Goal: Information Seeking & Learning: Understand process/instructions

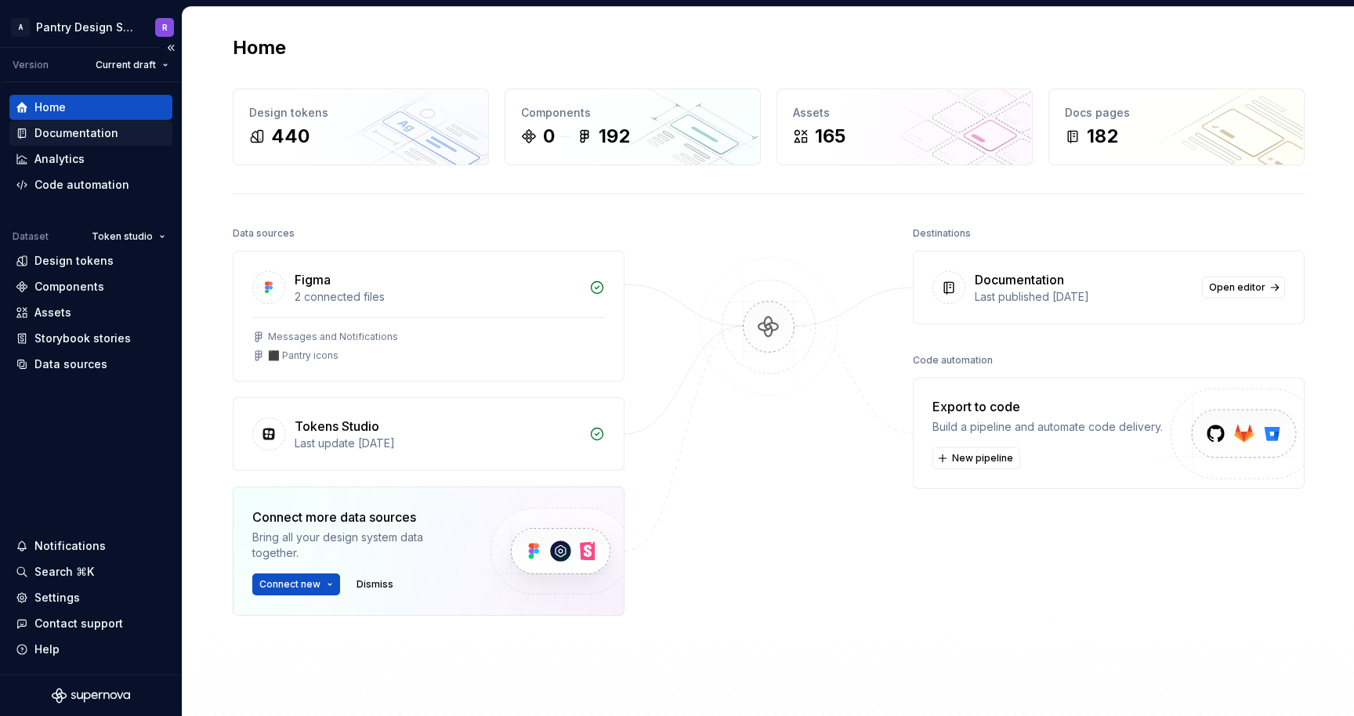
click at [82, 133] on div "Documentation" at bounding box center [76, 133] width 84 height 16
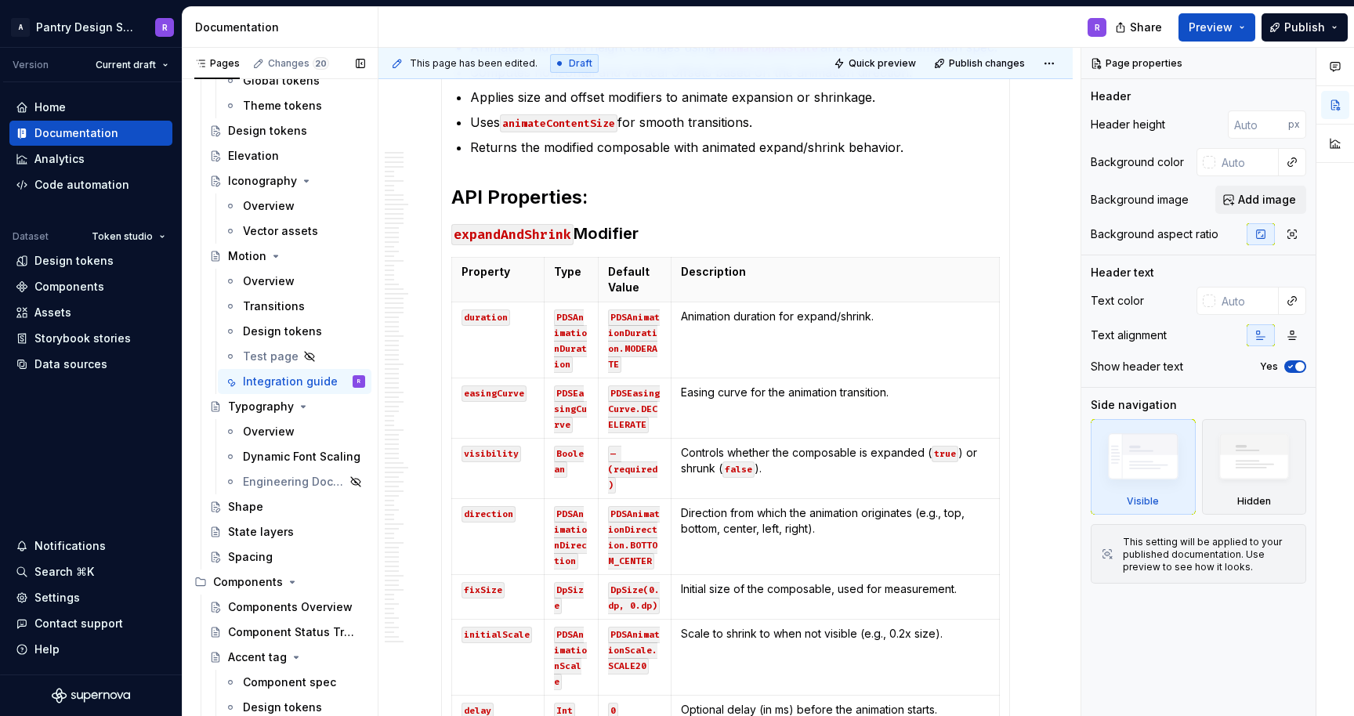
scroll to position [490, 0]
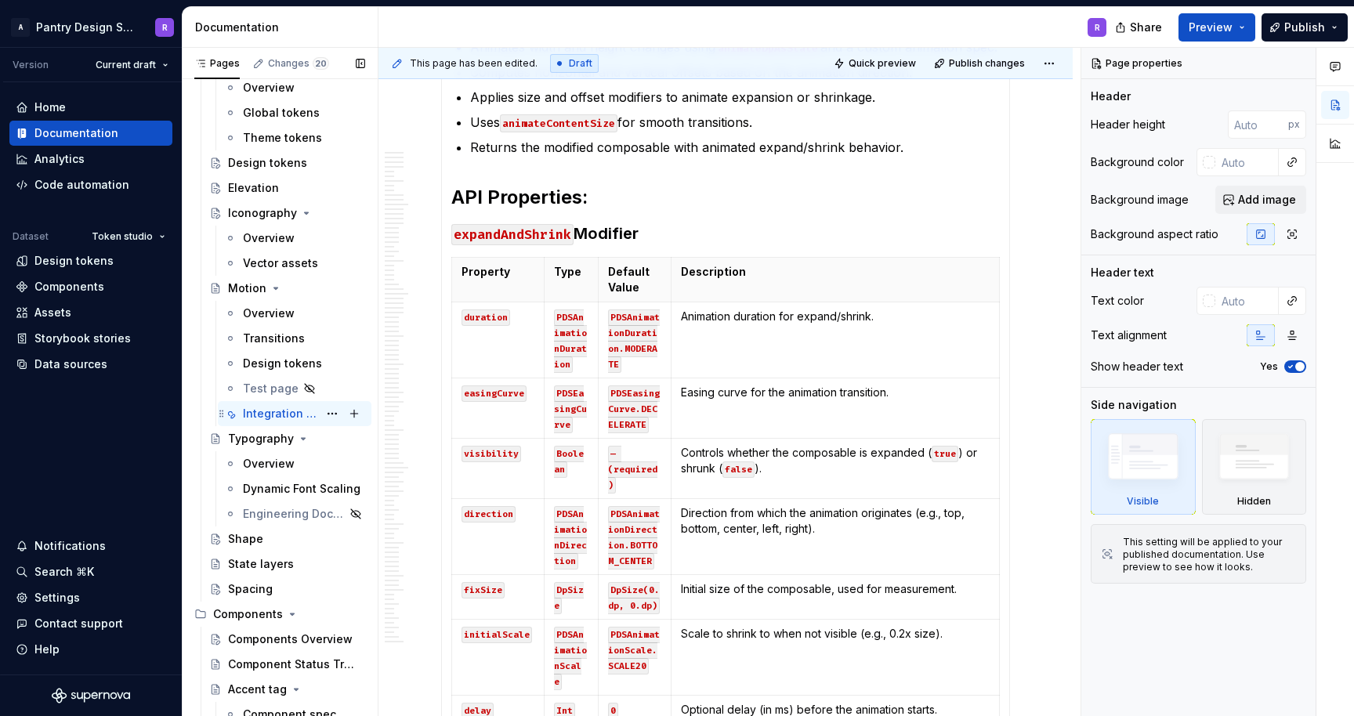
click at [292, 412] on div "Integration guide" at bounding box center [280, 414] width 75 height 16
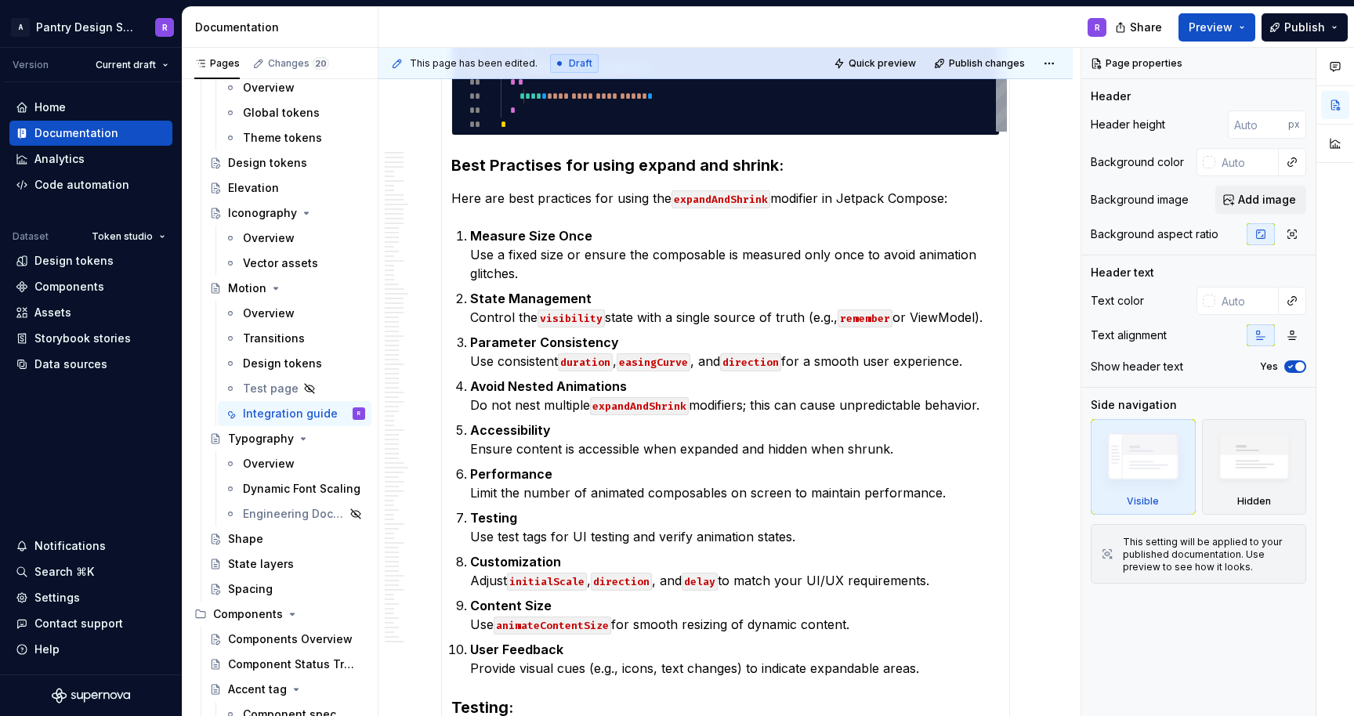
scroll to position [11800, 0]
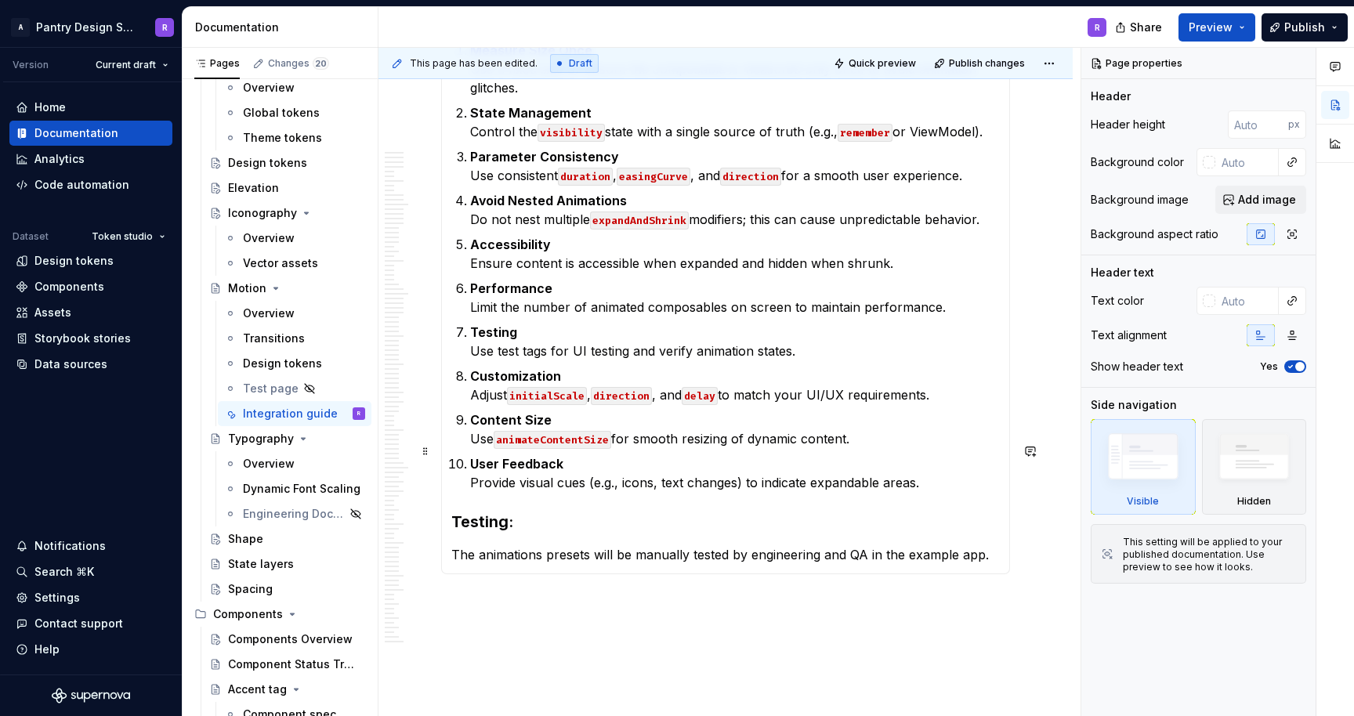
click at [993, 546] on p "The animations presets will be manually tested by engineering and QA in the exa…" at bounding box center [725, 555] width 549 height 19
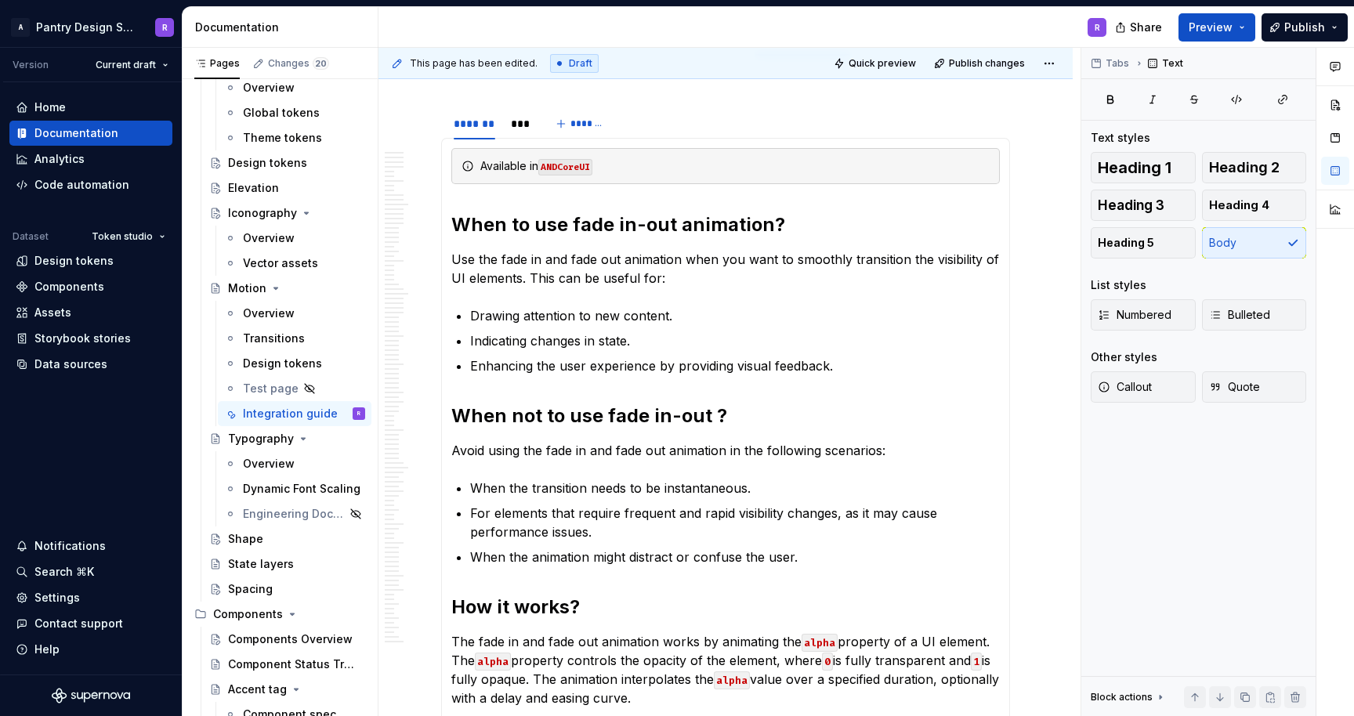
scroll to position [0, 0]
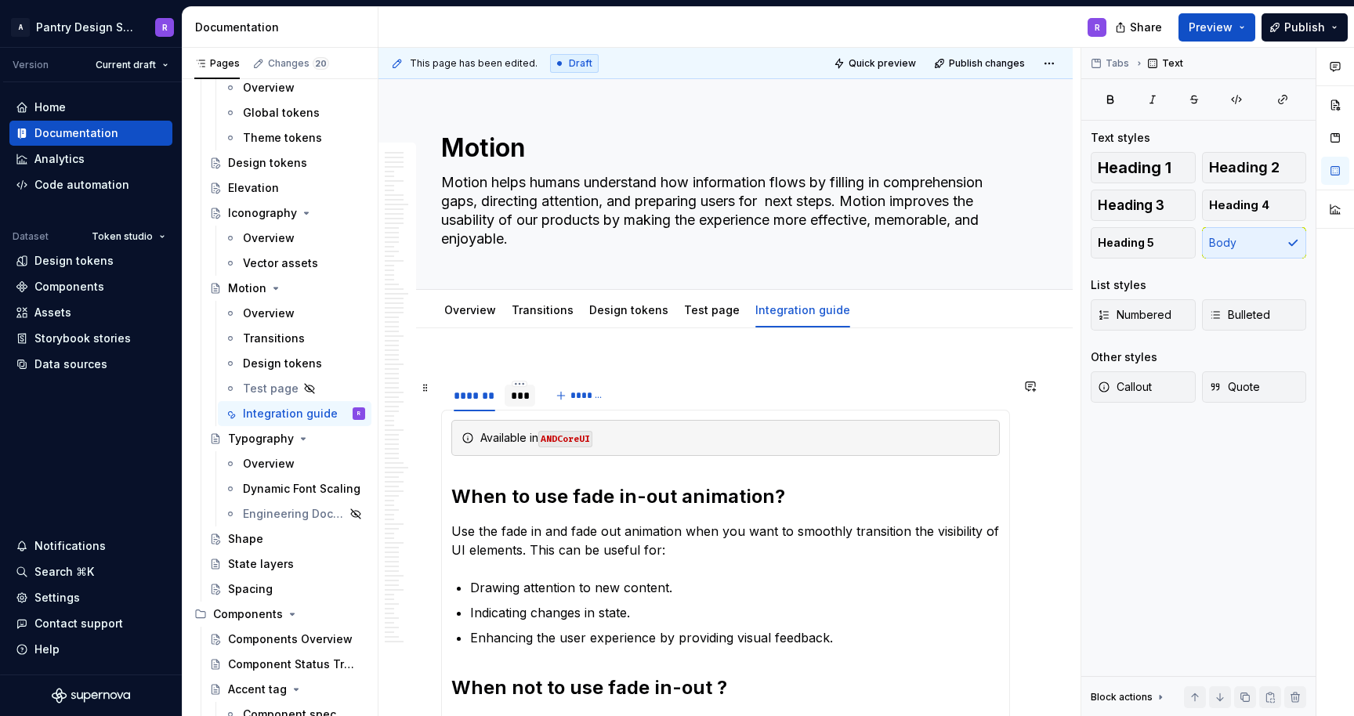
click at [519, 399] on div "***" at bounding box center [520, 396] width 18 height 16
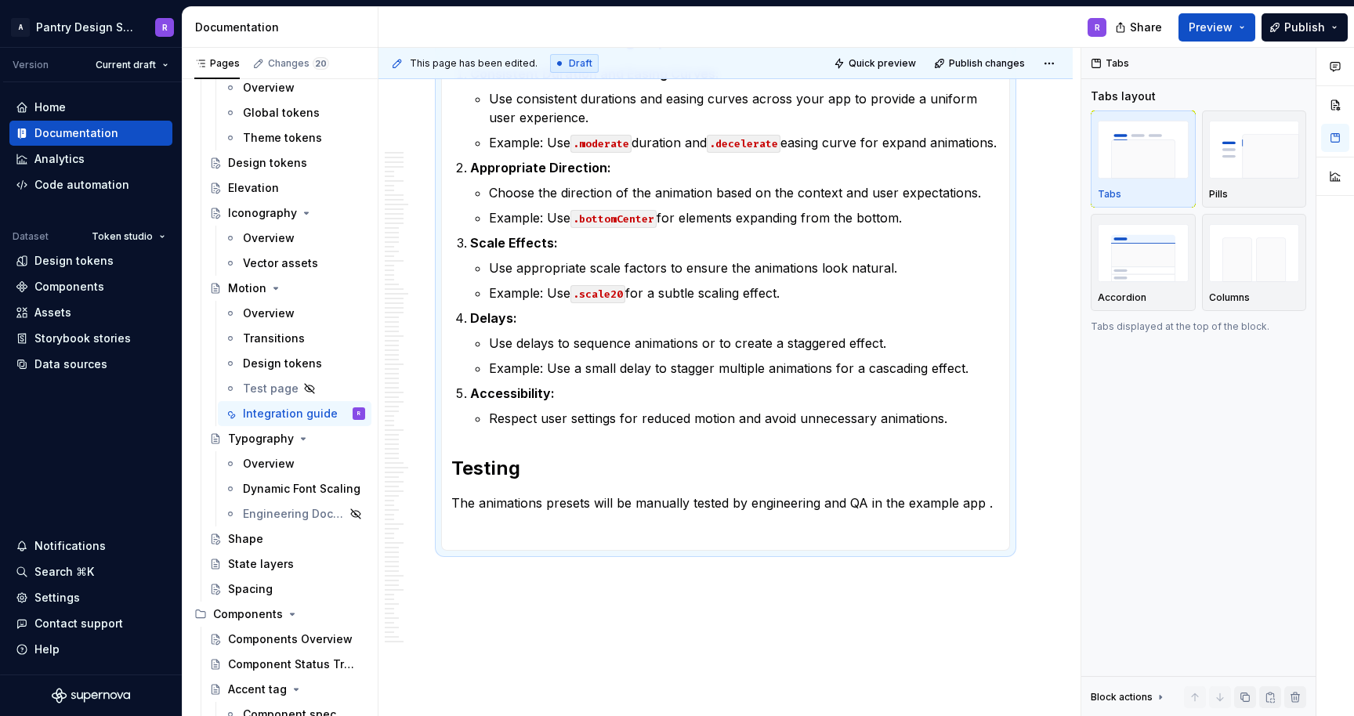
scroll to position [14186, 0]
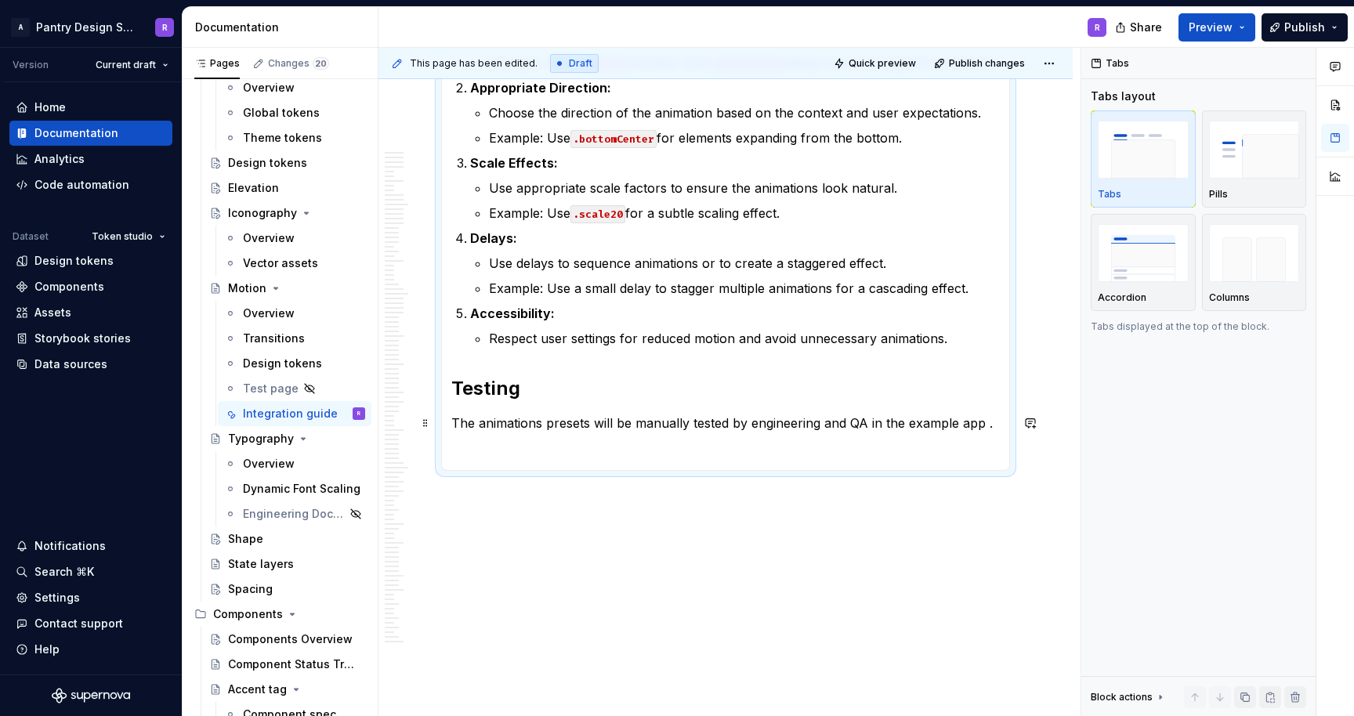
click at [997, 426] on p "The animations presets will be manually tested by engineering and QA in the exa…" at bounding box center [725, 423] width 549 height 19
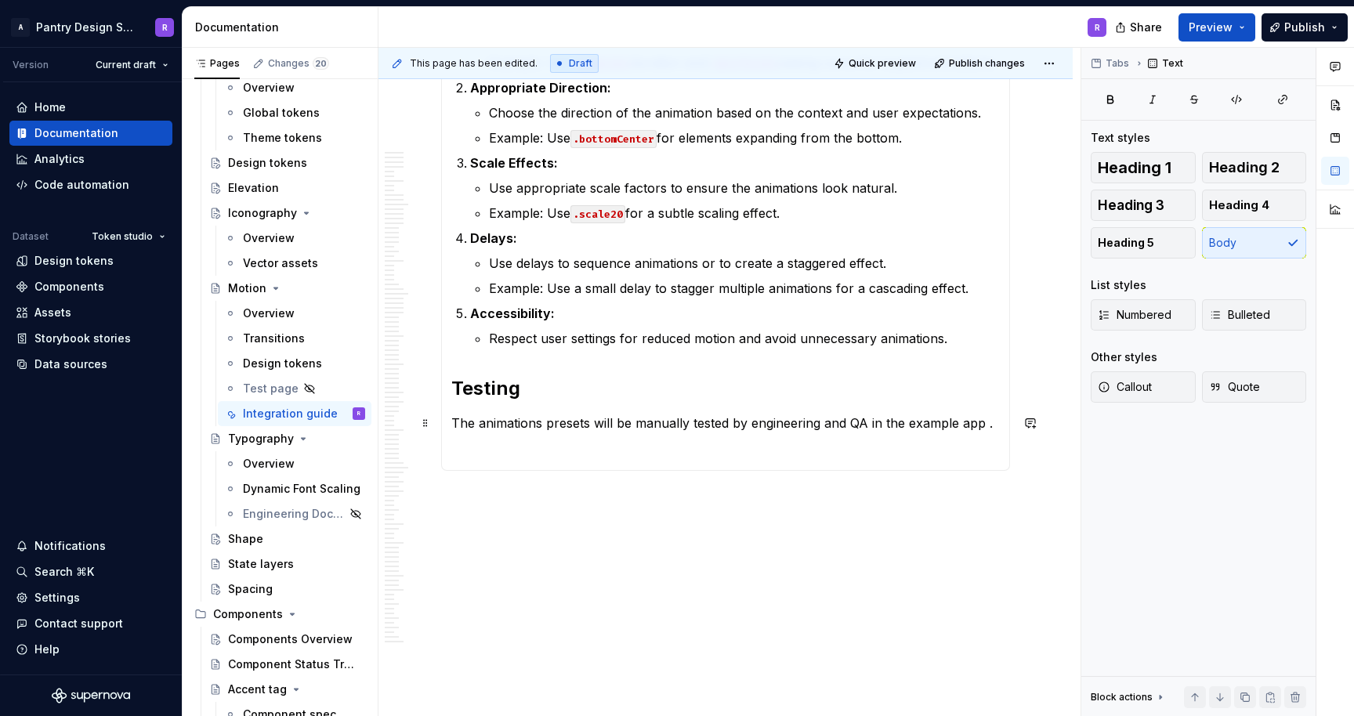
click at [989, 428] on p "The animations presets will be manually tested by engineering and QA in the exa…" at bounding box center [725, 423] width 549 height 19
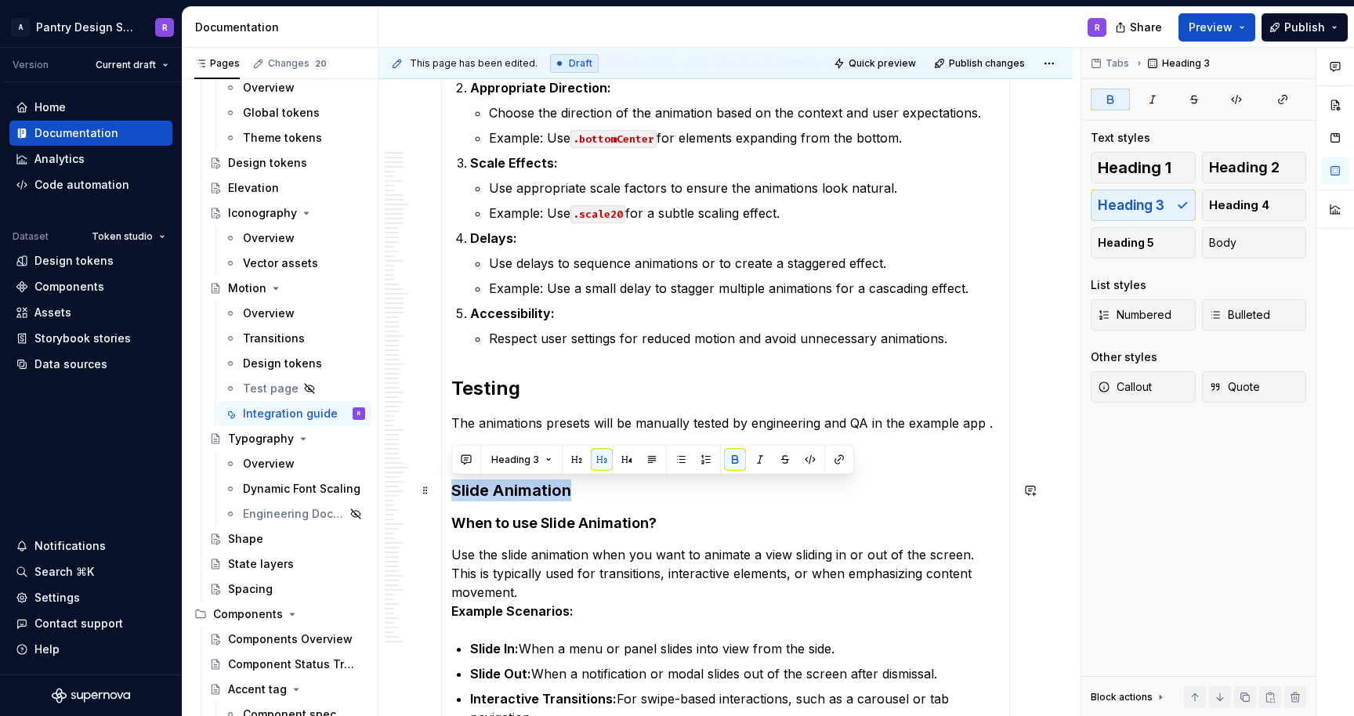
drag, startPoint x: 451, startPoint y: 489, endPoint x: 567, endPoint y: 494, distance: 116.9
type textarea "*"
click at [616, 492] on h3 "Slide Animation" at bounding box center [725, 491] width 549 height 22
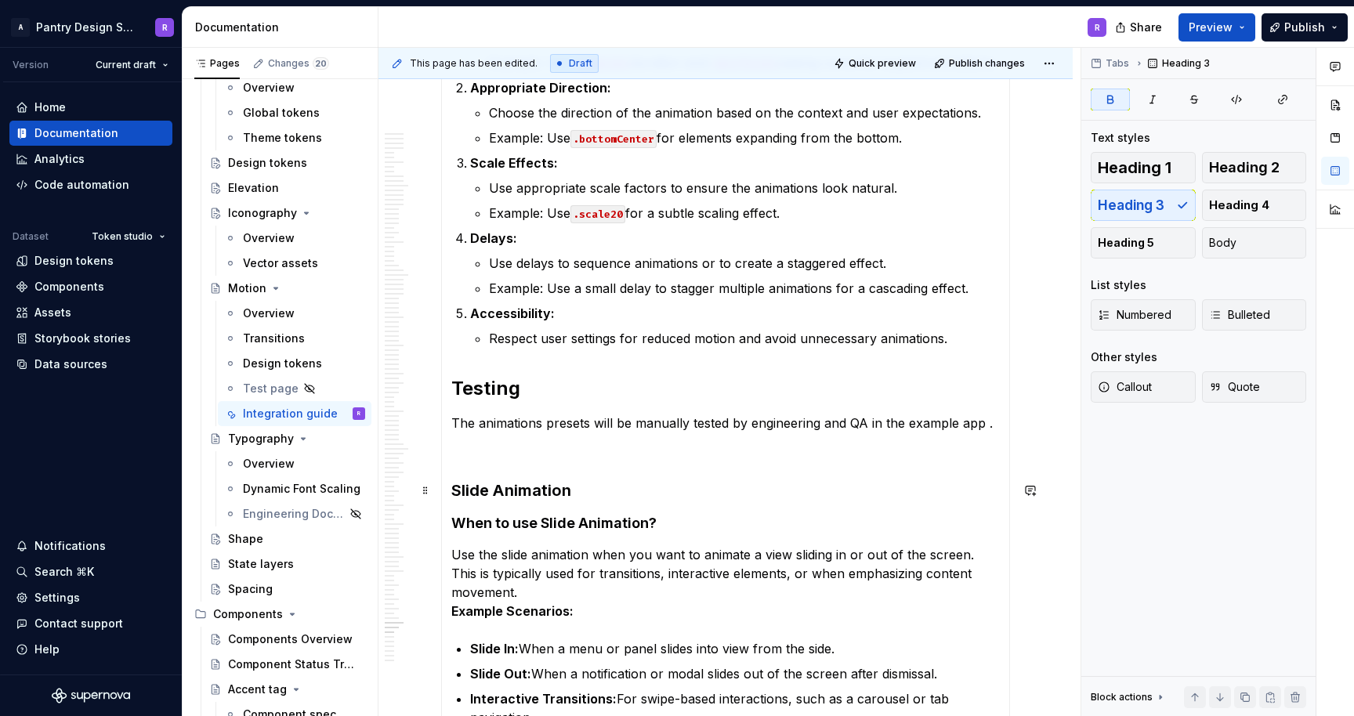
click at [536, 492] on strong "Slide Animation" at bounding box center [511, 490] width 120 height 19
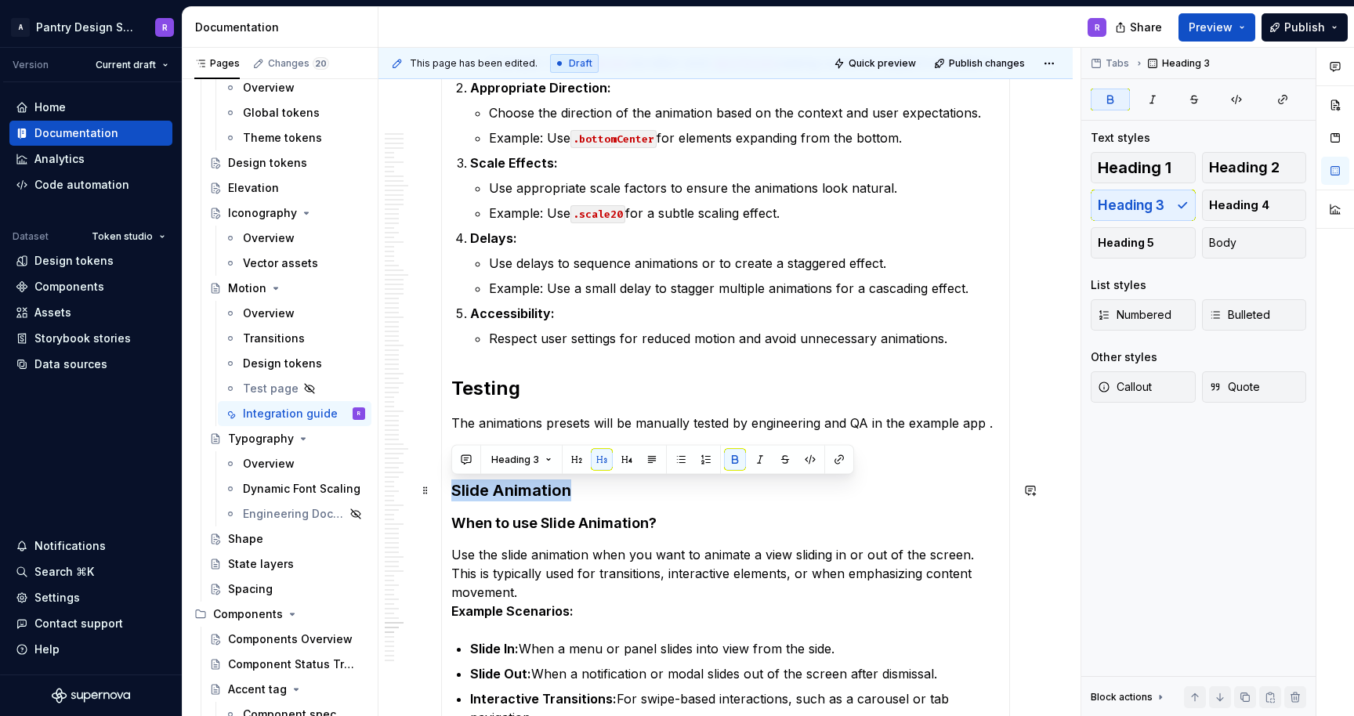
click at [536, 492] on strong "Slide Animation" at bounding box center [511, 490] width 120 height 19
click at [622, 459] on button "button" at bounding box center [627, 460] width 22 height 22
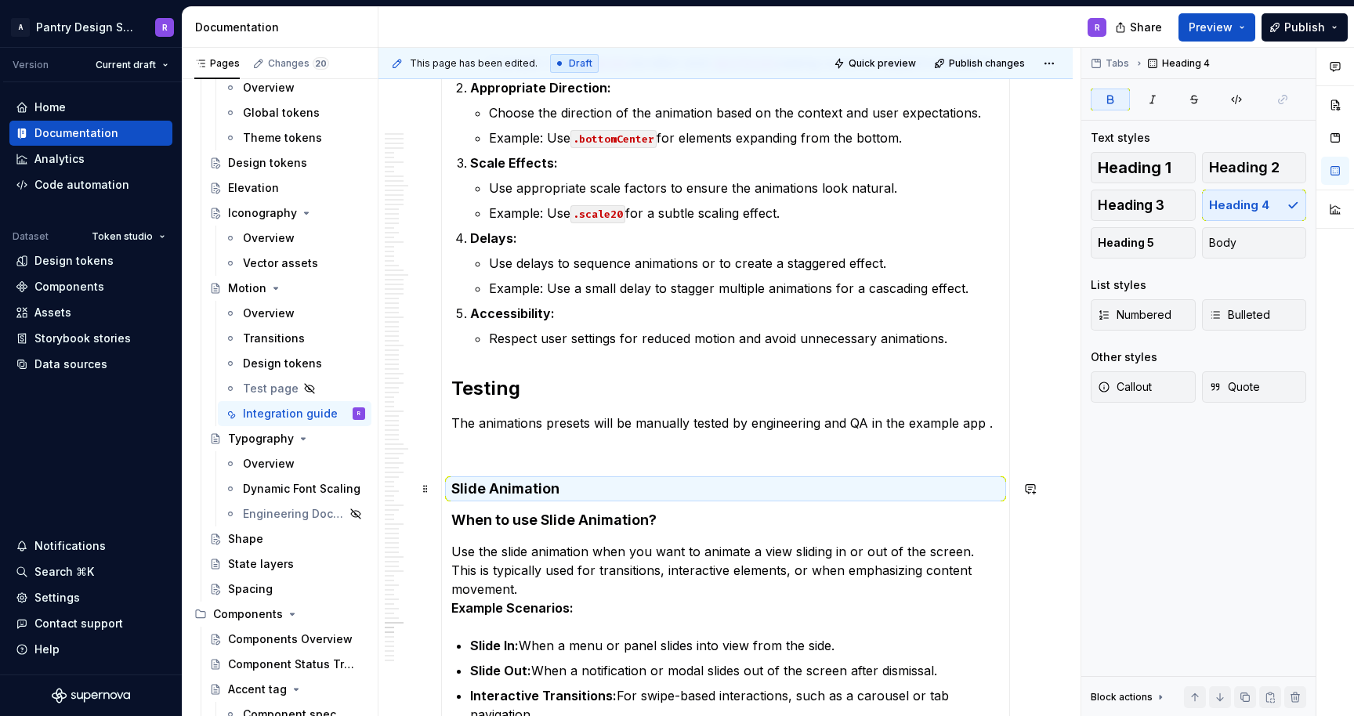
click at [542, 495] on strong "Slide Animation" at bounding box center [505, 488] width 108 height 16
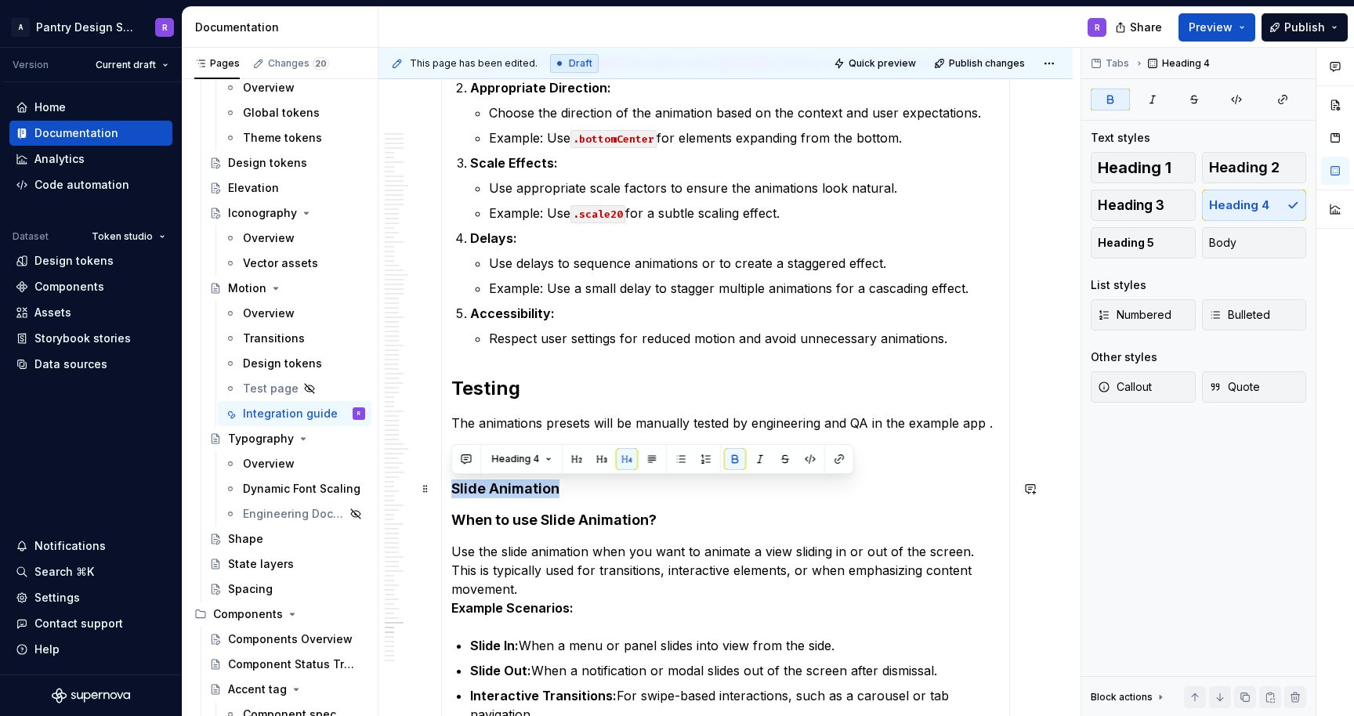
click at [542, 495] on strong "Slide Animation" at bounding box center [505, 488] width 108 height 16
click at [600, 458] on button "button" at bounding box center [602, 459] width 22 height 22
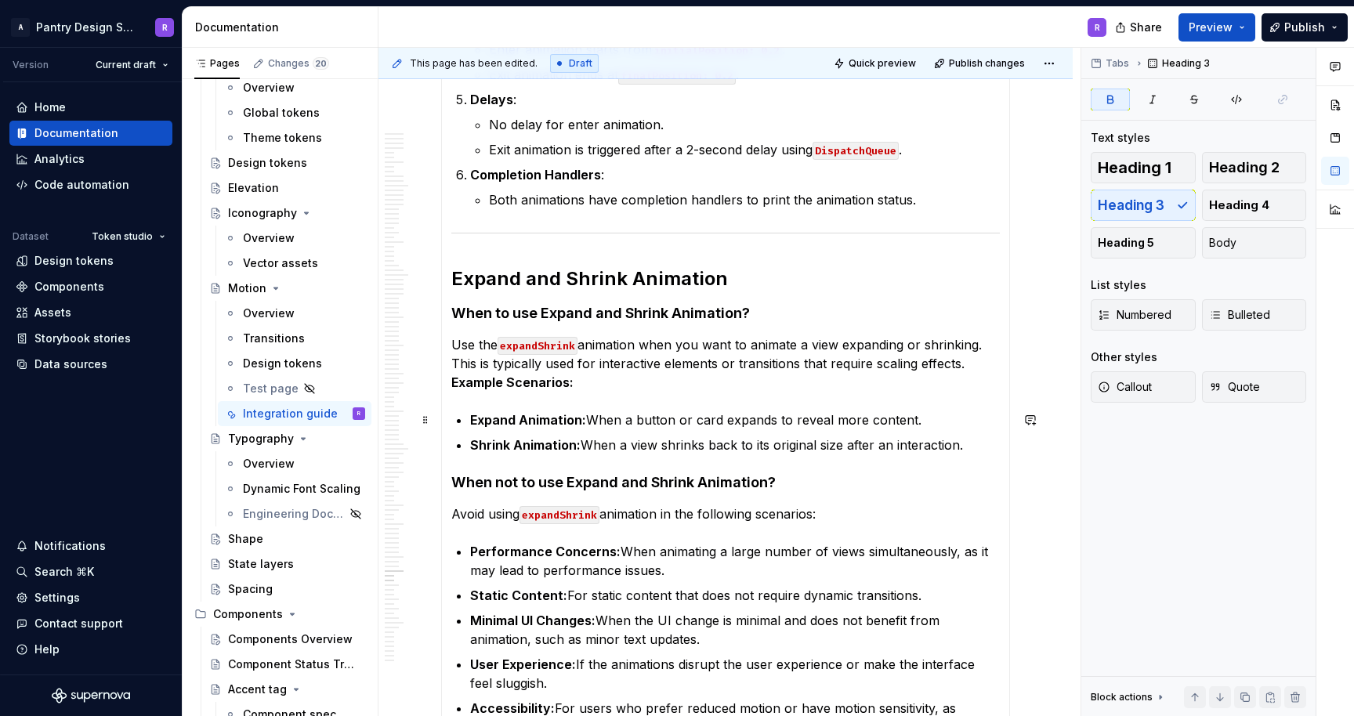
scroll to position [11071, 0]
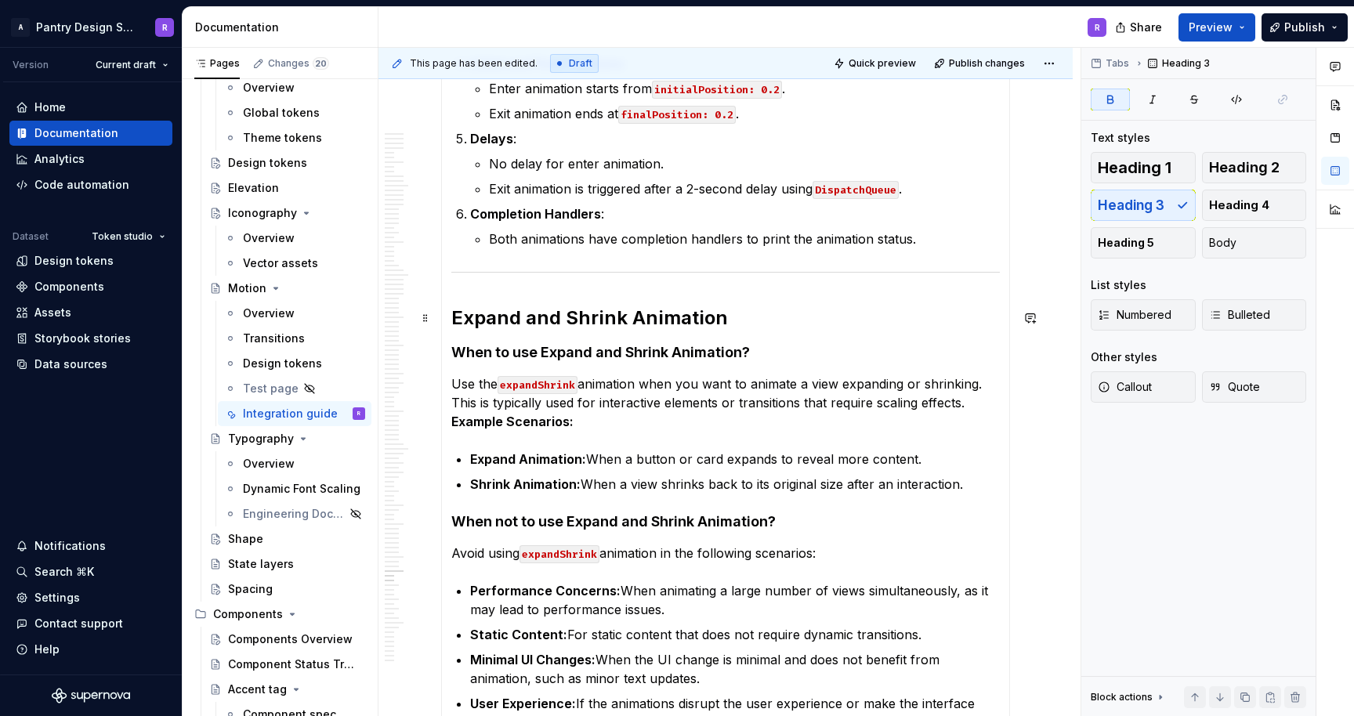
click at [561, 314] on h2 "Expand and Shrink Animation" at bounding box center [725, 318] width 549 height 25
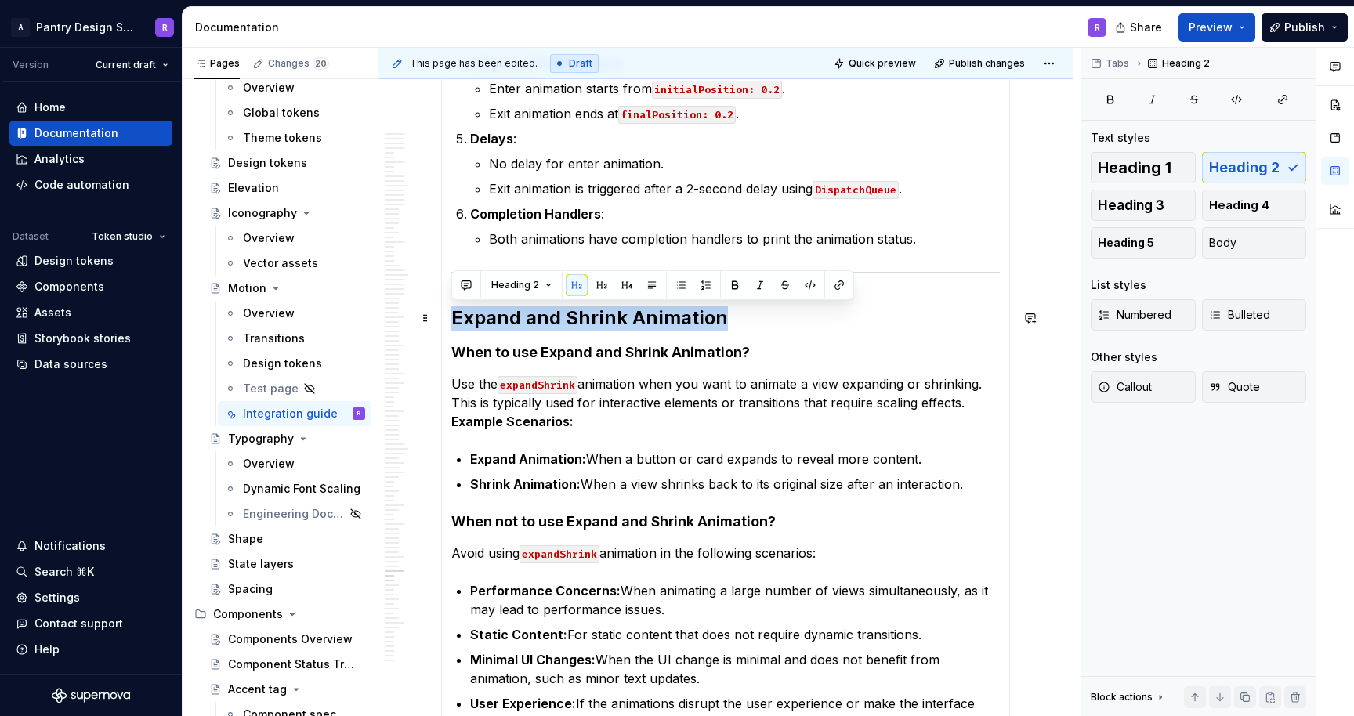
click at [561, 314] on h2 "Expand and Shrink Animation" at bounding box center [725, 318] width 549 height 25
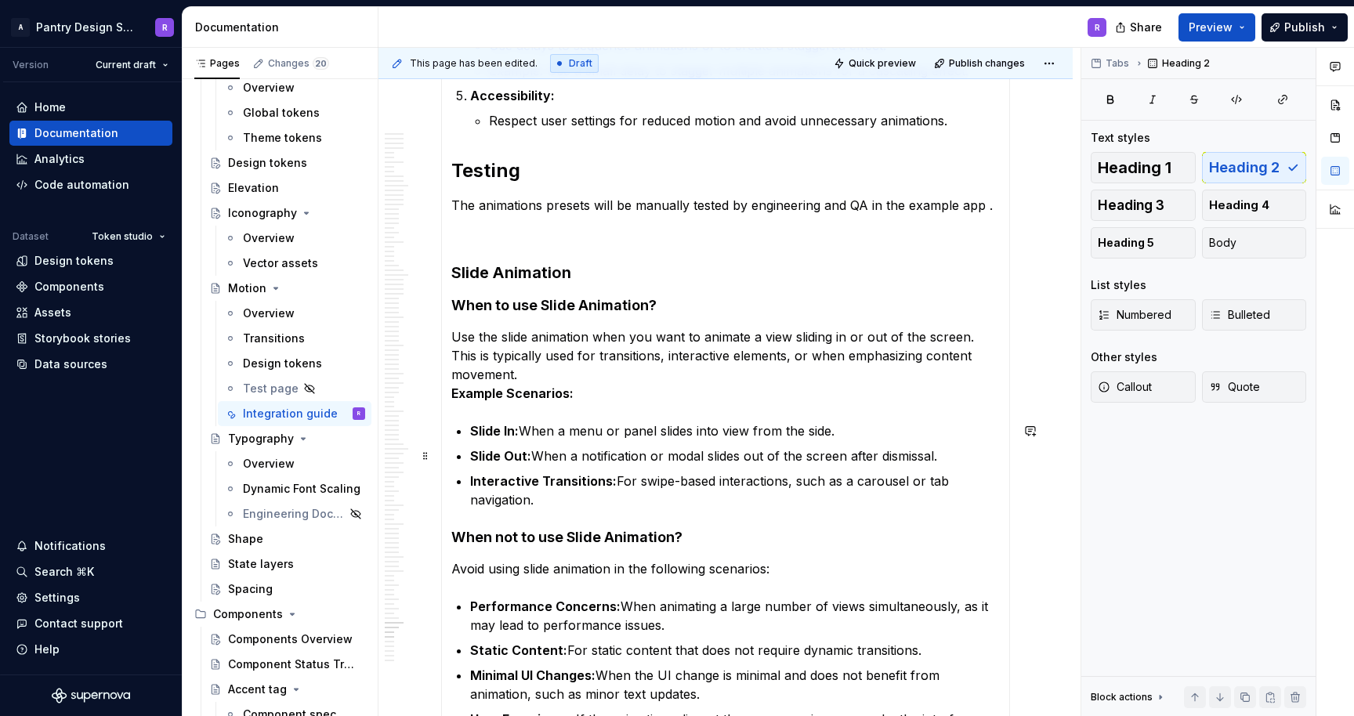
scroll to position [14392, 0]
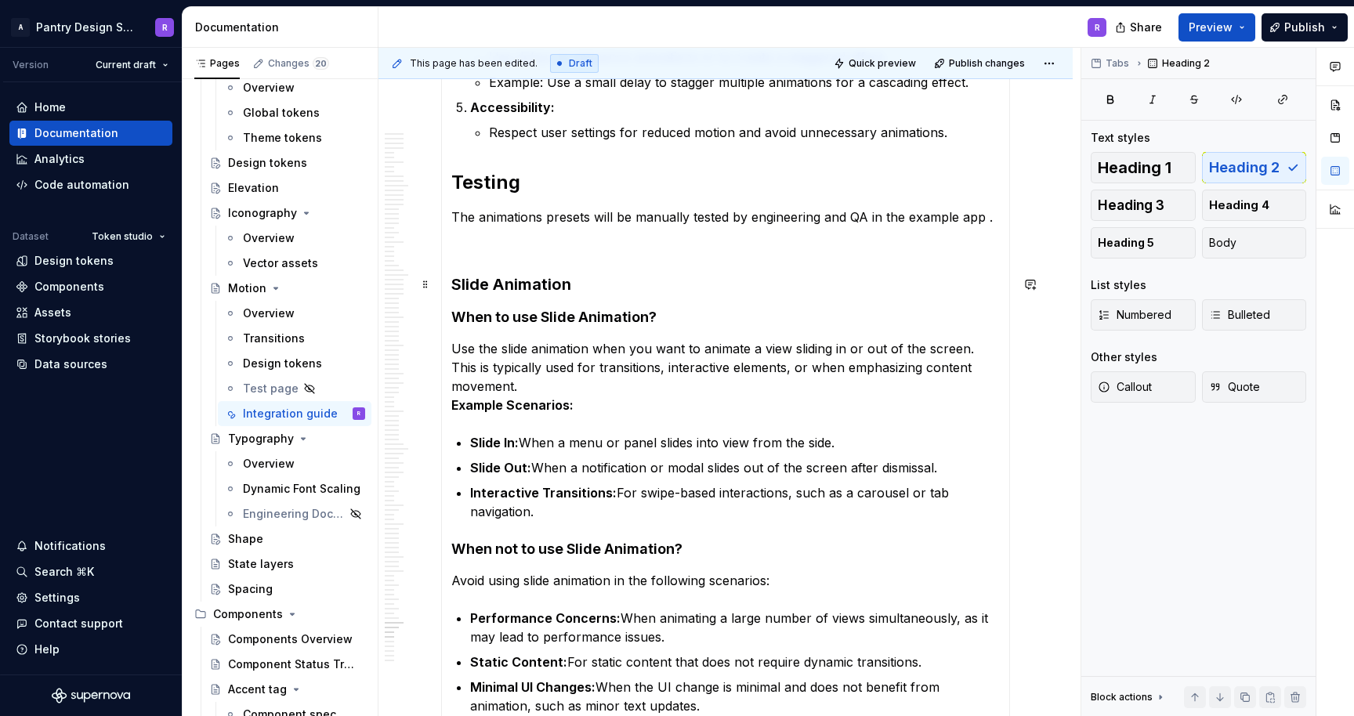
click at [486, 283] on strong "Slide Animation" at bounding box center [511, 284] width 120 height 19
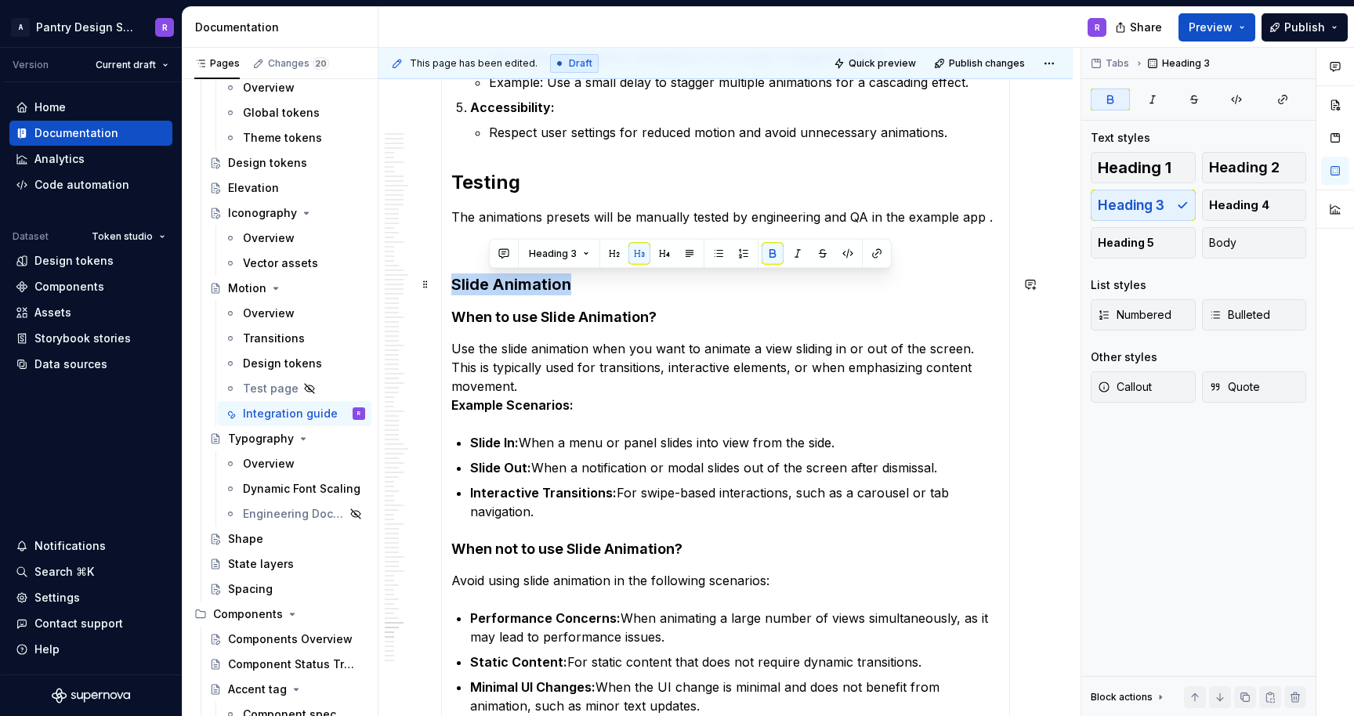
click at [486, 283] on strong "Slide Animation" at bounding box center [511, 284] width 120 height 19
click at [594, 255] on button "button" at bounding box center [600, 254] width 22 height 22
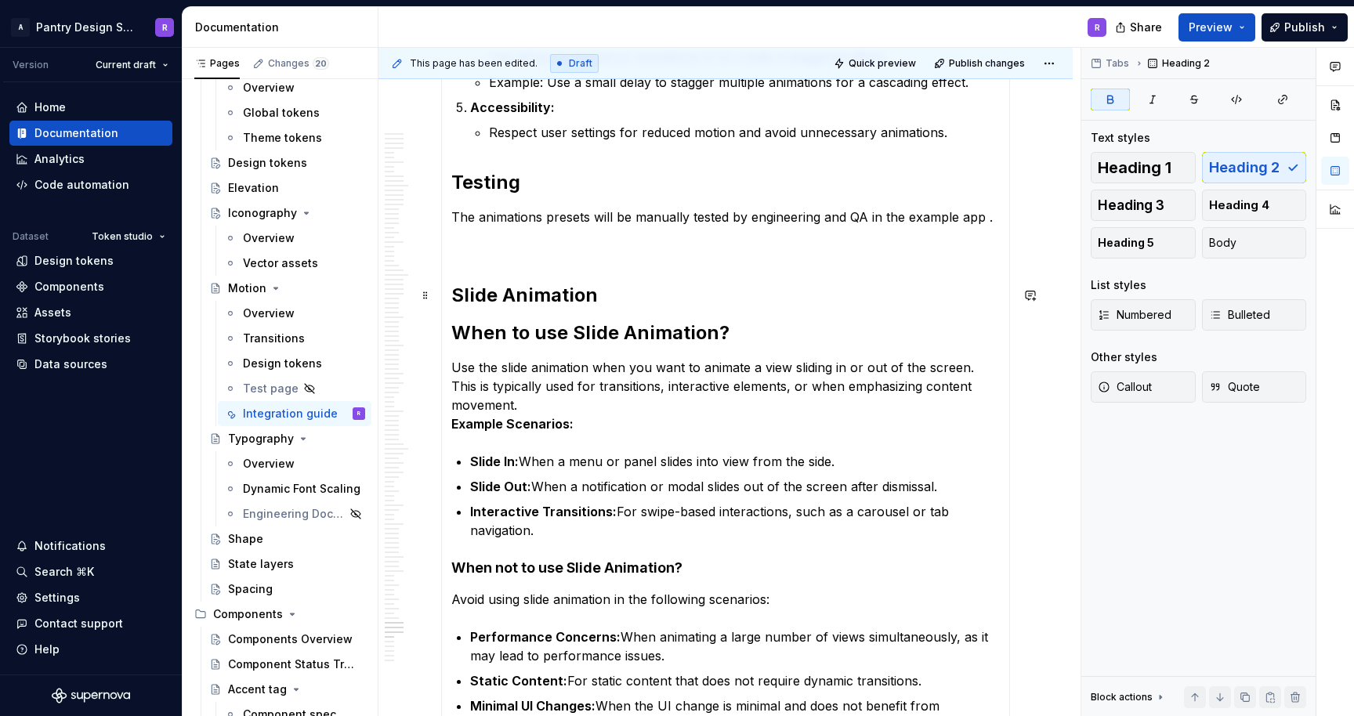
click at [472, 253] on p at bounding box center [725, 245] width 549 height 19
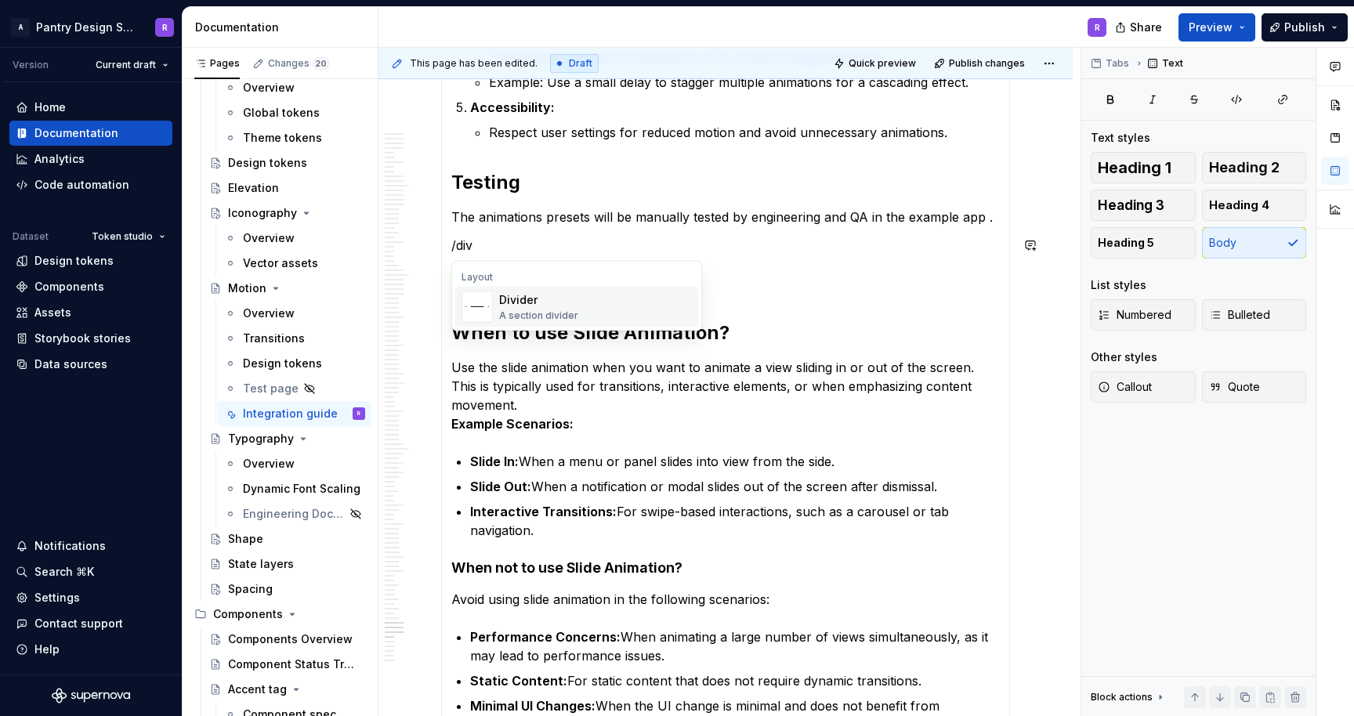
click at [529, 300] on div "Divider" at bounding box center [538, 300] width 79 height 16
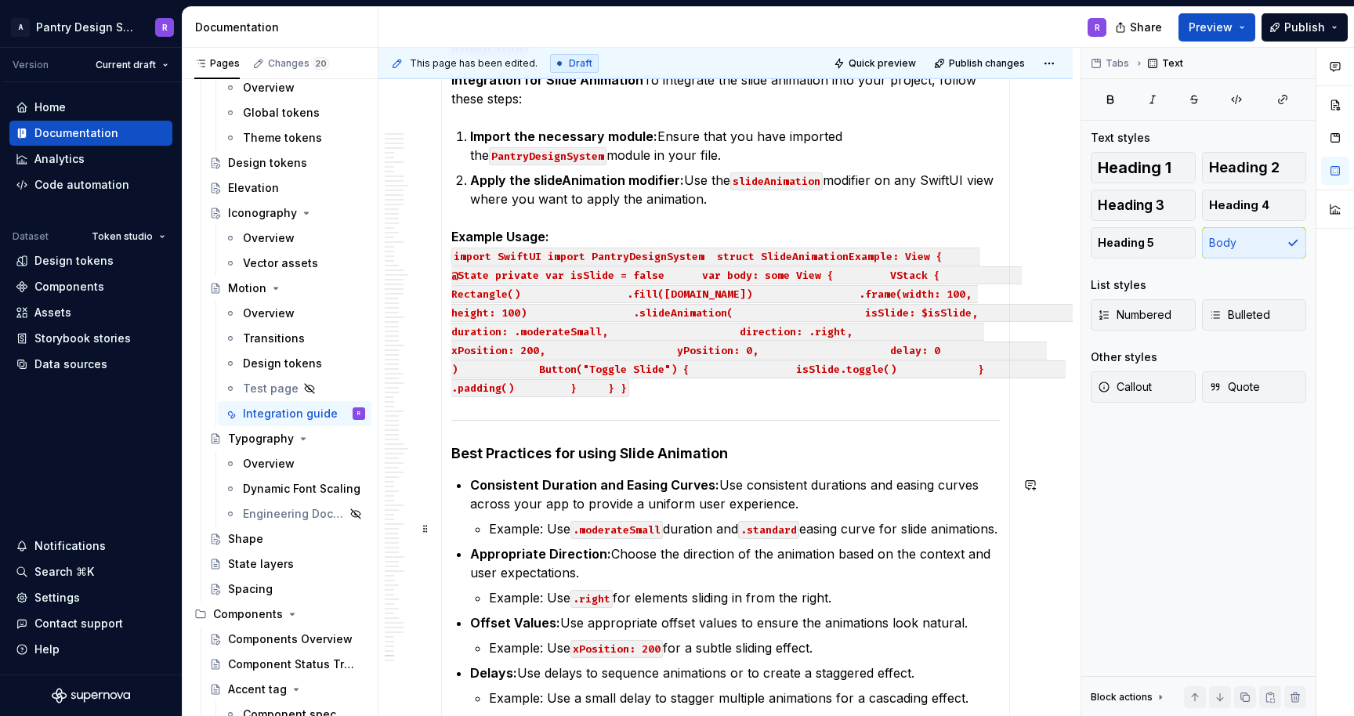
scroll to position [16221, 0]
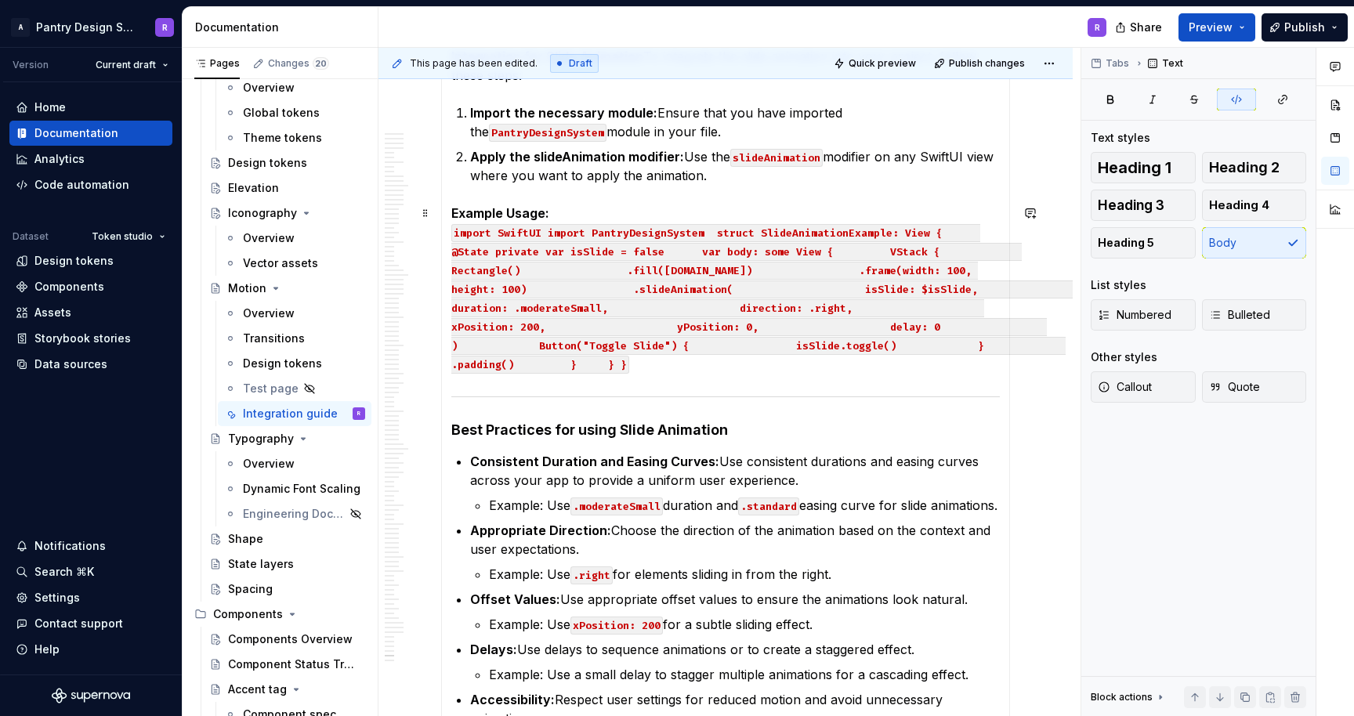
click at [649, 363] on p "Example Usage: import SwiftUI import PantryDesignSystem struct SlideAnimationEx…" at bounding box center [725, 288] width 549 height 169
click at [645, 372] on p "Example Usage: import SwiftUI import PantryDesignSystem struct SlideAnimationEx…" at bounding box center [725, 288] width 549 height 169
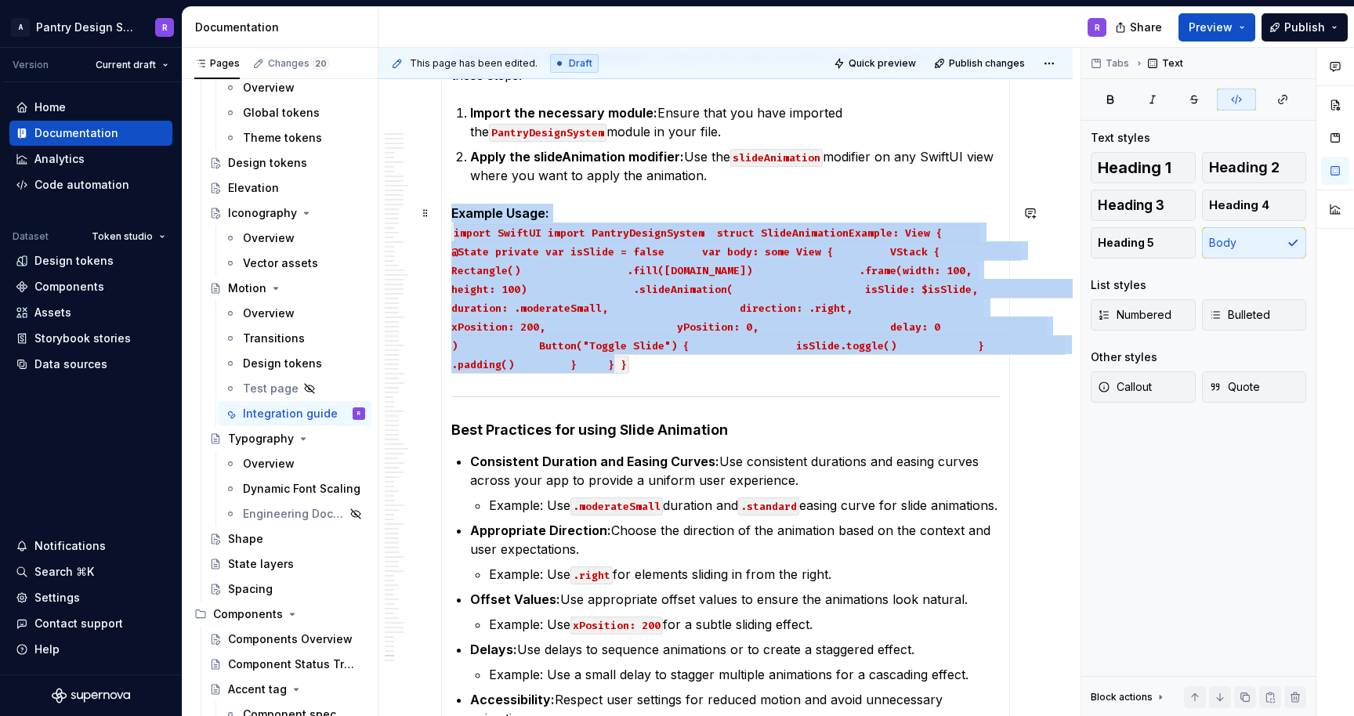
click at [645, 372] on p "Example Usage: import SwiftUI import PantryDesignSystem struct SlideAnimationEx…" at bounding box center [725, 288] width 549 height 169
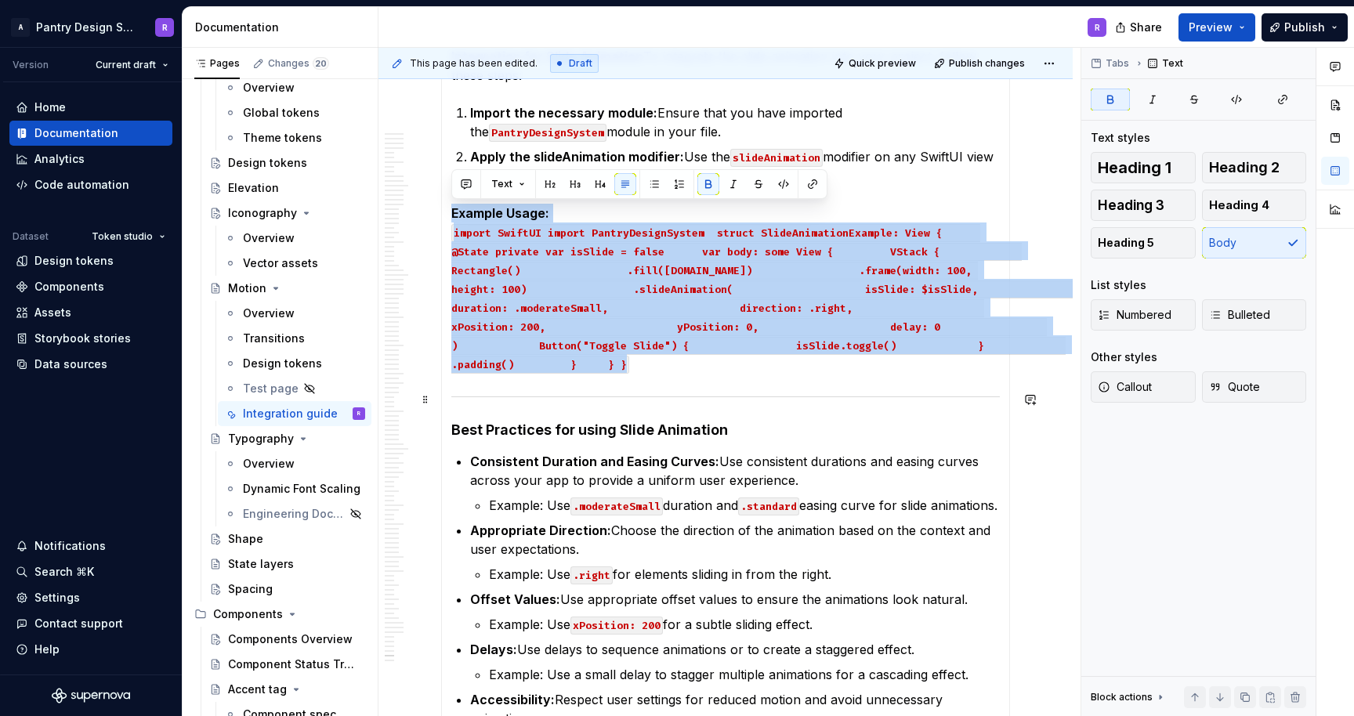
click at [676, 394] on div at bounding box center [725, 397] width 549 height 10
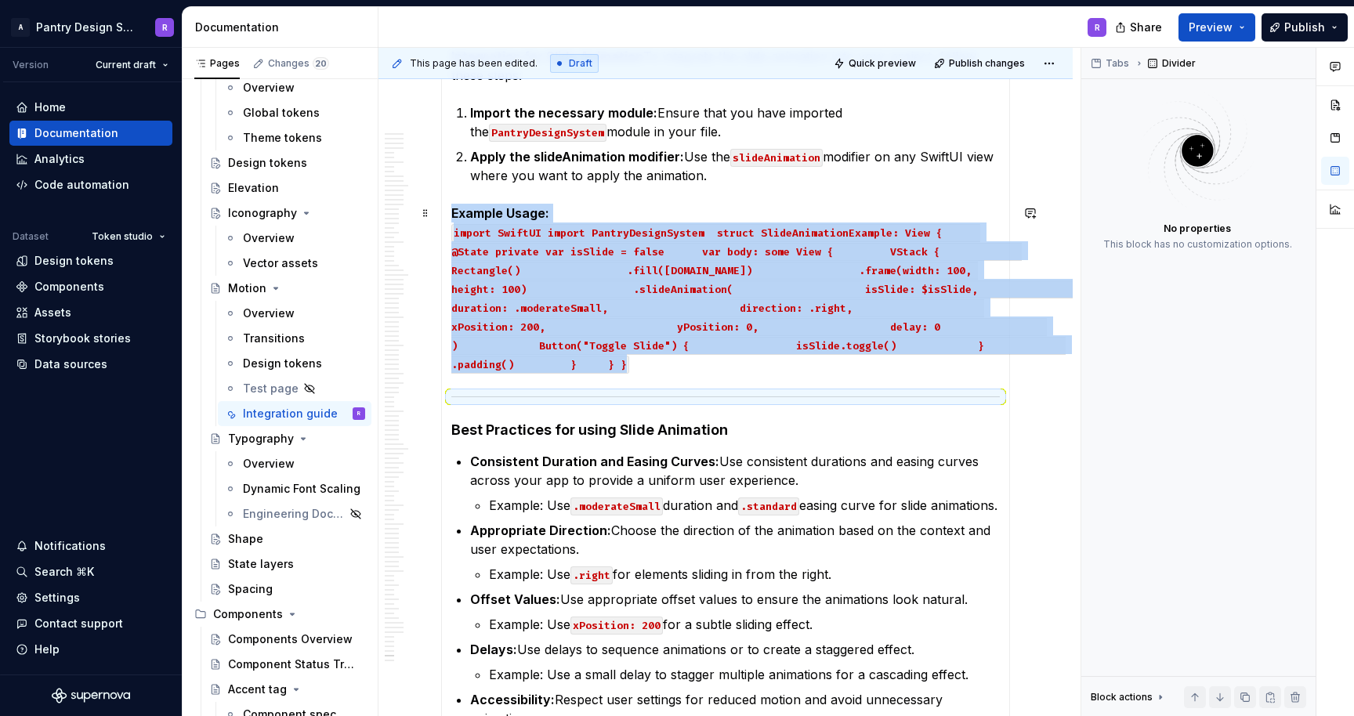
click at [662, 361] on p "Example Usage: import SwiftUI import PantryDesignSystem struct SlideAnimationEx…" at bounding box center [725, 288] width 549 height 169
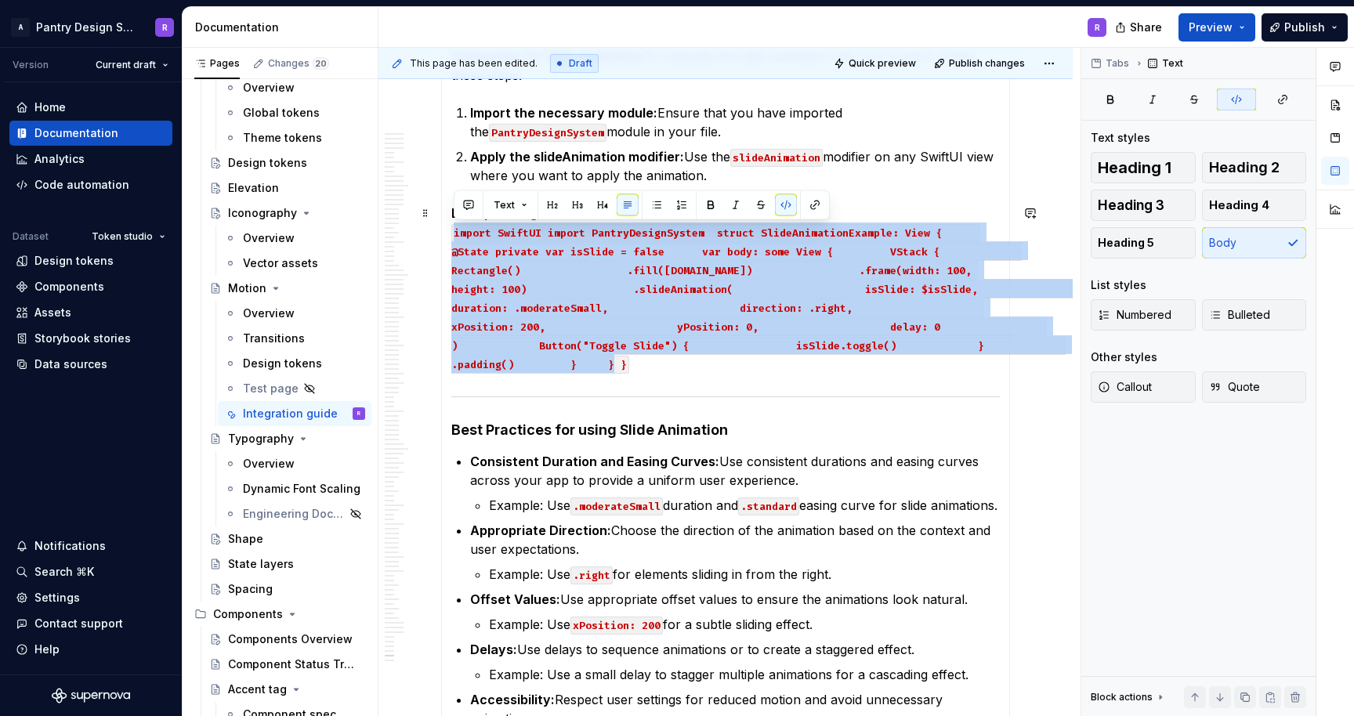
drag, startPoint x: 640, startPoint y: 368, endPoint x: 455, endPoint y: 239, distance: 226.4
click at [455, 239] on p "Example Usage: import SwiftUI import PantryDesignSystem struct SlideAnimationEx…" at bounding box center [725, 288] width 549 height 169
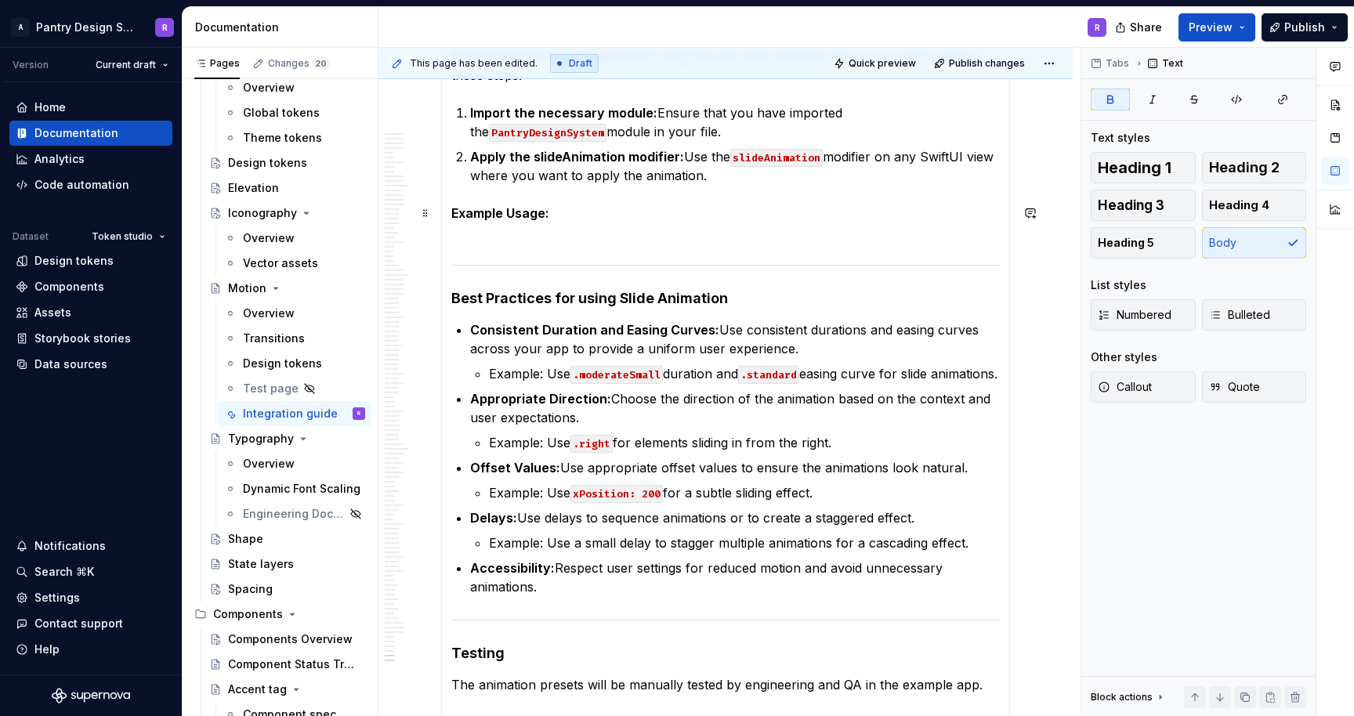
click at [555, 216] on p "Example Usage:" at bounding box center [725, 223] width 549 height 38
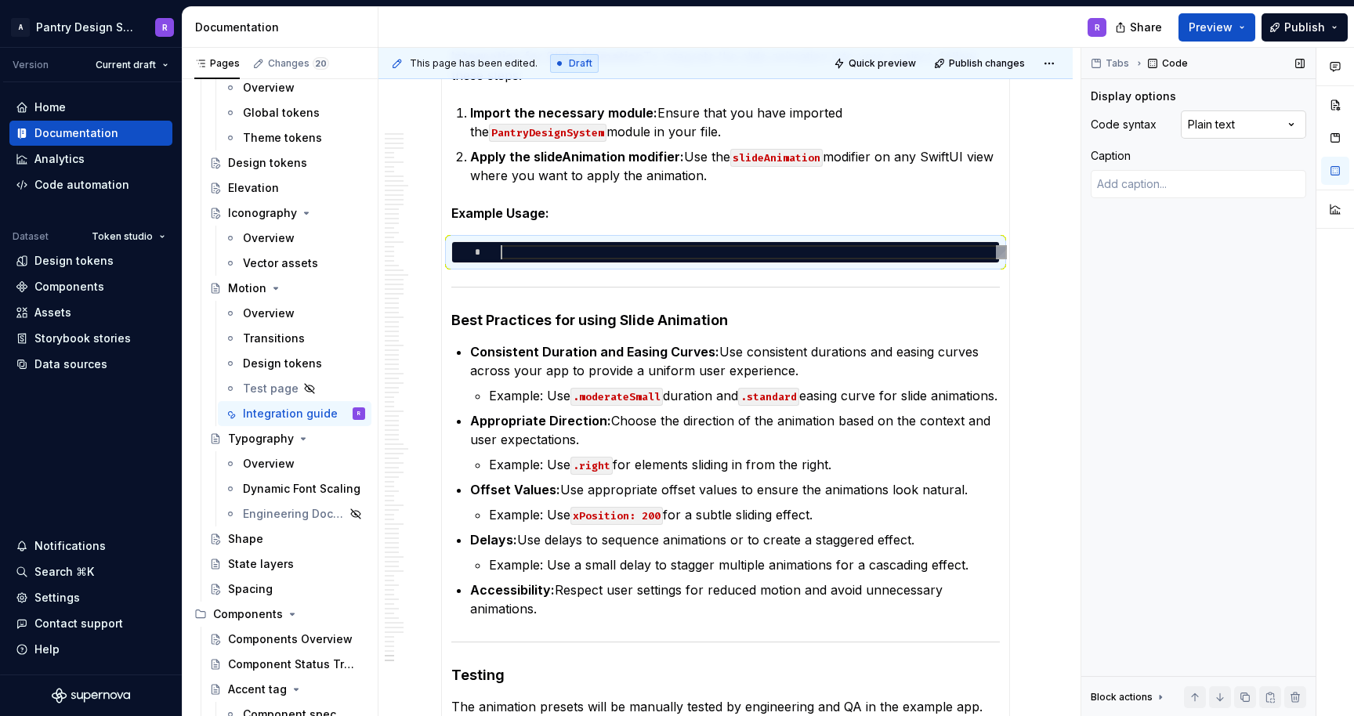
click at [1293, 120] on div "Comments Open comments No comments yet Select ‘Comment’ from the block context …" at bounding box center [1218, 382] width 273 height 669
click at [564, 252] on div at bounding box center [754, 252] width 506 height 14
type textarea "*"
type textarea "**********"
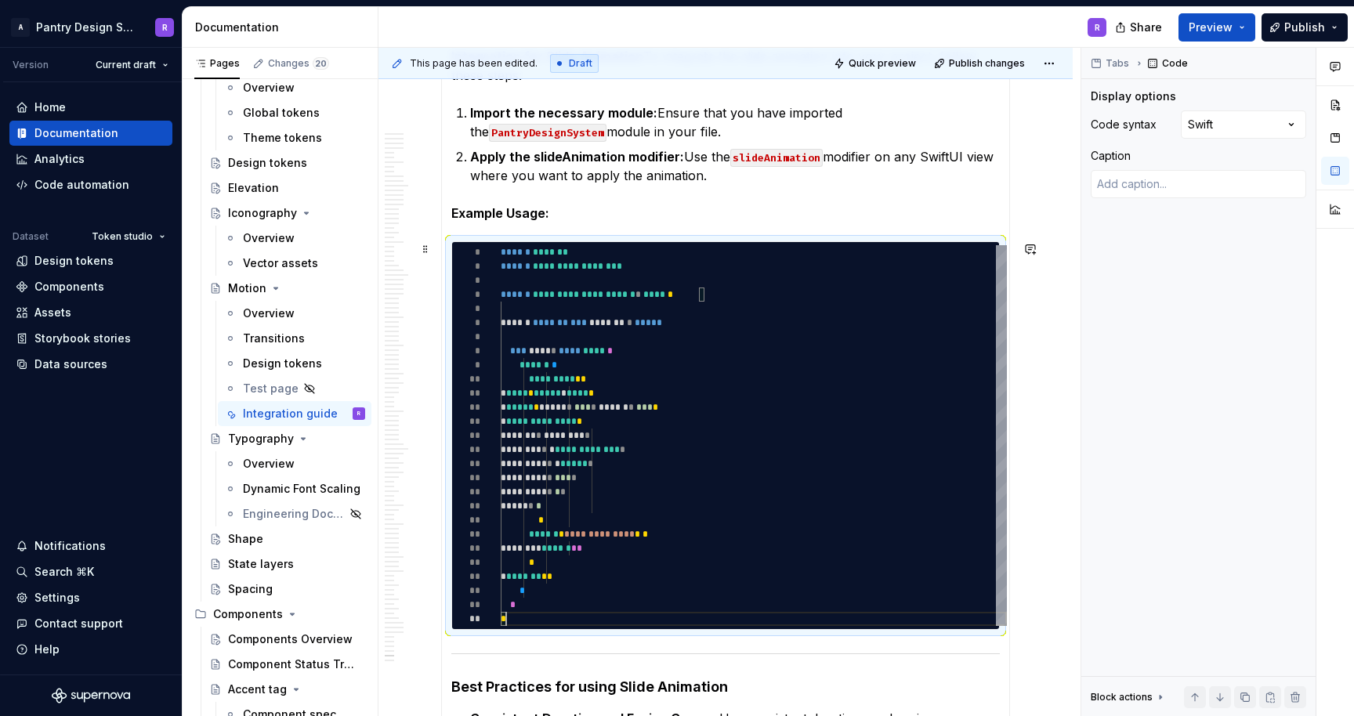
scroll to position [85, 5]
click at [1220, 24] on span "Preview" at bounding box center [1211, 28] width 44 height 16
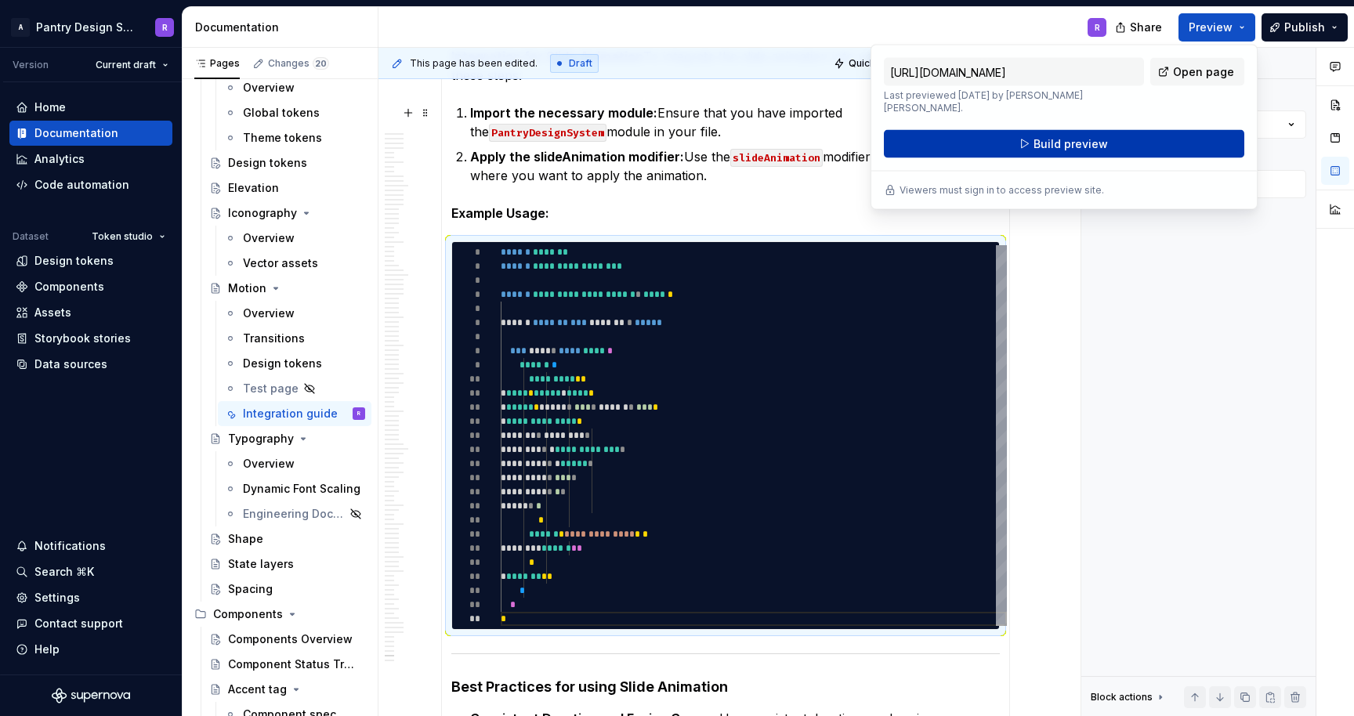
click at [1059, 136] on span "Build preview" at bounding box center [1071, 144] width 74 height 16
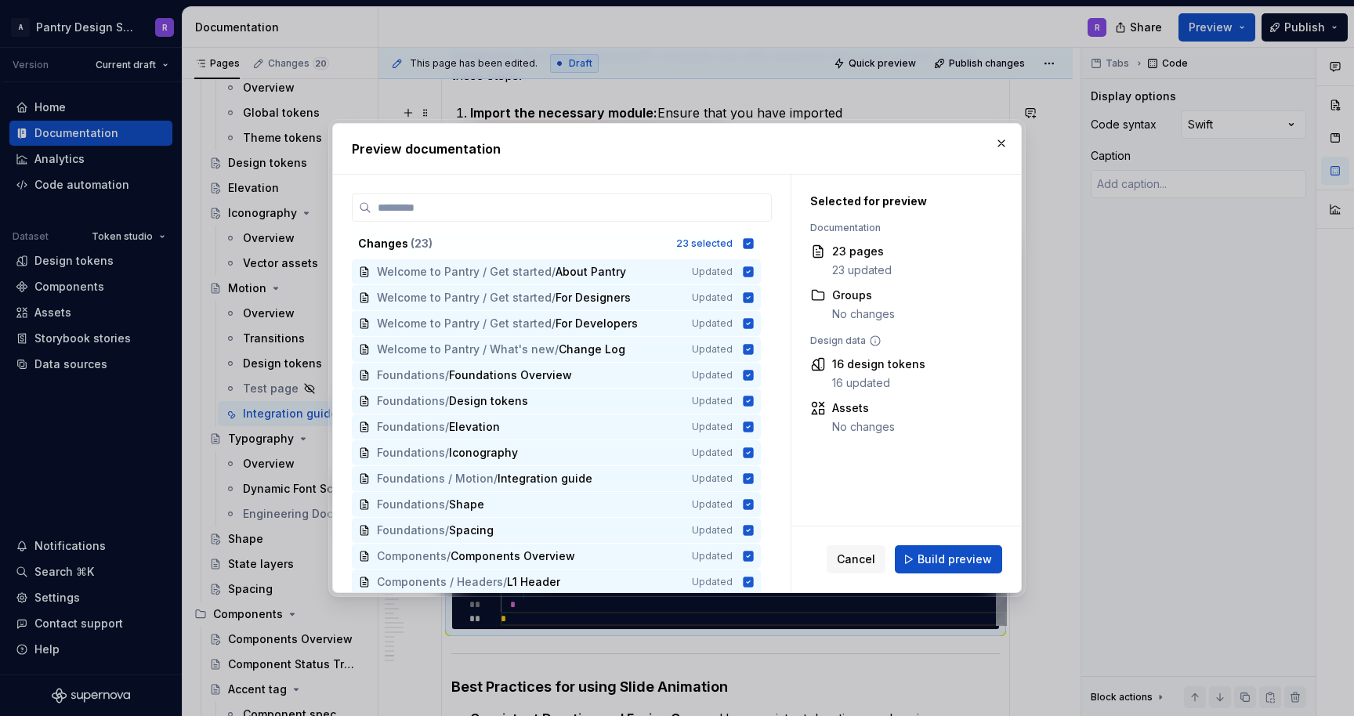
type textarea "*"
click at [754, 243] on icon at bounding box center [749, 243] width 10 height 10
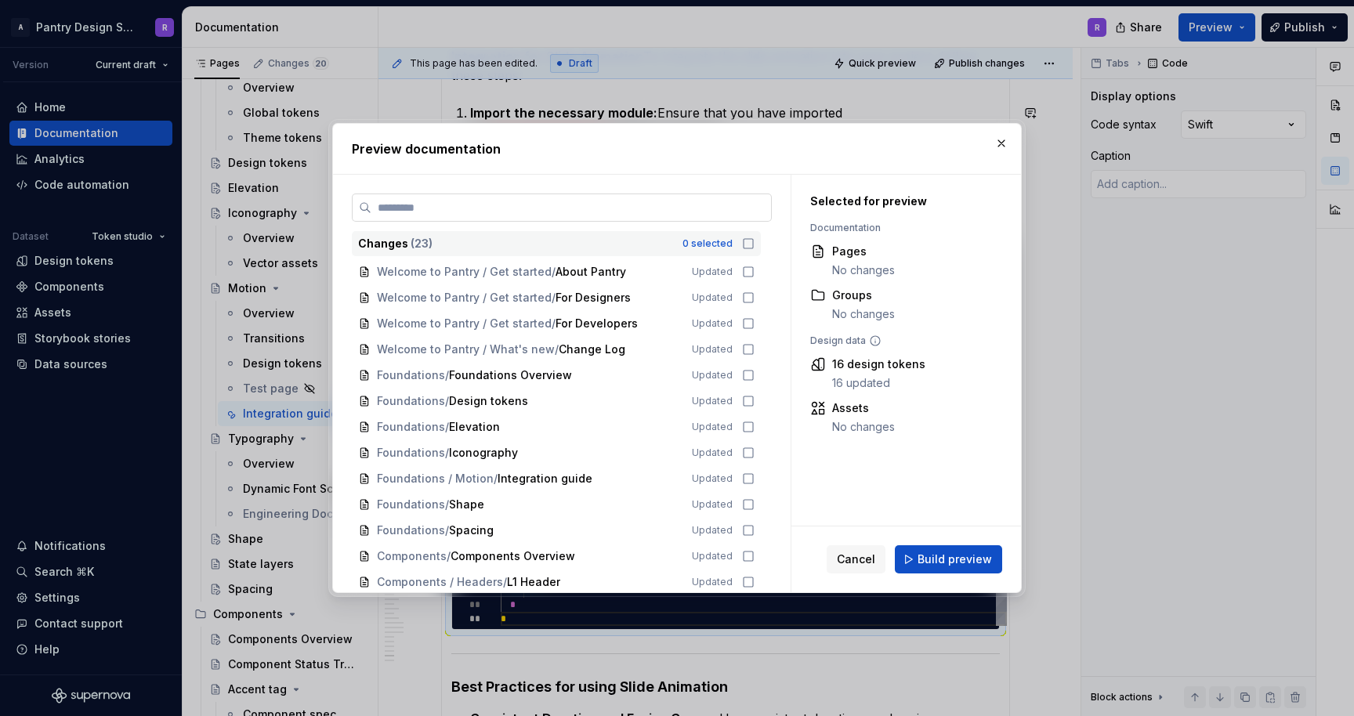
click at [415, 210] on input "search" at bounding box center [572, 208] width 400 height 16
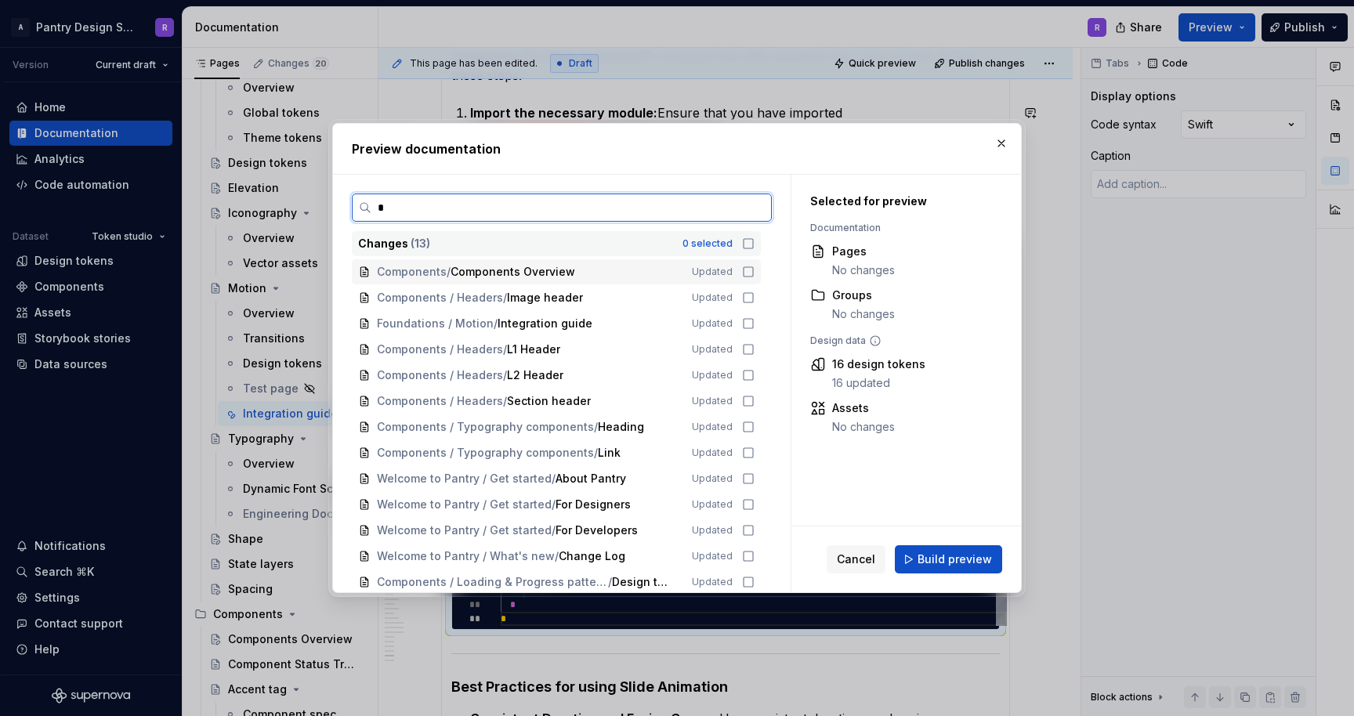
type input "**"
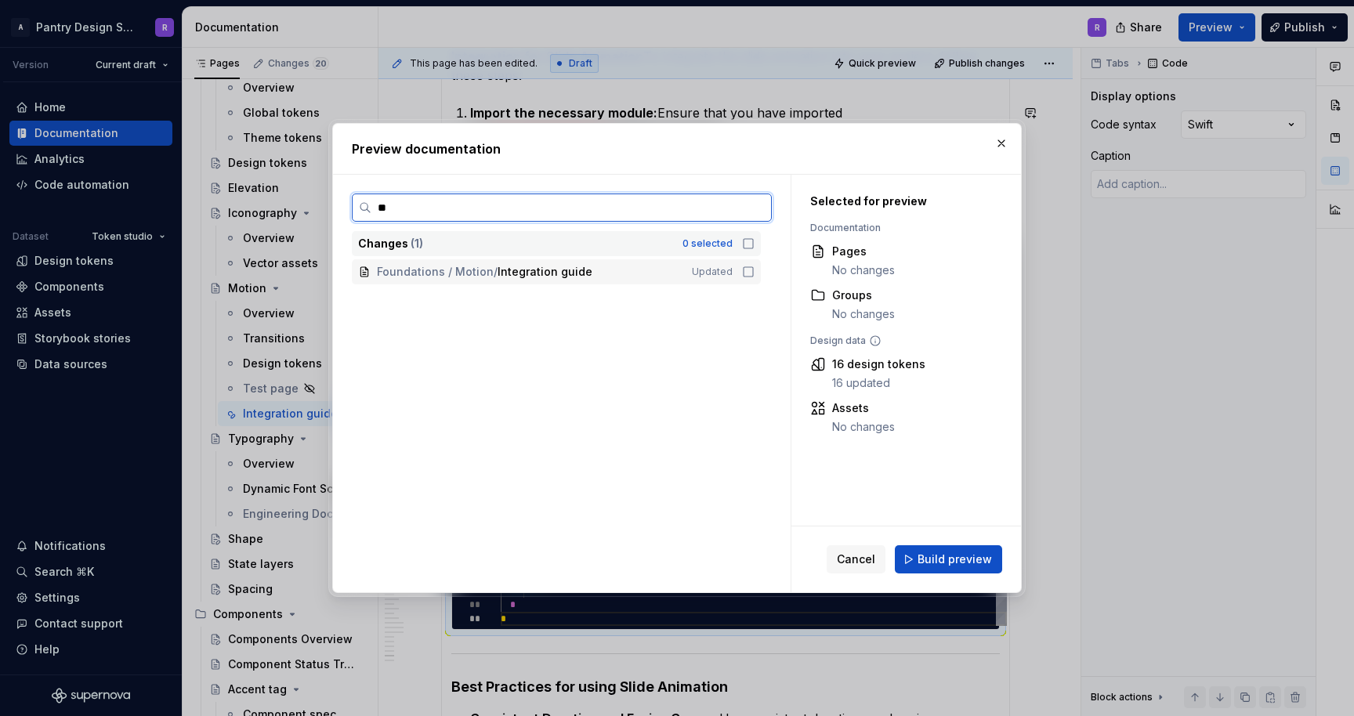
click at [754, 273] on icon at bounding box center [748, 272] width 13 height 13
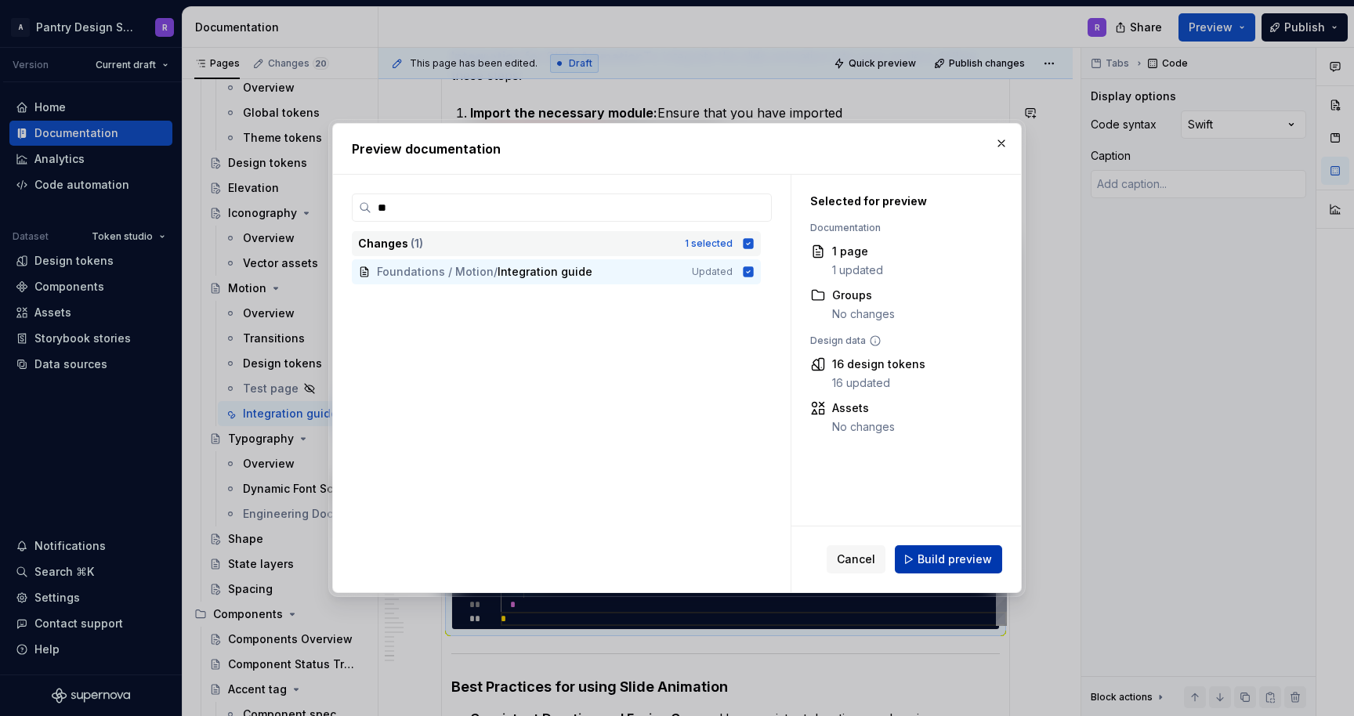
click at [957, 558] on span "Build preview" at bounding box center [955, 560] width 74 height 16
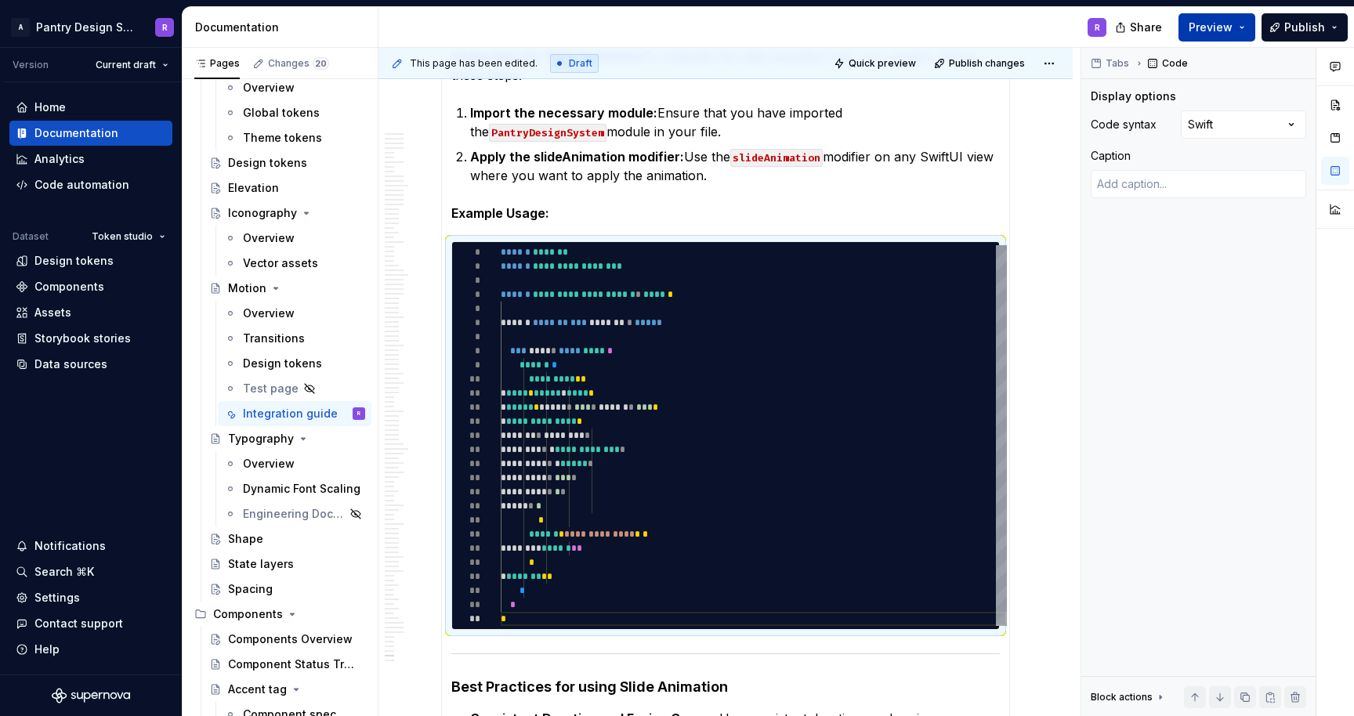
click at [1218, 27] on span "Preview" at bounding box center [1211, 28] width 44 height 16
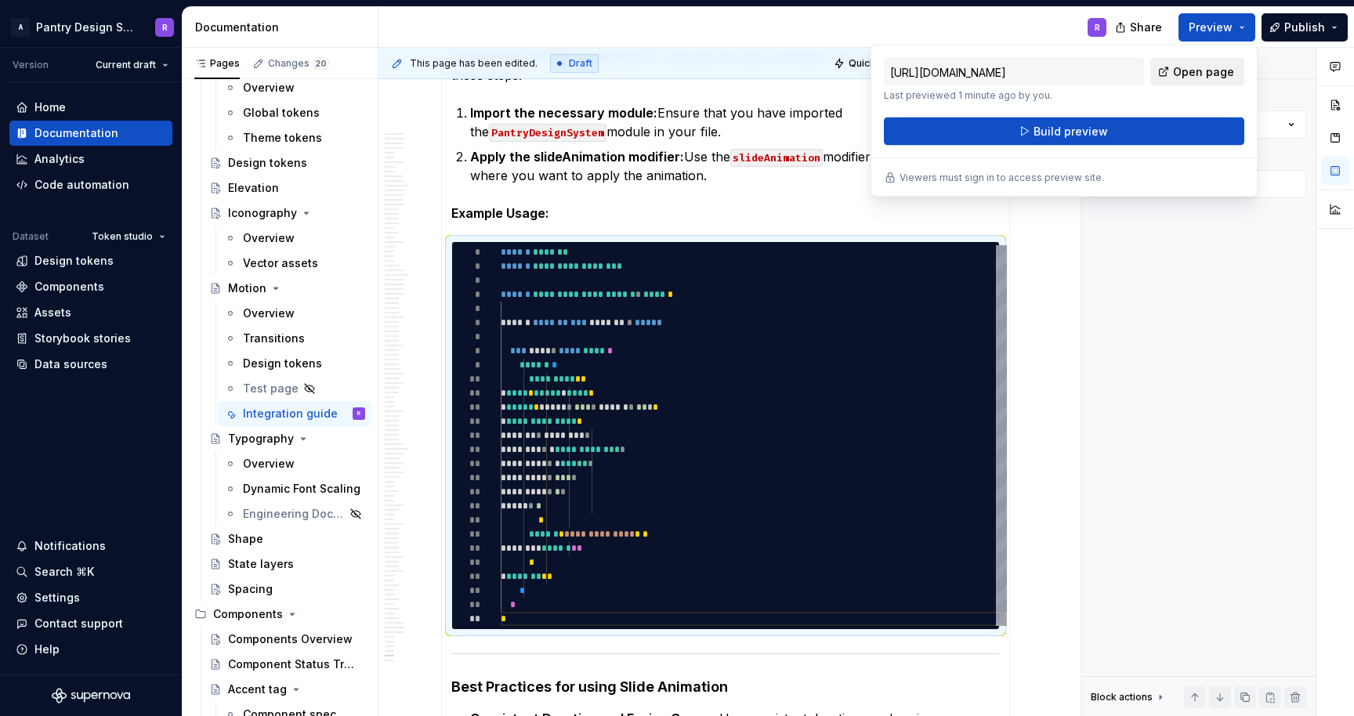
click at [1202, 70] on span "Open page" at bounding box center [1203, 72] width 61 height 16
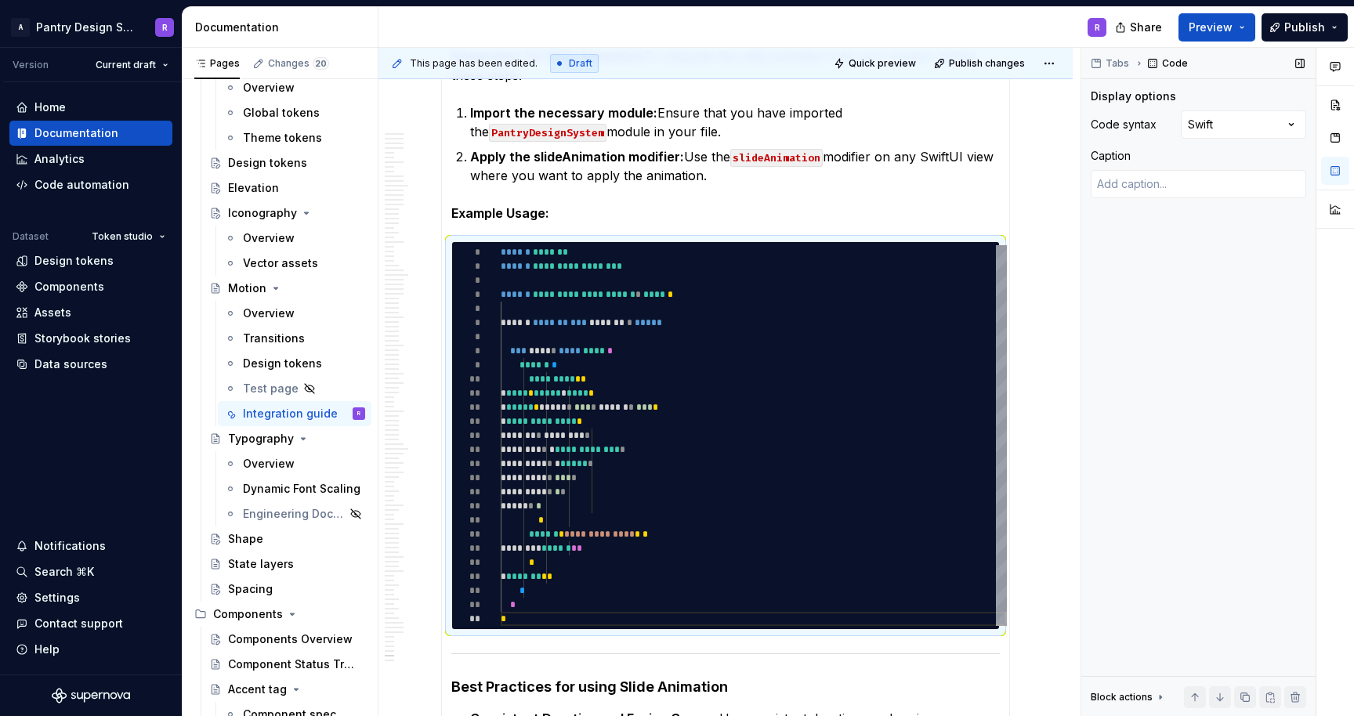
click at [1240, 246] on div "Tabs Code Display options Code syntax Swift Caption Block actions Move up Move …" at bounding box center [1199, 382] width 234 height 669
click at [1300, 25] on span "Publish" at bounding box center [1305, 28] width 41 height 16
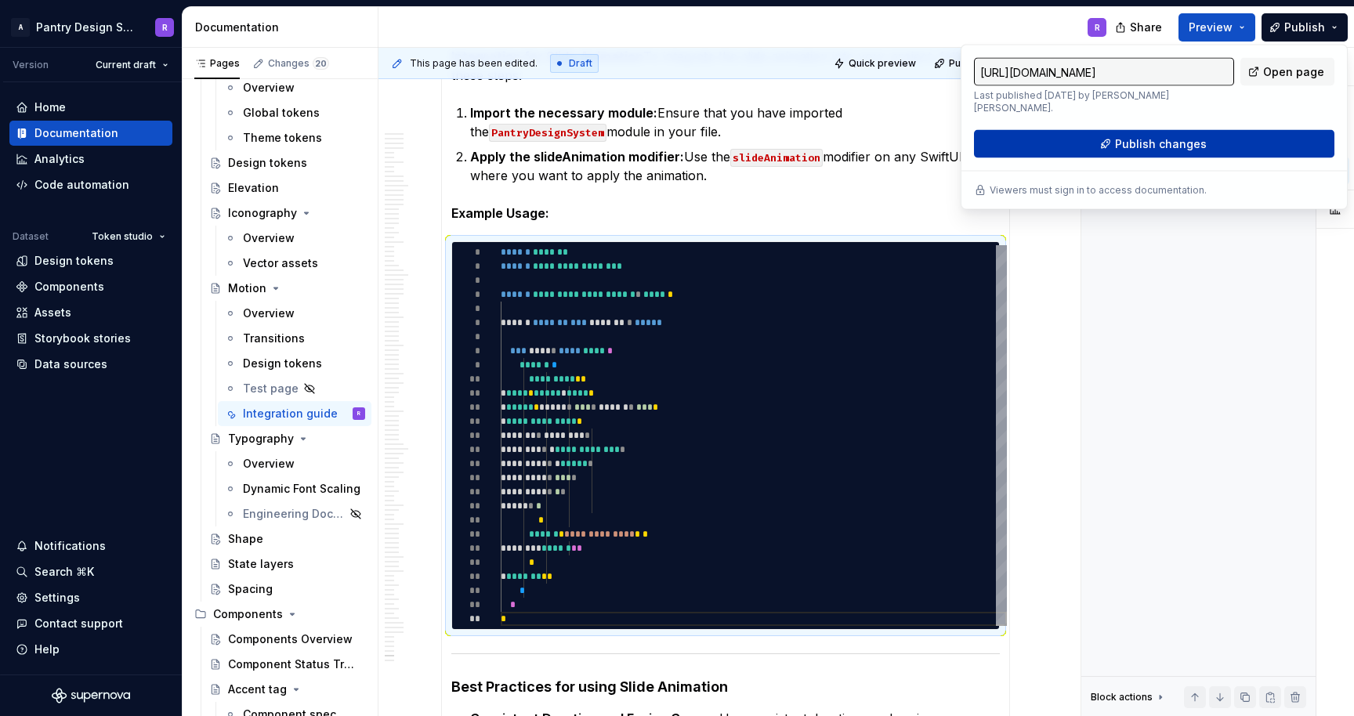
click at [1157, 136] on span "Publish changes" at bounding box center [1161, 144] width 92 height 16
type textarea "*"
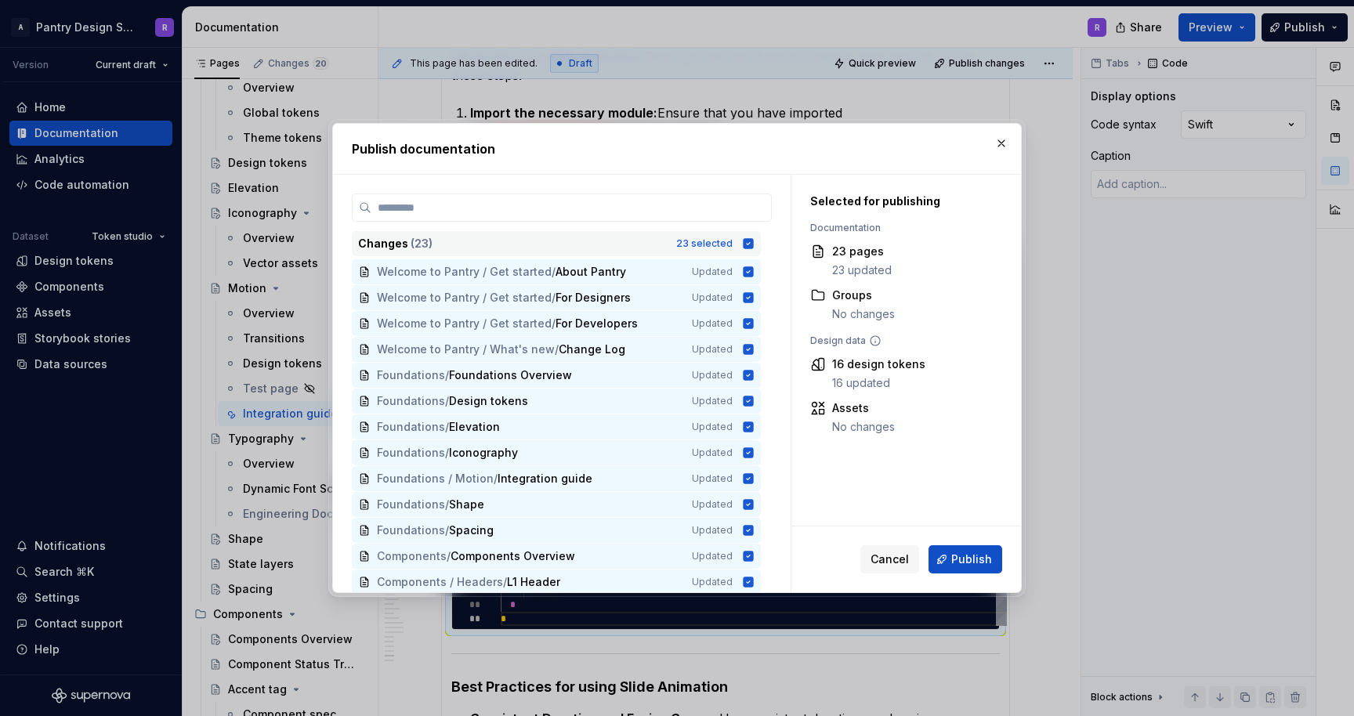
click at [754, 245] on icon at bounding box center [749, 243] width 10 height 10
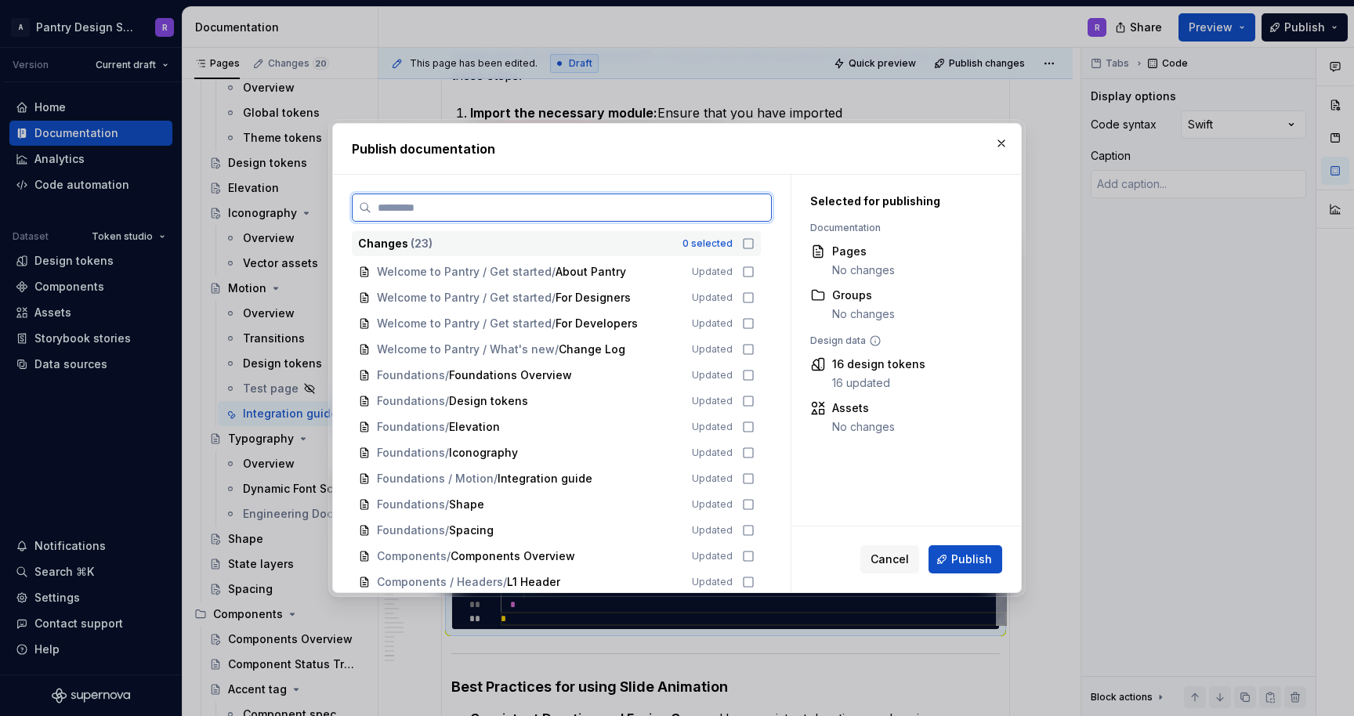
click at [579, 201] on input "search" at bounding box center [572, 208] width 400 height 16
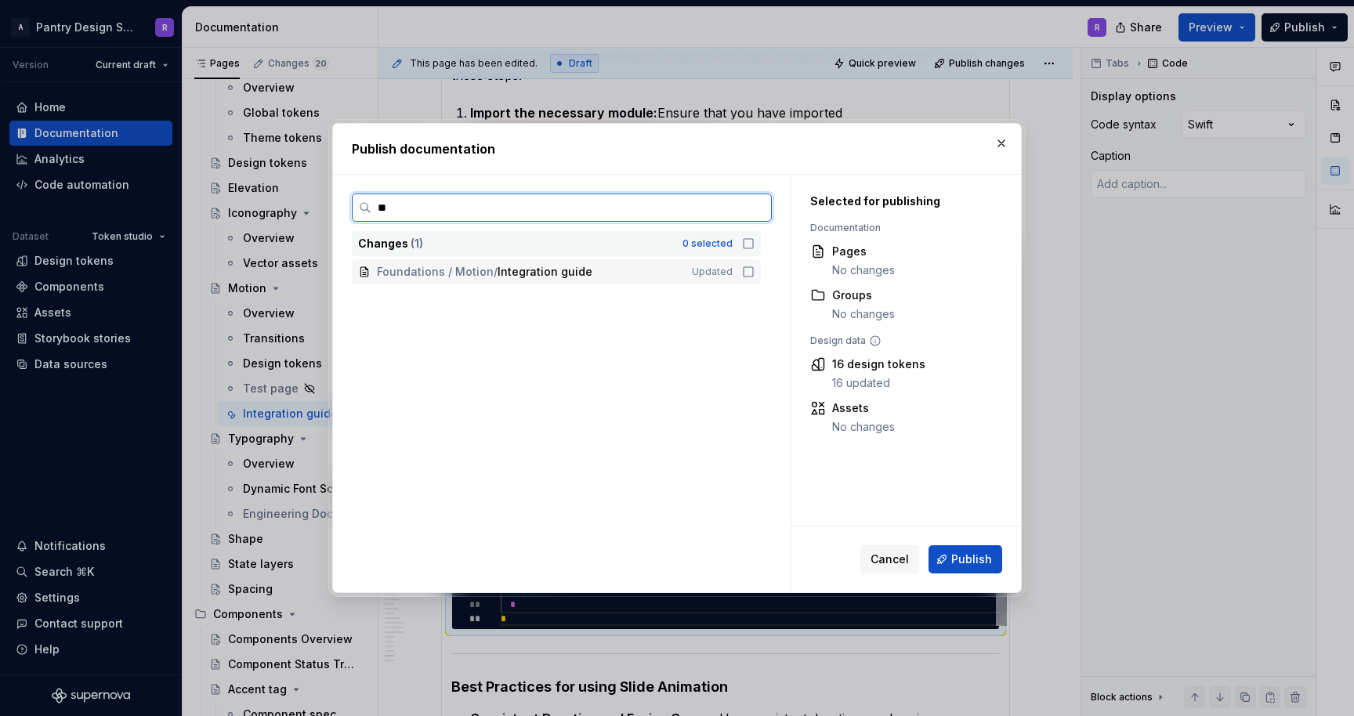
type input "***"
click at [755, 267] on icon at bounding box center [748, 272] width 13 height 13
click at [756, 205] on input "***" at bounding box center [572, 208] width 400 height 16
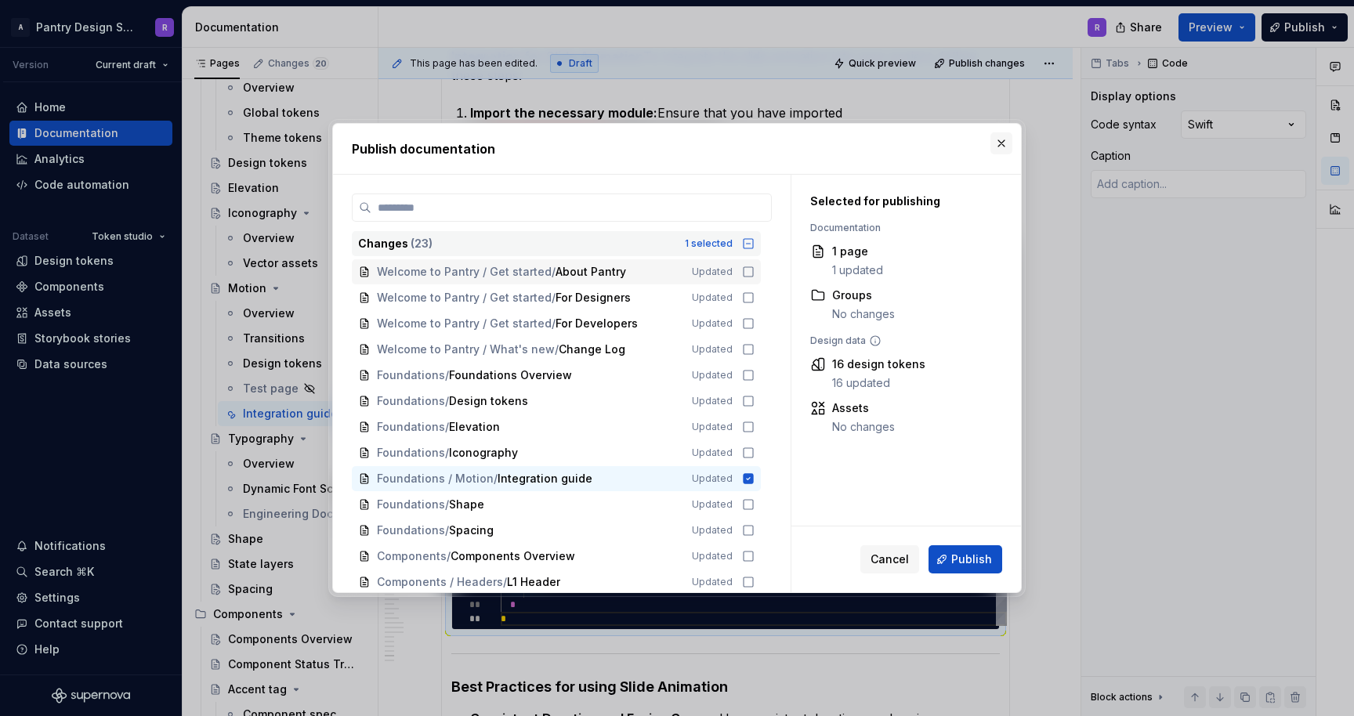
click at [1000, 143] on button "button" at bounding box center [1002, 143] width 22 height 22
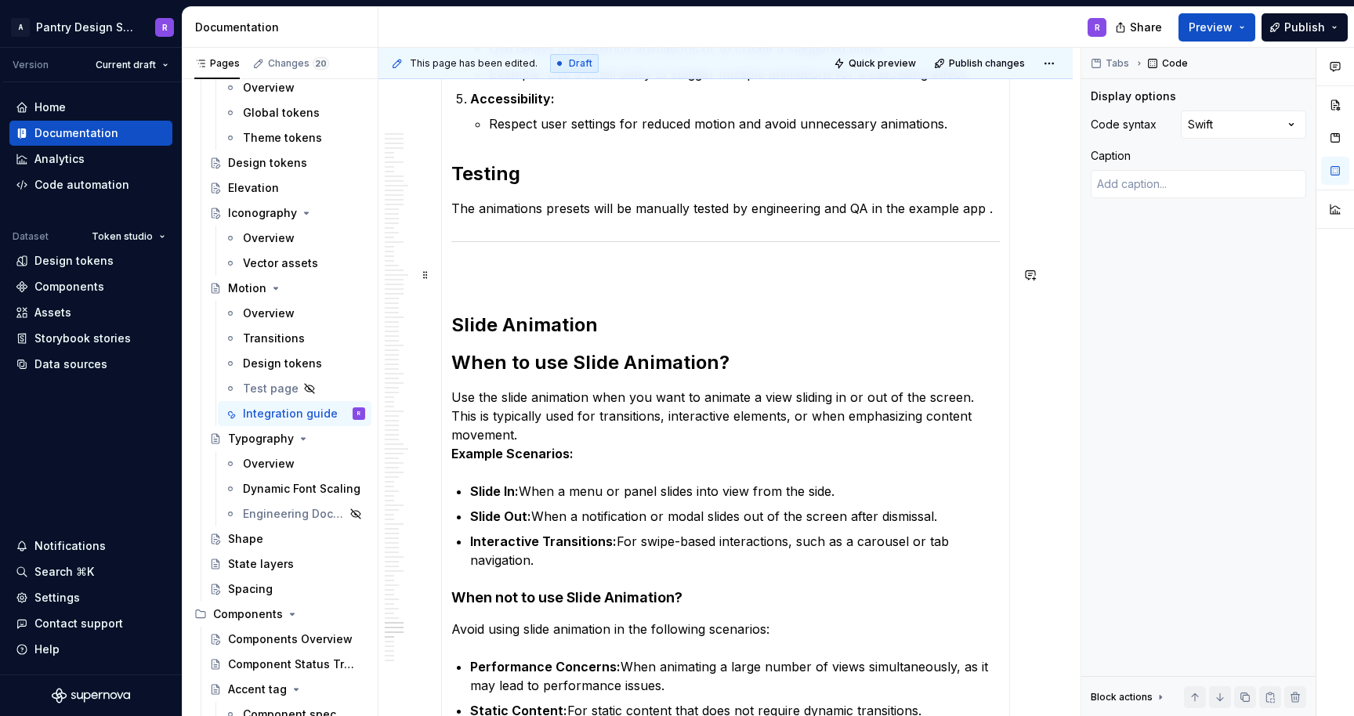
scroll to position [14389, 0]
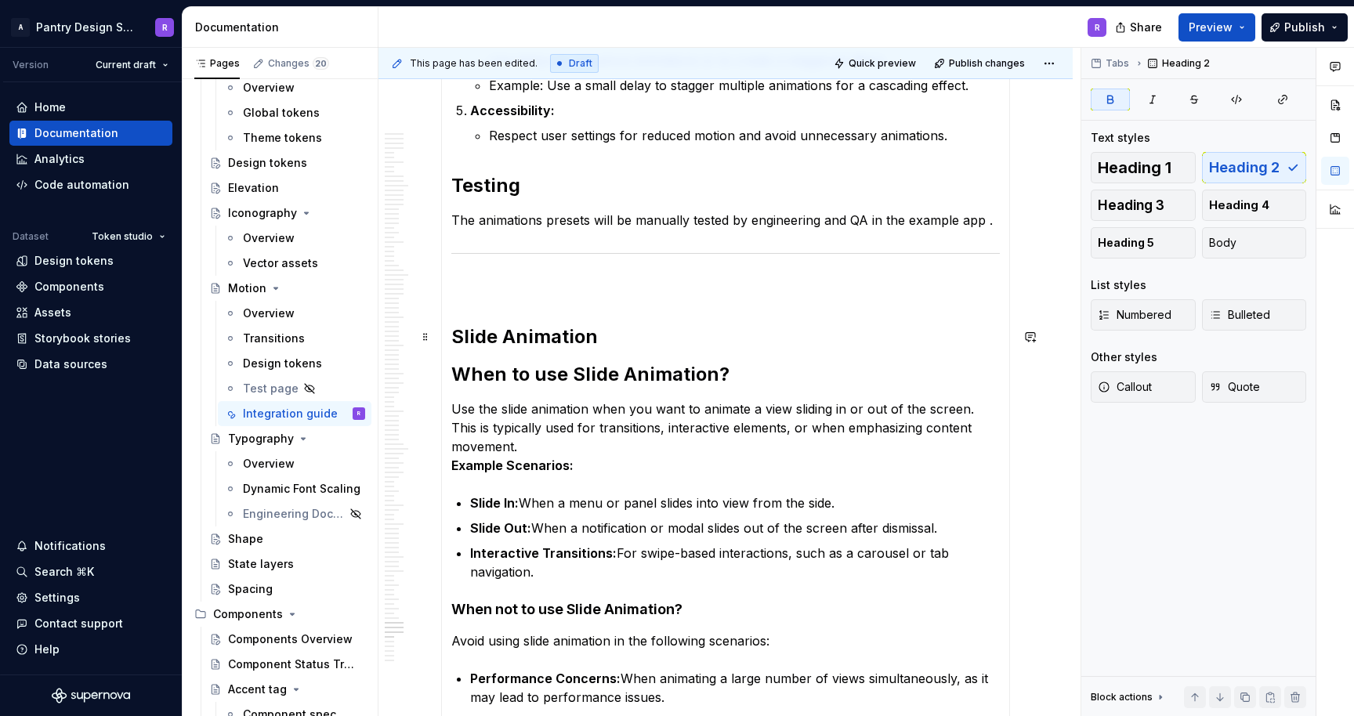
click at [451, 338] on strong "Slide Animation" at bounding box center [524, 336] width 147 height 23
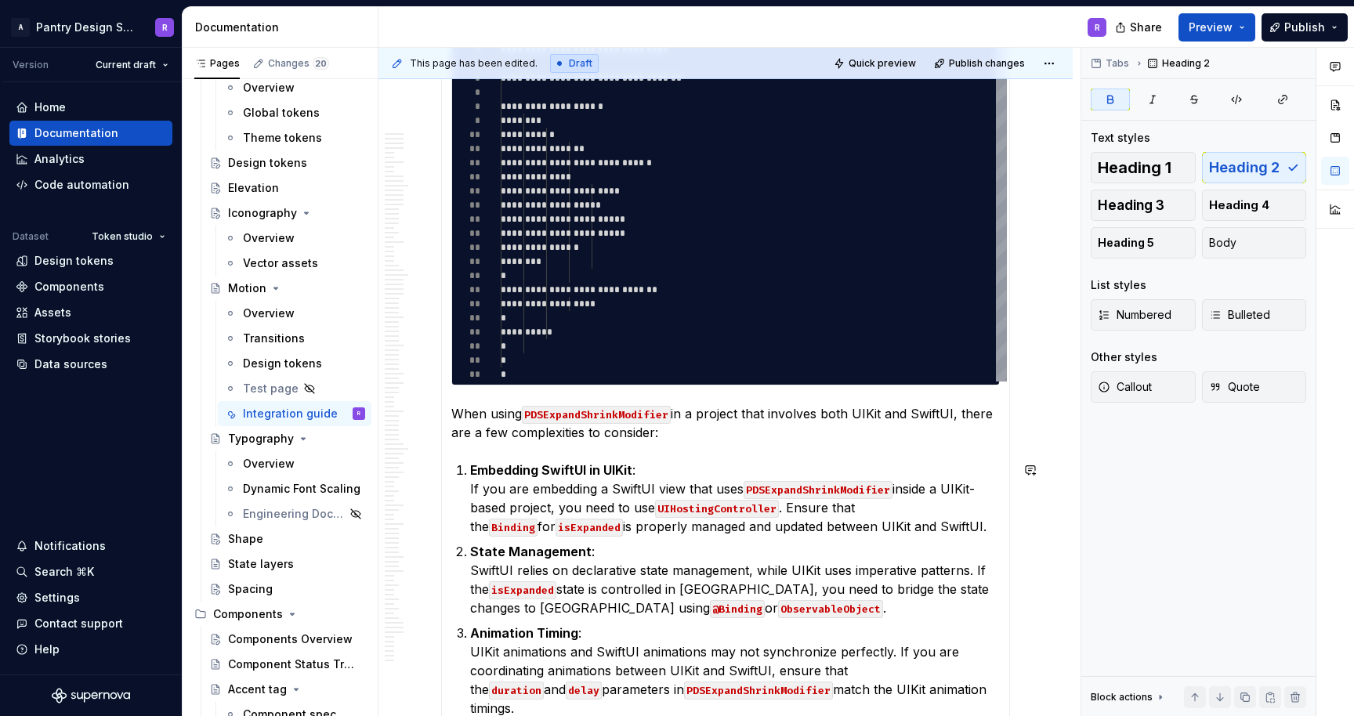
scroll to position [13123, 0]
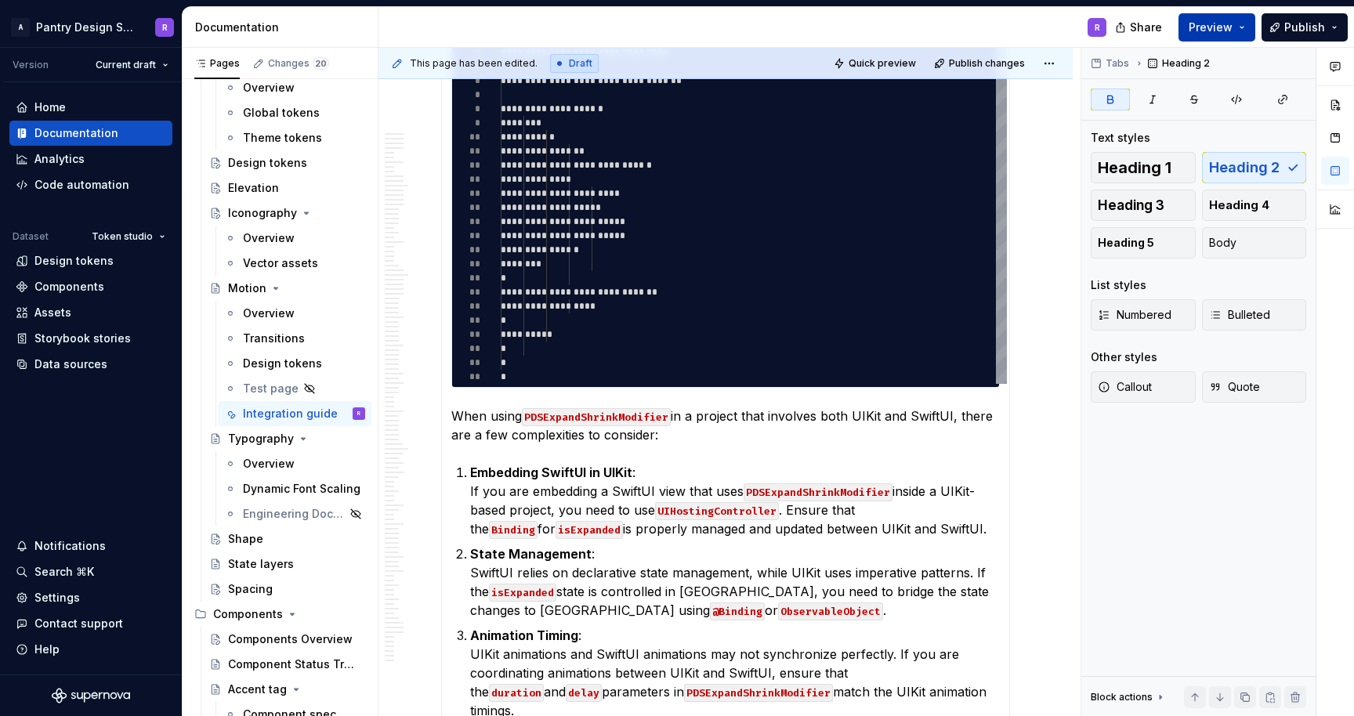
click at [1233, 25] on span "Preview" at bounding box center [1211, 28] width 44 height 16
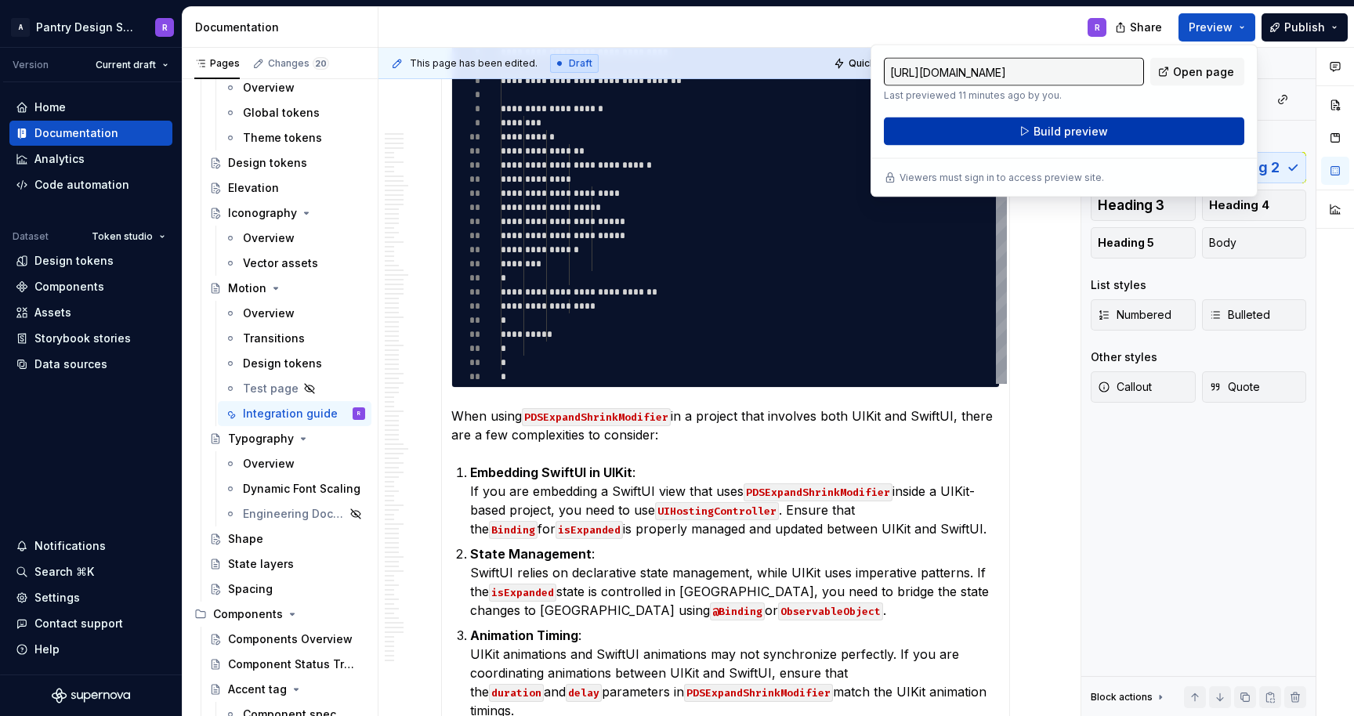
type textarea "*"
click at [1059, 134] on span "Build preview" at bounding box center [1071, 132] width 74 height 16
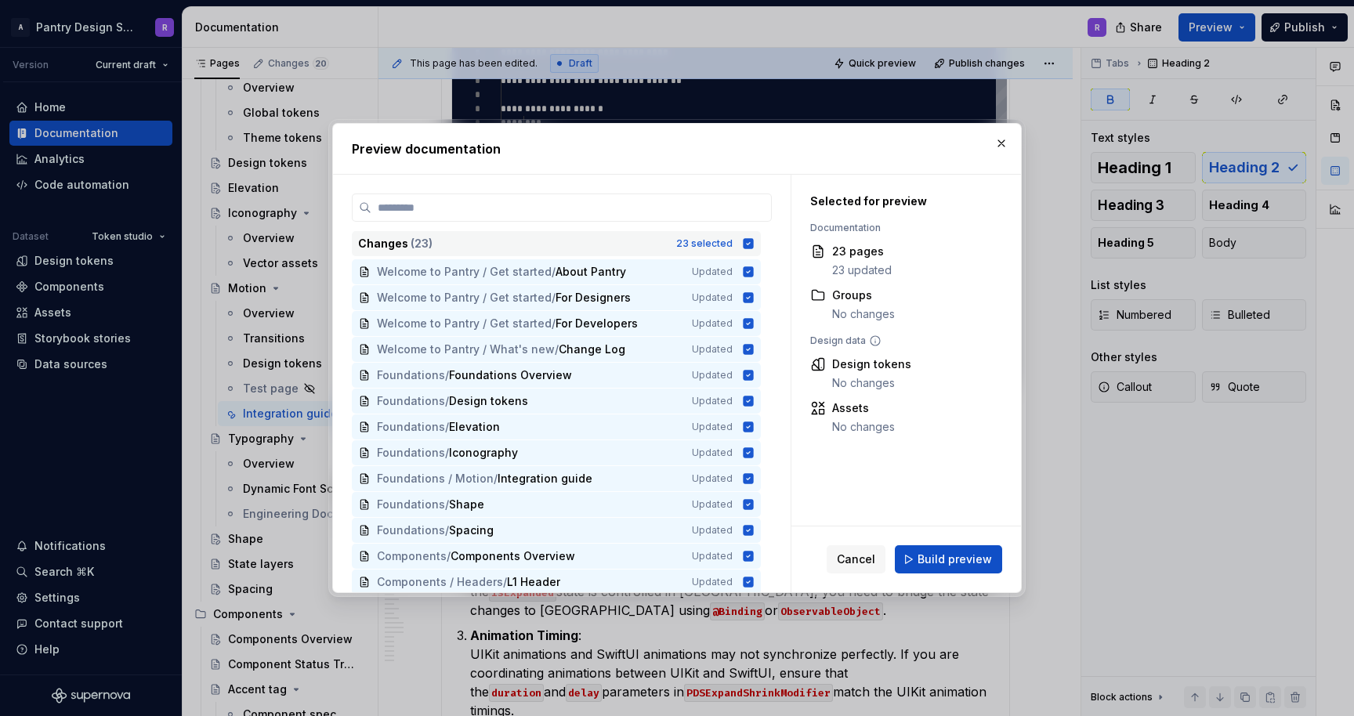
click at [754, 243] on icon at bounding box center [749, 243] width 10 height 10
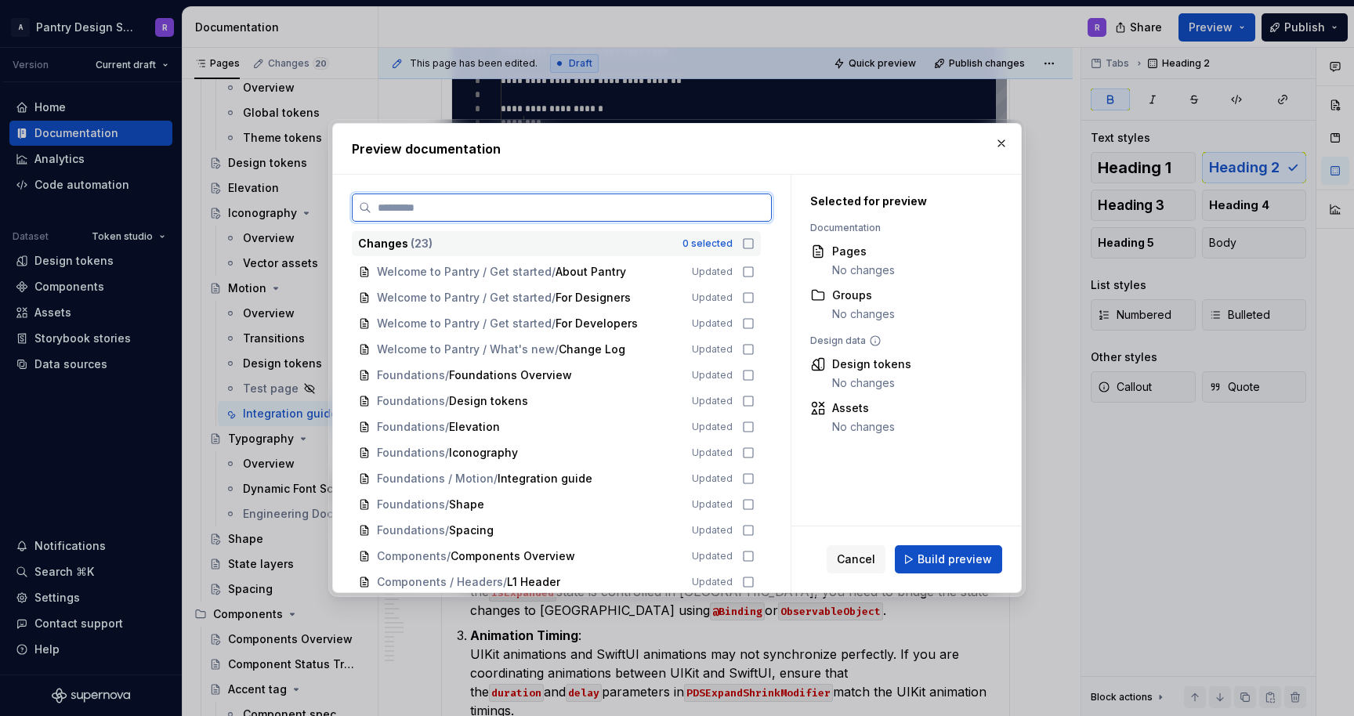
click at [590, 200] on input "search" at bounding box center [572, 208] width 400 height 16
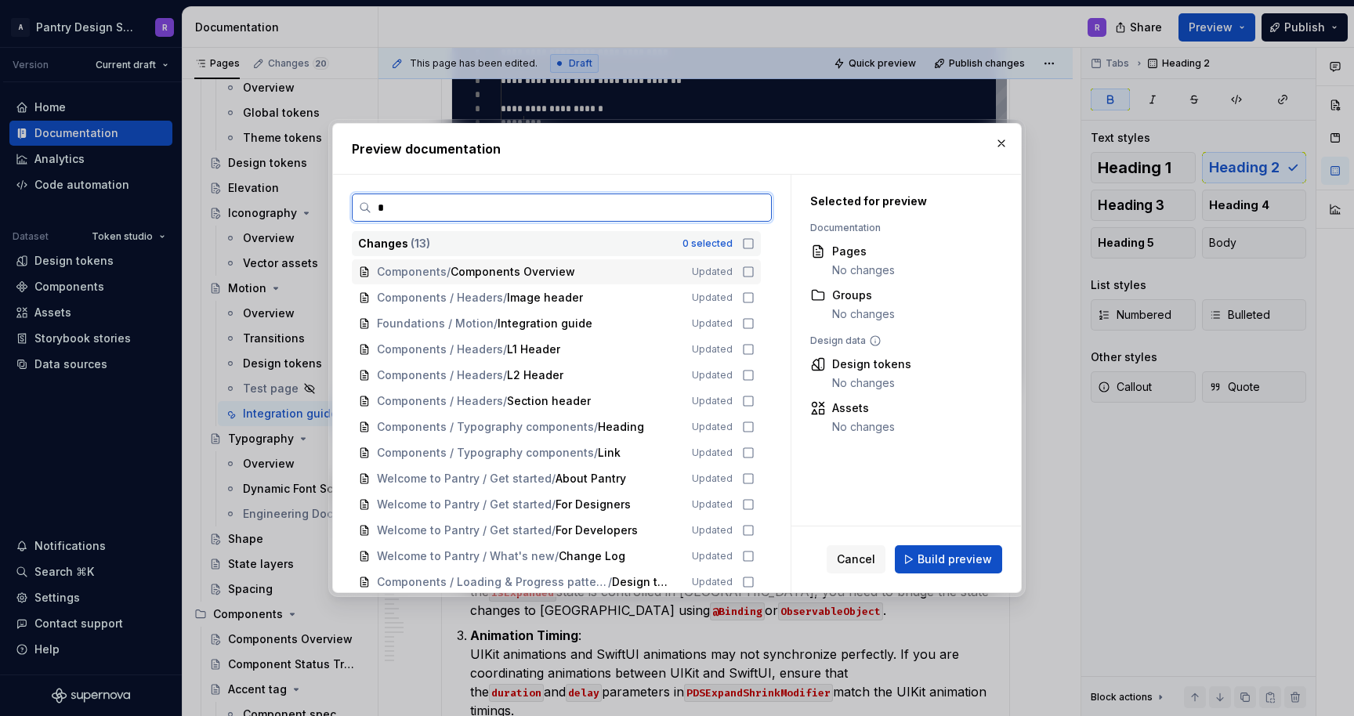
type input "**"
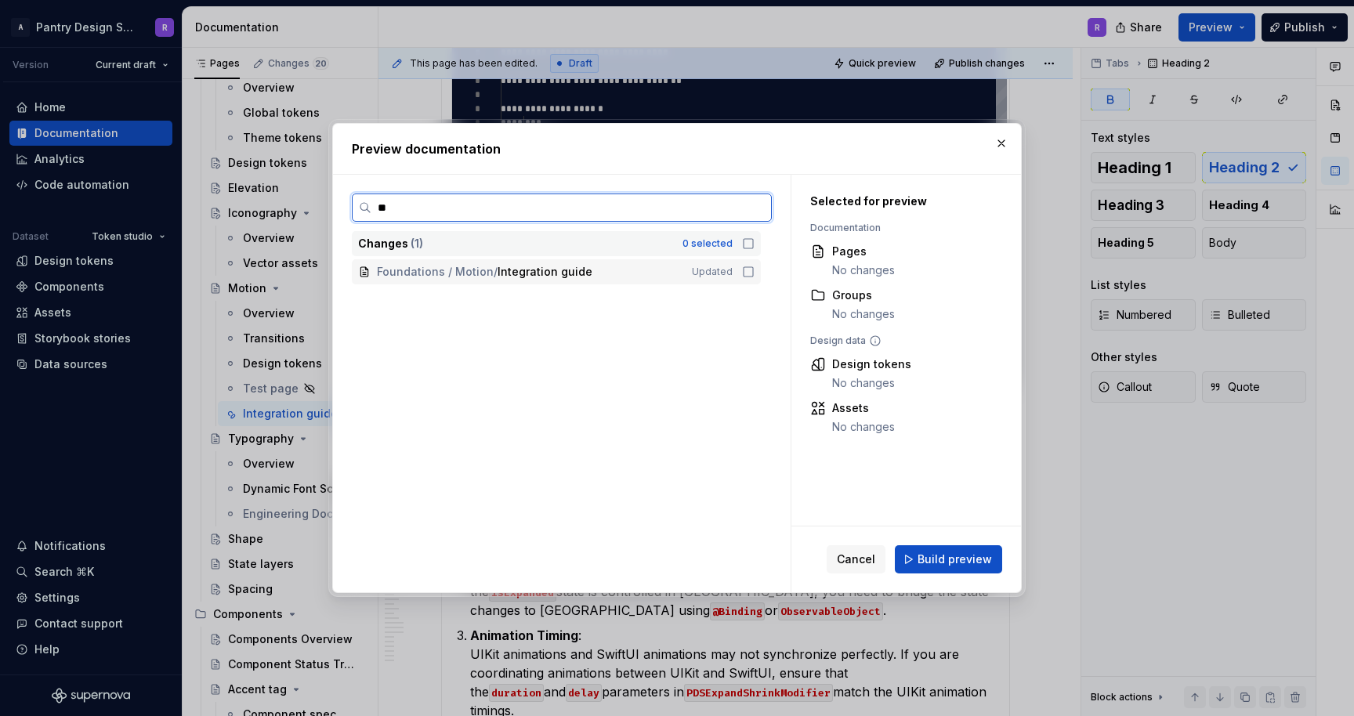
click at [755, 271] on icon at bounding box center [748, 272] width 13 height 13
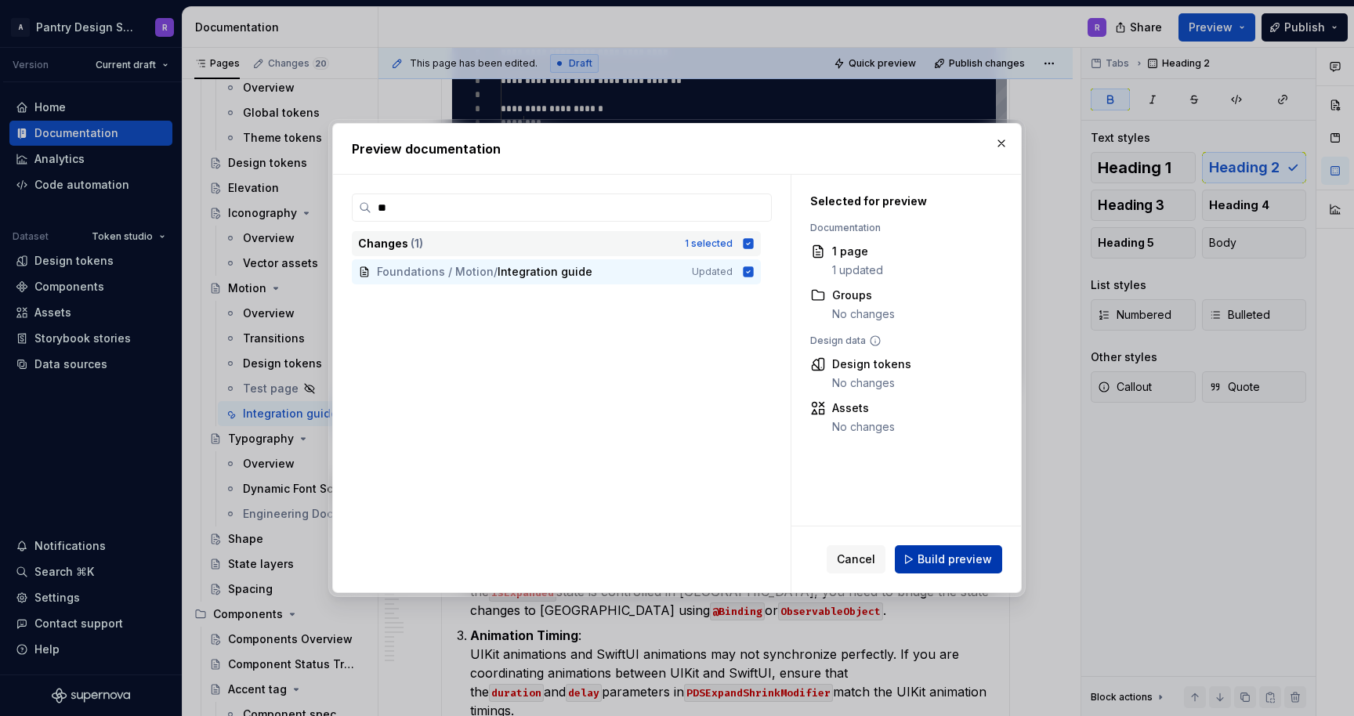
click at [963, 556] on span "Build preview" at bounding box center [955, 560] width 74 height 16
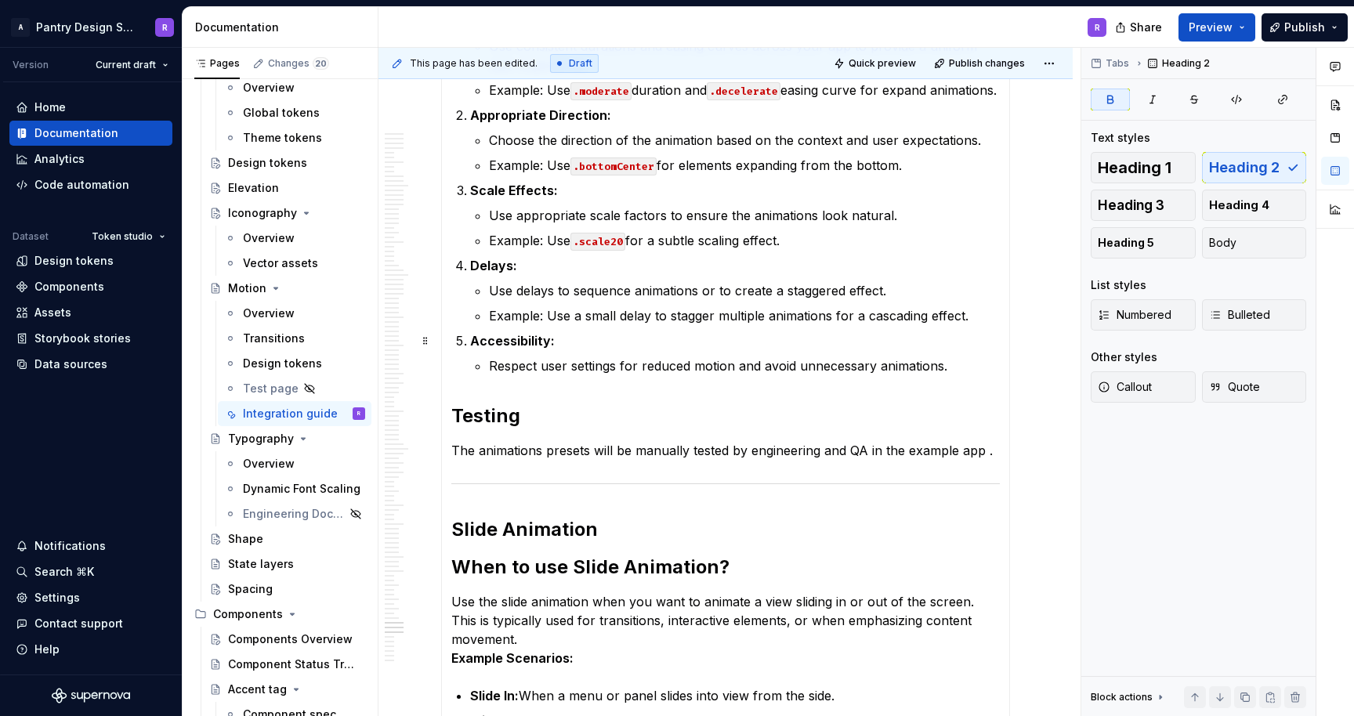
scroll to position [14155, 0]
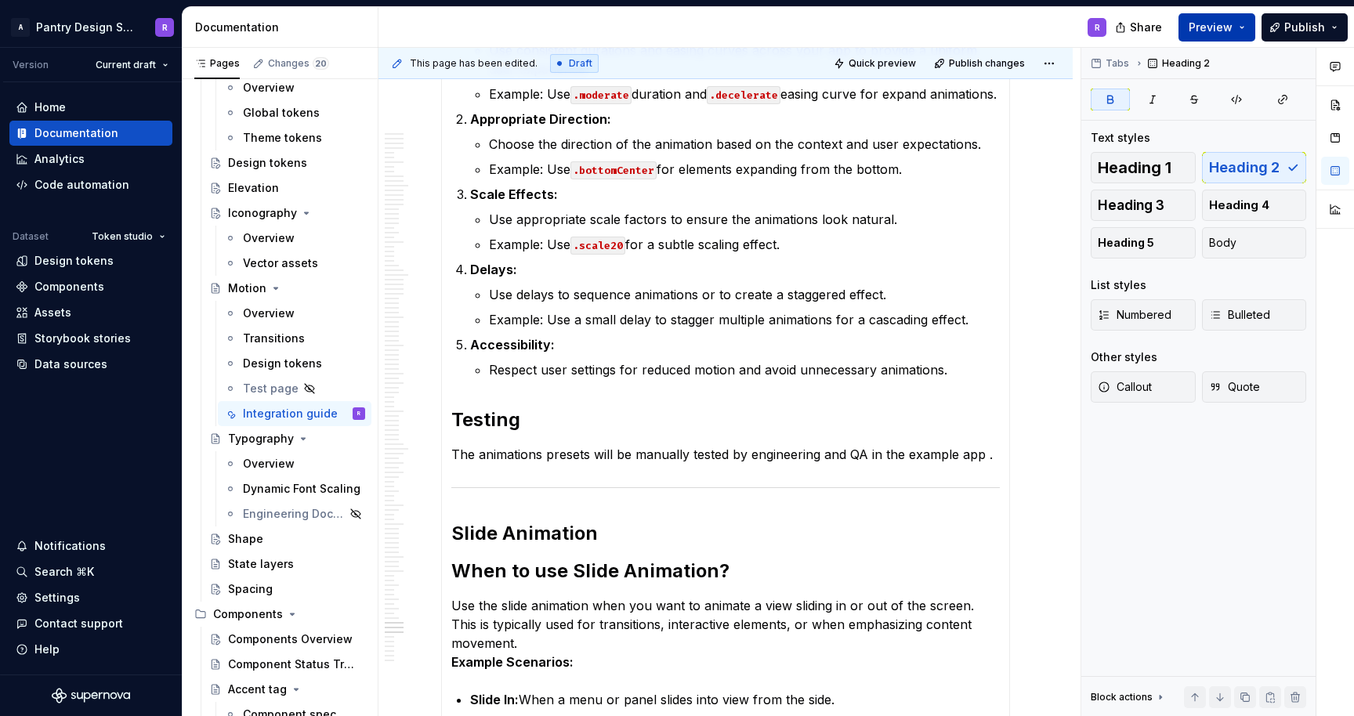
click at [1244, 24] on button "Preview" at bounding box center [1217, 27] width 77 height 28
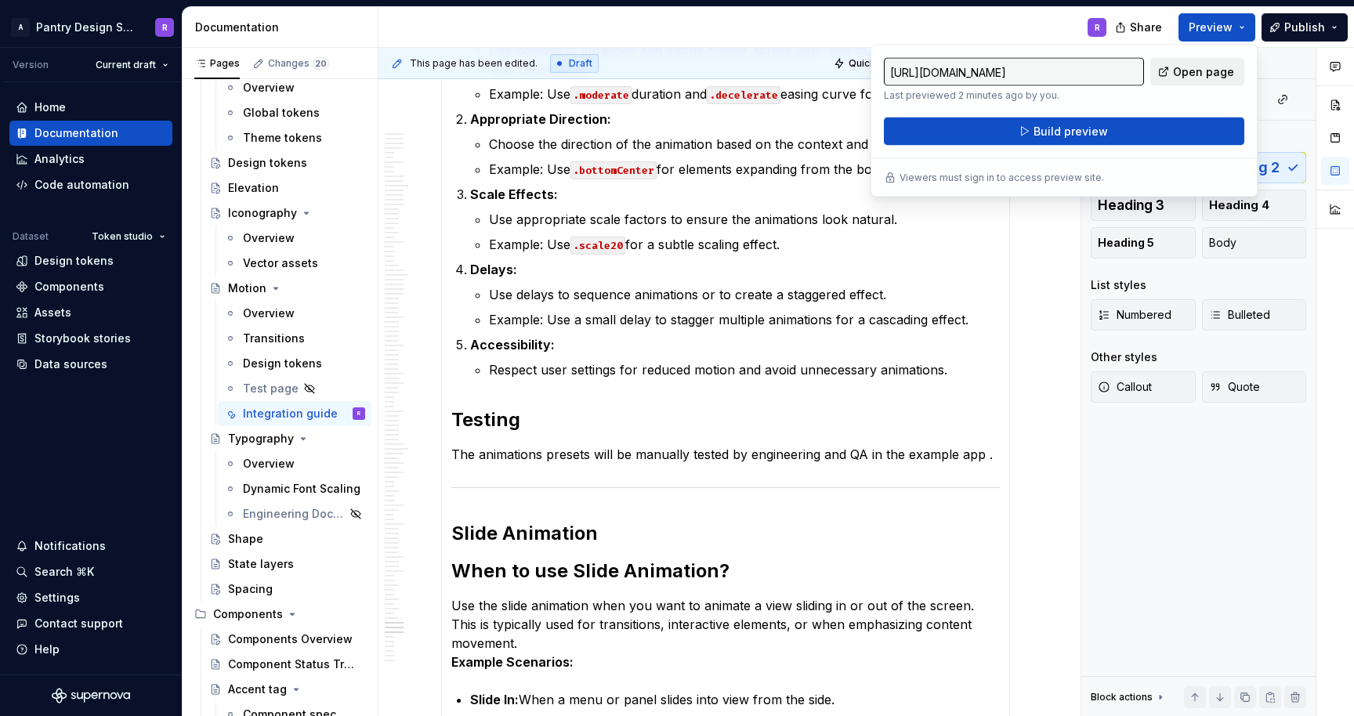
click at [1213, 71] on span "Open page" at bounding box center [1203, 72] width 61 height 16
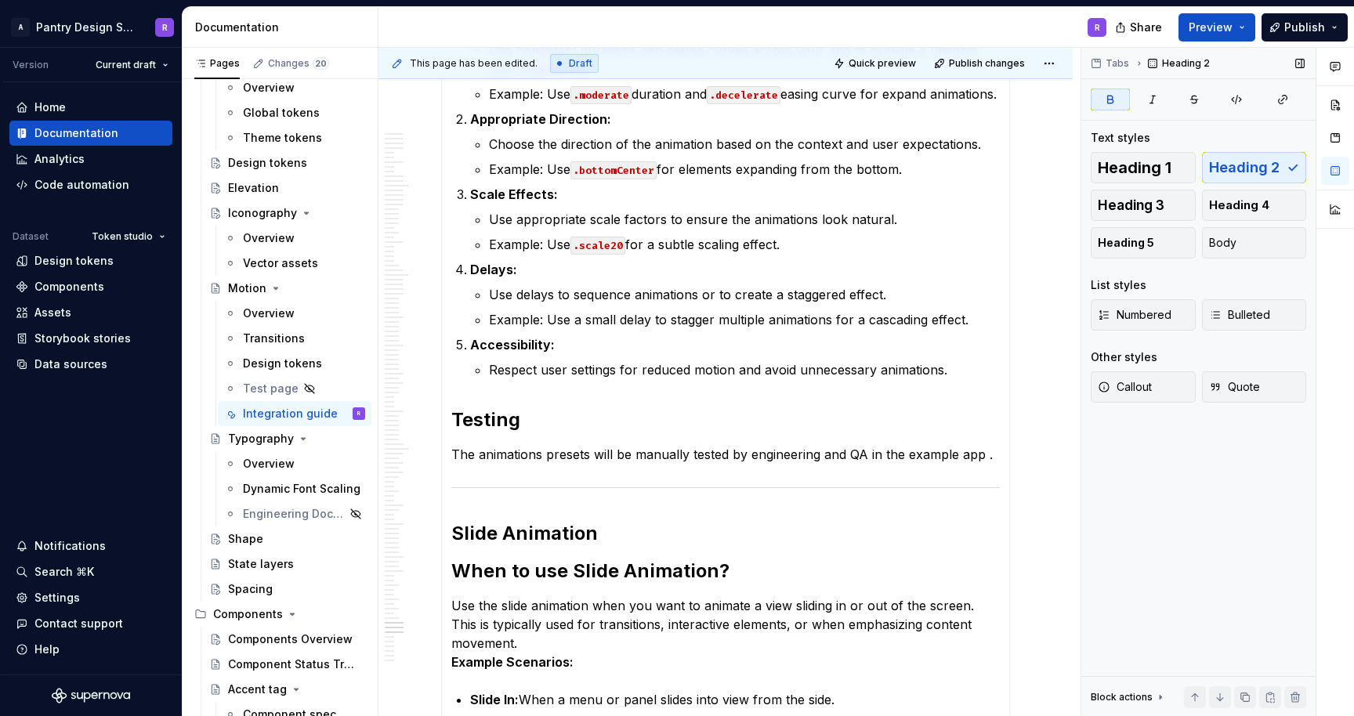
click at [1142, 496] on div "Tabs Heading 2 Text styles Heading 1 Heading 2 Heading 3 Heading 4 Heading 5 Bo…" at bounding box center [1199, 382] width 234 height 669
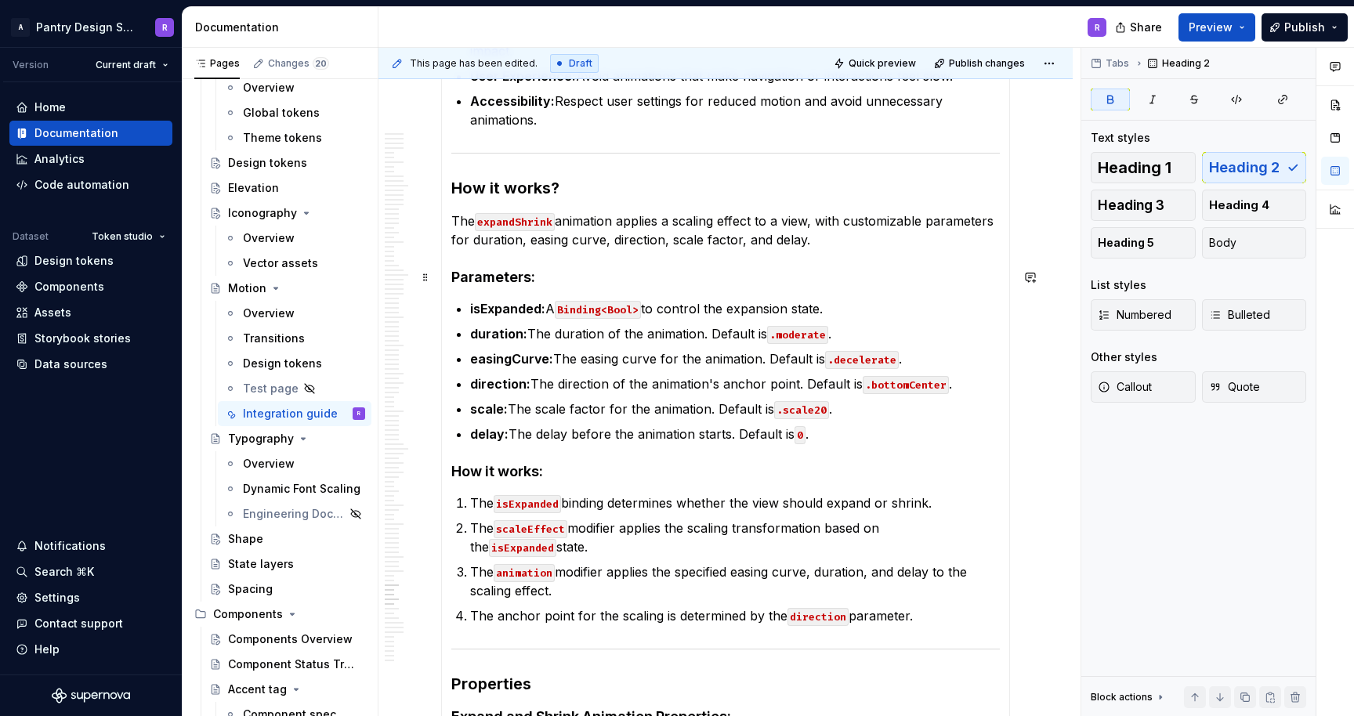
scroll to position [11924, 0]
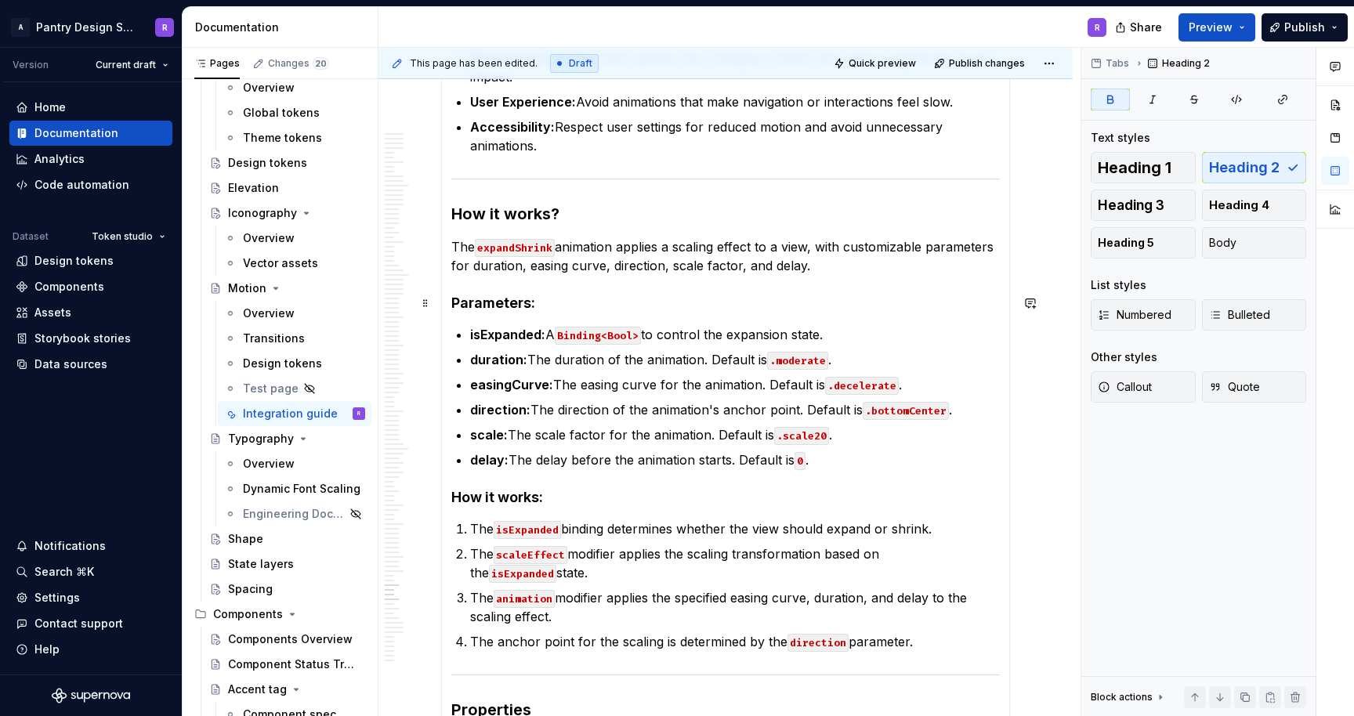
click at [491, 303] on h4 "Parameters:" at bounding box center [725, 303] width 549 height 19
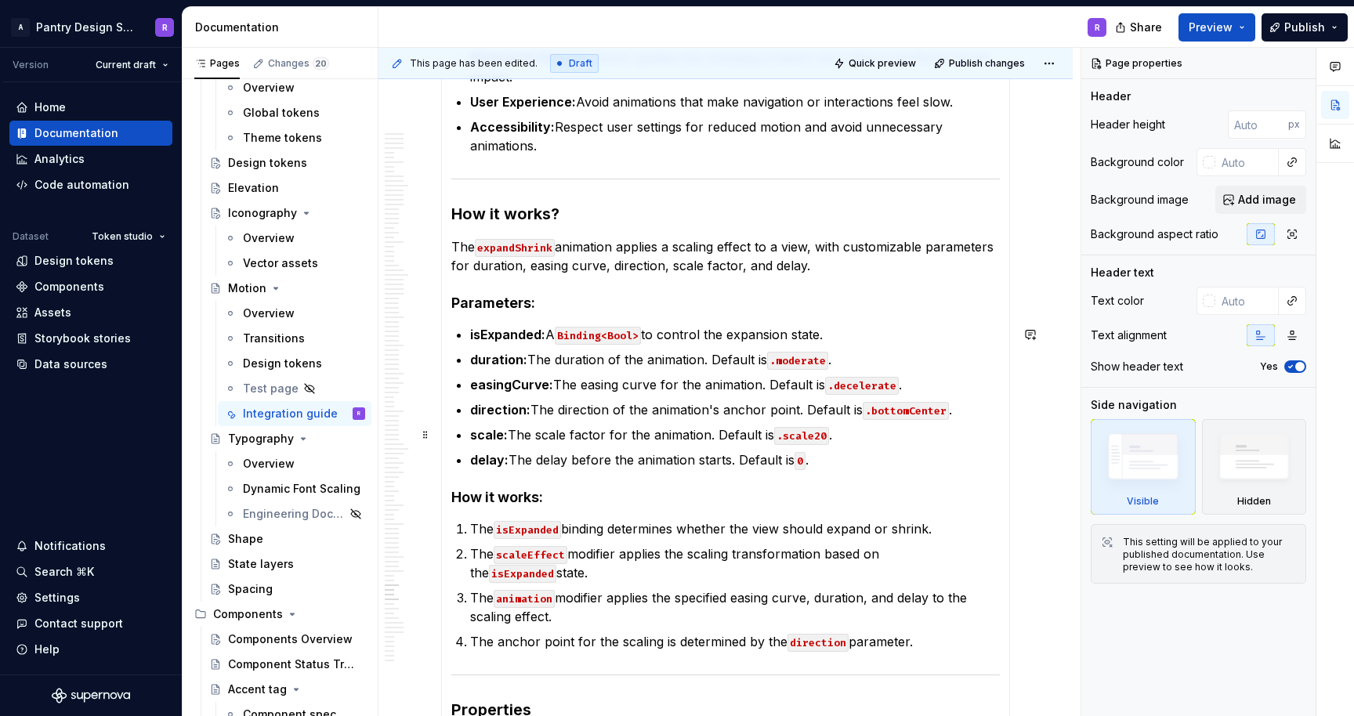
scroll to position [16611, 0]
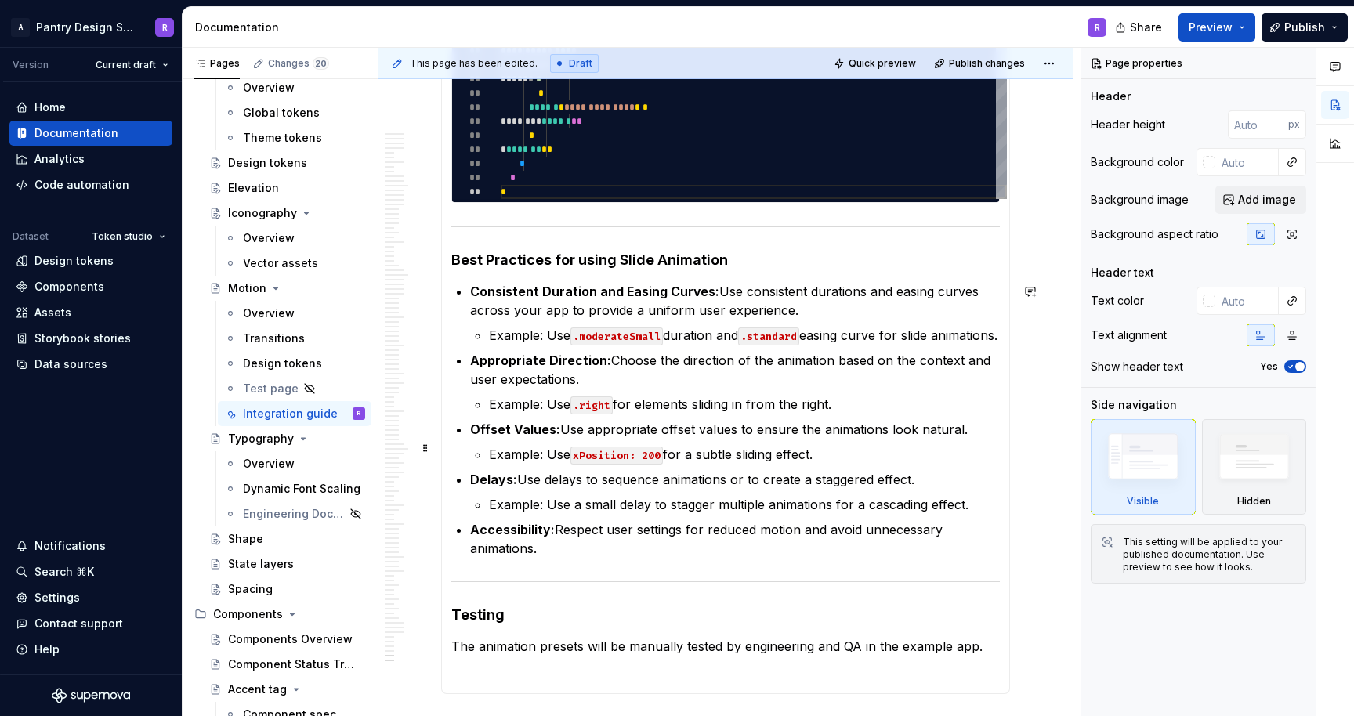
click at [987, 439] on p "Offset Values: Use appropriate offset values to ensure the animations look natu…" at bounding box center [735, 429] width 530 height 19
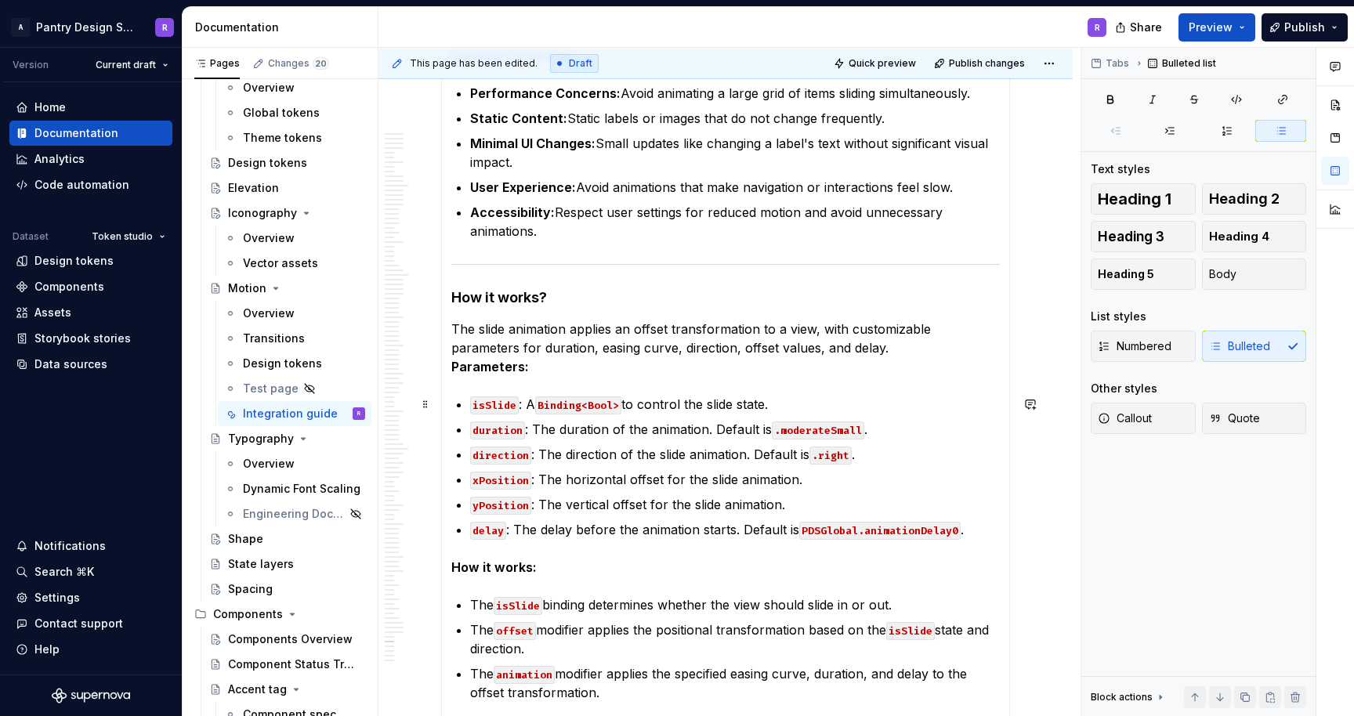
scroll to position [15179, 0]
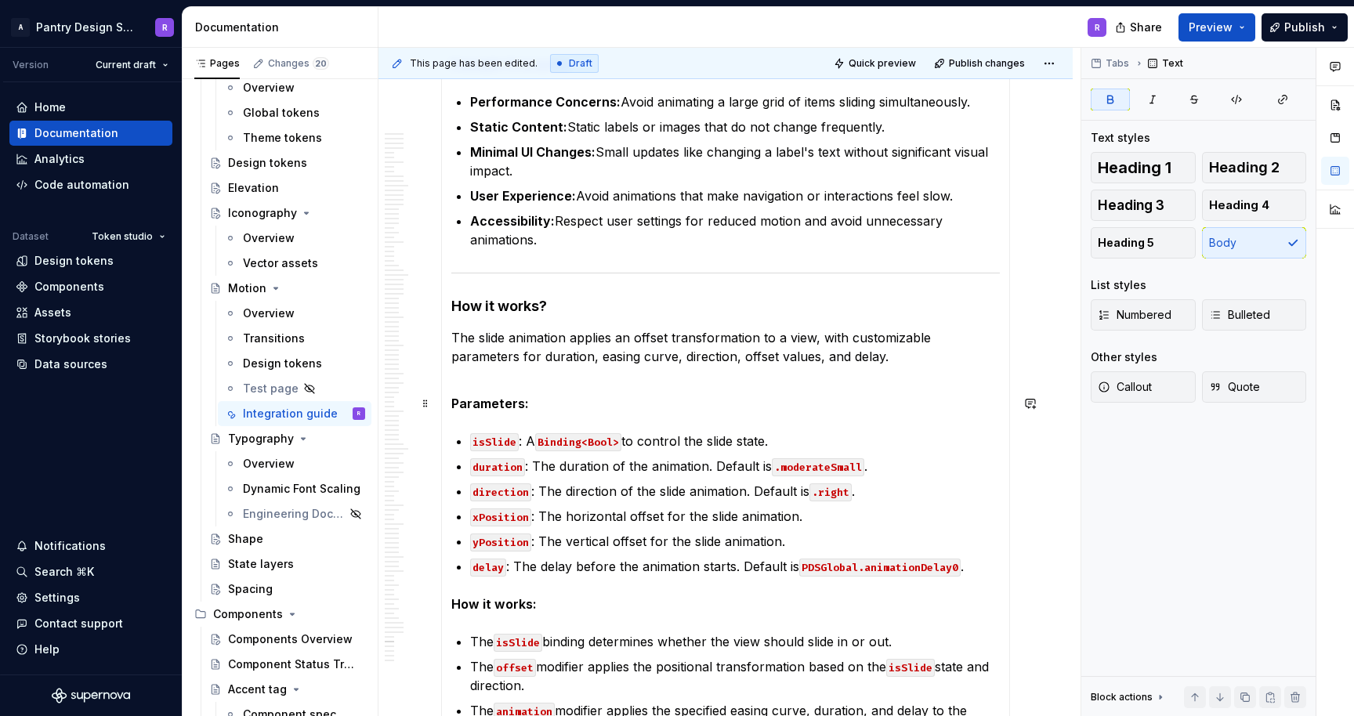
click at [484, 407] on strong "Parameters:" at bounding box center [490, 404] width 78 height 16
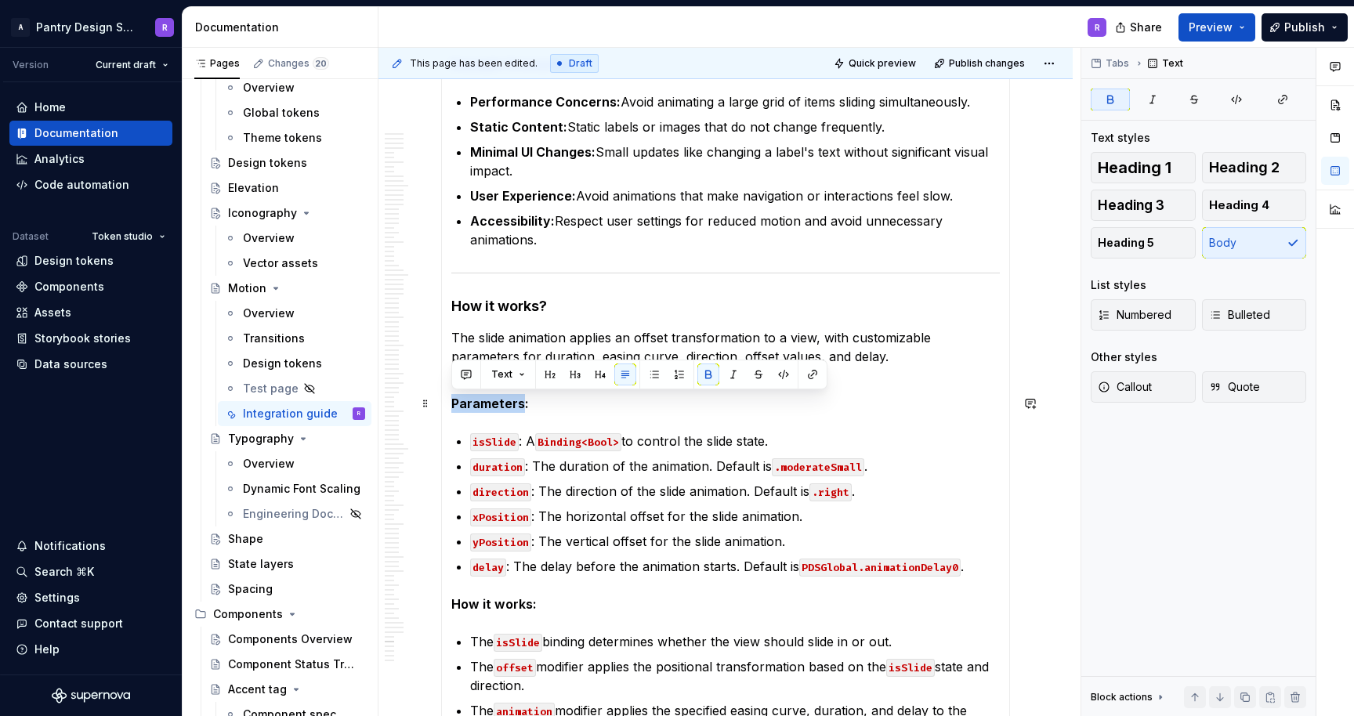
click at [484, 407] on strong "Parameters:" at bounding box center [490, 404] width 78 height 16
click at [598, 372] on button "button" at bounding box center [600, 375] width 22 height 22
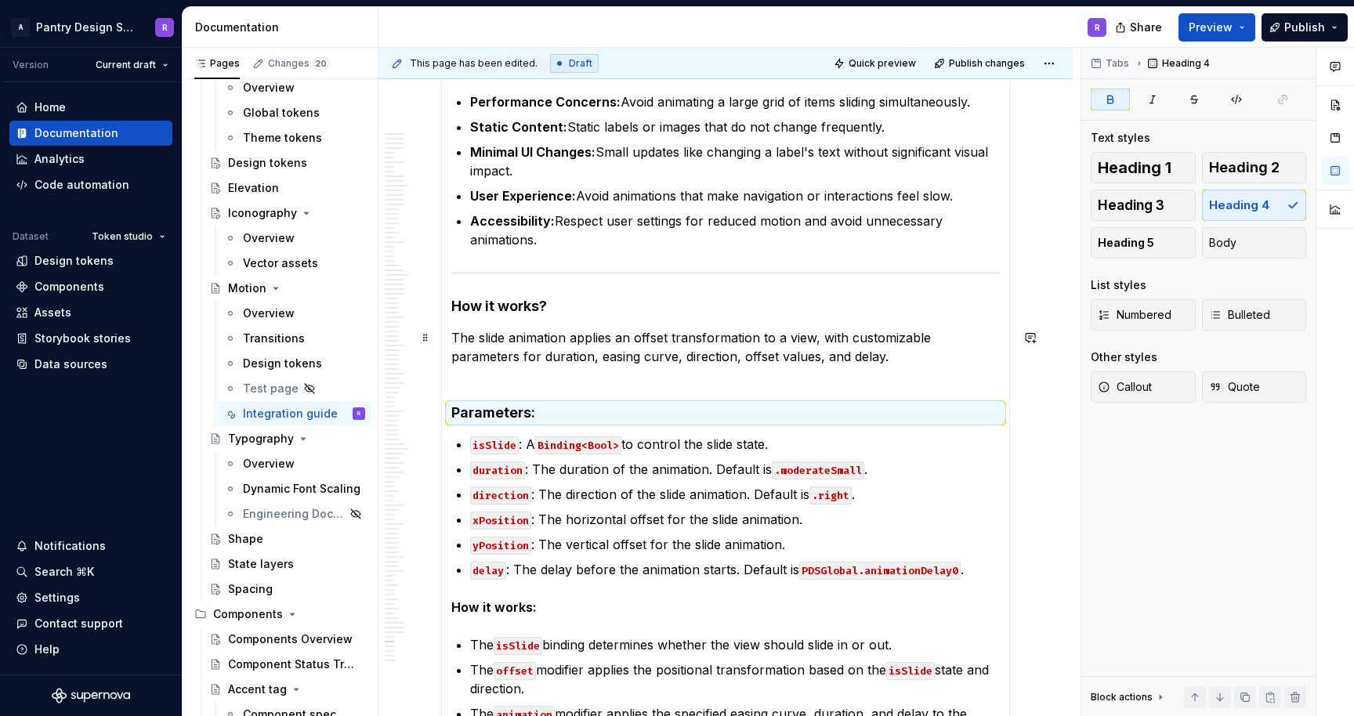
click at [626, 378] on p "The slide animation applies an offset transformation to a view, with customizab…" at bounding box center [725, 356] width 549 height 56
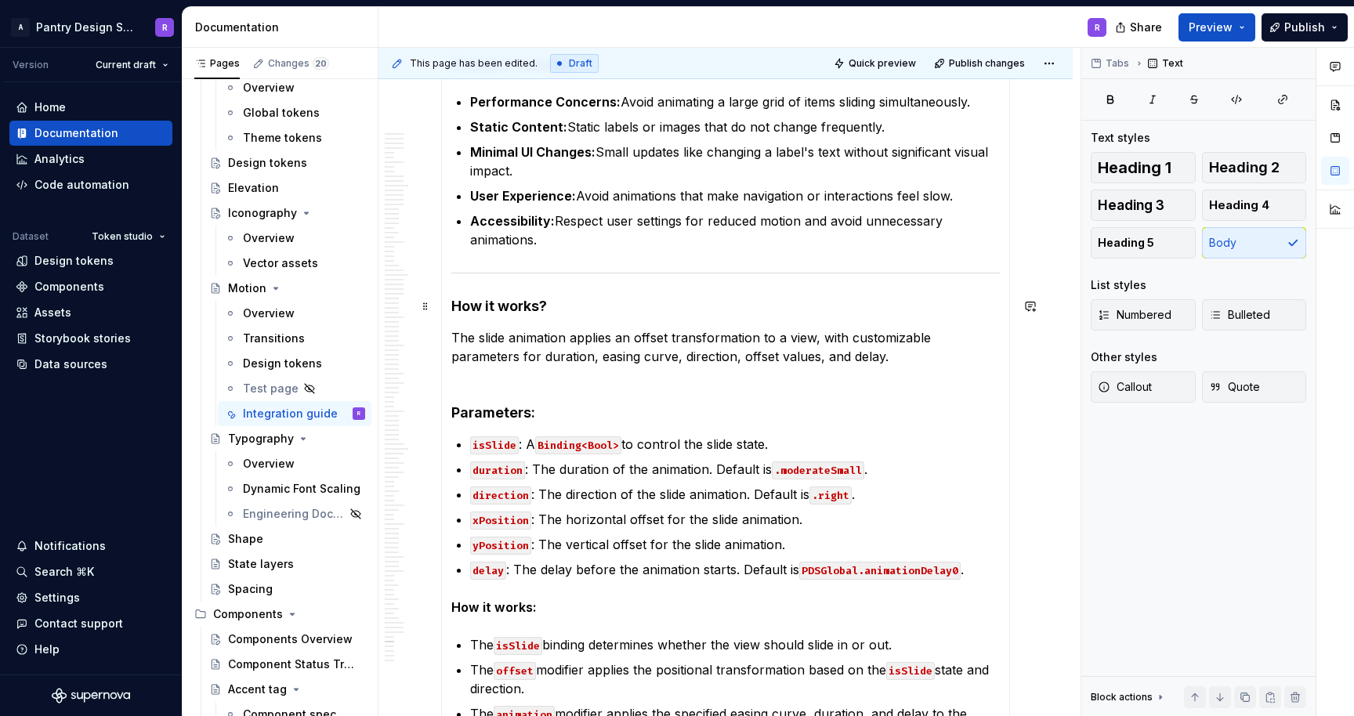
click at [490, 308] on strong "How it works?" at bounding box center [499, 306] width 96 height 16
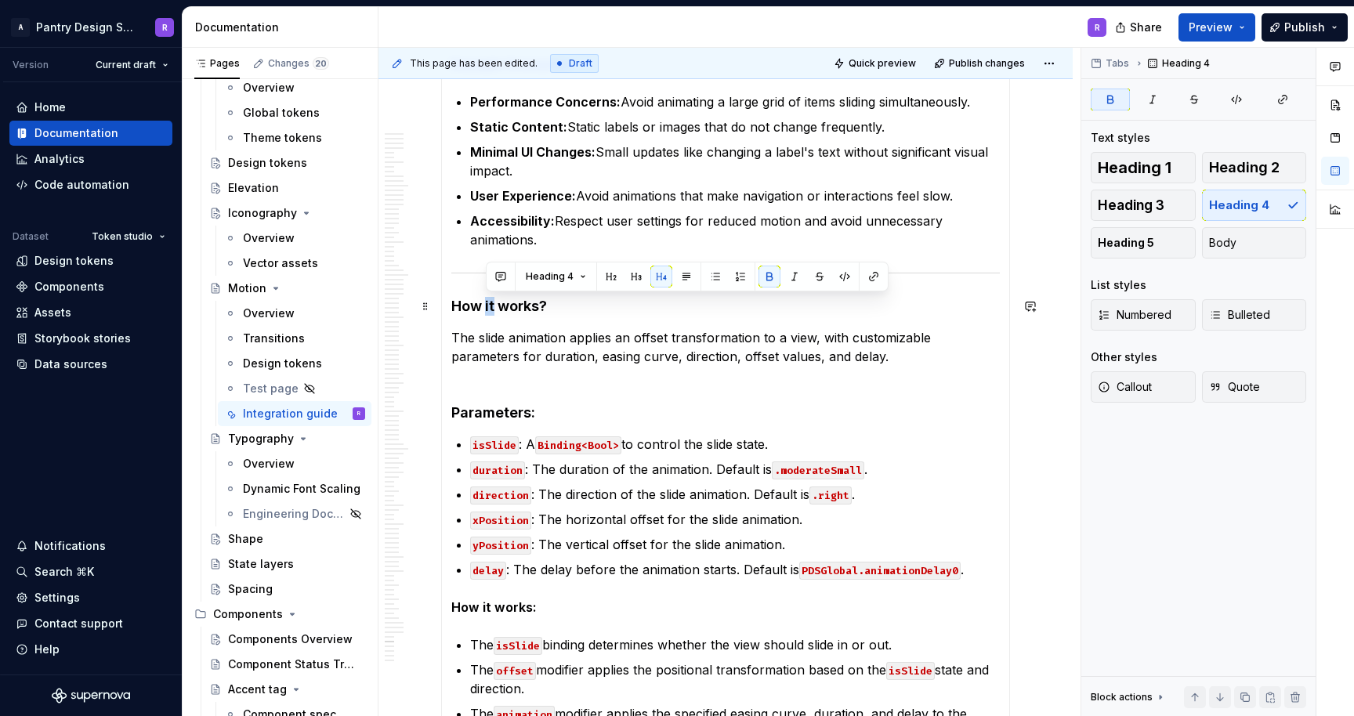
click at [495, 307] on strong "How it works?" at bounding box center [499, 306] width 96 height 16
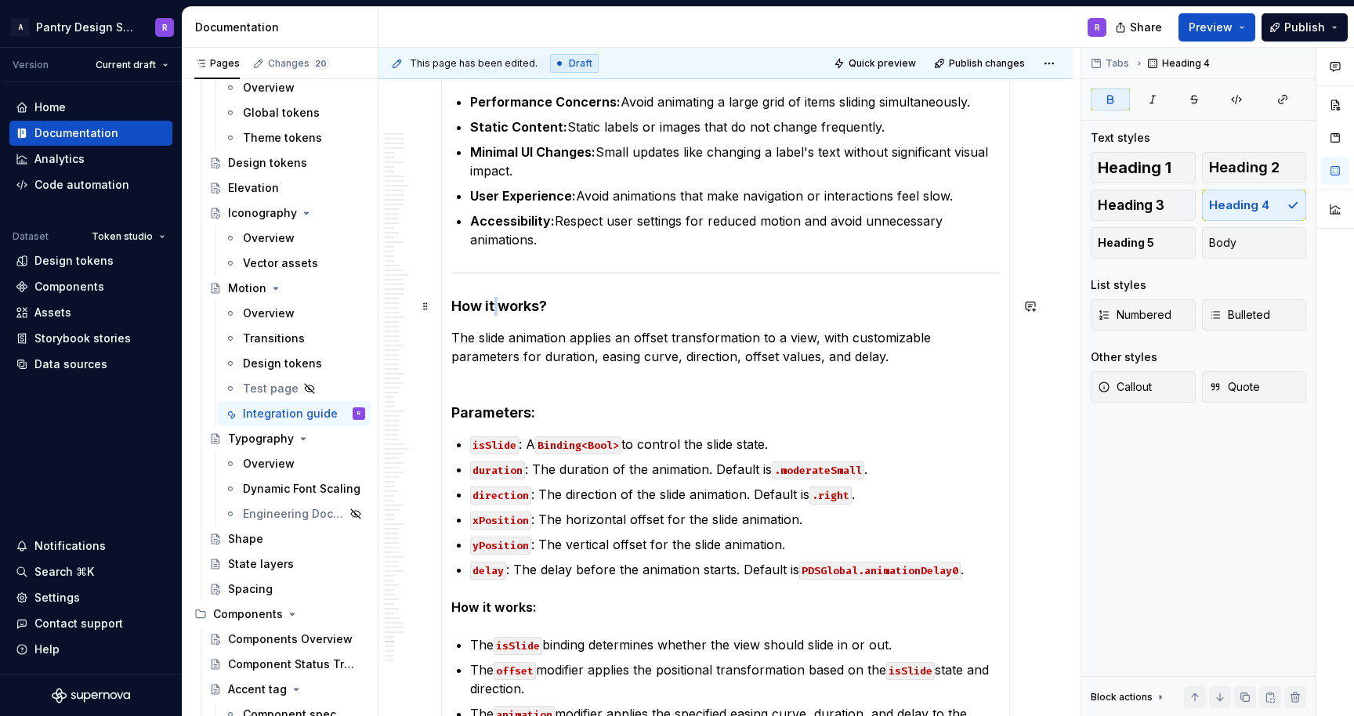
click at [495, 307] on strong "How it works?" at bounding box center [499, 306] width 96 height 16
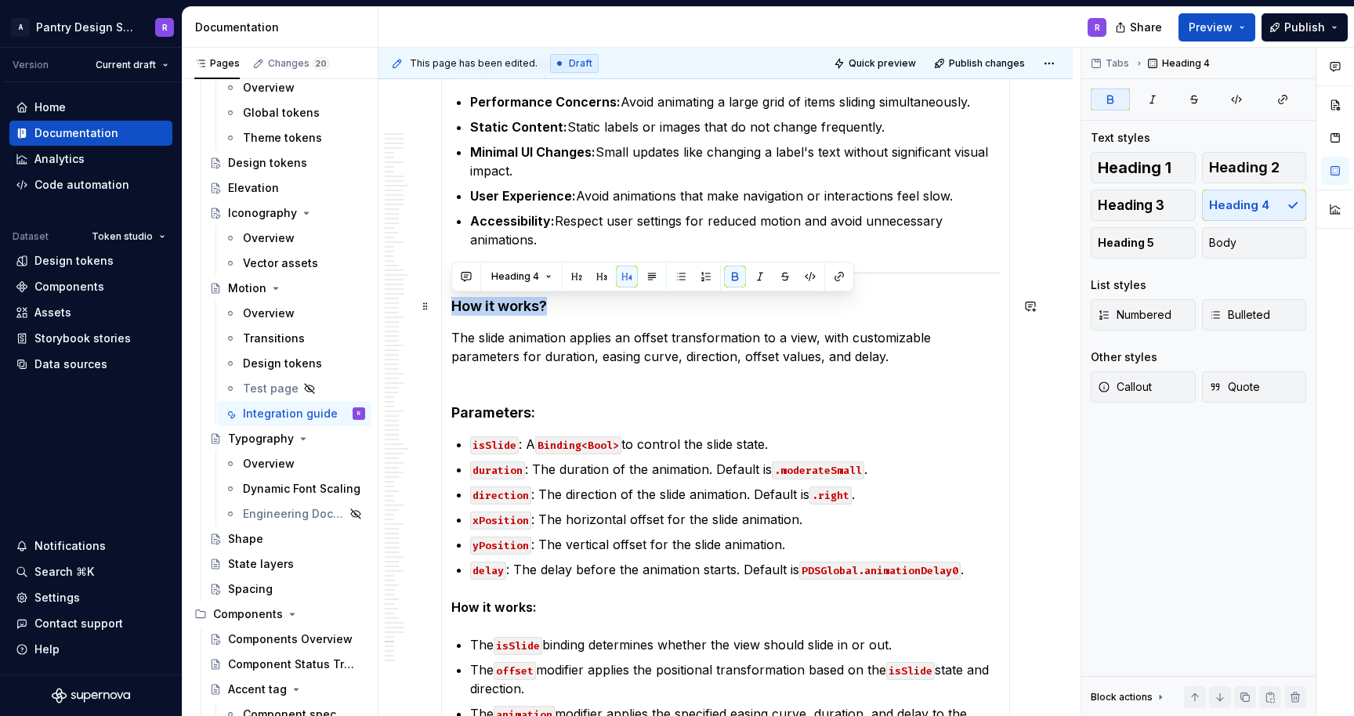
click at [495, 307] on strong "How it works?" at bounding box center [499, 306] width 96 height 16
click at [966, 382] on p "The slide animation applies an offset transformation to a view, with customizab…" at bounding box center [725, 356] width 549 height 56
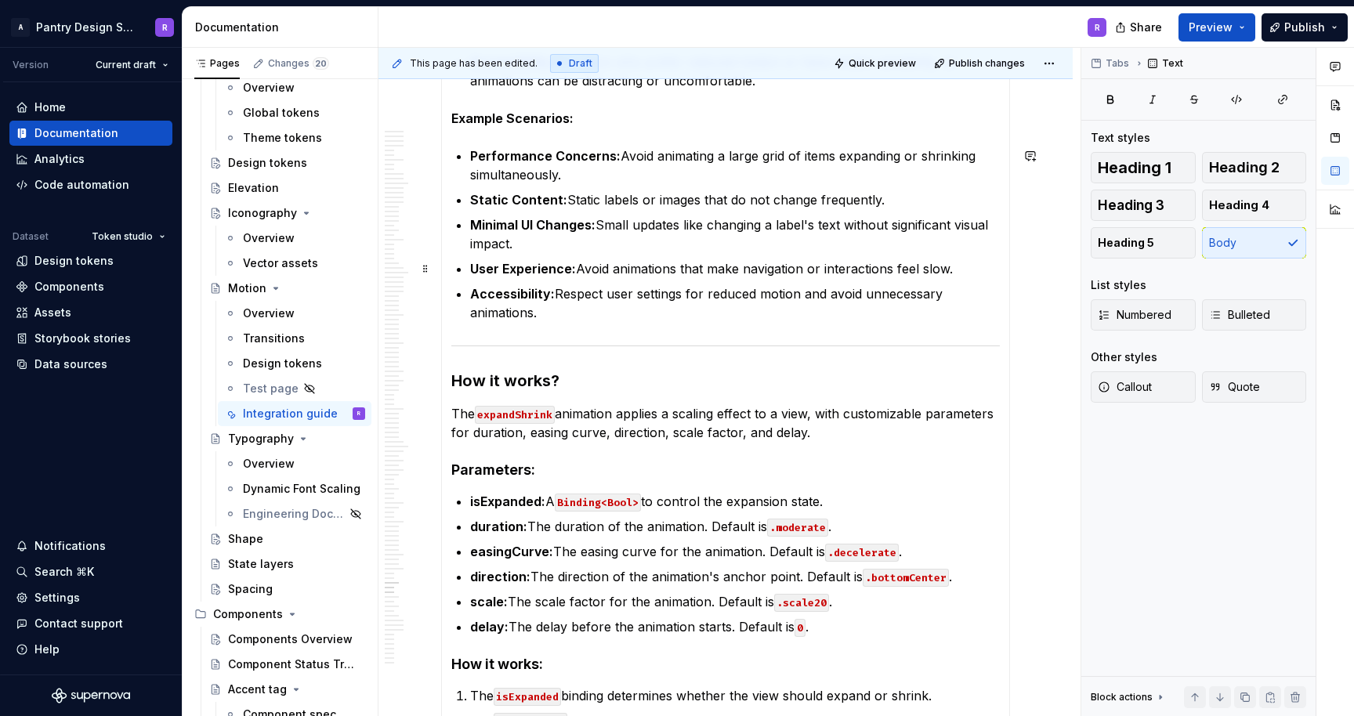
scroll to position [11756, 0]
click at [497, 384] on h3 "How it works?" at bounding box center [725, 382] width 549 height 22
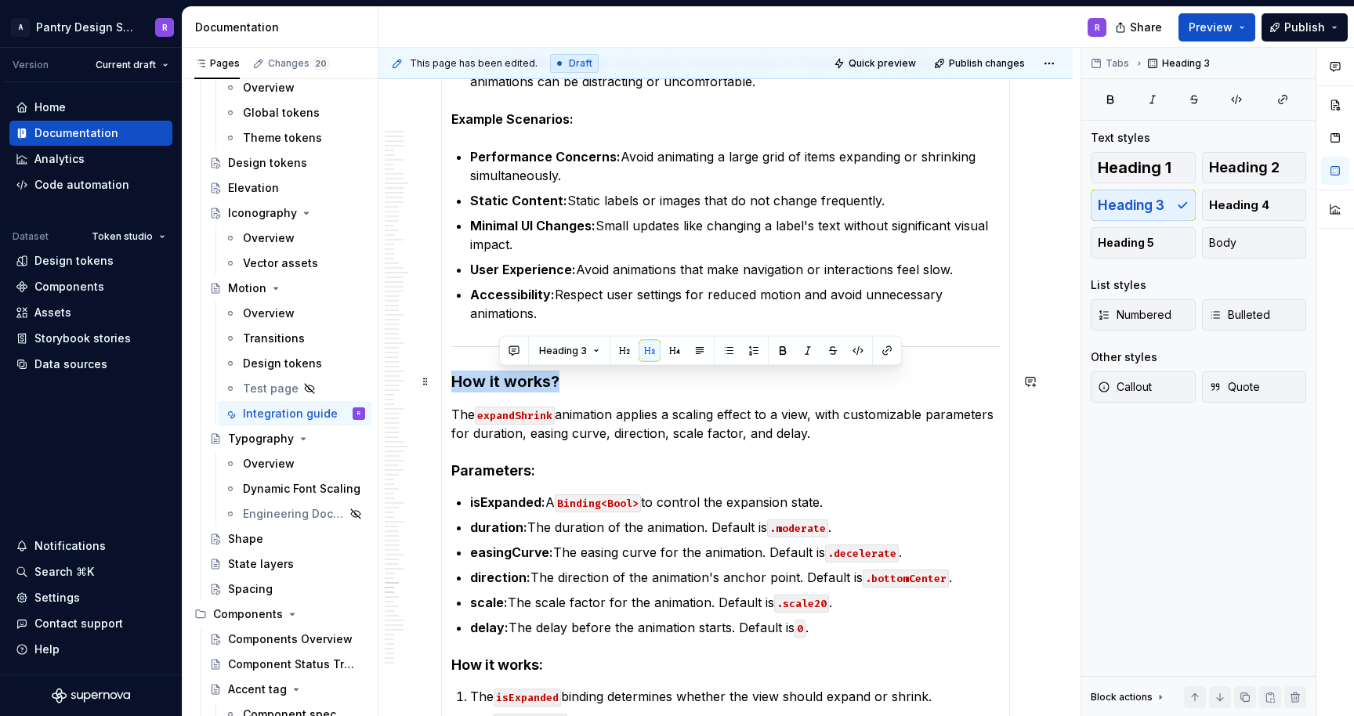
click at [497, 384] on h3 "How it works?" at bounding box center [725, 382] width 549 height 22
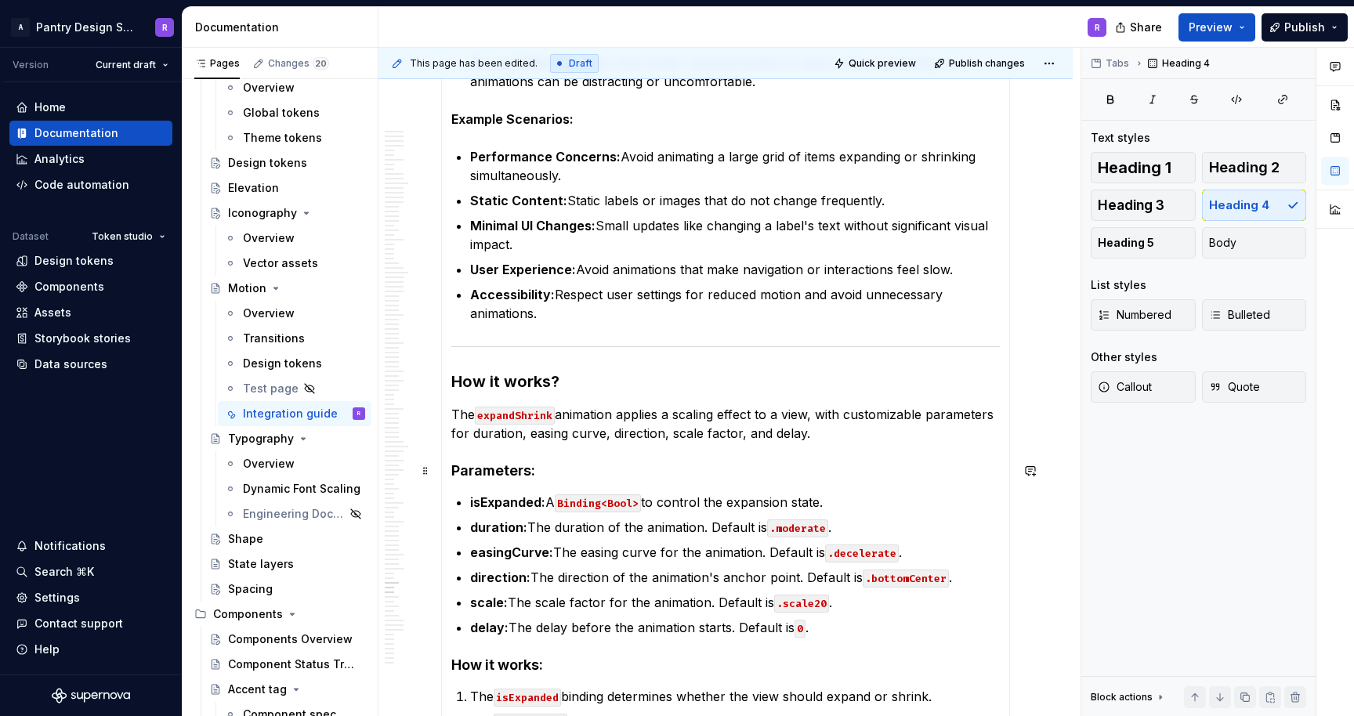
click at [477, 475] on h4 "Parameters:" at bounding box center [725, 471] width 549 height 19
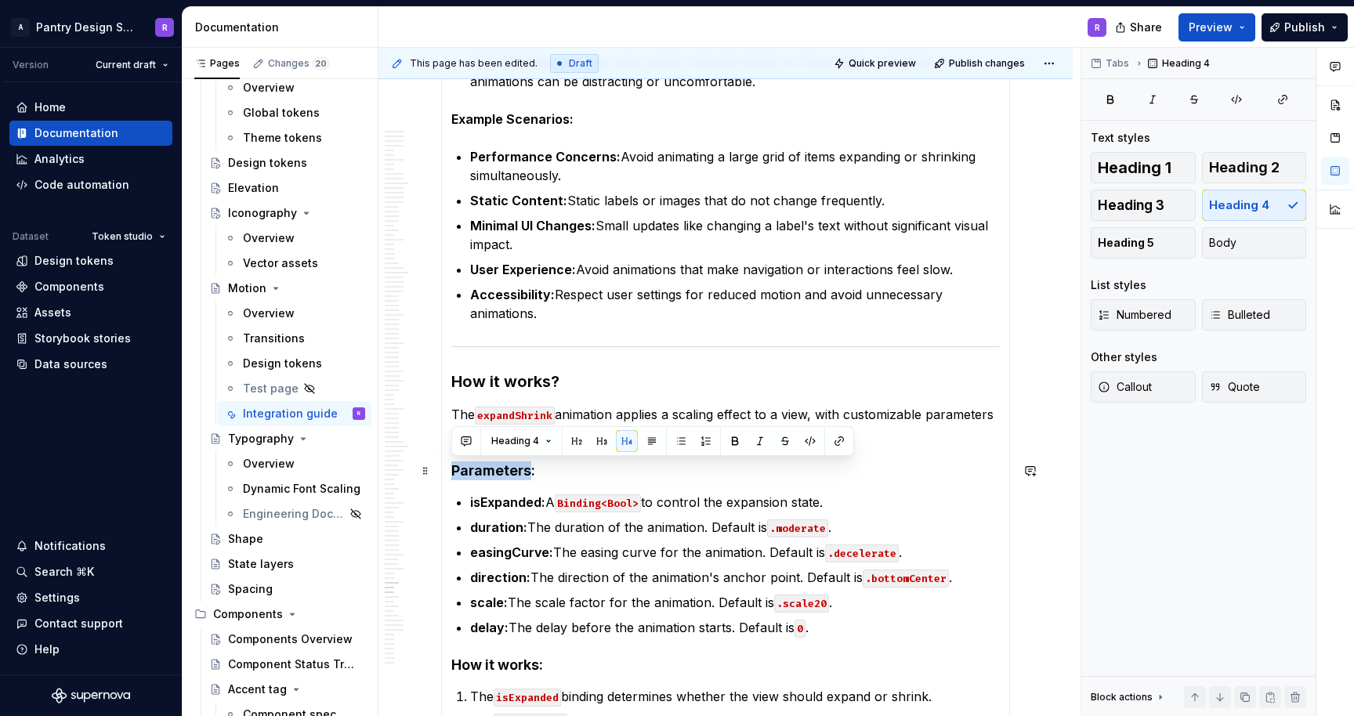
click at [477, 475] on h4 "Parameters:" at bounding box center [725, 471] width 549 height 19
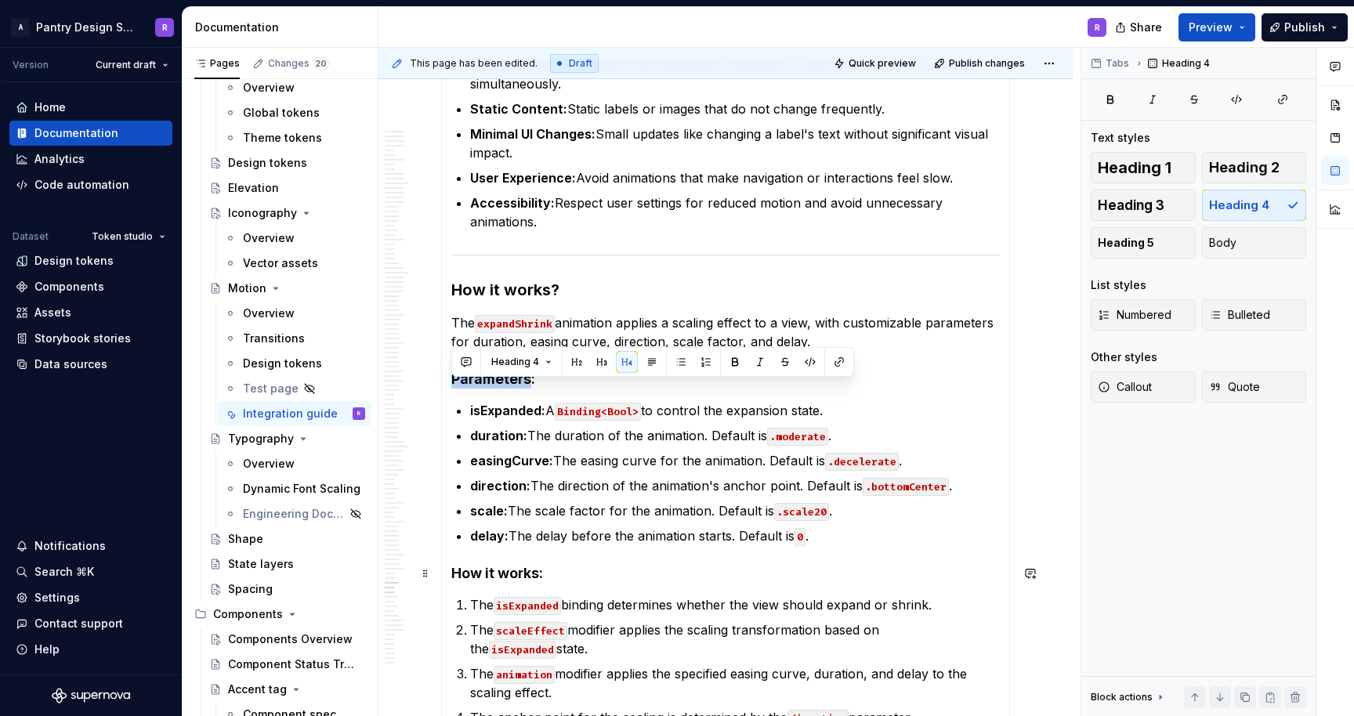
scroll to position [11891, 0]
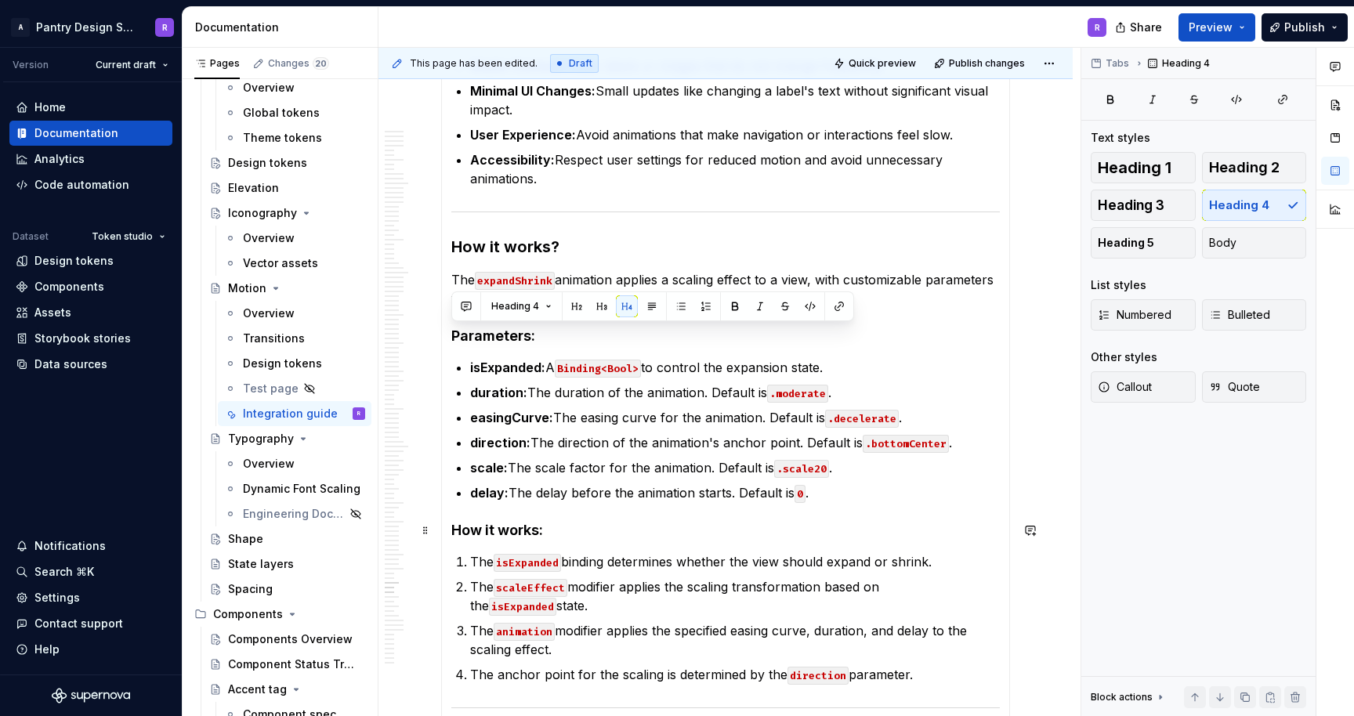
click at [488, 533] on h4 "How it works:" at bounding box center [725, 530] width 549 height 19
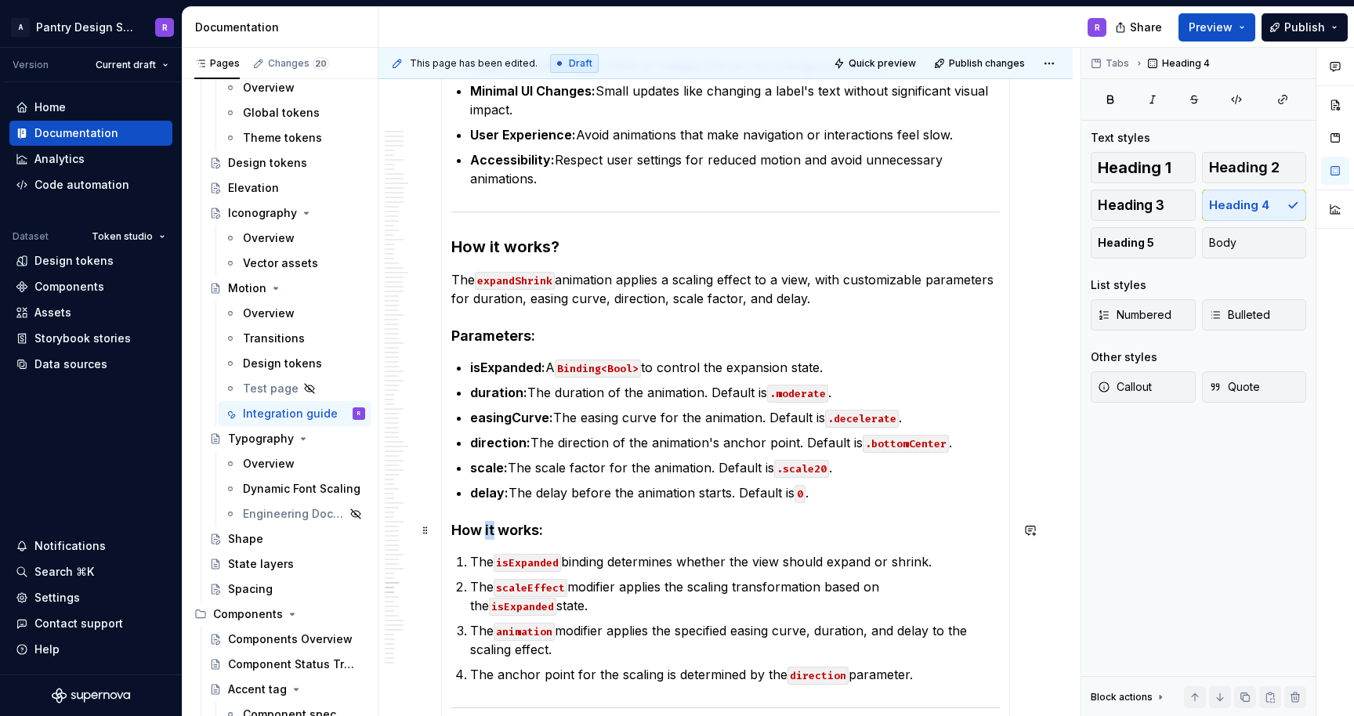
click at [488, 533] on h4 "How it works:" at bounding box center [725, 530] width 549 height 19
click at [509, 529] on h4 "How it works:" at bounding box center [725, 530] width 549 height 19
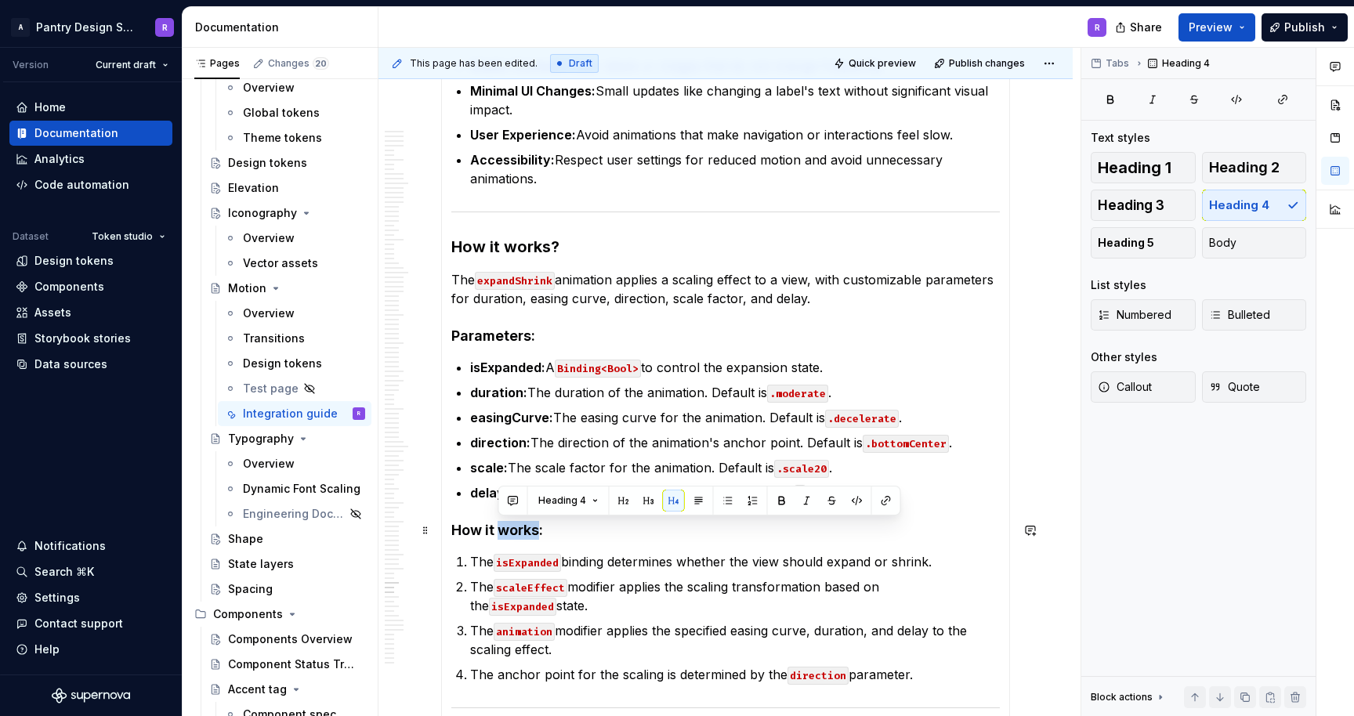
click at [509, 529] on h4 "How it works:" at bounding box center [725, 530] width 549 height 19
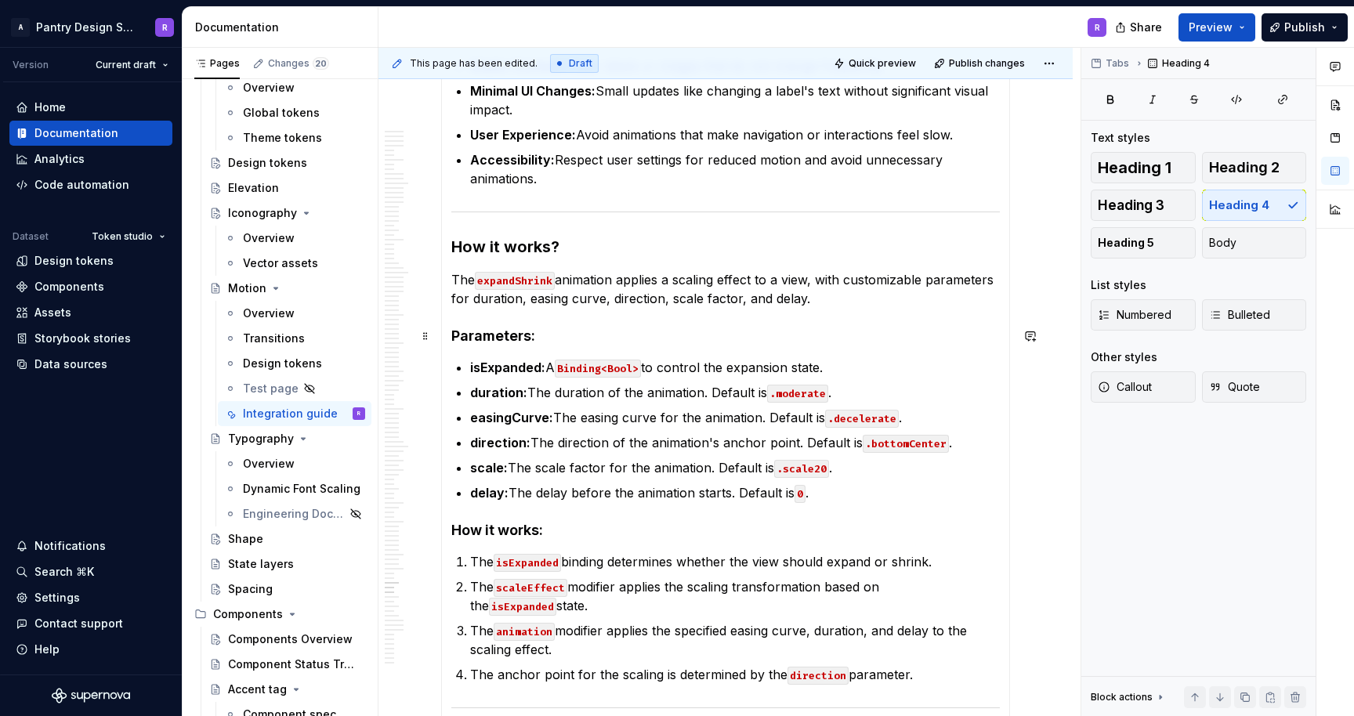
click at [482, 335] on h4 "Parameters:" at bounding box center [725, 336] width 549 height 19
click at [484, 240] on h3 "How it works?" at bounding box center [725, 247] width 549 height 22
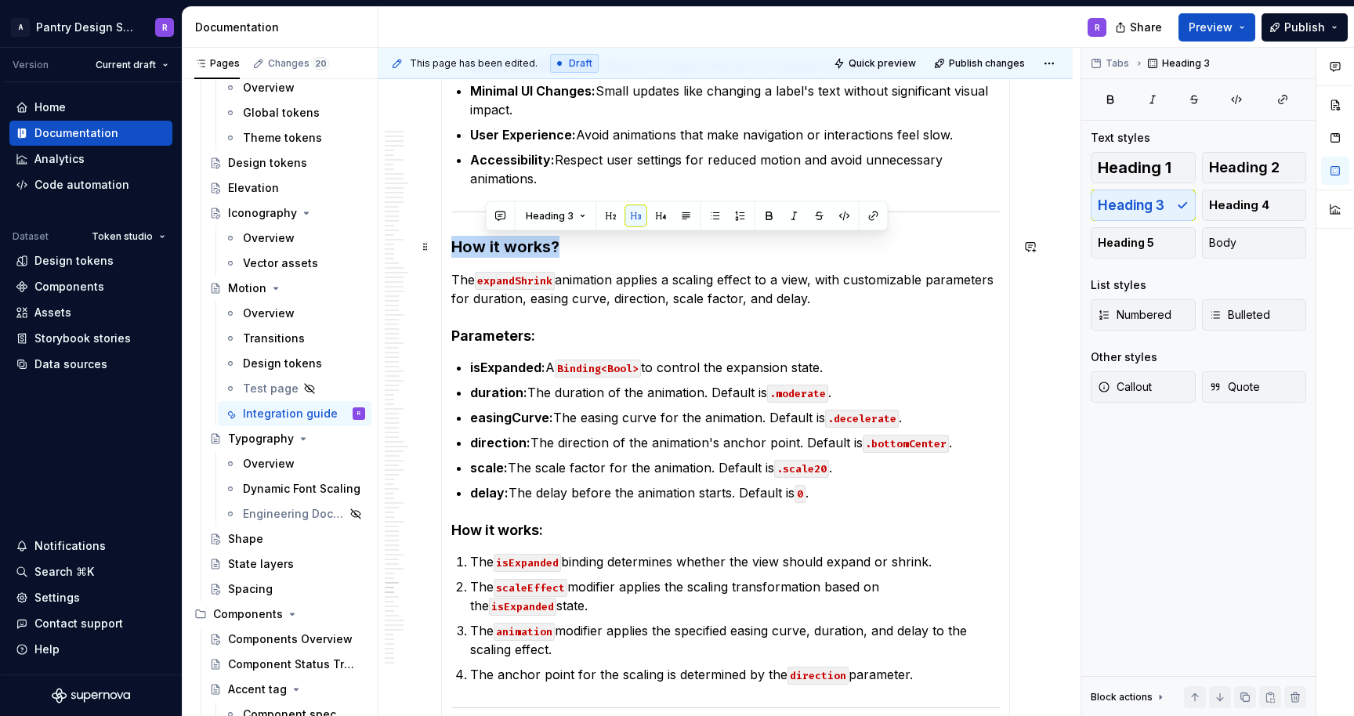
click at [484, 240] on h3 "How it works?" at bounding box center [725, 247] width 549 height 22
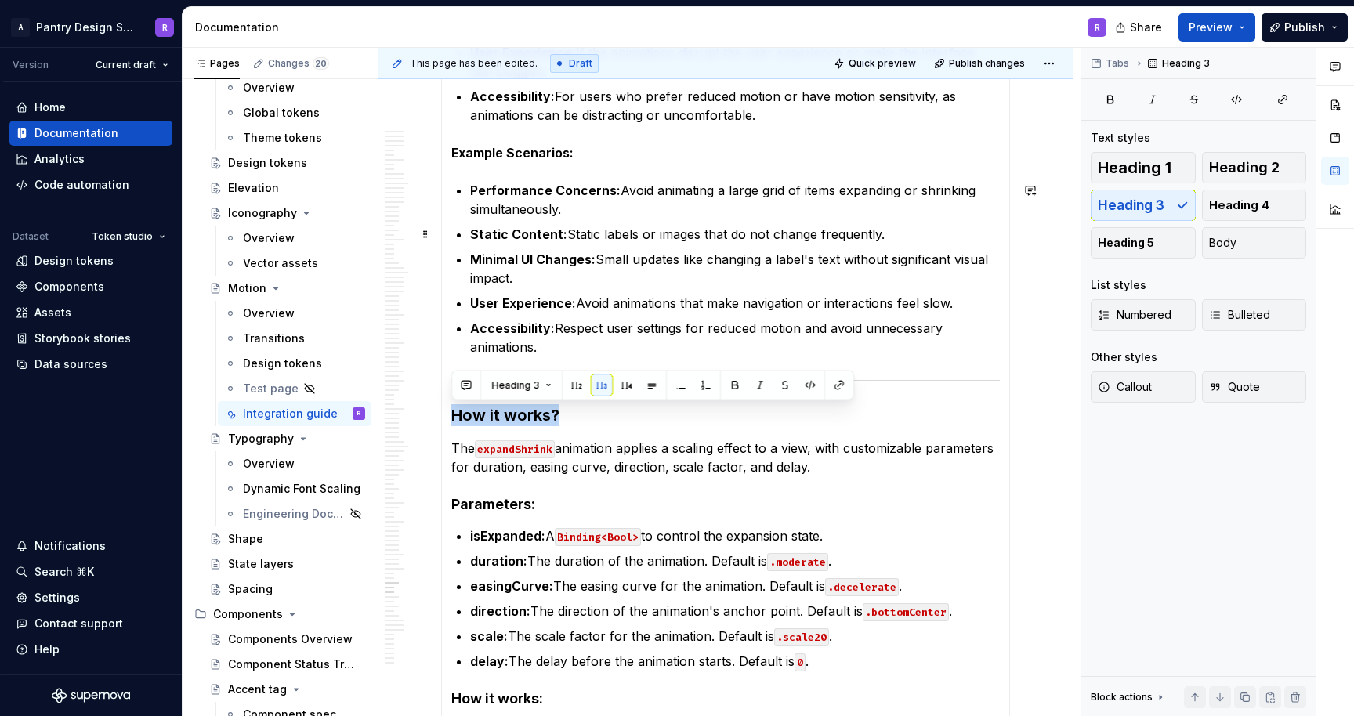
scroll to position [11722, 0]
click at [499, 150] on strong "Example Scenarios:" at bounding box center [512, 154] width 122 height 16
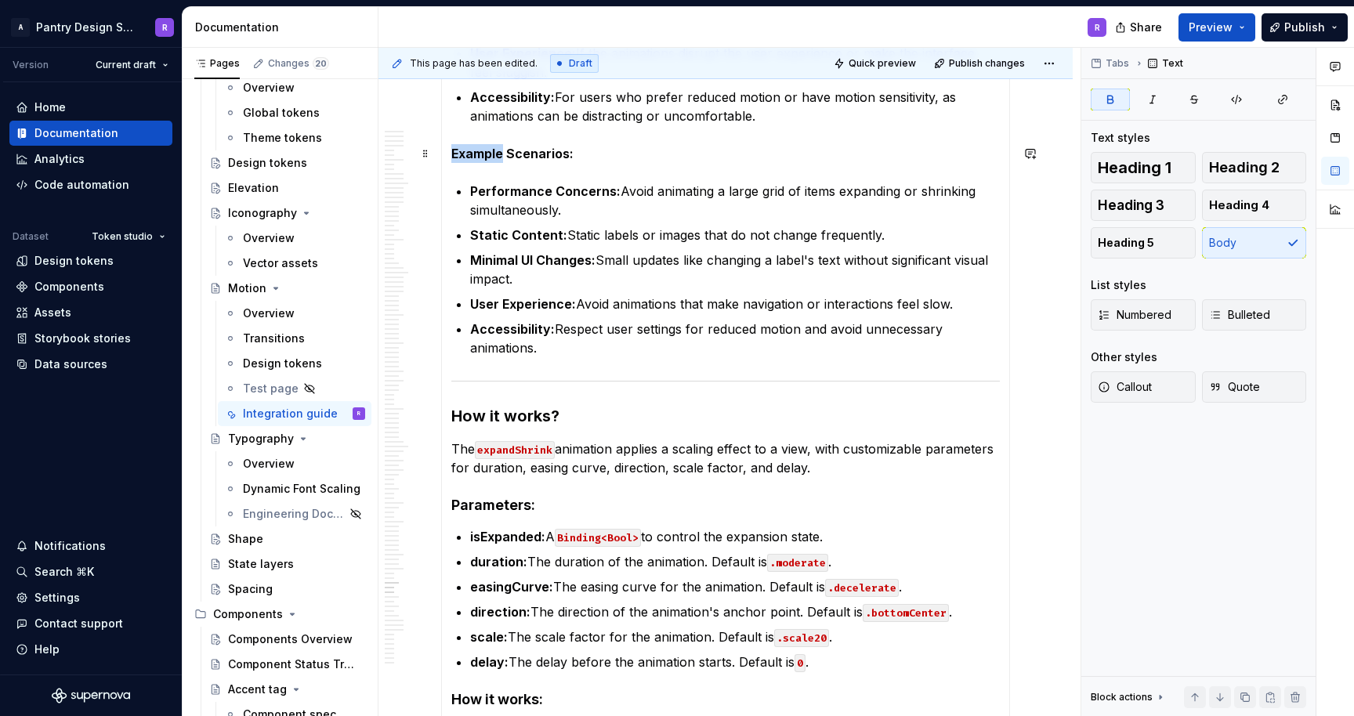
click at [499, 150] on strong "Example Scenarios:" at bounding box center [512, 154] width 122 height 16
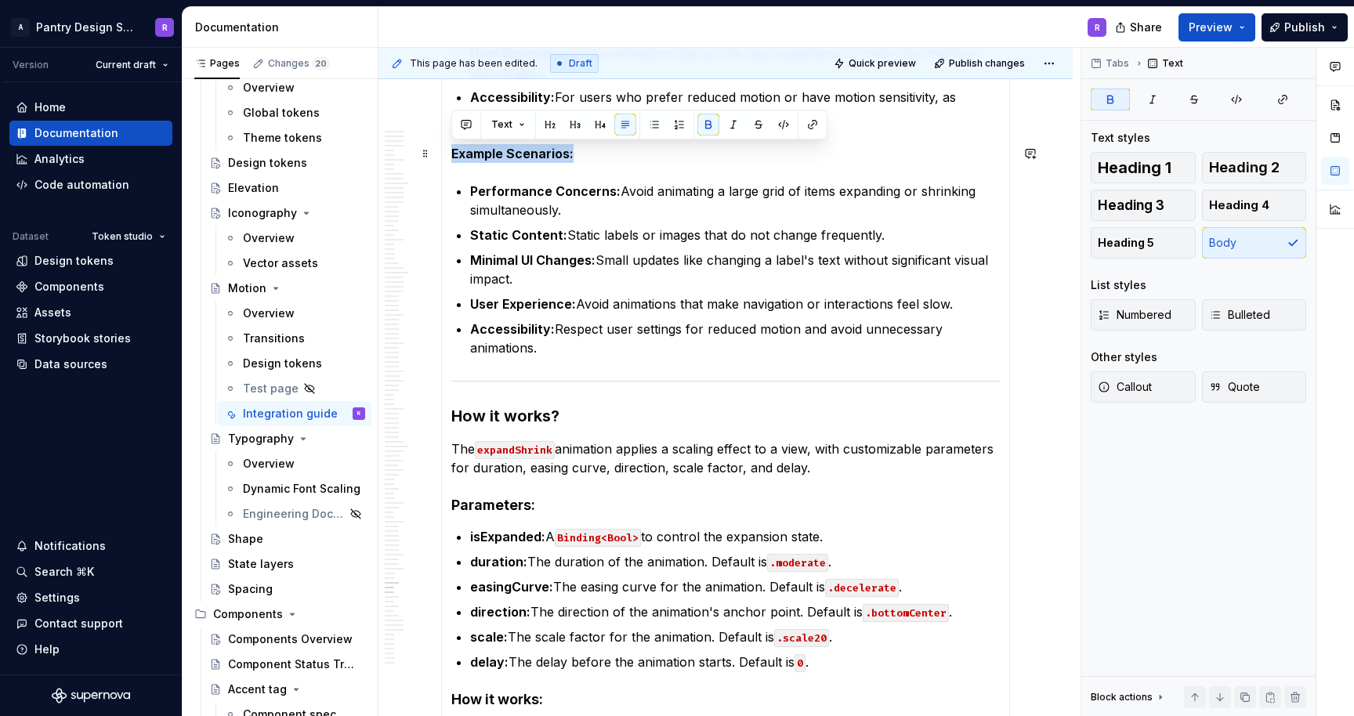
click at [499, 150] on strong "Example Scenarios:" at bounding box center [512, 154] width 122 height 16
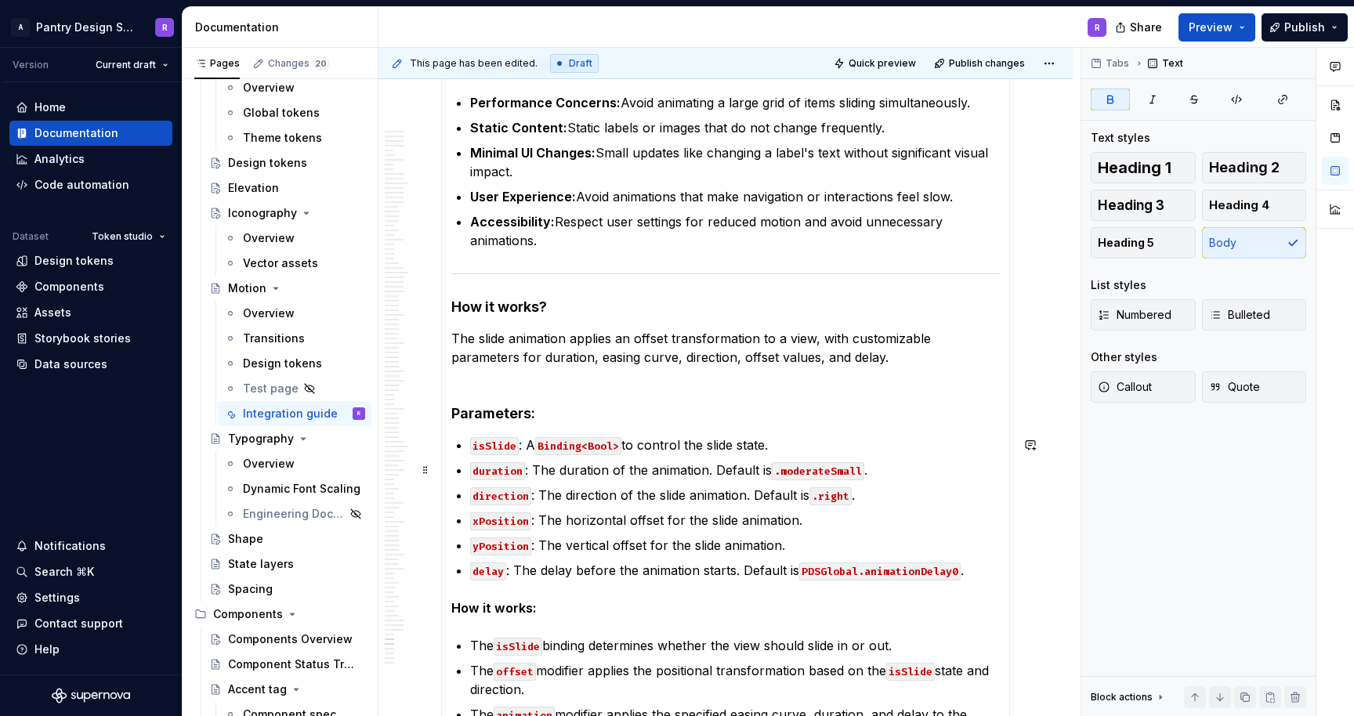
scroll to position [15186, 0]
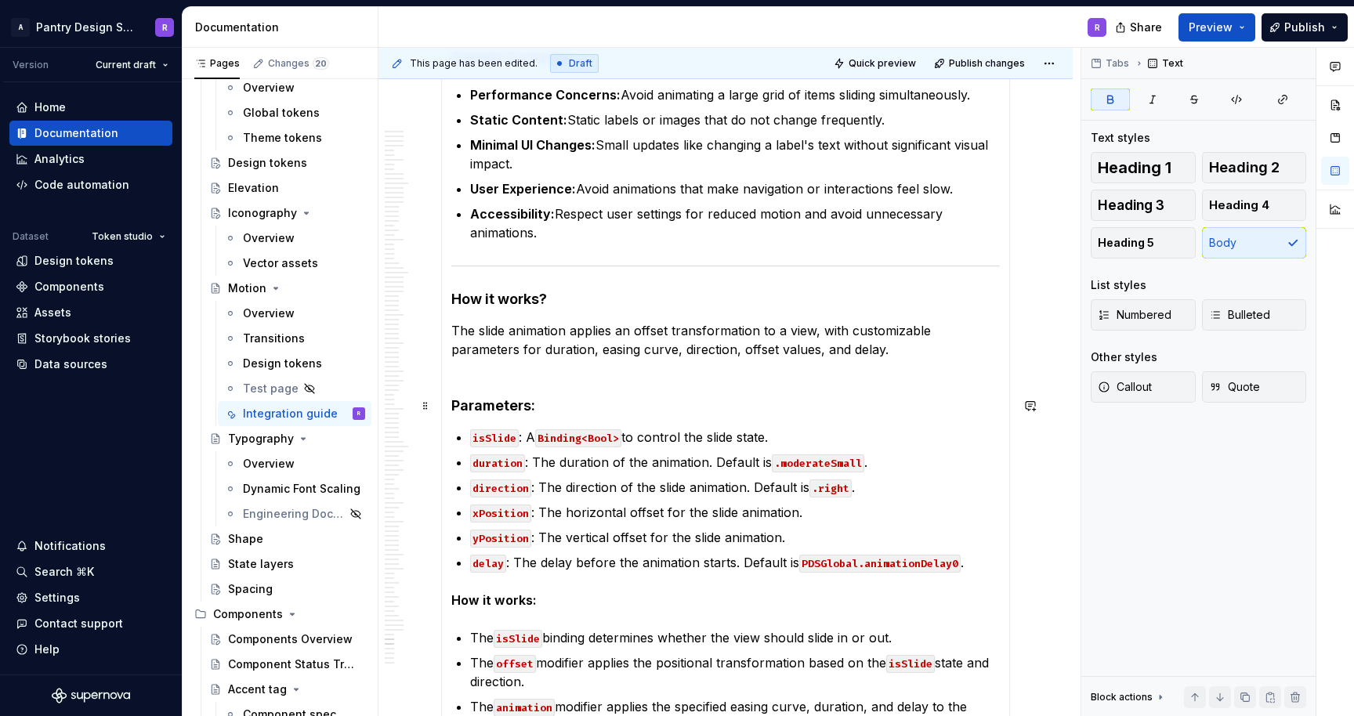
click at [488, 406] on strong "Parameters:" at bounding box center [493, 405] width 84 height 16
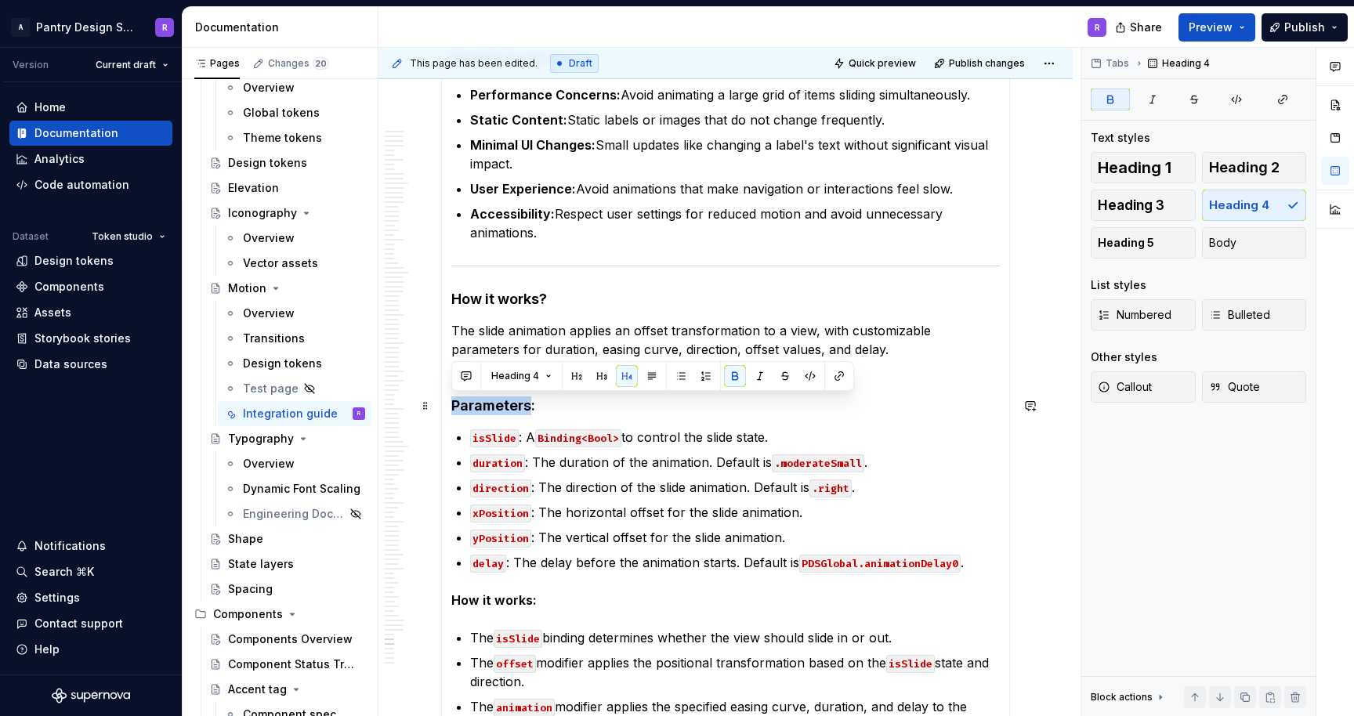
click at [488, 406] on strong "Parameters:" at bounding box center [493, 405] width 84 height 16
click at [487, 600] on strong "How it works:" at bounding box center [493, 601] width 85 height 16
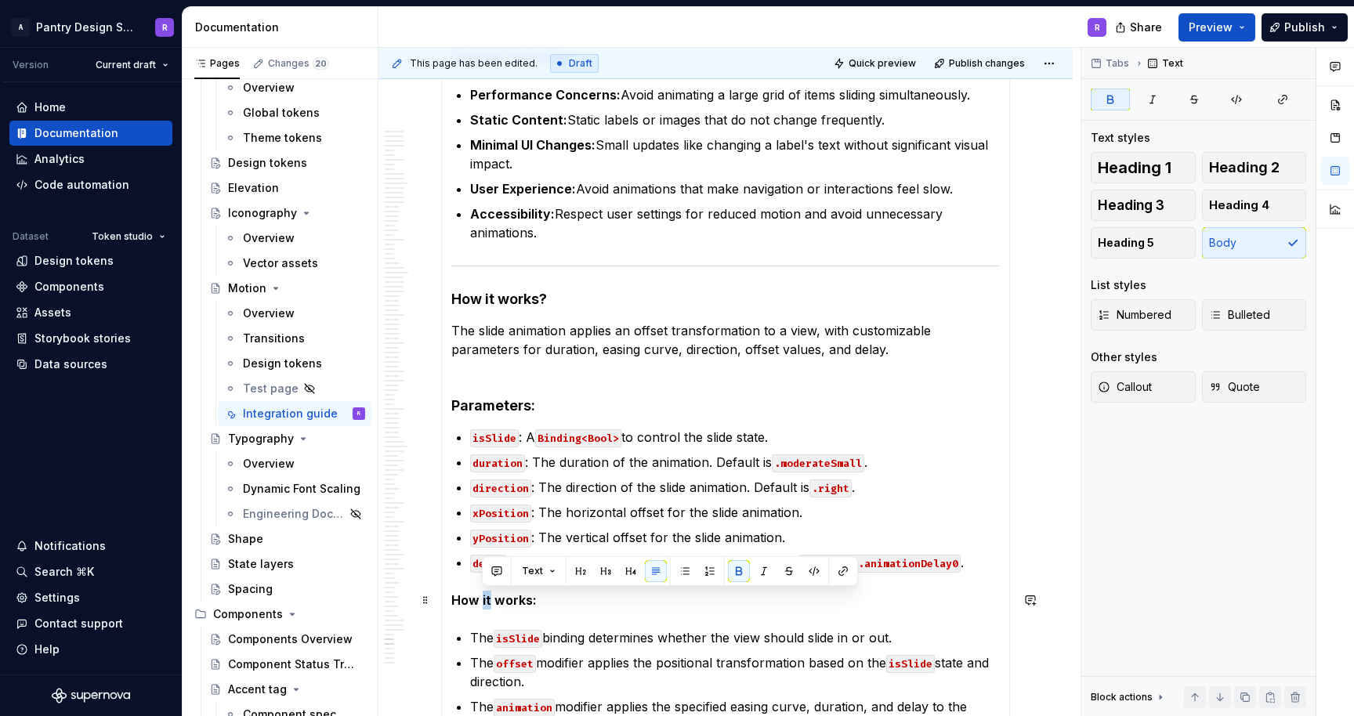
click at [487, 600] on strong "How it works:" at bounding box center [493, 601] width 85 height 16
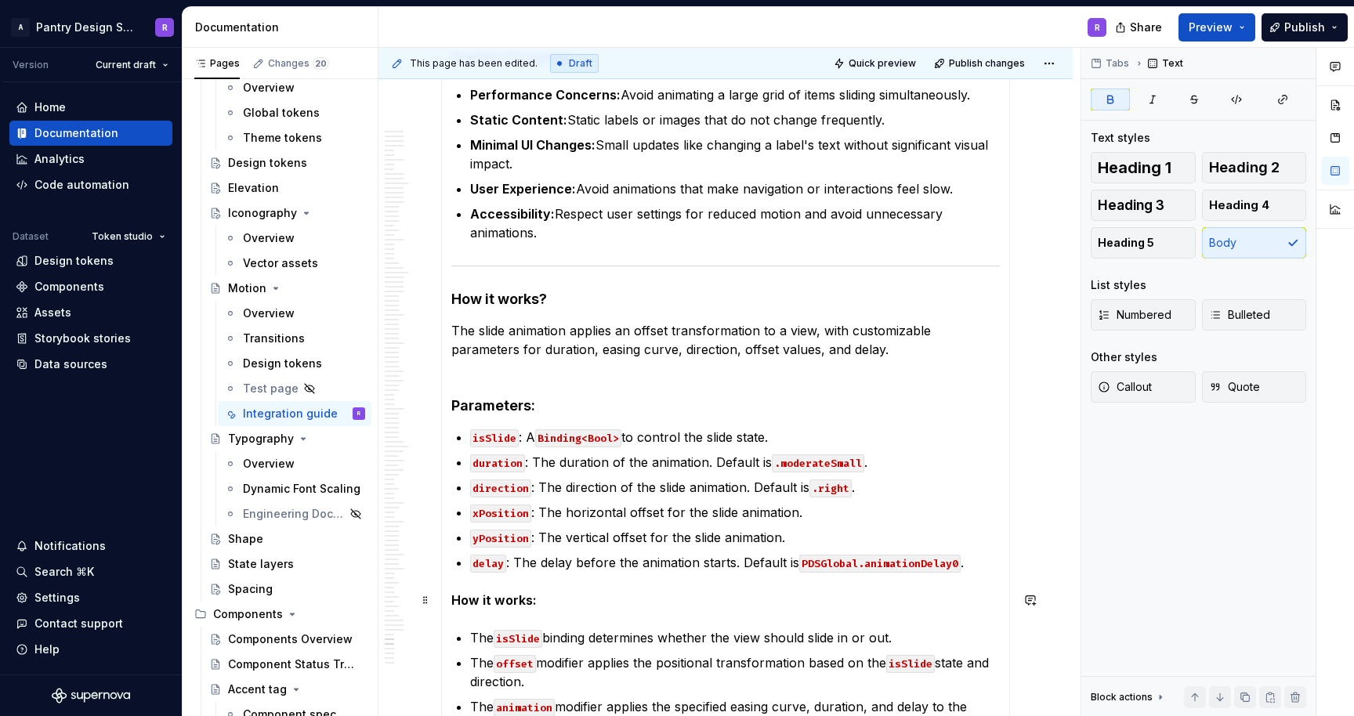
click at [487, 600] on strong "How it works:" at bounding box center [493, 601] width 85 height 16
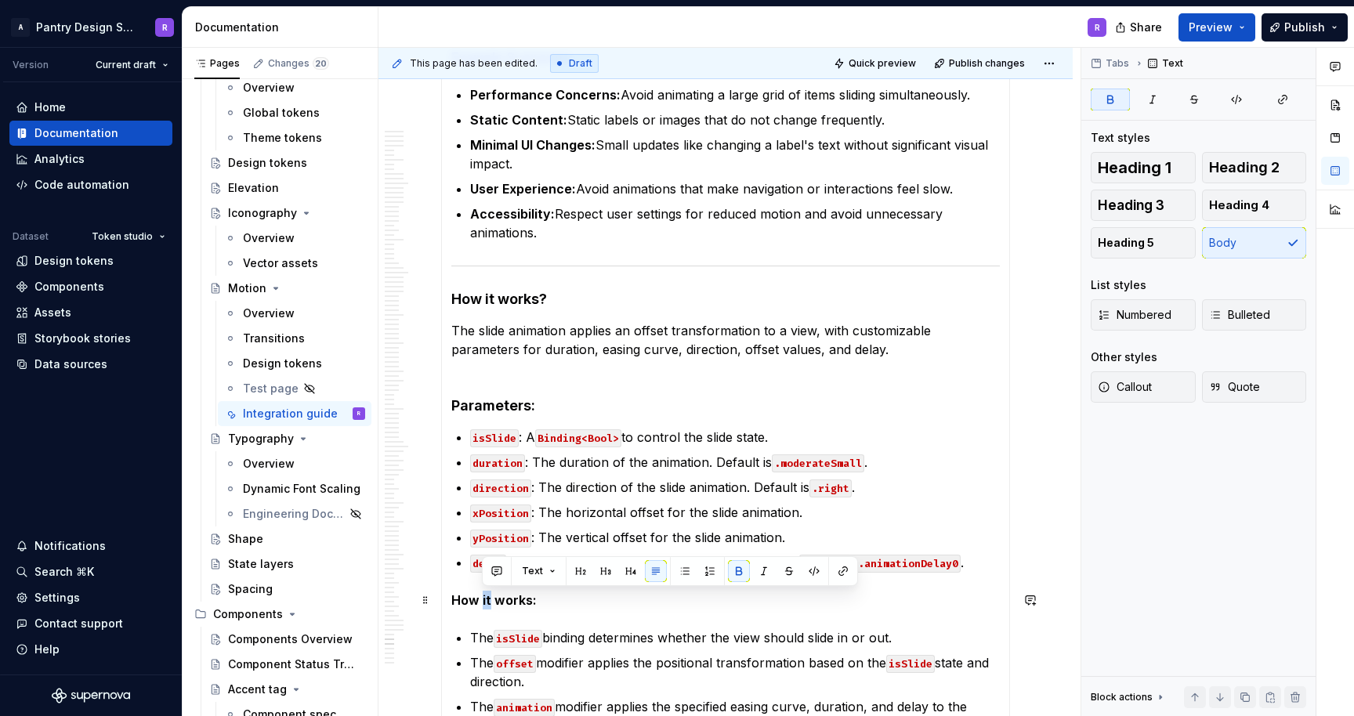
click at [487, 600] on strong "How it works:" at bounding box center [493, 601] width 85 height 16
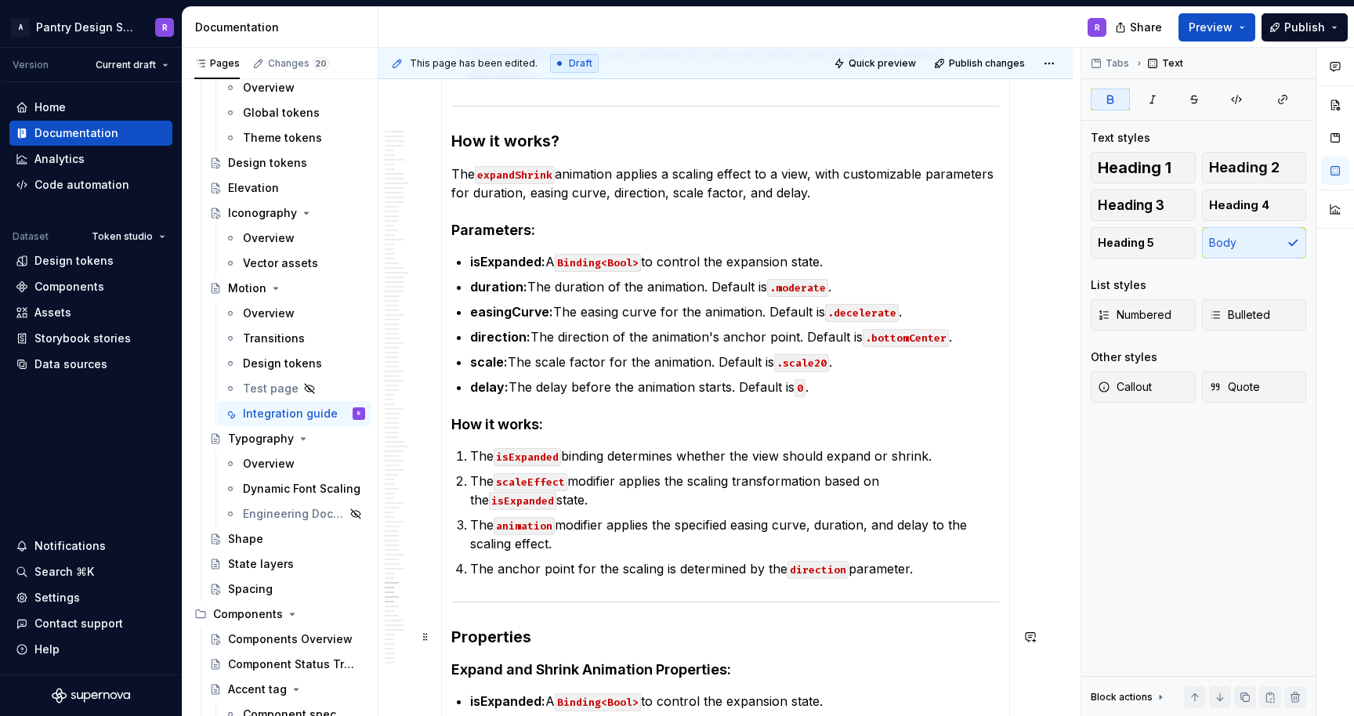
scroll to position [11956, 0]
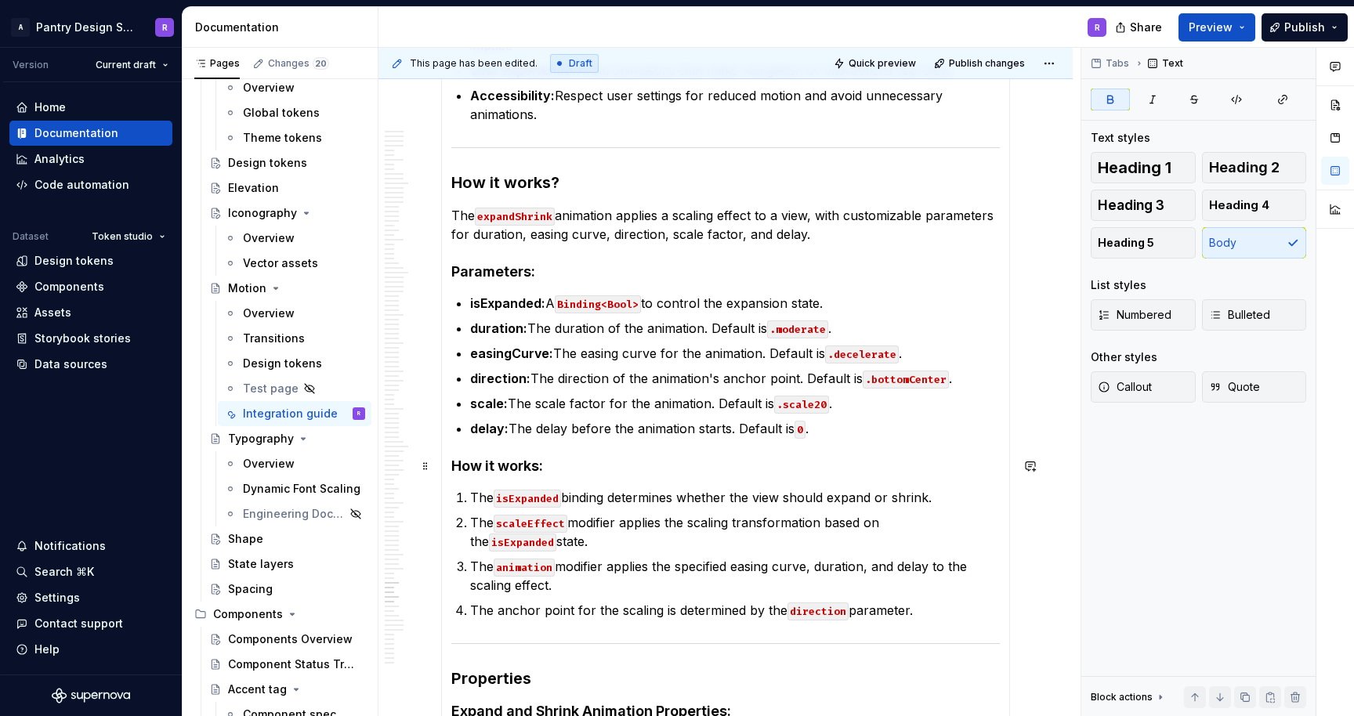
click at [509, 467] on h4 "How it works:" at bounding box center [725, 466] width 549 height 19
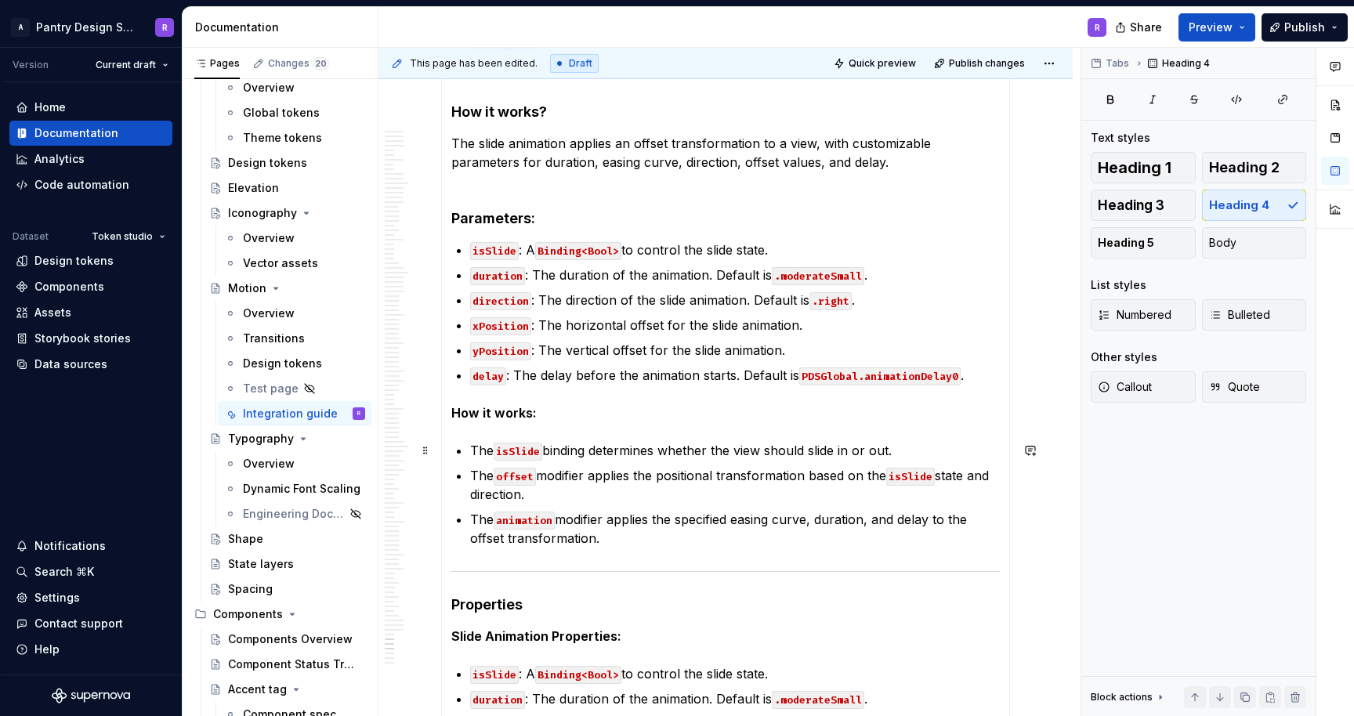
scroll to position [15383, 0]
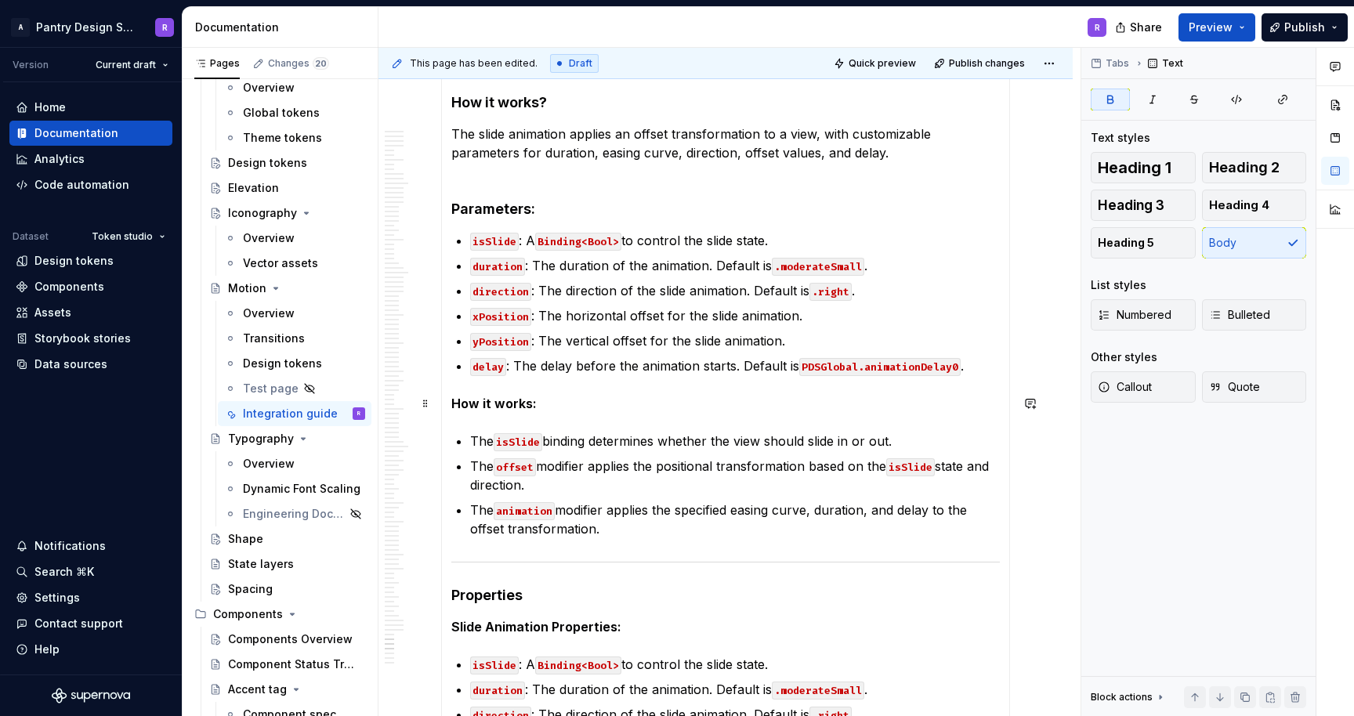
click at [477, 408] on strong "How it works:" at bounding box center [493, 404] width 85 height 16
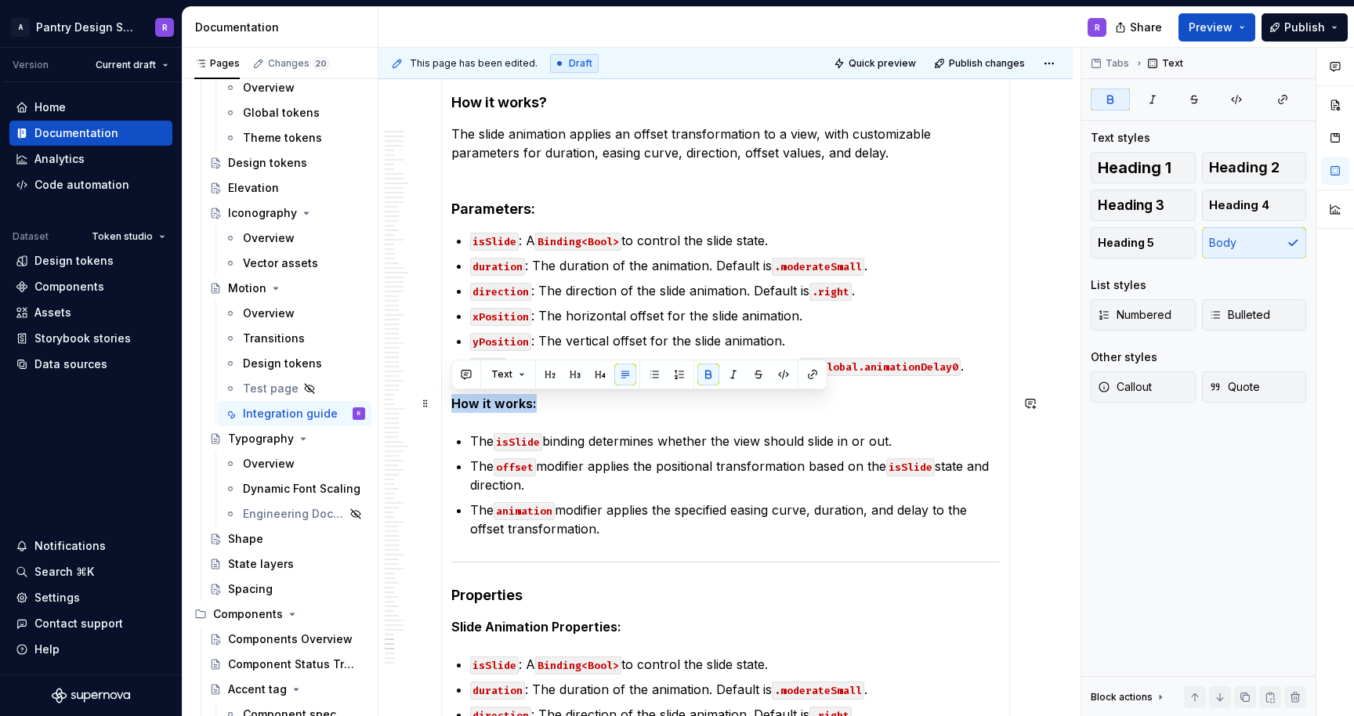
click at [477, 408] on strong "How it works:" at bounding box center [493, 404] width 85 height 16
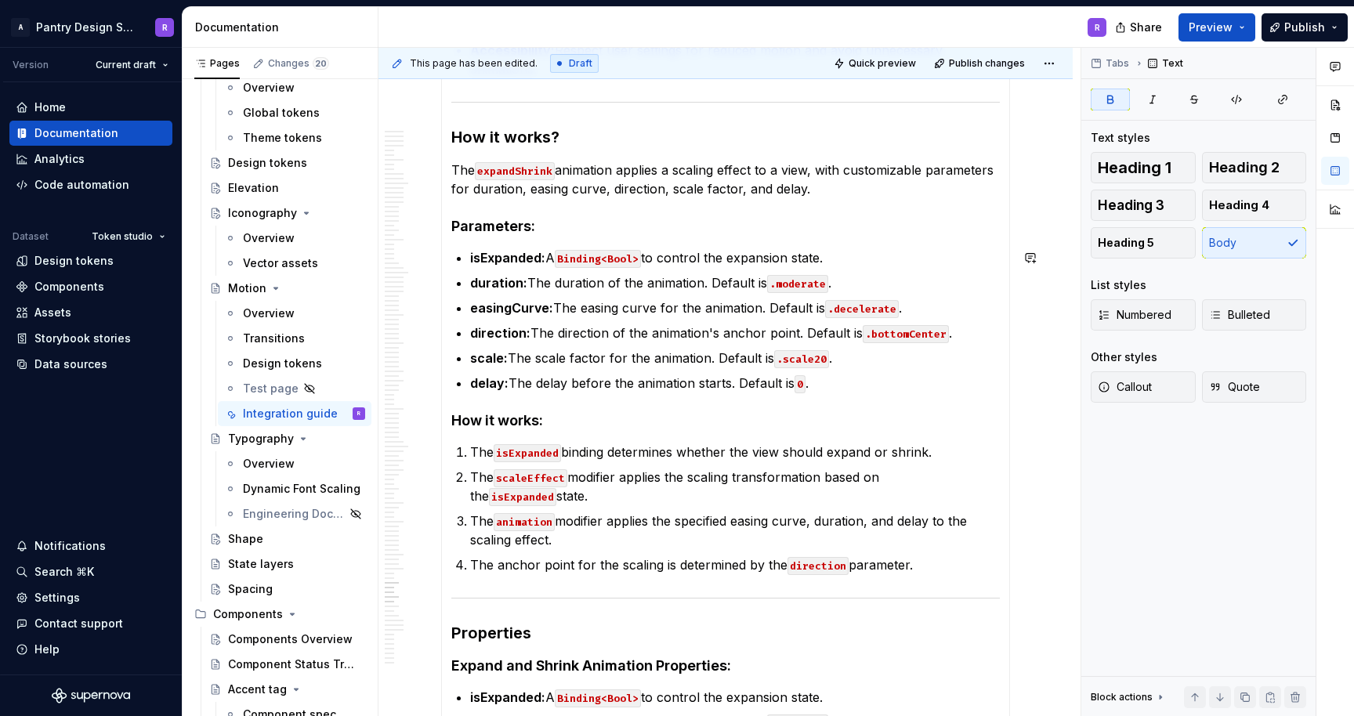
scroll to position [11978, 0]
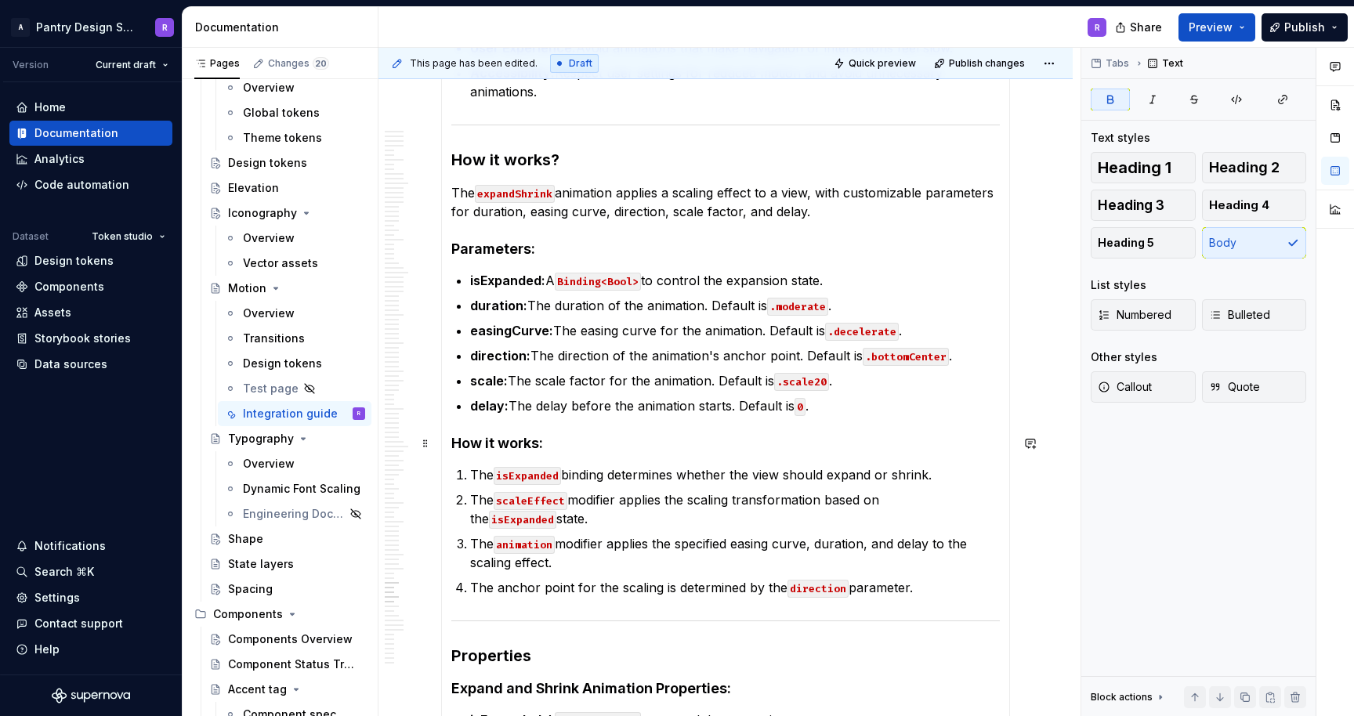
click at [509, 443] on h4 "How it works:" at bounding box center [725, 443] width 549 height 19
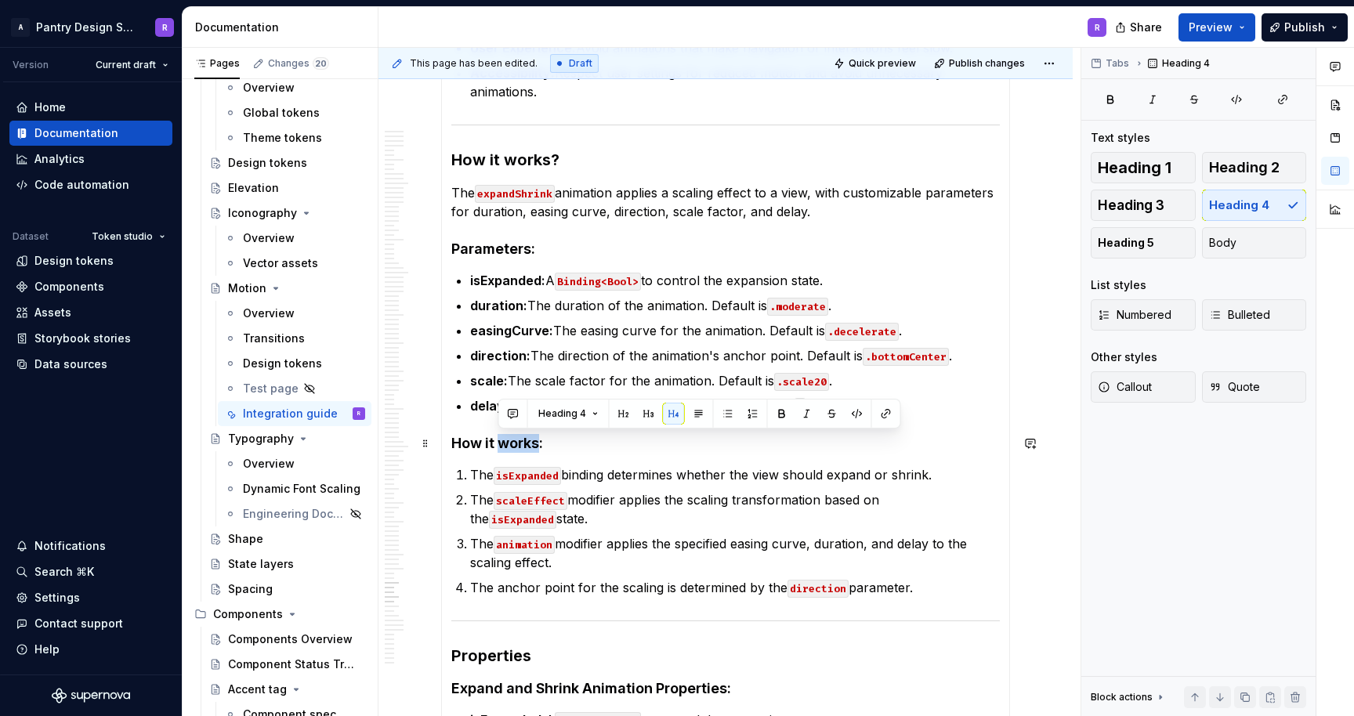
click at [509, 443] on h4 "How it works:" at bounding box center [725, 443] width 549 height 19
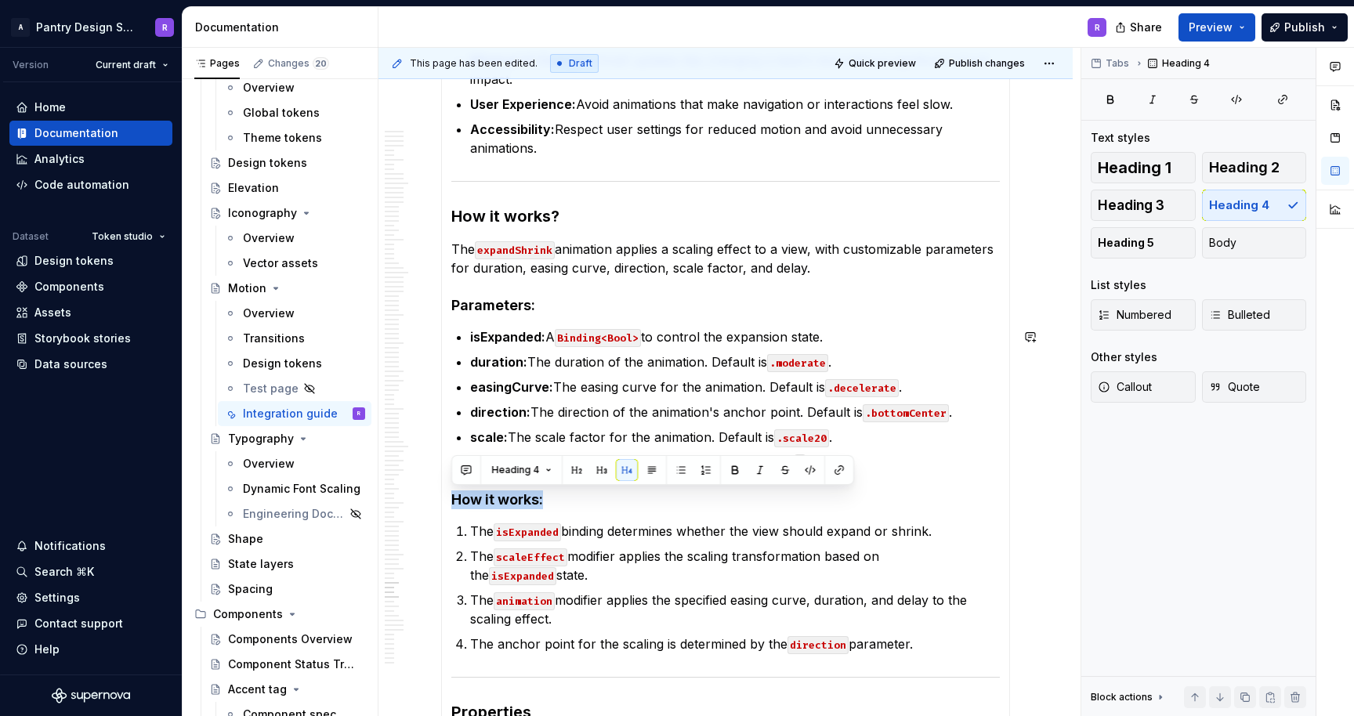
scroll to position [11925, 0]
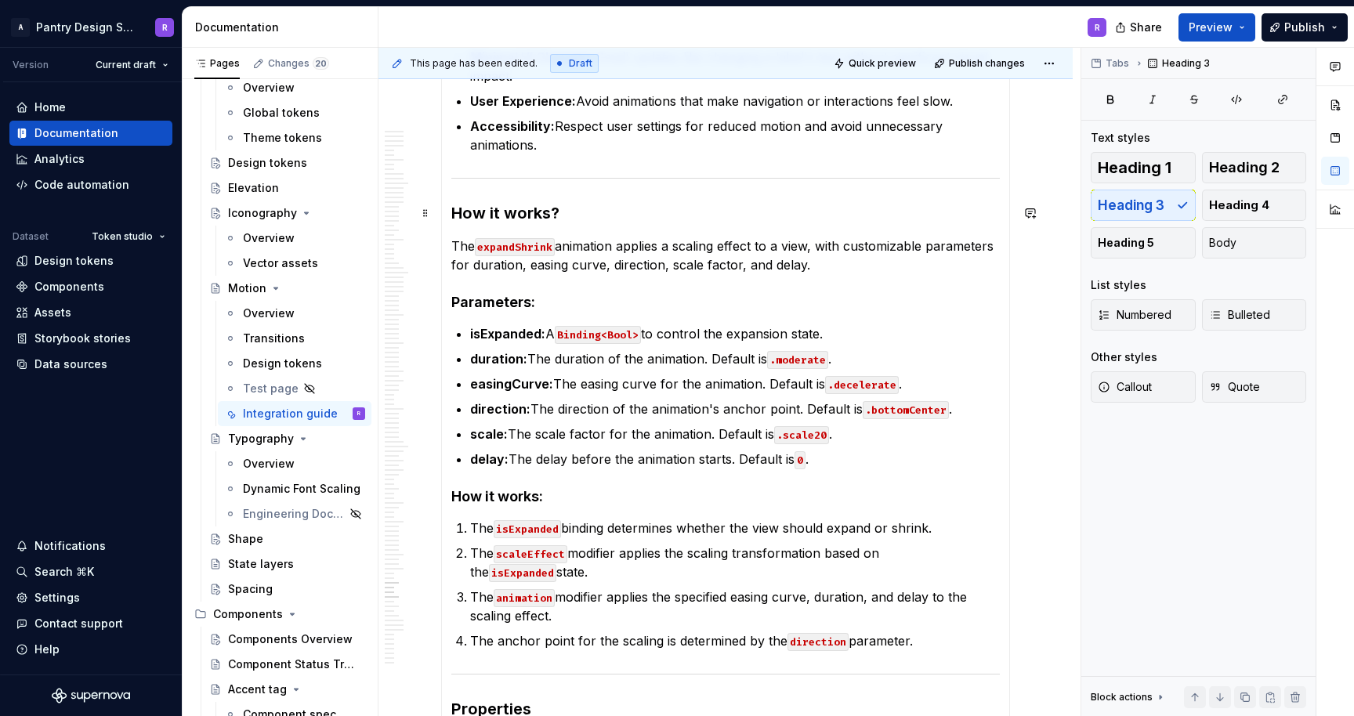
click at [519, 211] on h3 "How it works?" at bounding box center [725, 213] width 549 height 22
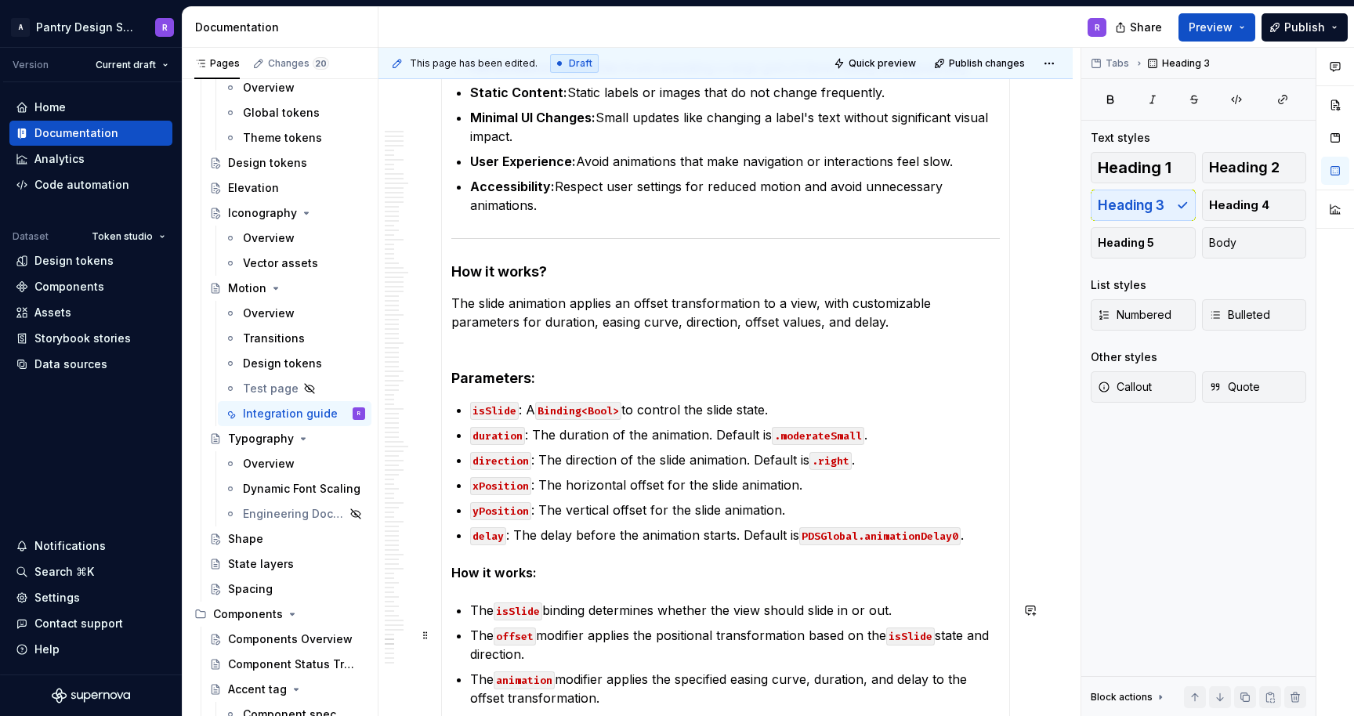
scroll to position [15248, 0]
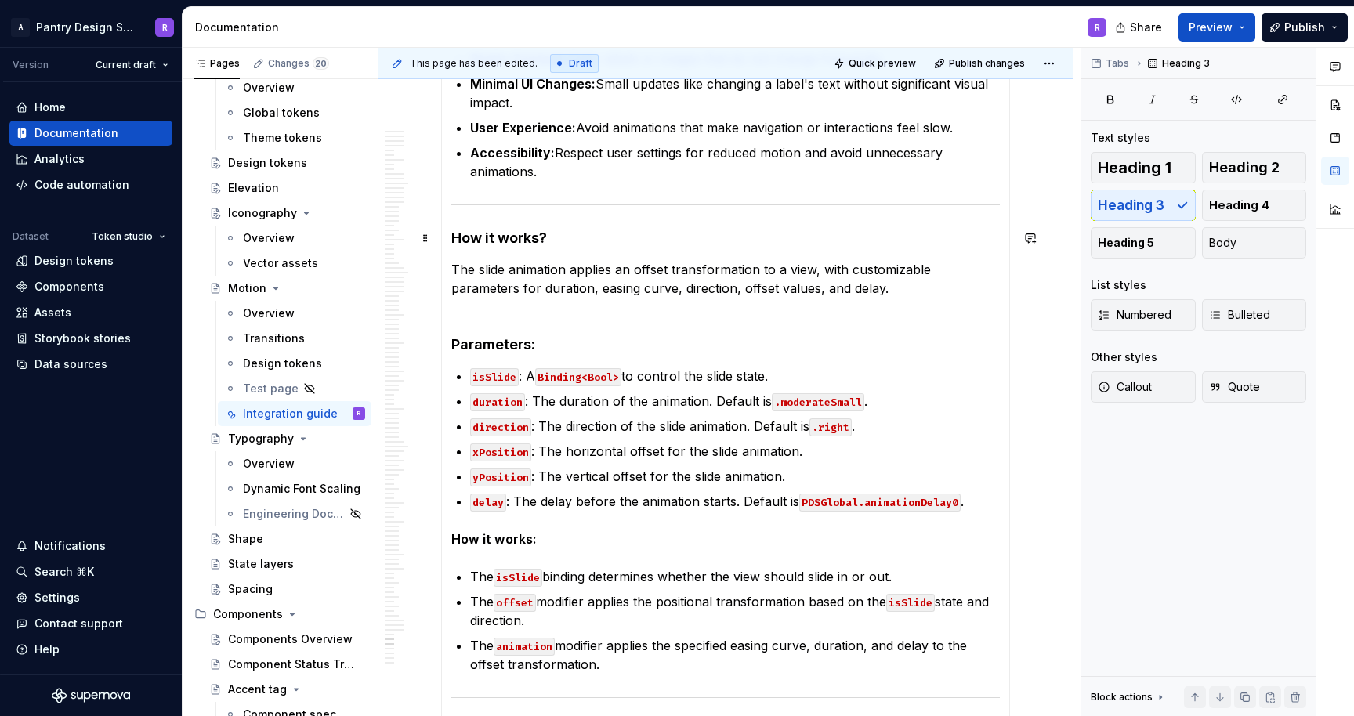
click at [492, 238] on strong "How it works?" at bounding box center [499, 238] width 96 height 16
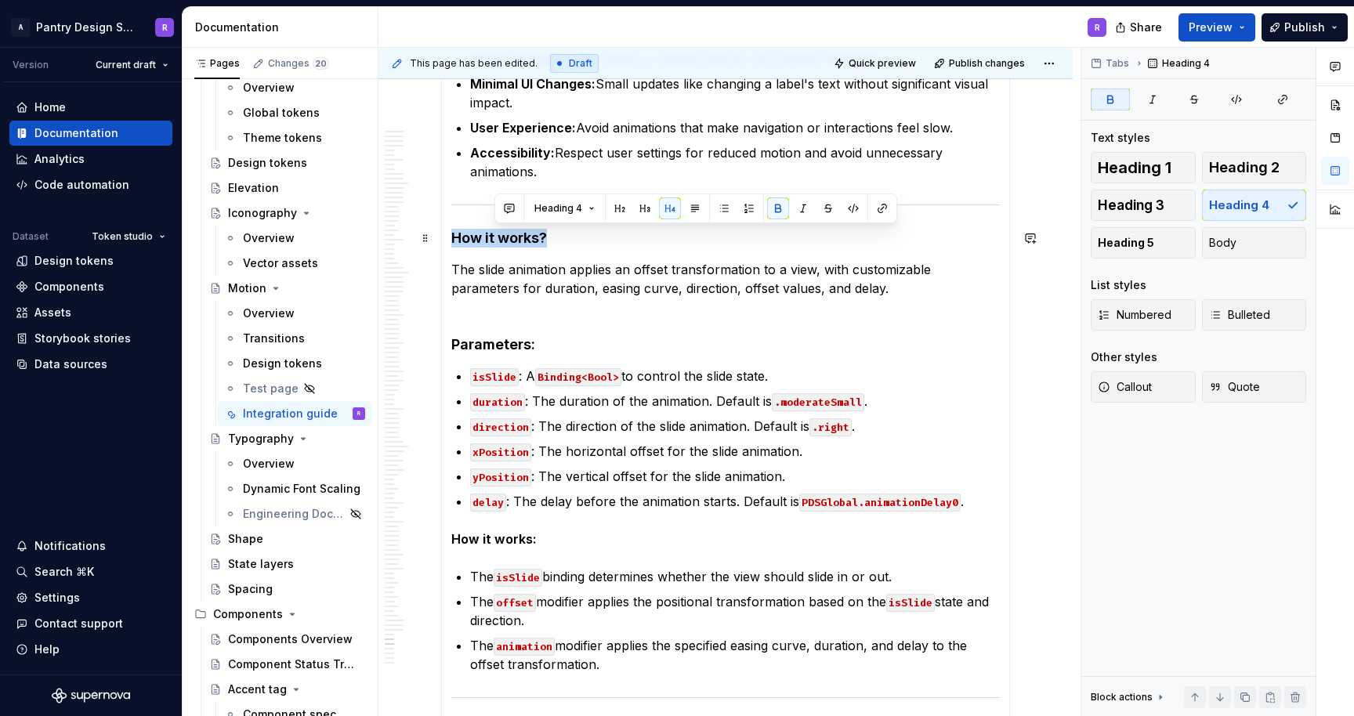
click at [492, 238] on strong "How it works?" at bounding box center [499, 238] width 96 height 16
click at [601, 209] on button "button" at bounding box center [602, 209] width 22 height 22
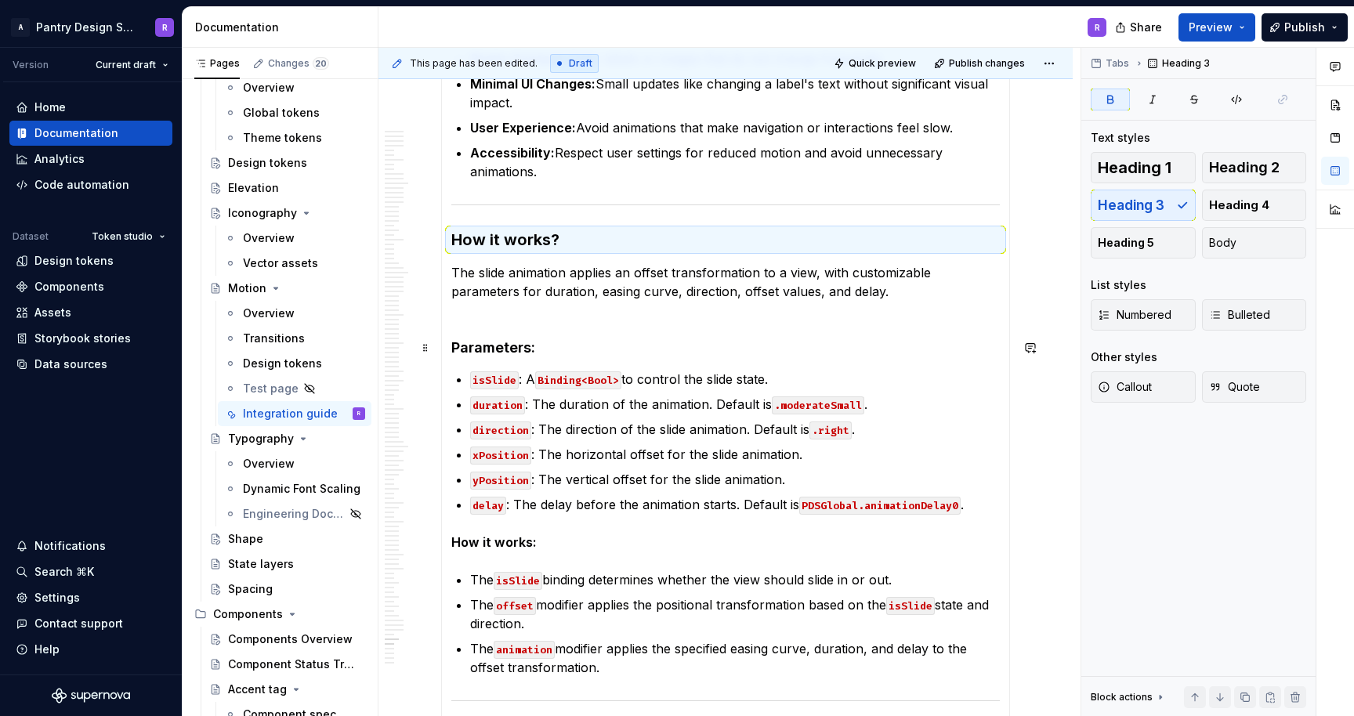
click at [477, 350] on strong "Parameters:" at bounding box center [493, 347] width 84 height 16
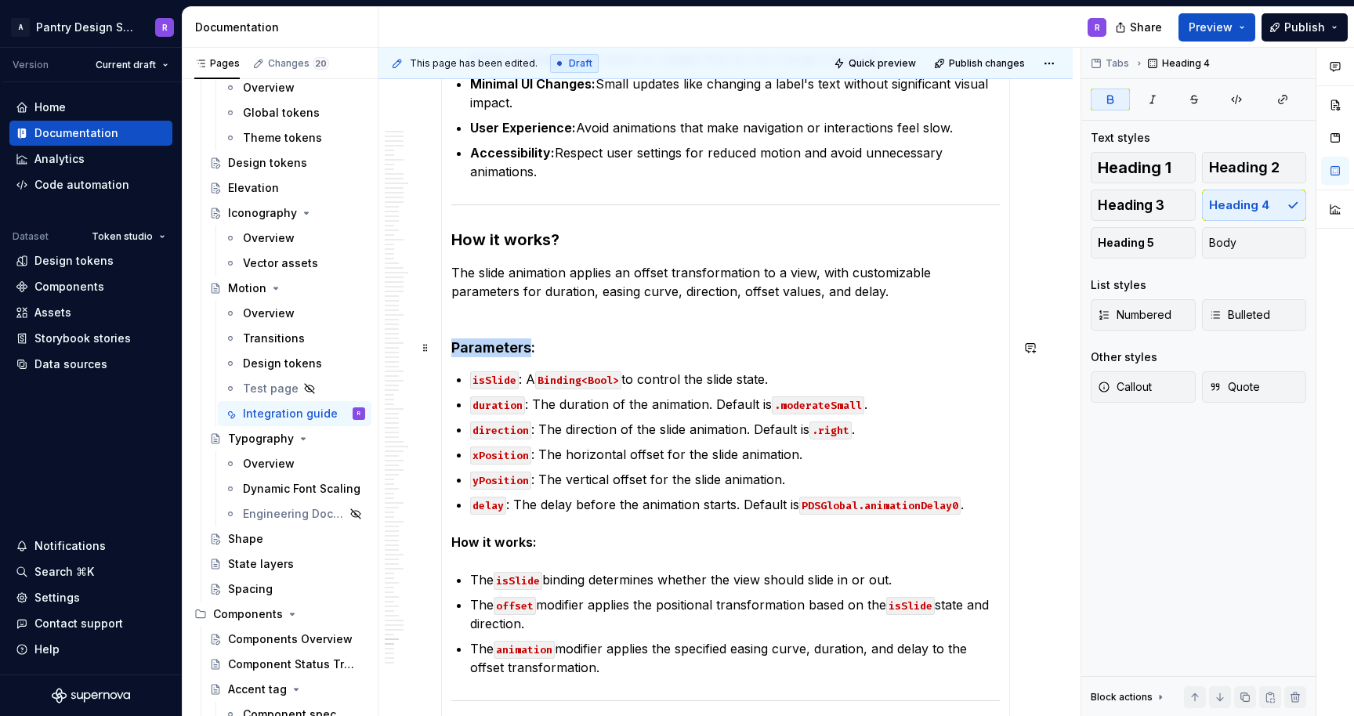
click at [477, 350] on strong "Parameters:" at bounding box center [493, 347] width 84 height 16
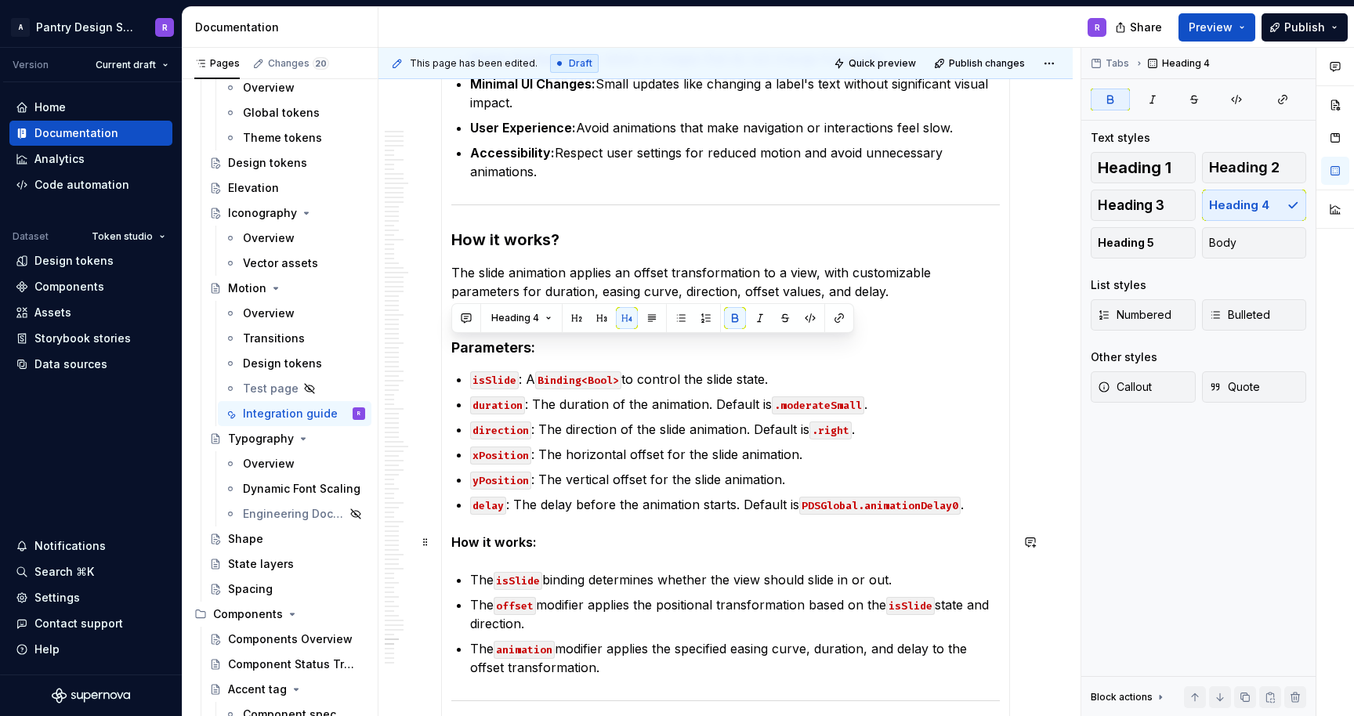
click at [480, 540] on strong "How it works:" at bounding box center [493, 543] width 85 height 16
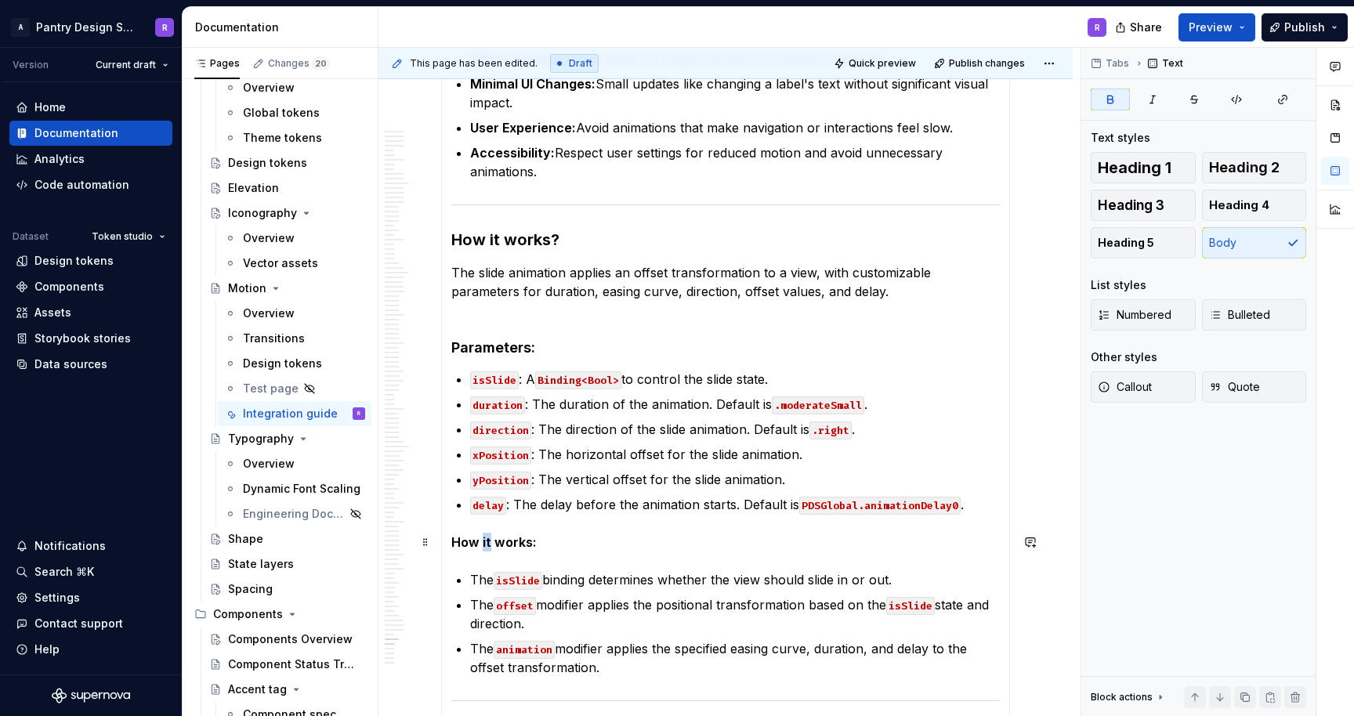
click at [480, 540] on strong "How it works:" at bounding box center [493, 543] width 85 height 16
click at [470, 546] on strong "How it works:" at bounding box center [493, 543] width 85 height 16
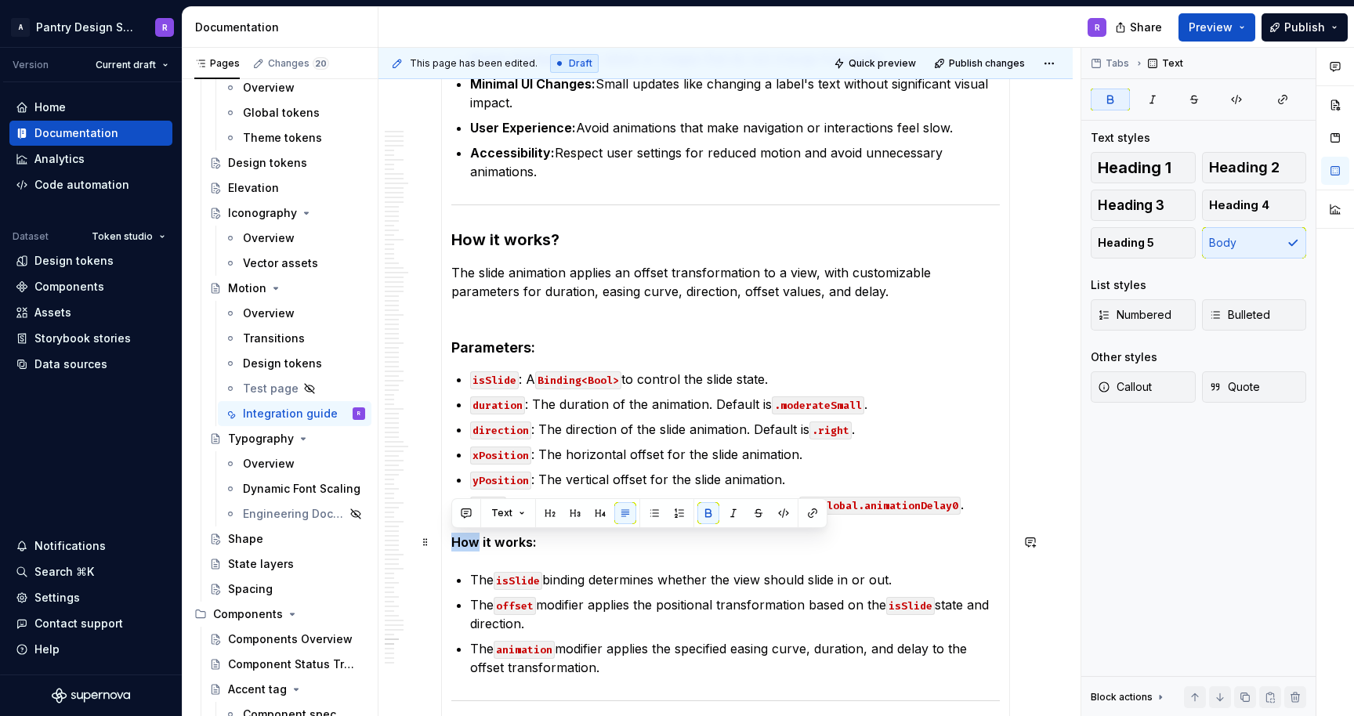
click at [470, 546] on strong "How it works:" at bounding box center [493, 543] width 85 height 16
click at [597, 511] on button "button" at bounding box center [600, 513] width 22 height 22
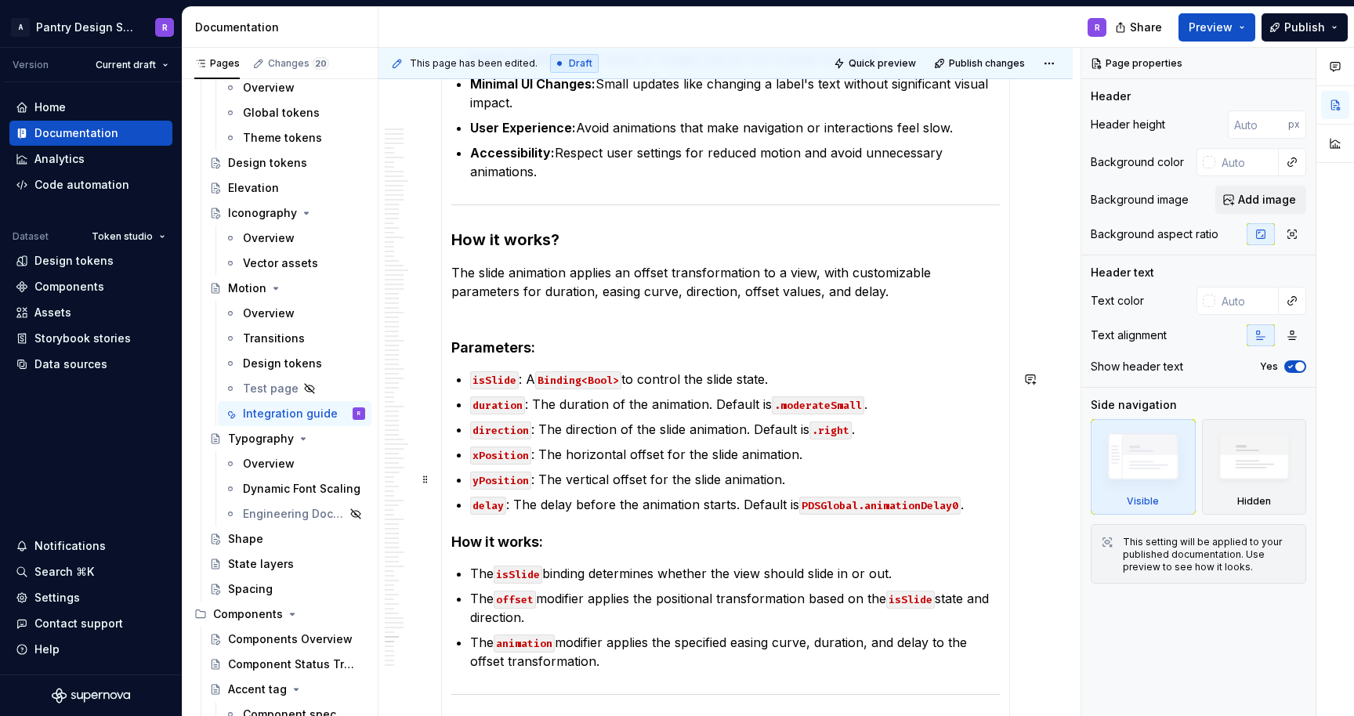
scroll to position [16639, 0]
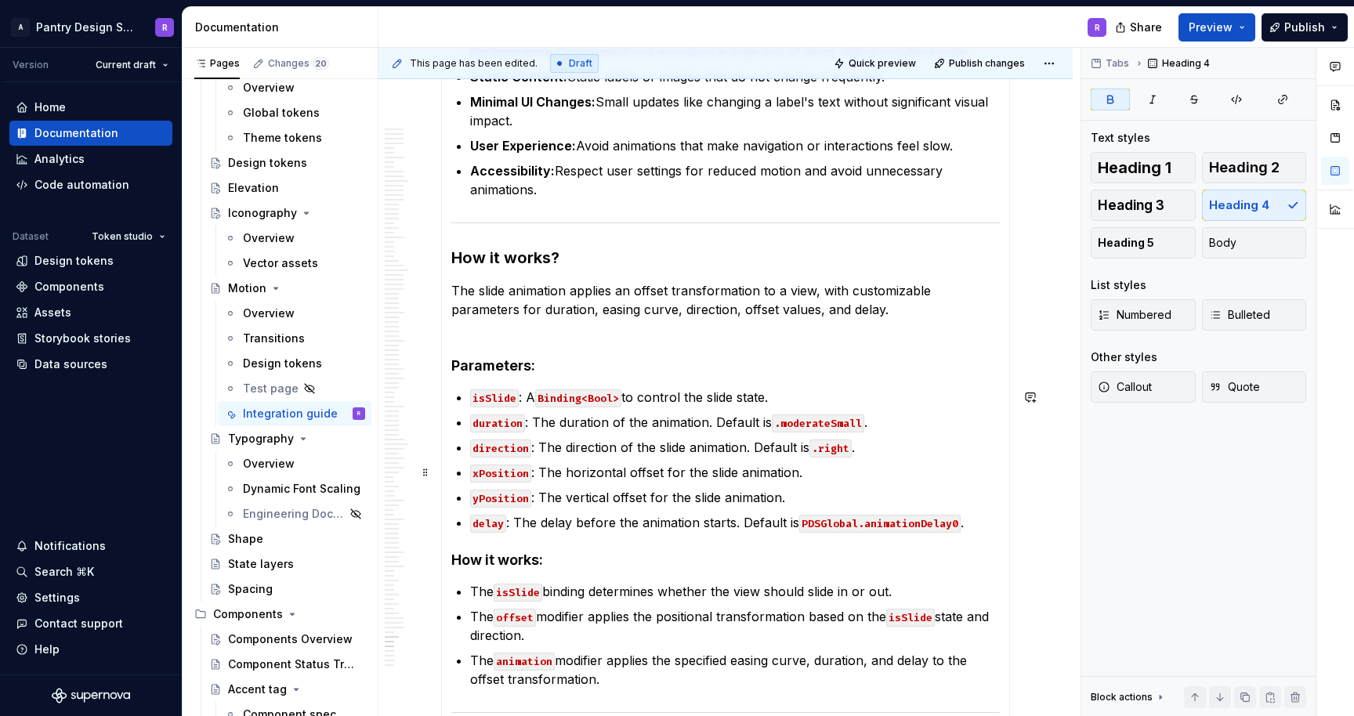
scroll to position [15250, 0]
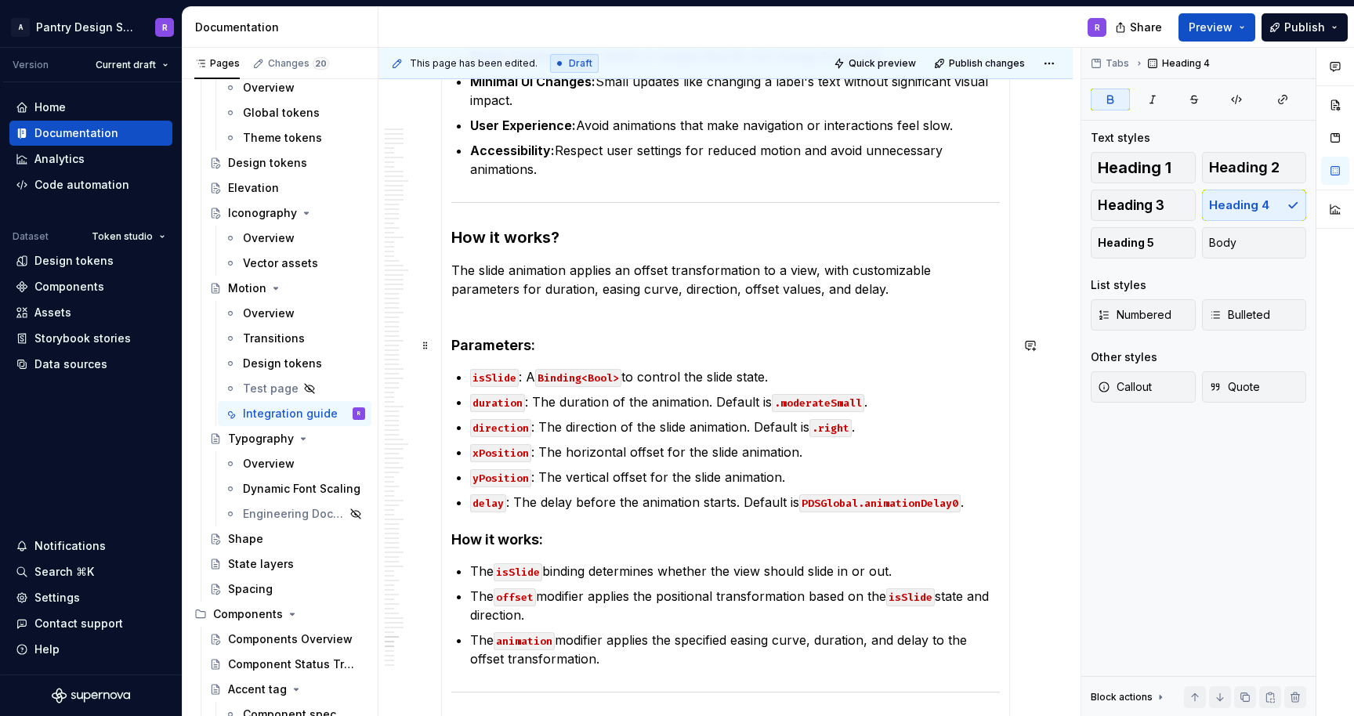
click at [452, 346] on strong "Parameters:" at bounding box center [493, 345] width 84 height 16
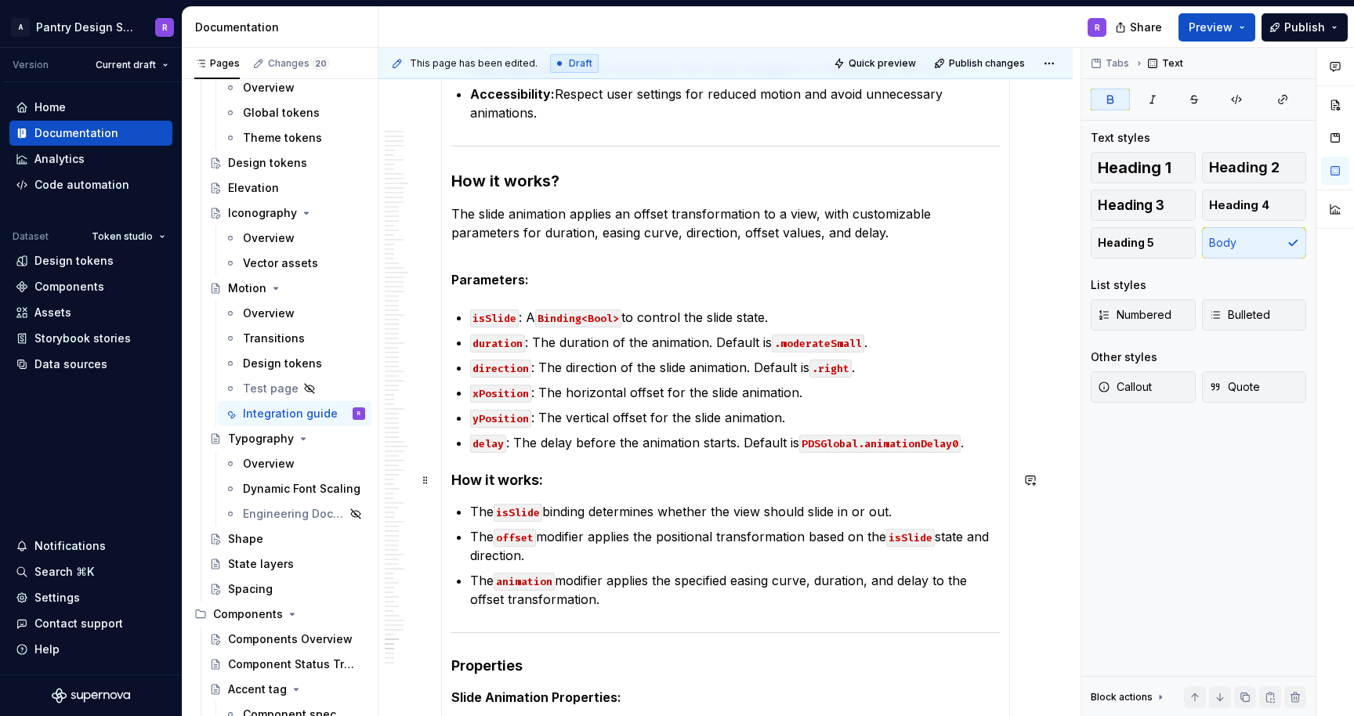
scroll to position [15315, 0]
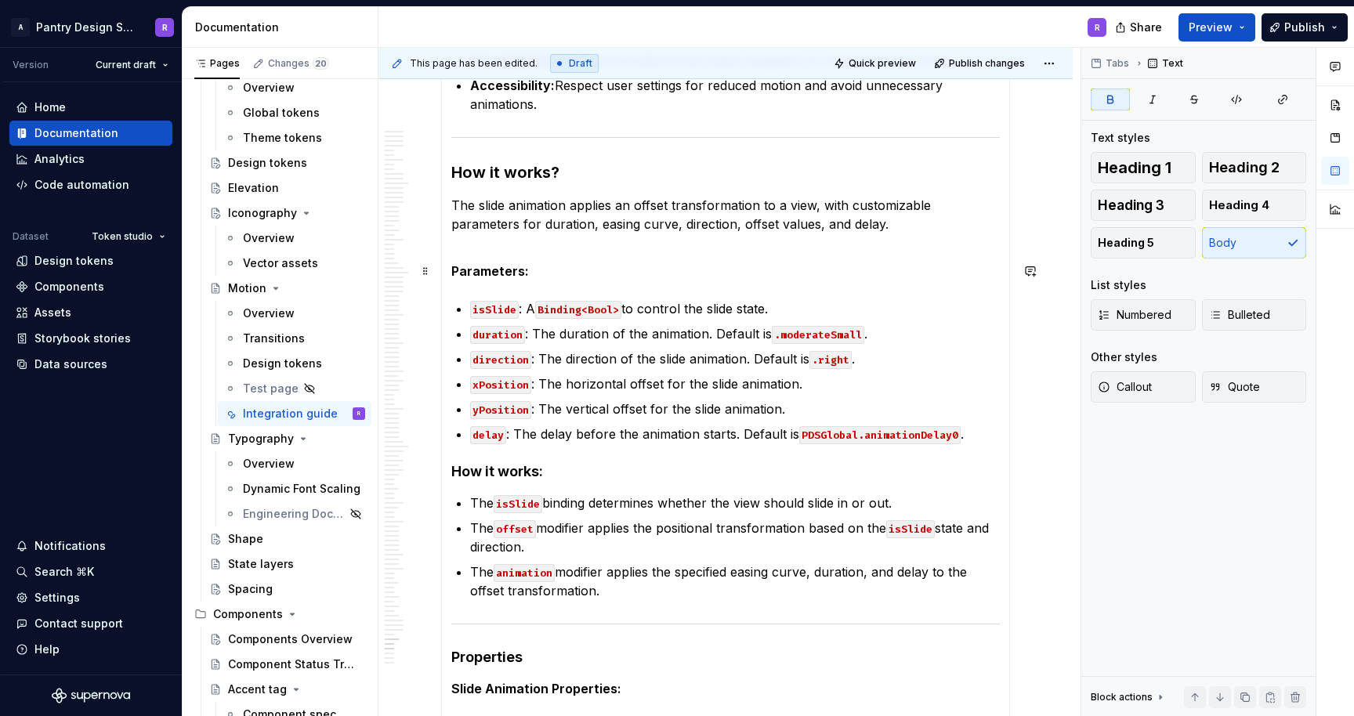
click at [488, 267] on strong "Parameters:" at bounding box center [490, 271] width 78 height 16
click at [480, 475] on strong "How it works:" at bounding box center [497, 471] width 92 height 16
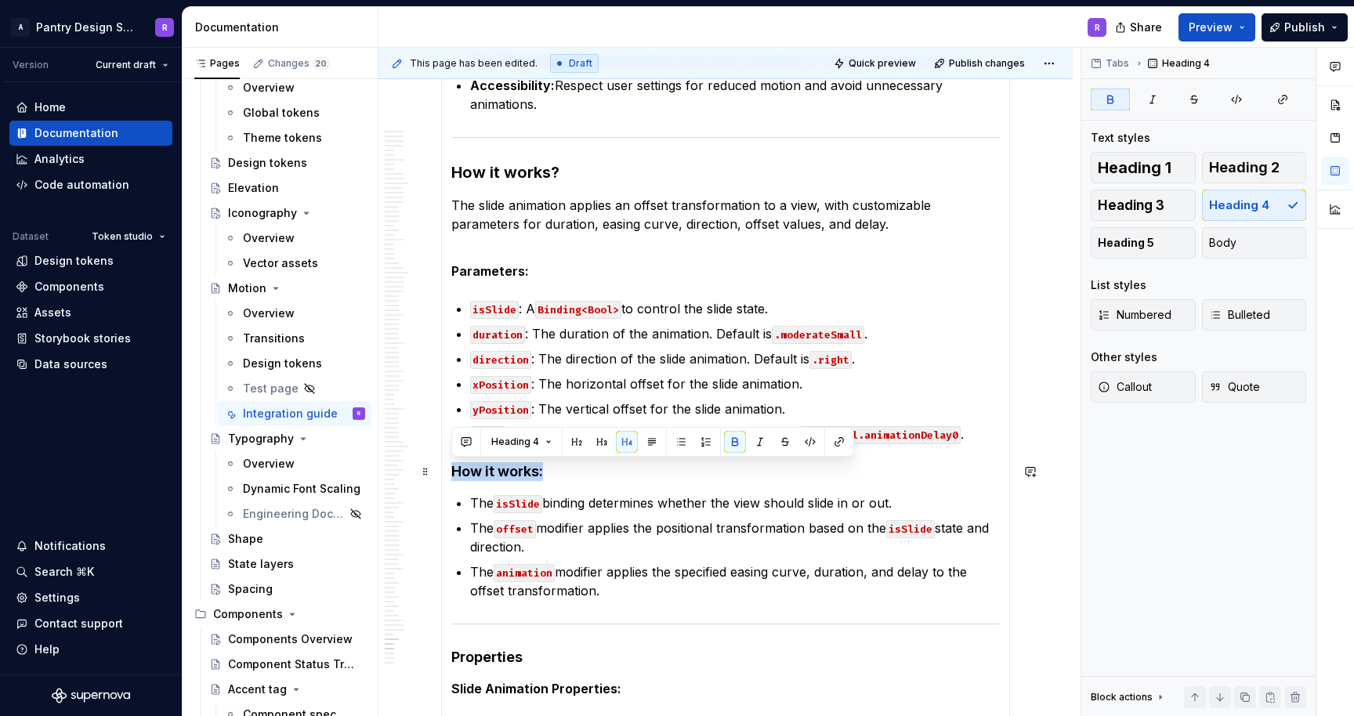
click at [480, 475] on strong "How it works:" at bounding box center [497, 471] width 92 height 16
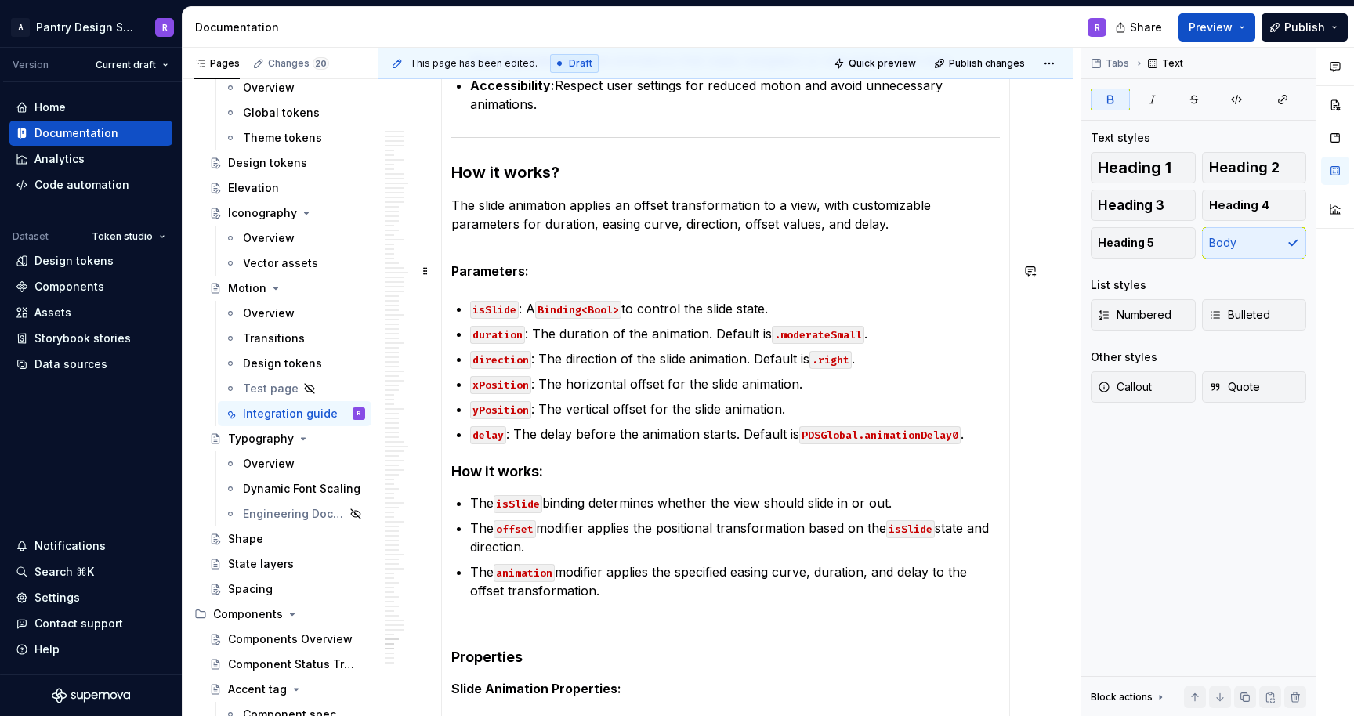
click at [480, 271] on strong "Parameters:" at bounding box center [490, 271] width 78 height 16
click at [595, 238] on button "button" at bounding box center [600, 242] width 22 height 22
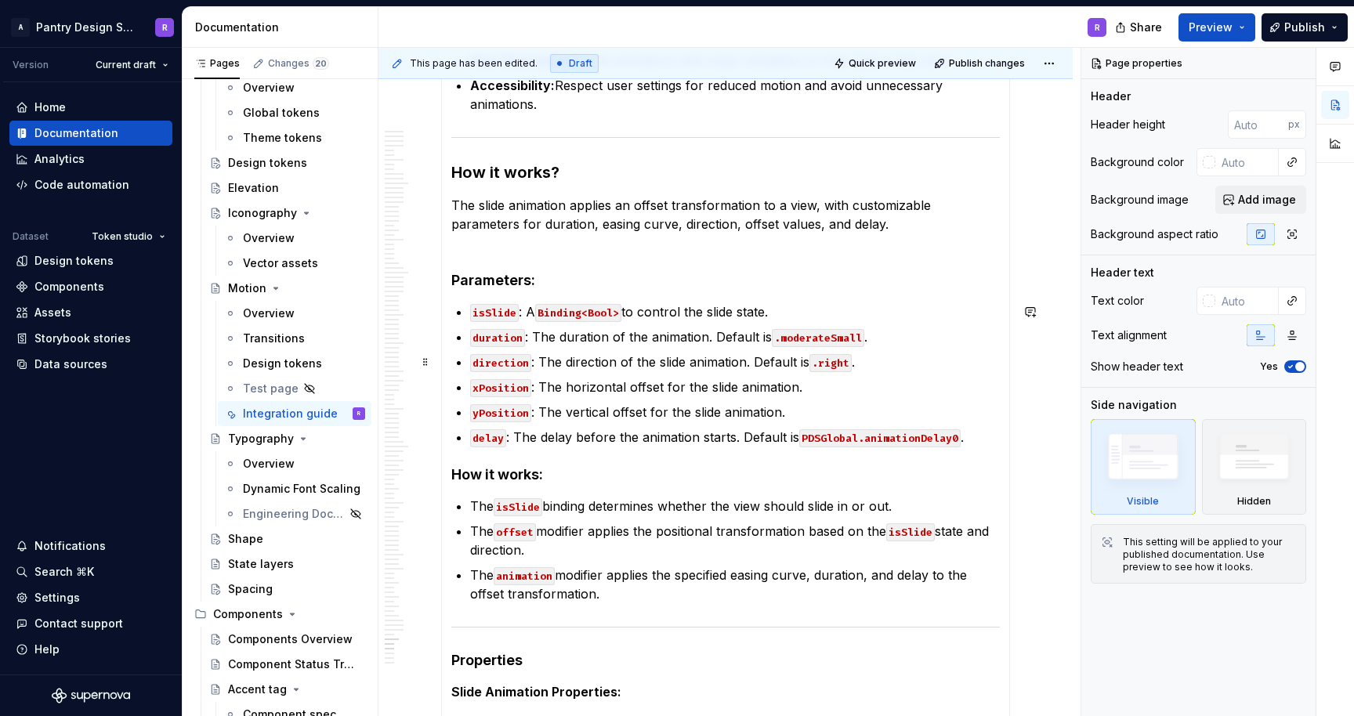
scroll to position [16639, 0]
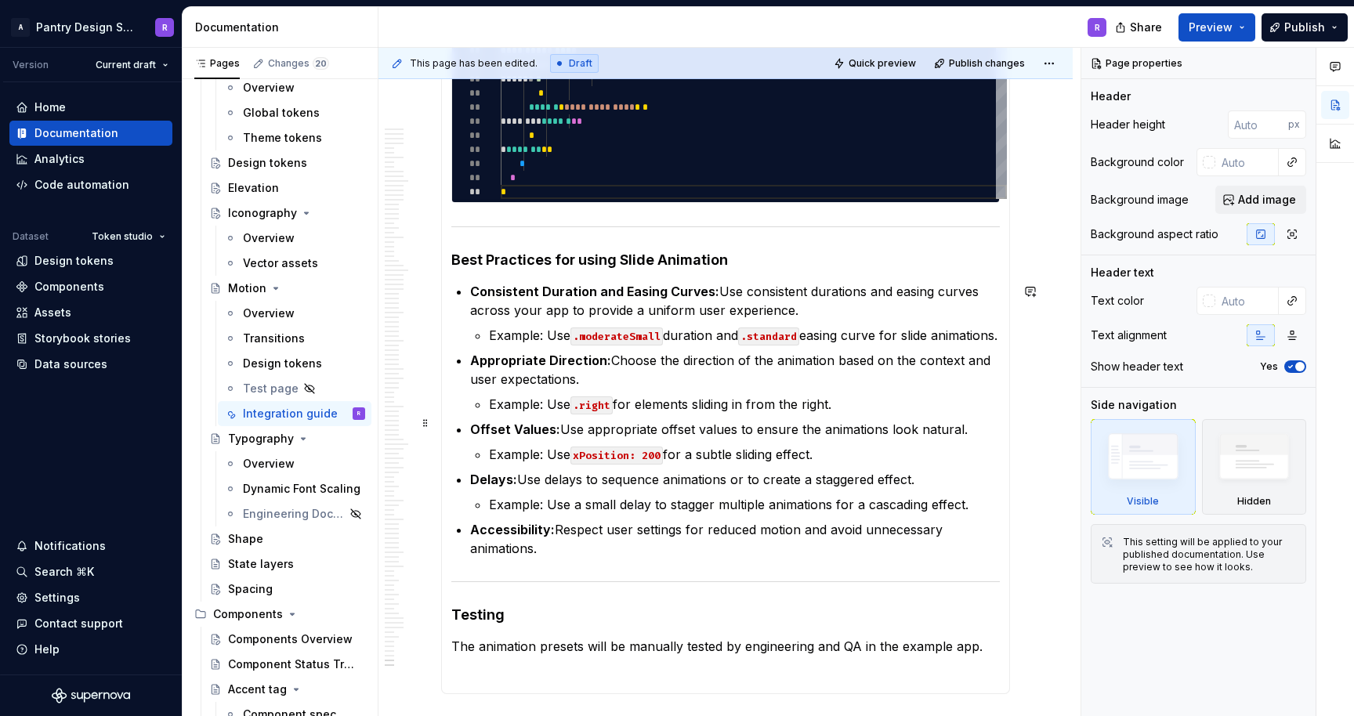
click at [982, 414] on p "Example: Use .right for elements sliding in from the right." at bounding box center [744, 404] width 511 height 19
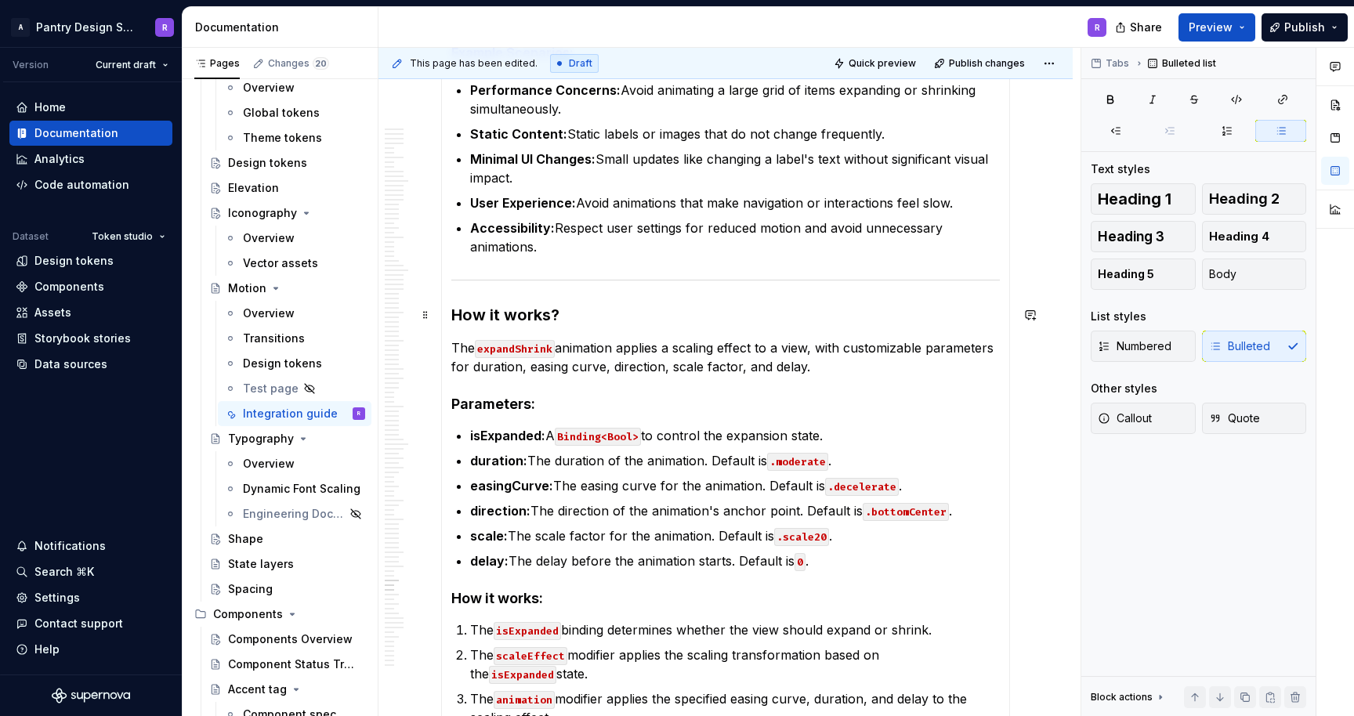
scroll to position [11834, 0]
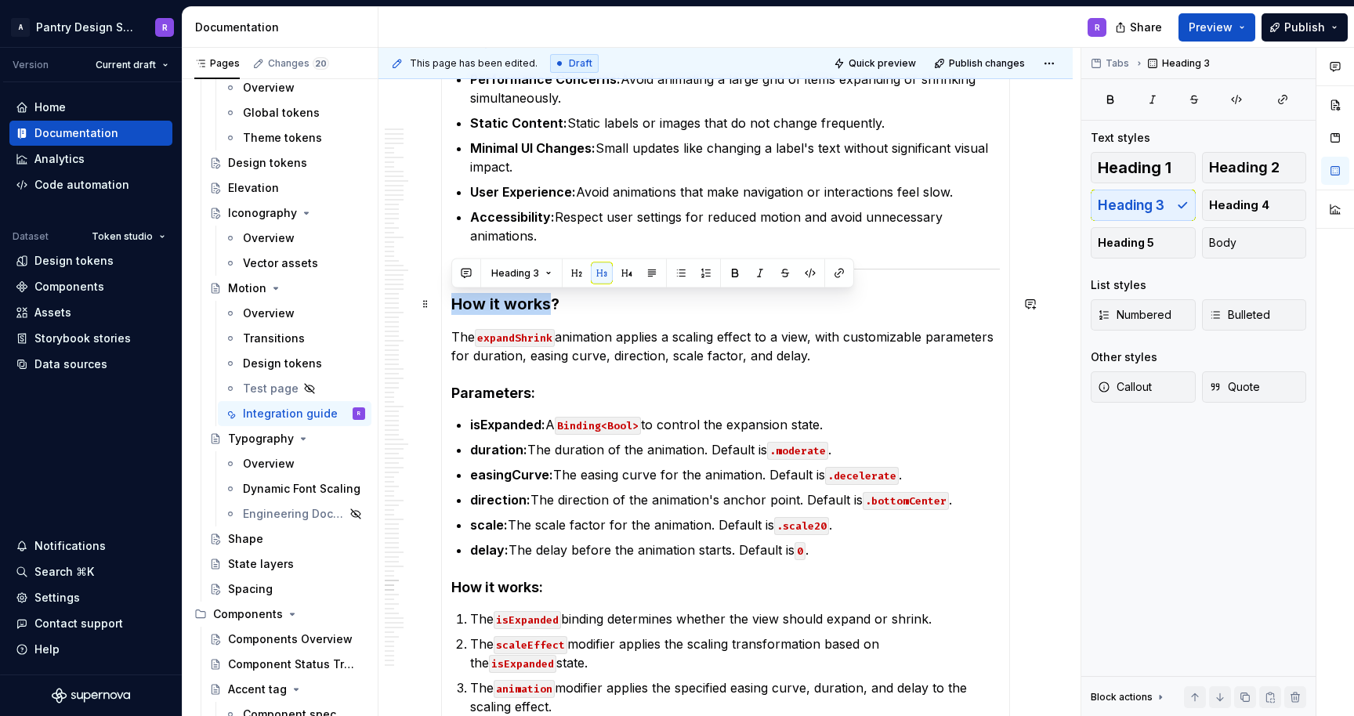
drag, startPoint x: 449, startPoint y: 303, endPoint x: 546, endPoint y: 308, distance: 96.6
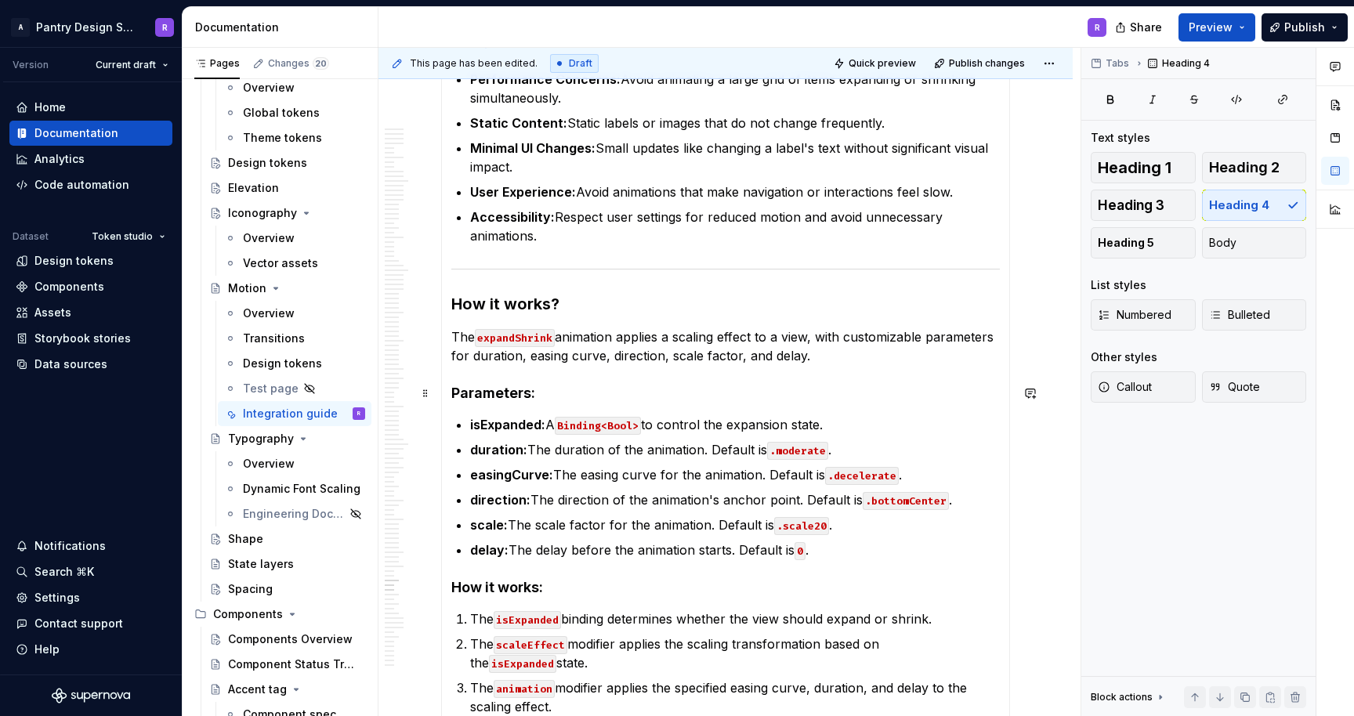
click at [484, 397] on h4 "Parameters:" at bounding box center [725, 393] width 549 height 19
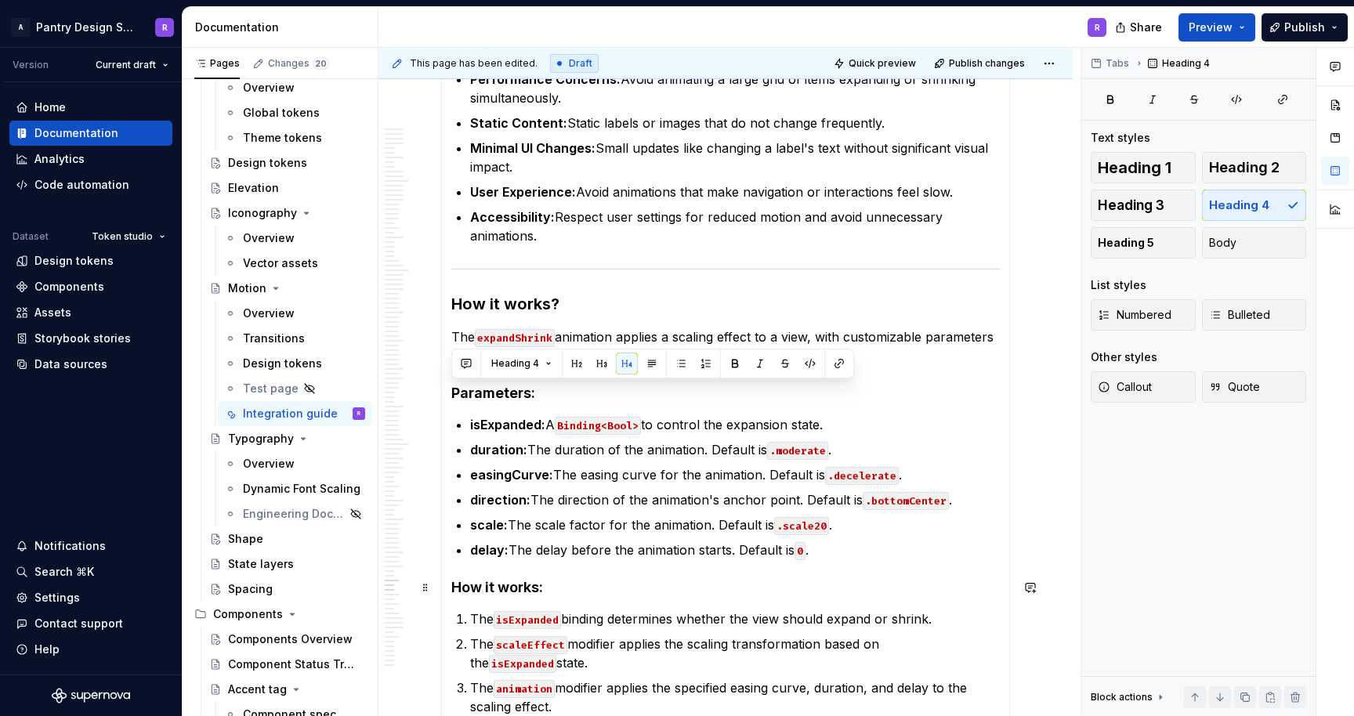
click at [474, 593] on h4 "How it works:" at bounding box center [725, 587] width 549 height 19
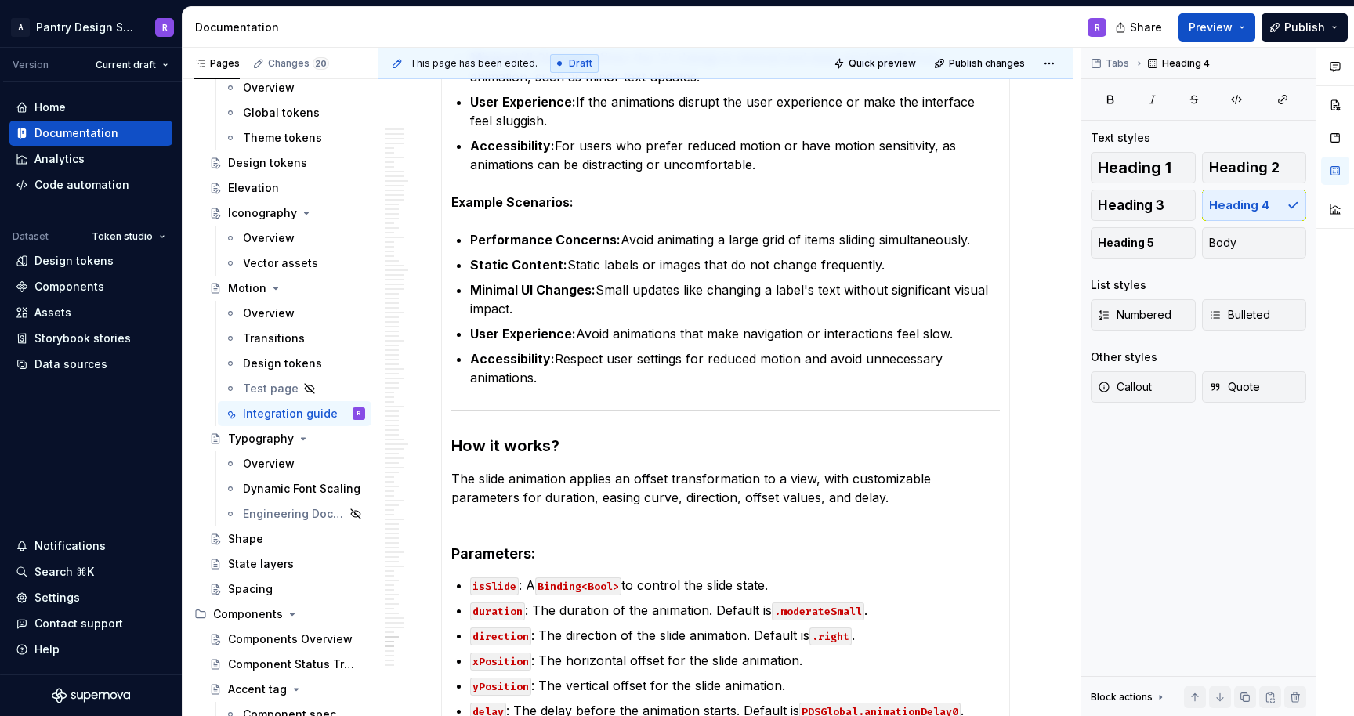
scroll to position [15321, 0]
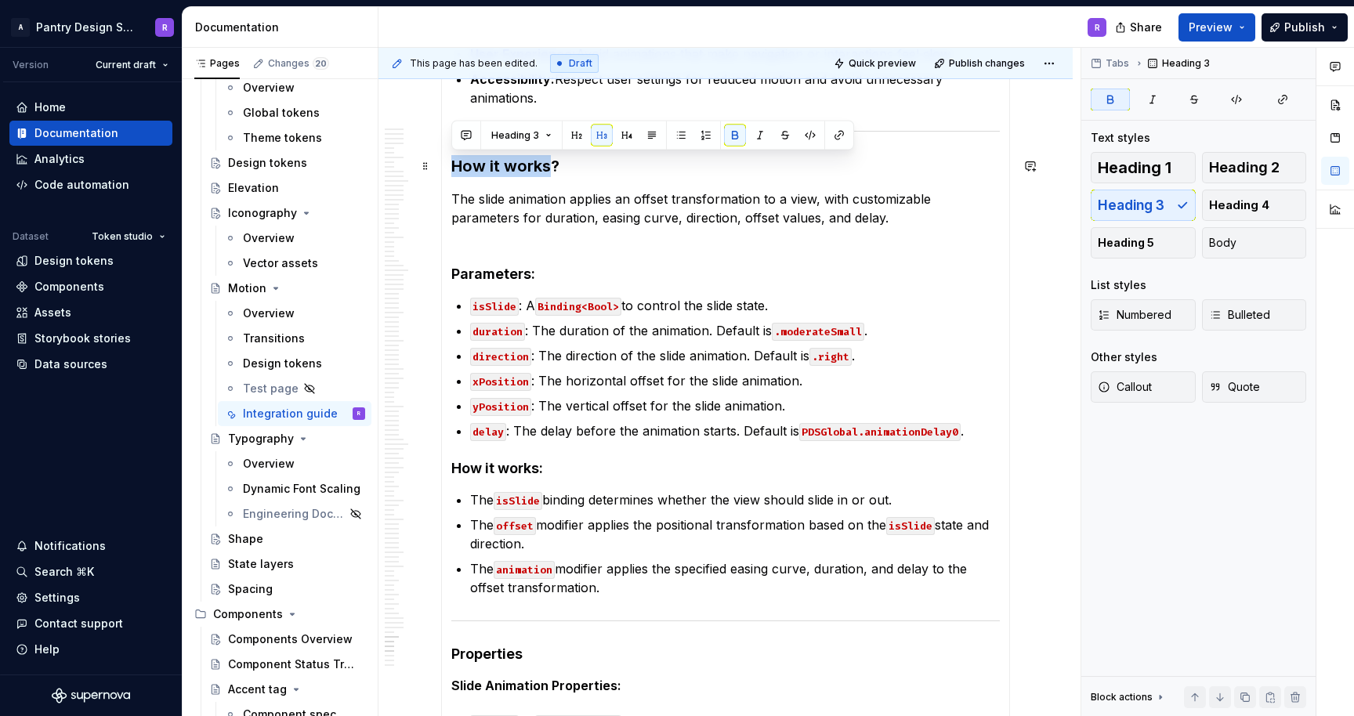
drag, startPoint x: 454, startPoint y: 165, endPoint x: 549, endPoint y: 168, distance: 94.9
click at [549, 168] on strong "How it works?" at bounding box center [505, 166] width 108 height 19
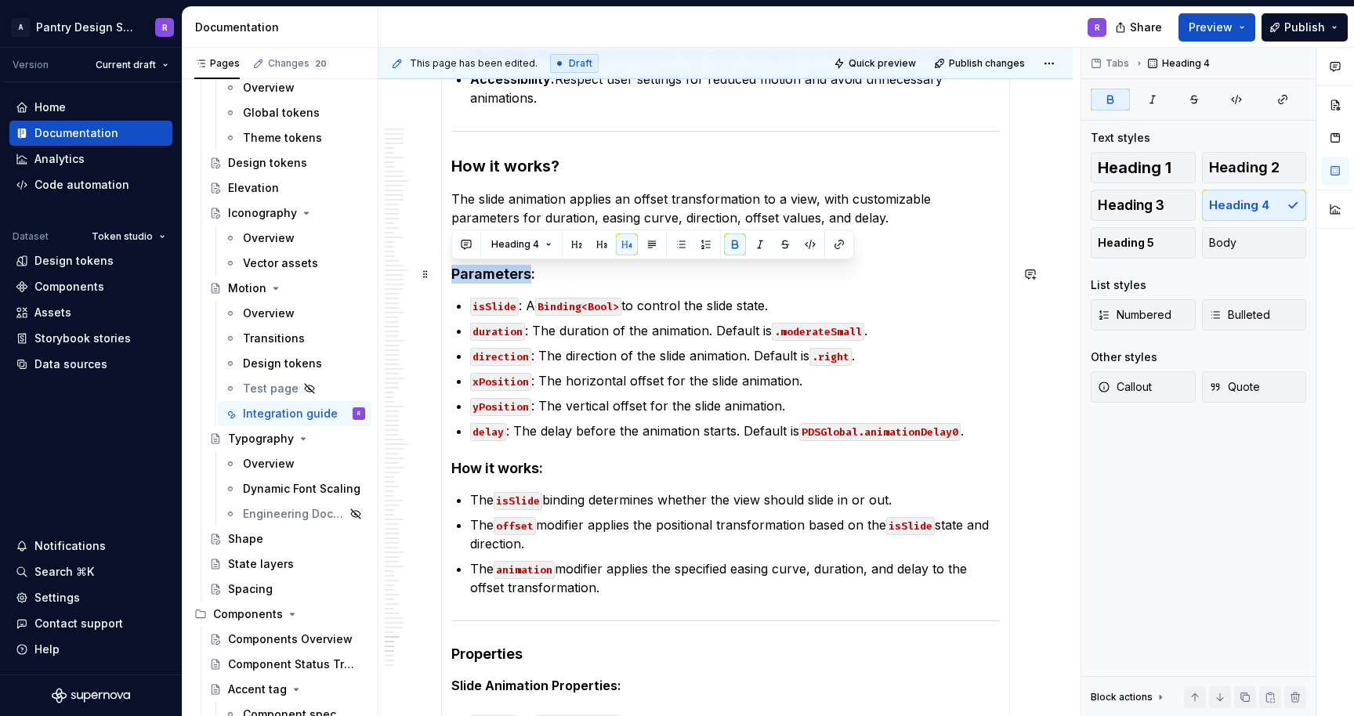
drag, startPoint x: 447, startPoint y: 277, endPoint x: 530, endPoint y: 280, distance: 83.1
click at [600, 244] on button "button" at bounding box center [602, 245] width 22 height 22
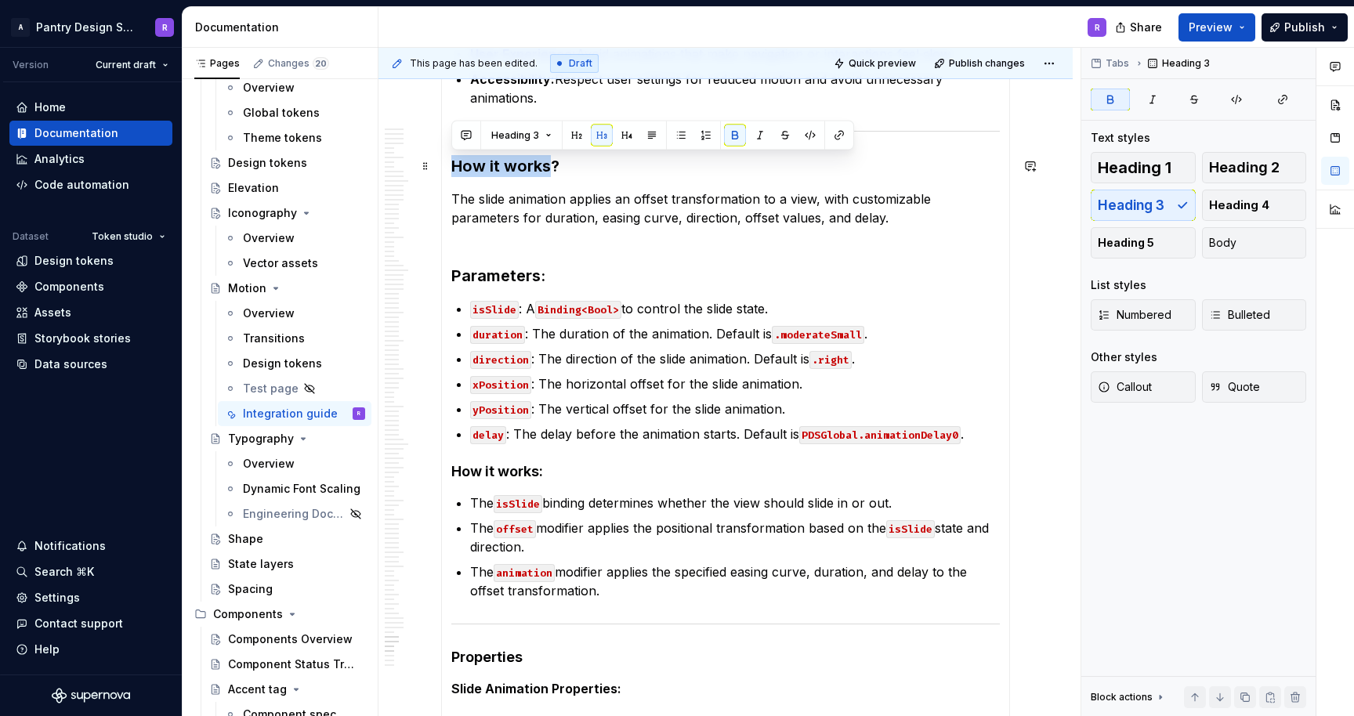
drag, startPoint x: 453, startPoint y: 164, endPoint x: 546, endPoint y: 171, distance: 93.5
click at [546, 171] on strong "How it works?" at bounding box center [505, 166] width 108 height 19
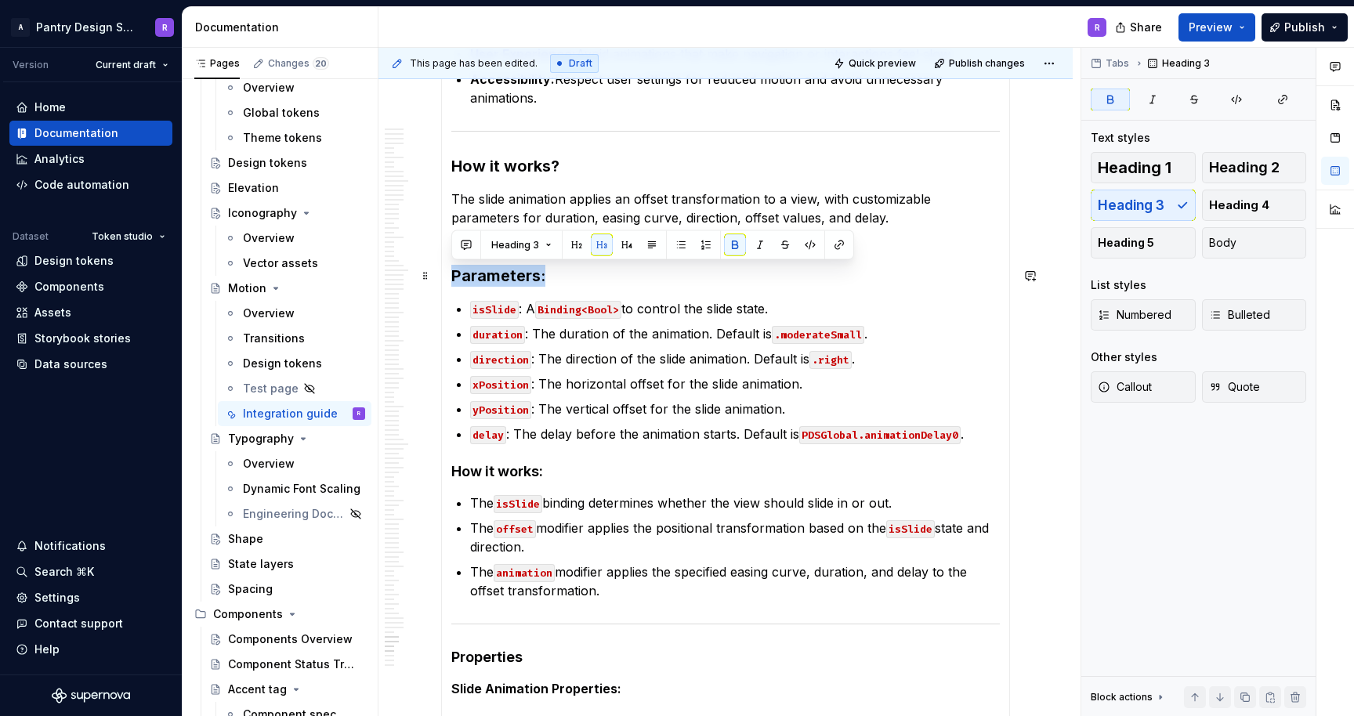
drag, startPoint x: 450, startPoint y: 276, endPoint x: 542, endPoint y: 280, distance: 91.8
click at [625, 245] on button "button" at bounding box center [627, 245] width 22 height 22
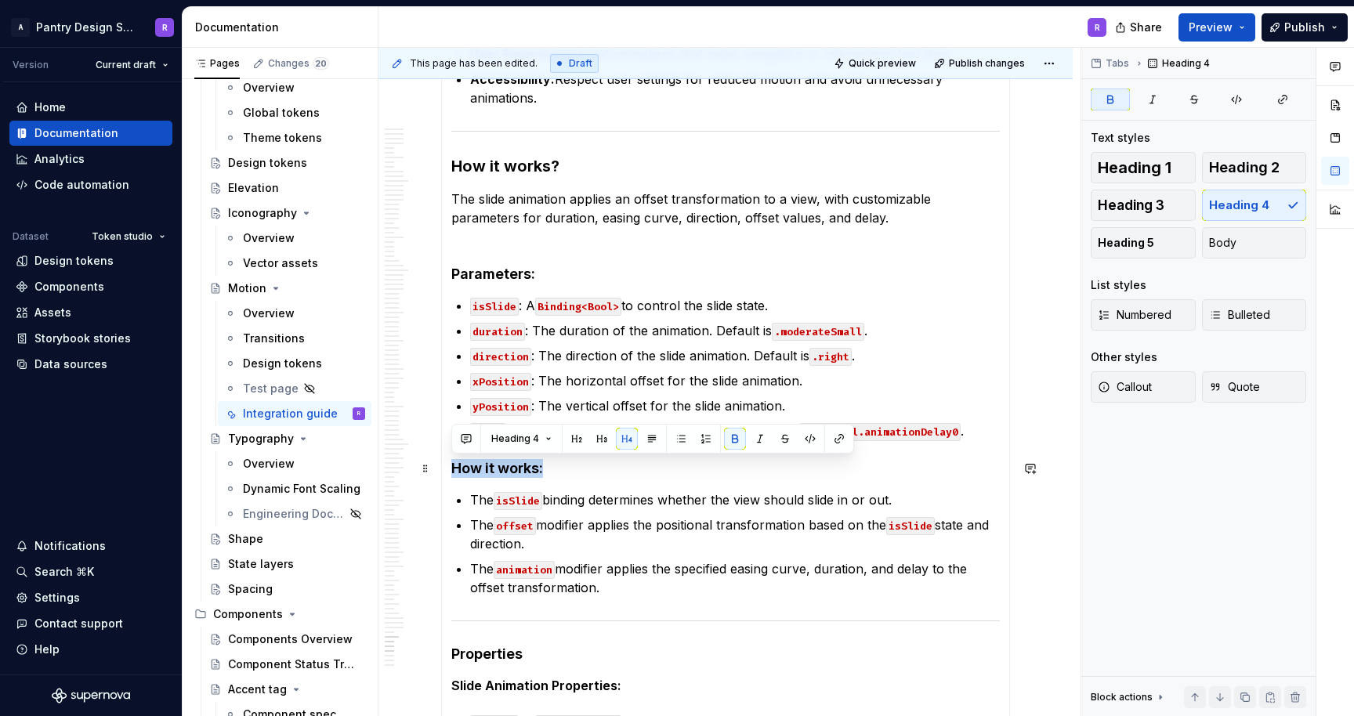
drag, startPoint x: 449, startPoint y: 468, endPoint x: 545, endPoint y: 472, distance: 95.7
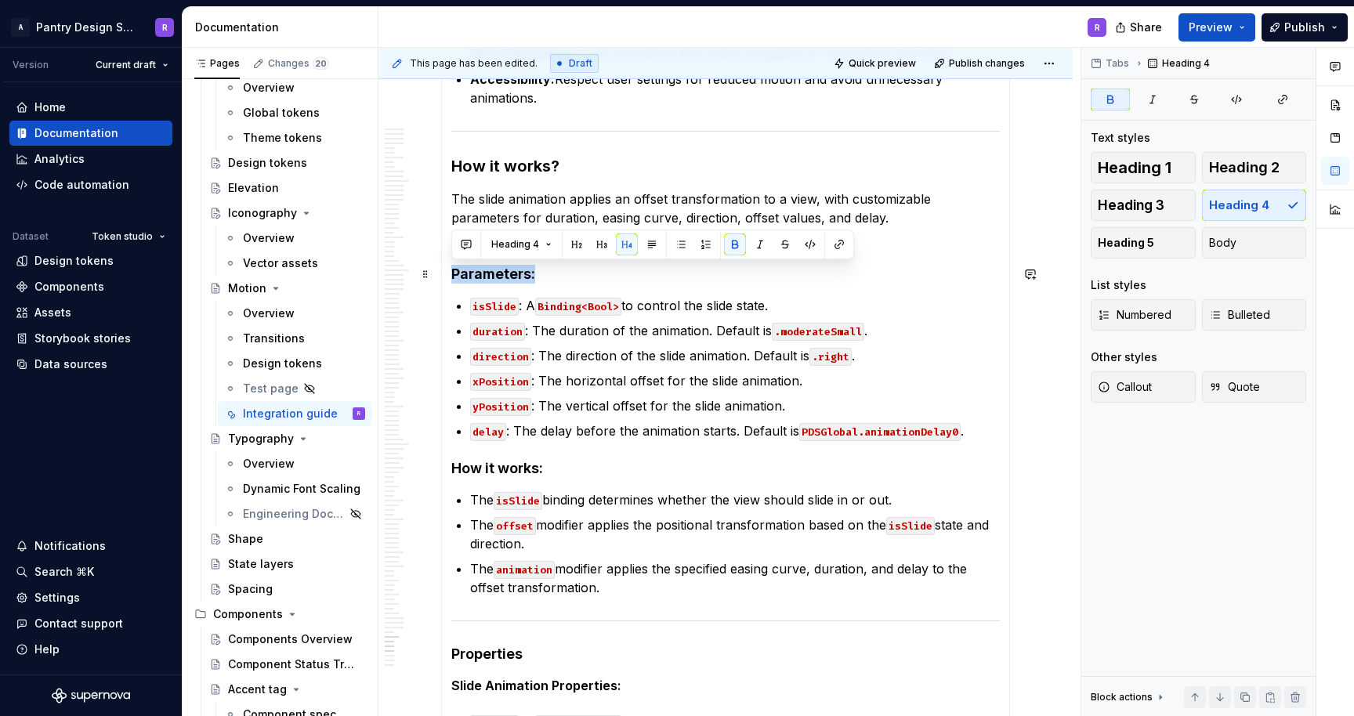
drag, startPoint x: 452, startPoint y: 276, endPoint x: 534, endPoint y: 283, distance: 81.8
click at [534, 283] on h4 "Parameters:" at bounding box center [725, 274] width 549 height 19
click at [625, 244] on button "button" at bounding box center [627, 245] width 22 height 22
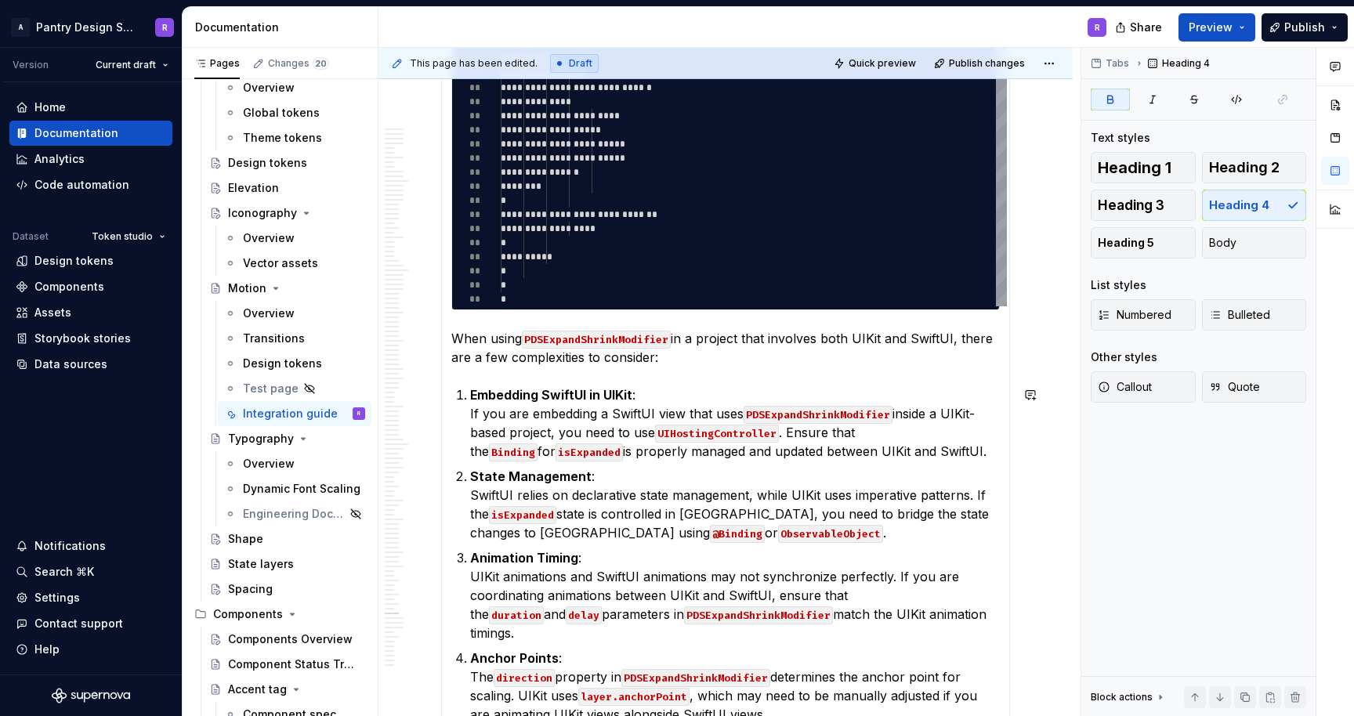
scroll to position [12479, 0]
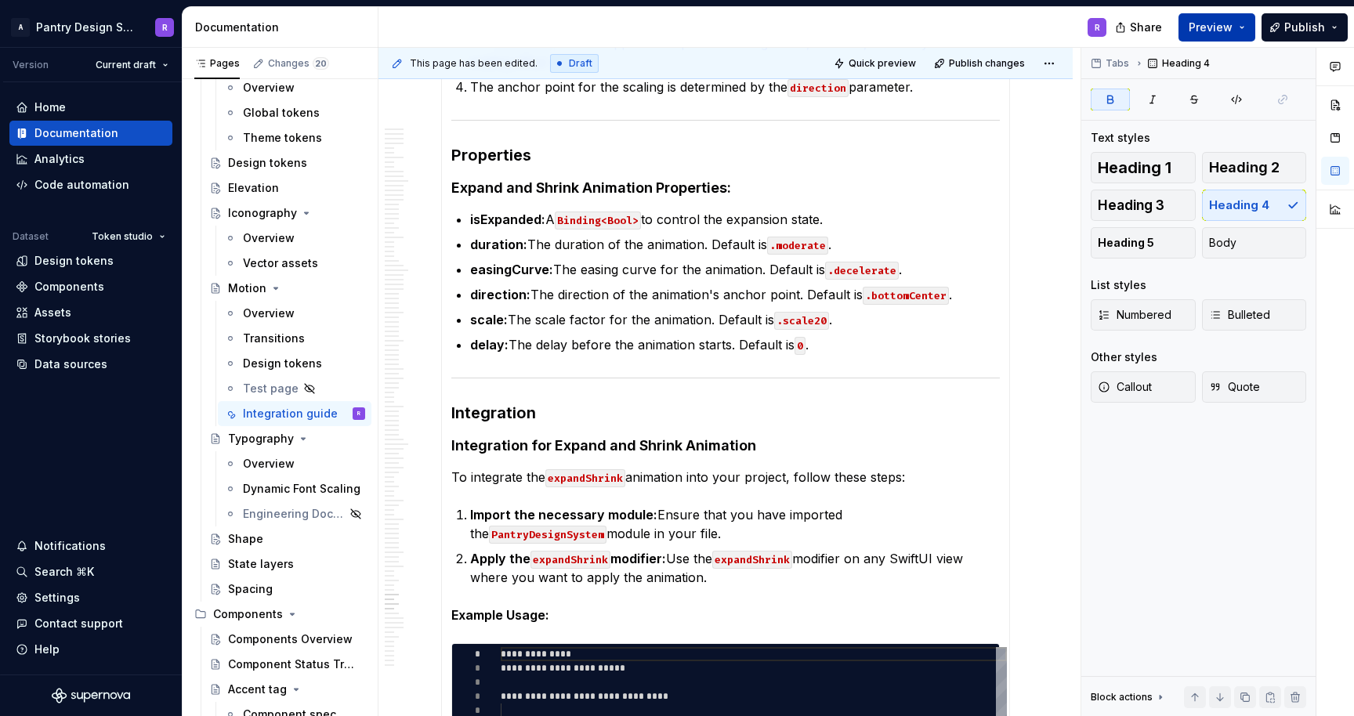
click at [1236, 27] on button "Preview" at bounding box center [1217, 27] width 77 height 28
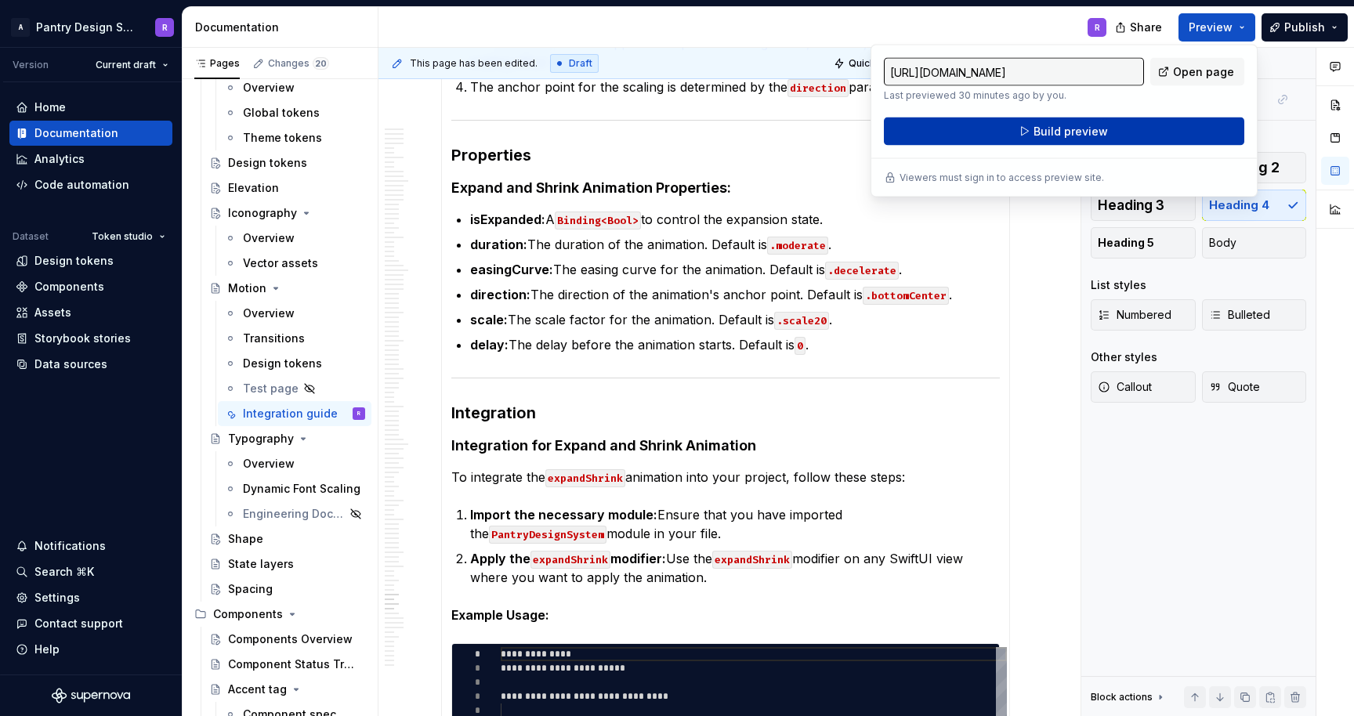
type textarea "*"
click at [1122, 130] on button "Build preview" at bounding box center [1064, 132] width 361 height 28
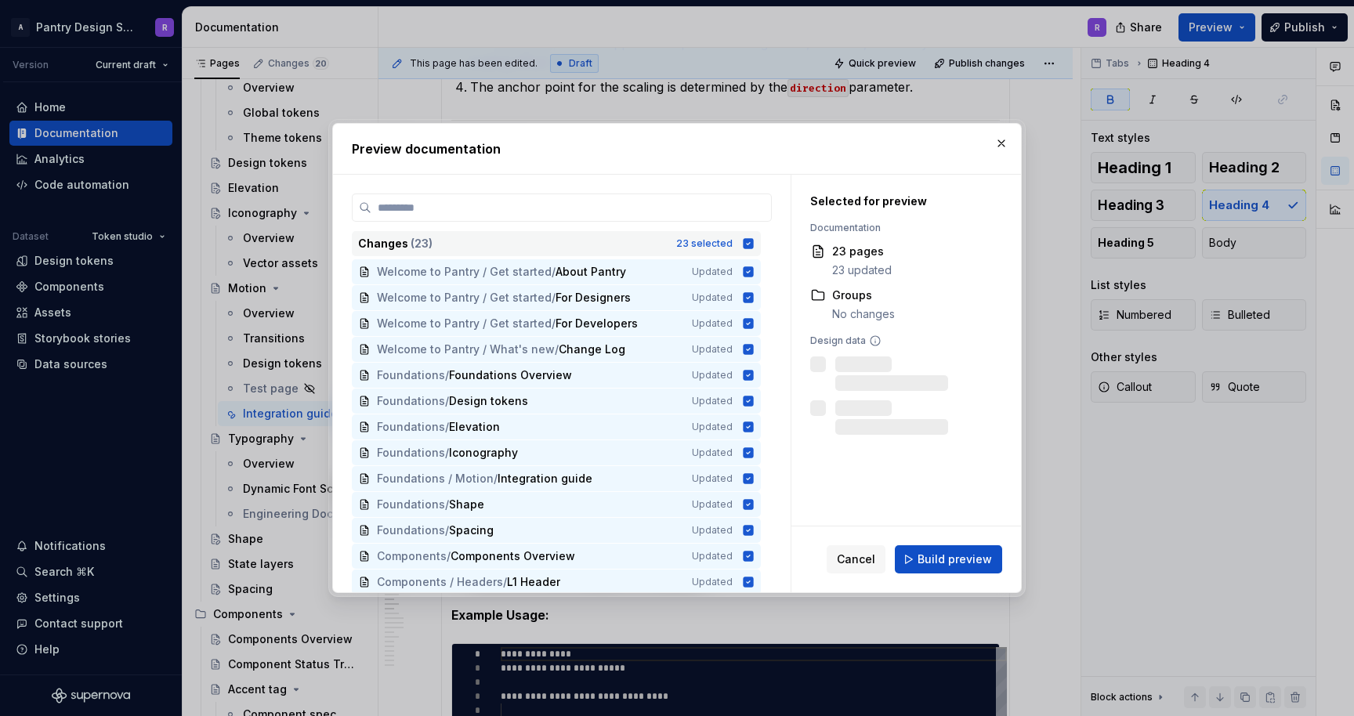
click at [755, 244] on icon at bounding box center [748, 243] width 13 height 13
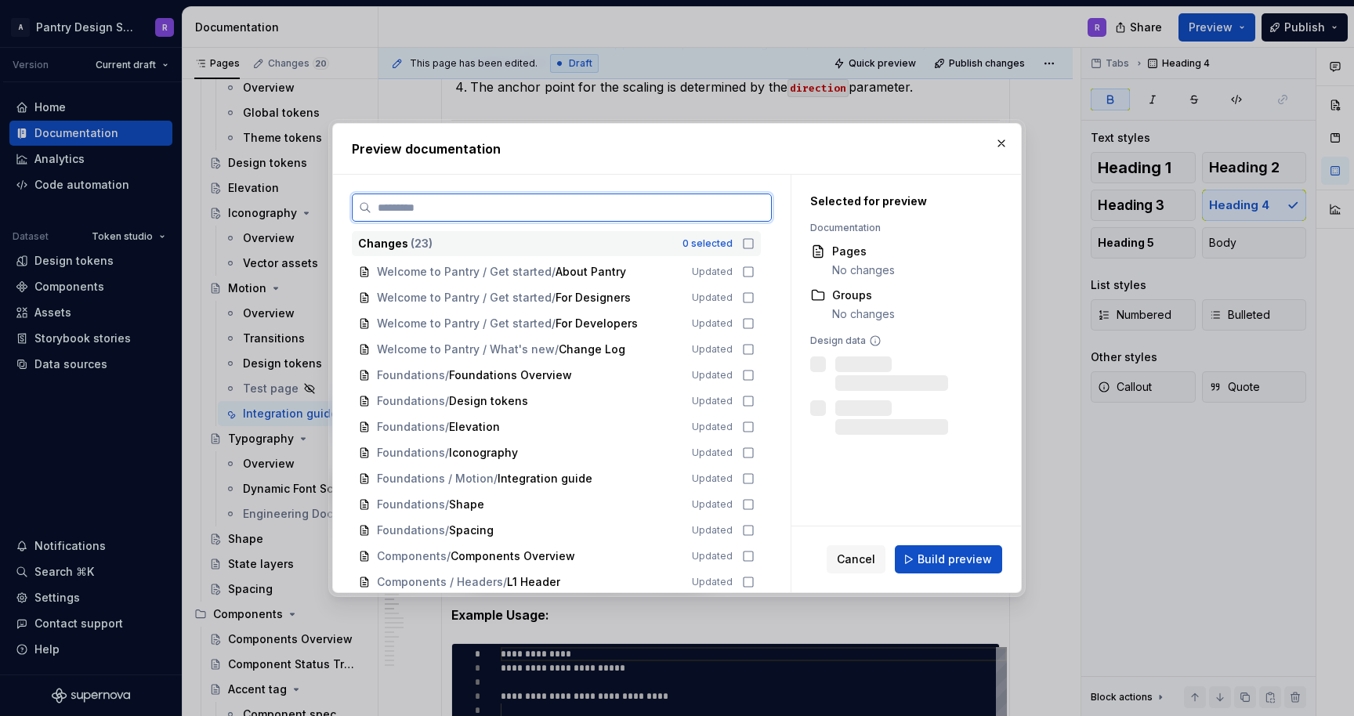
click at [554, 204] on input "search" at bounding box center [572, 208] width 400 height 16
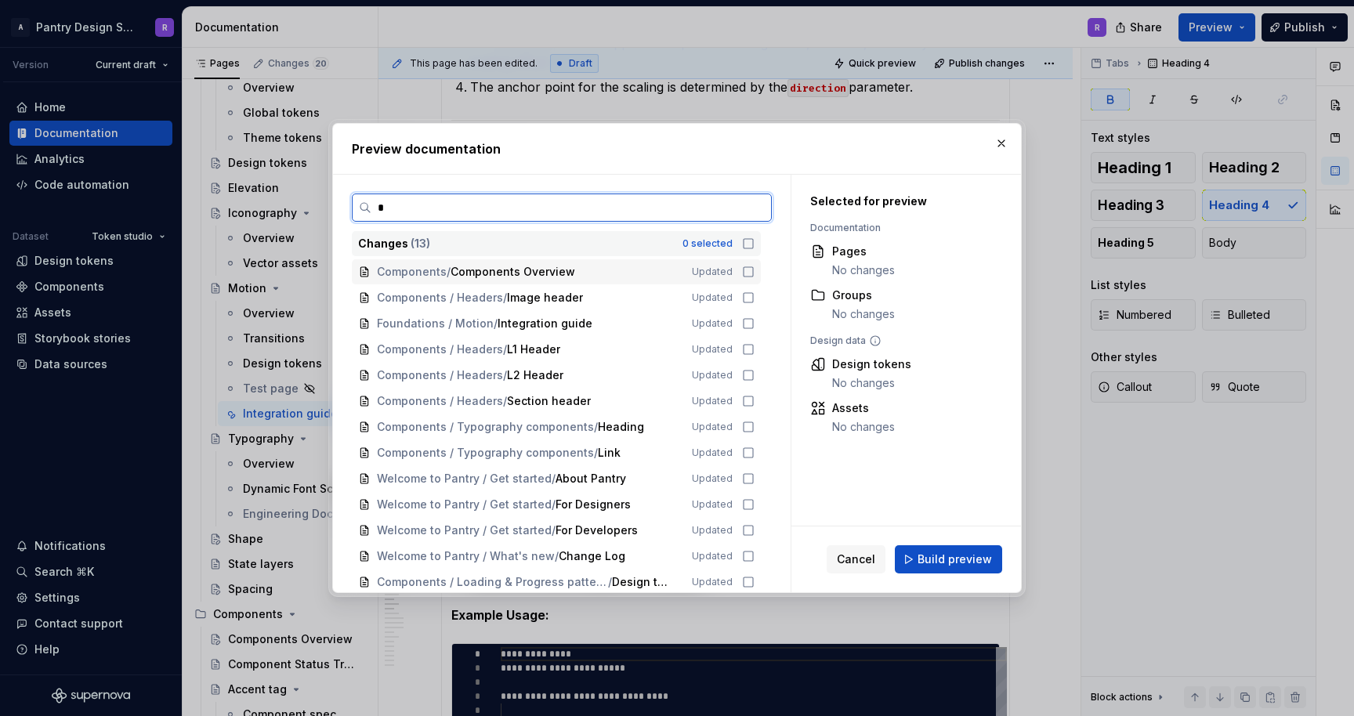
type input "**"
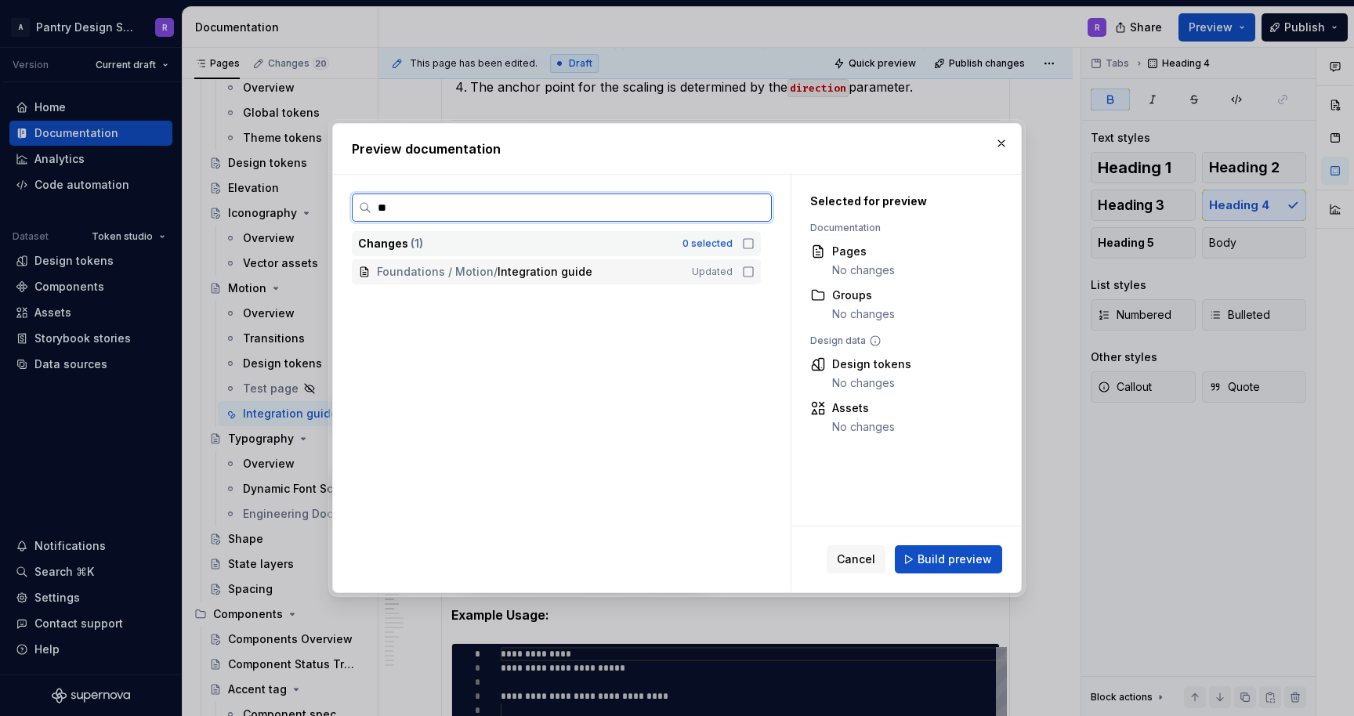
click at [755, 270] on icon at bounding box center [748, 272] width 13 height 13
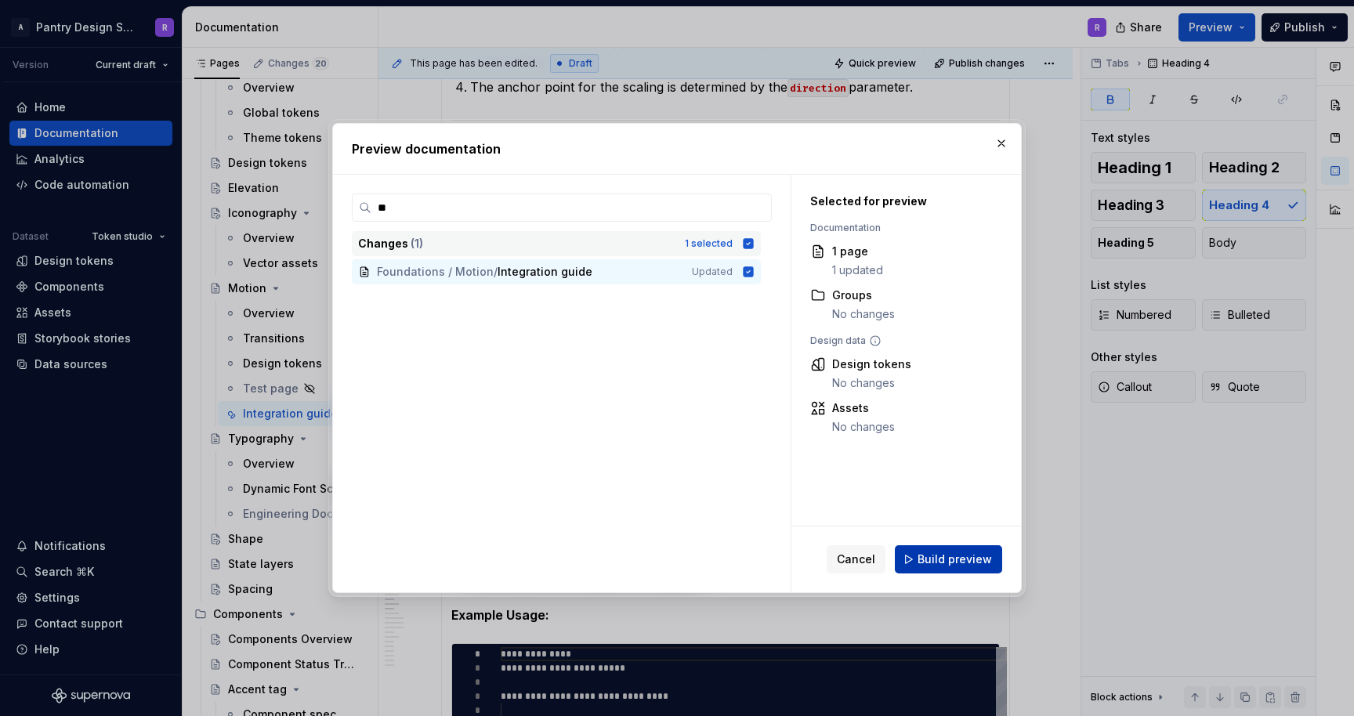
click at [963, 557] on span "Build preview" at bounding box center [955, 560] width 74 height 16
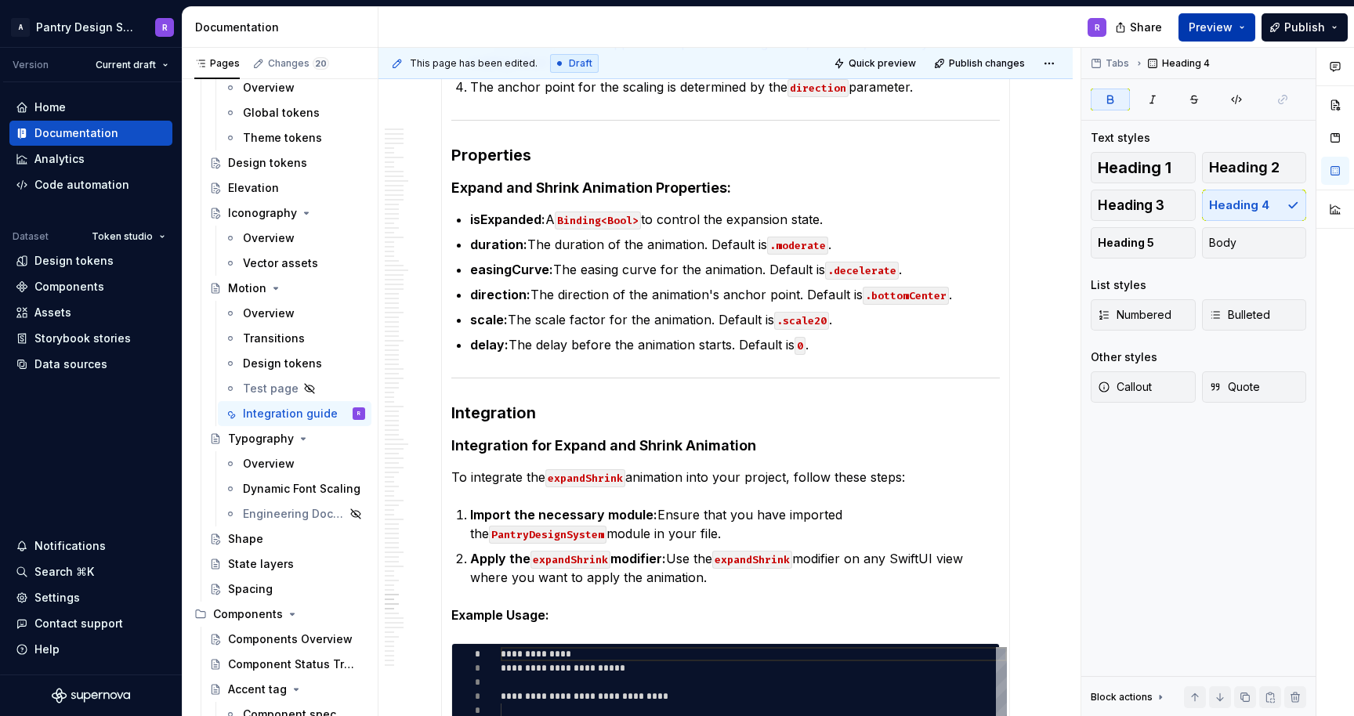
click at [1243, 23] on button "Preview" at bounding box center [1217, 27] width 77 height 28
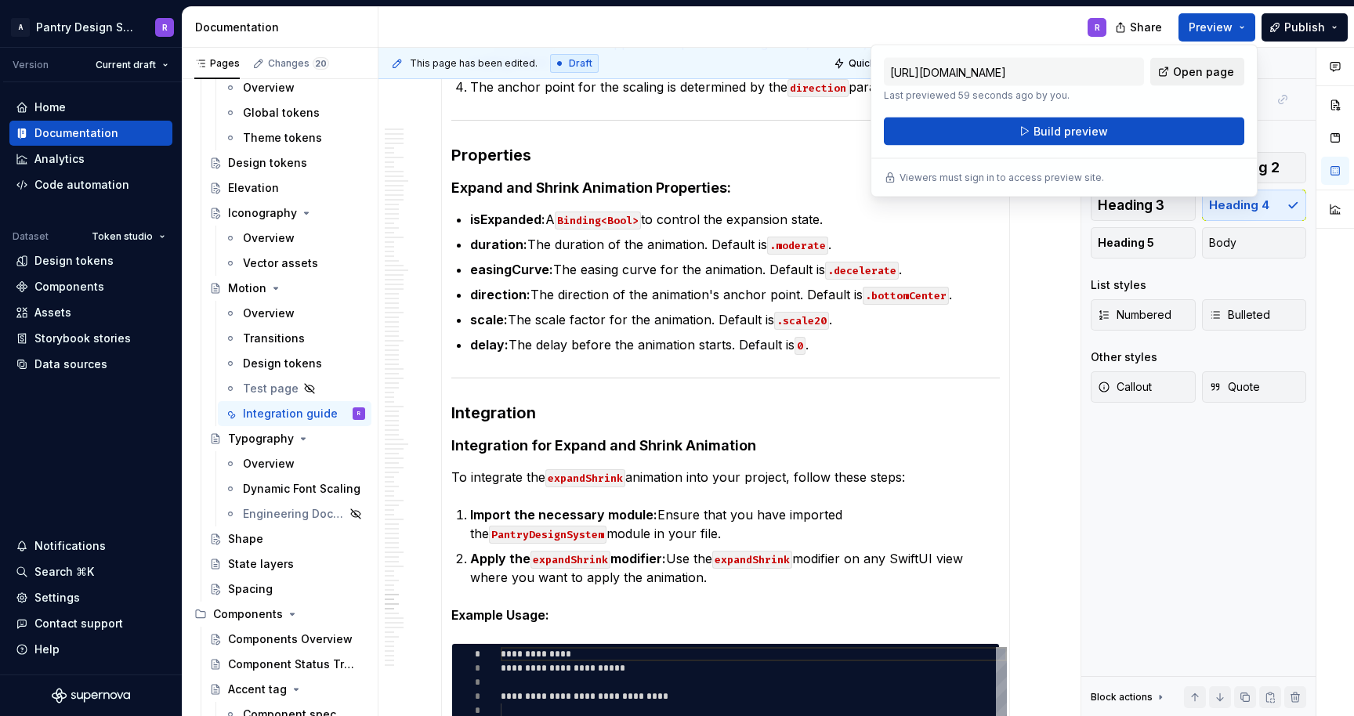
click at [1209, 72] on span "Open page" at bounding box center [1203, 72] width 61 height 16
click at [803, 31] on div "R" at bounding box center [749, 27] width 741 height 41
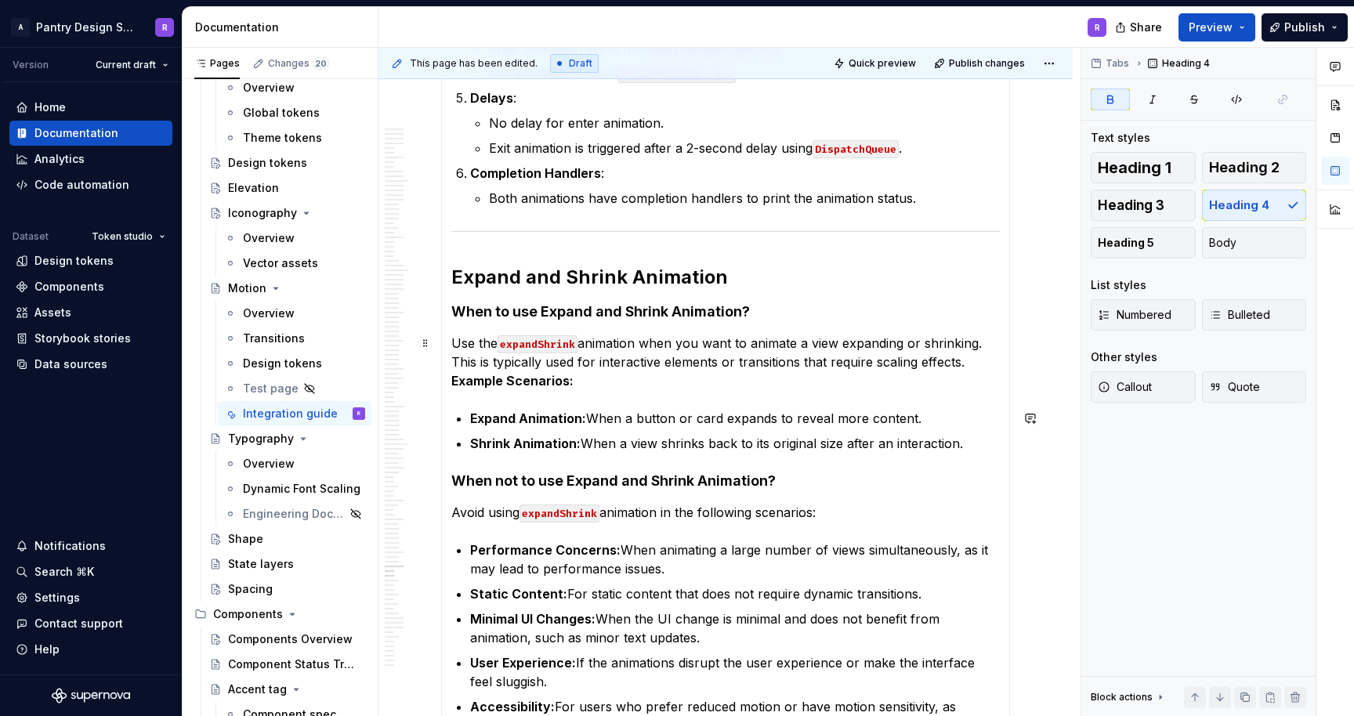
scroll to position [11096, 0]
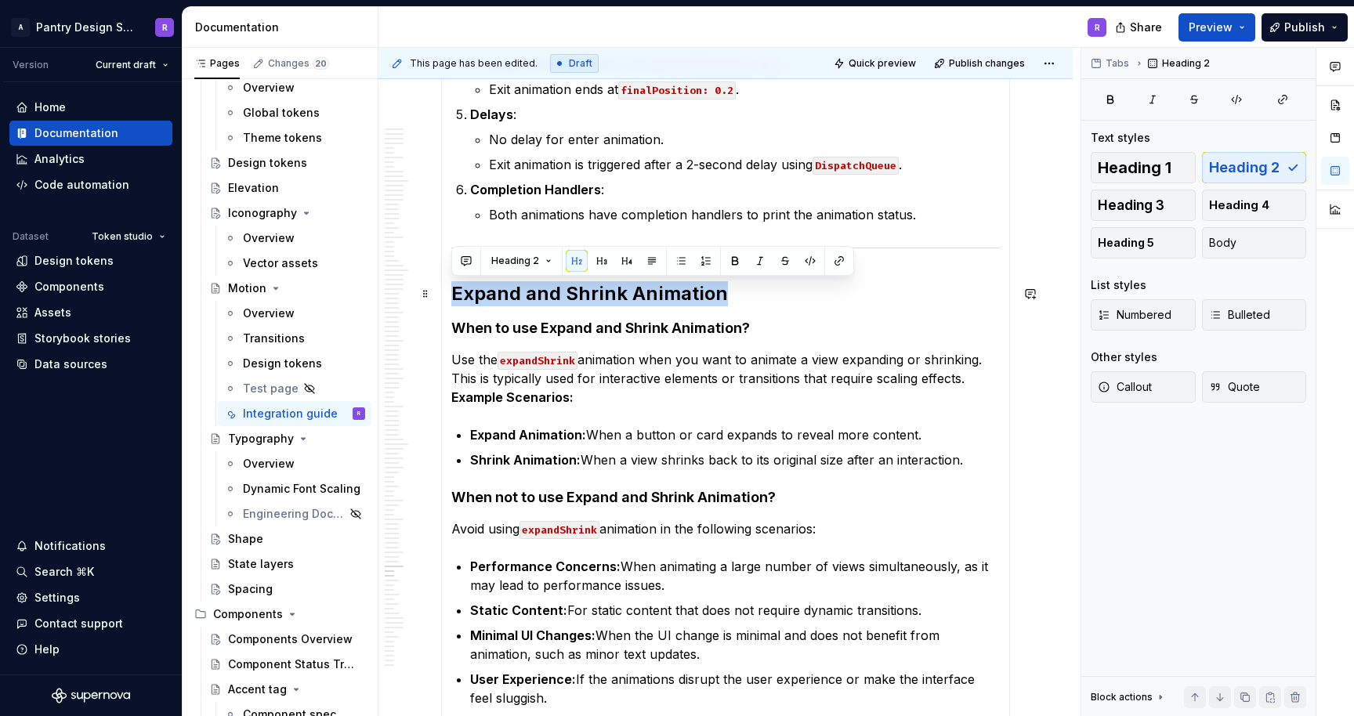
drag, startPoint x: 722, startPoint y: 294, endPoint x: 441, endPoint y: 303, distance: 280.8
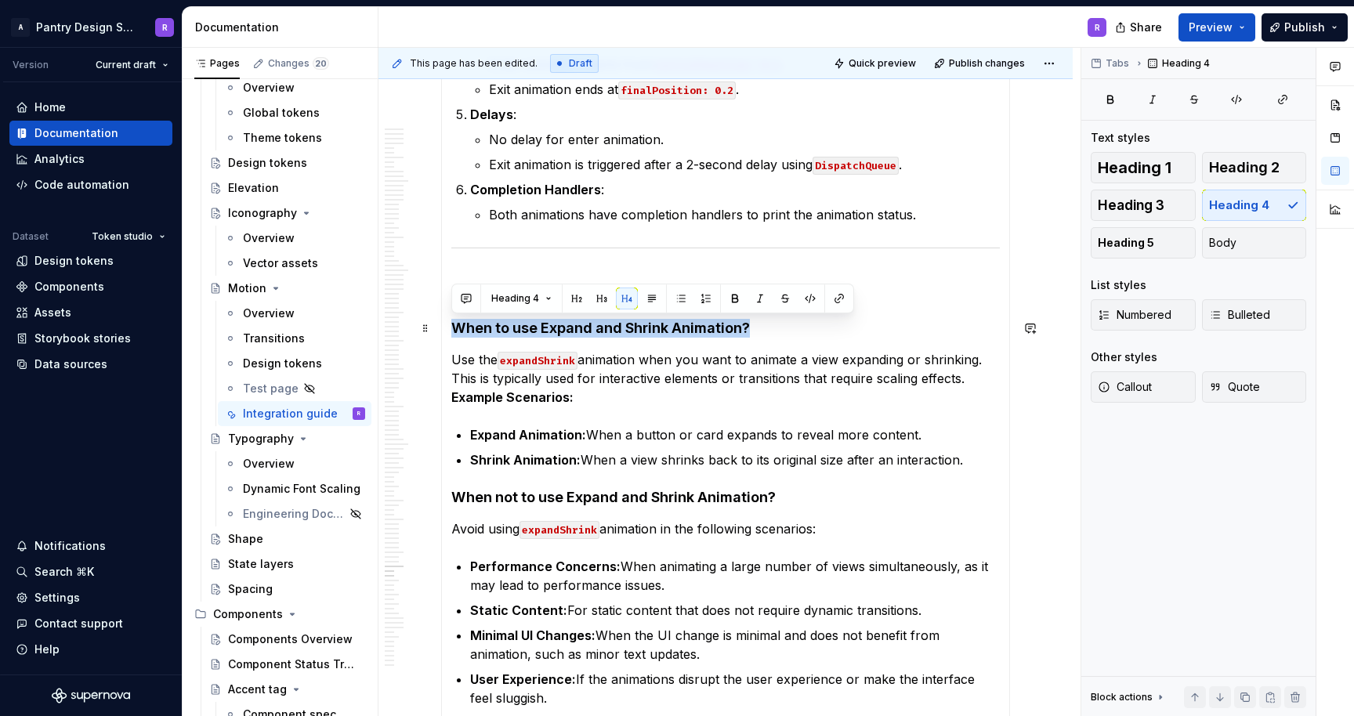
drag, startPoint x: 753, startPoint y: 325, endPoint x: 455, endPoint y: 330, distance: 298.7
click at [455, 330] on h4 "When to use Expand and Shrink Animation?" at bounding box center [725, 328] width 549 height 19
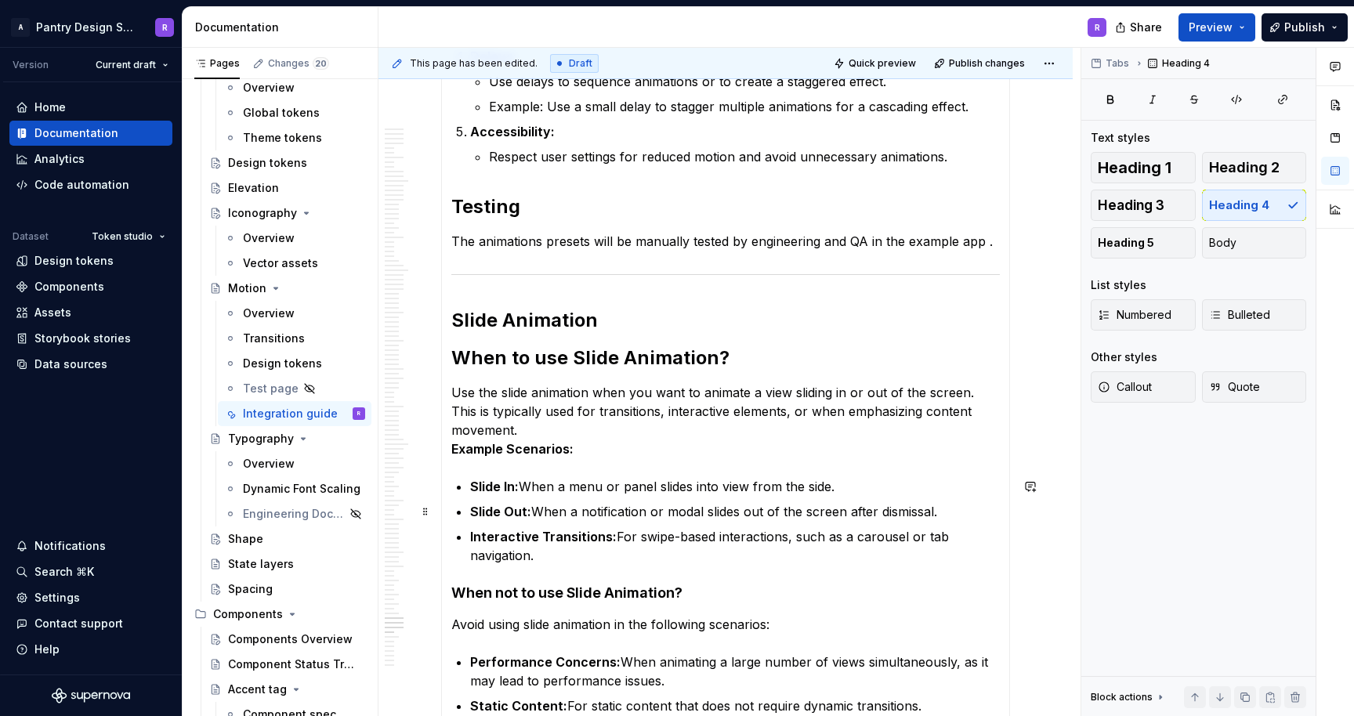
scroll to position [14370, 0]
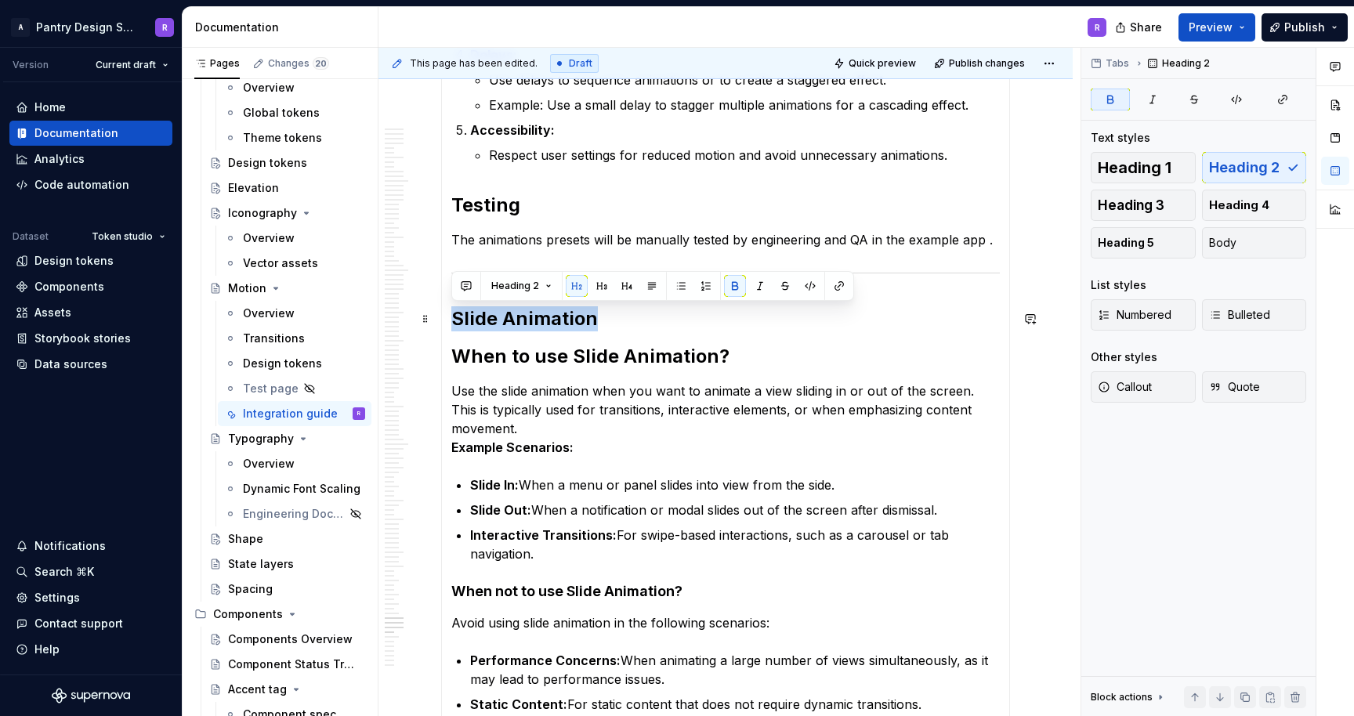
drag, startPoint x: 592, startPoint y: 320, endPoint x: 455, endPoint y: 321, distance: 137.2
click at [455, 321] on strong "Slide Animation" at bounding box center [524, 318] width 147 height 23
click at [599, 285] on button "button" at bounding box center [602, 286] width 22 height 22
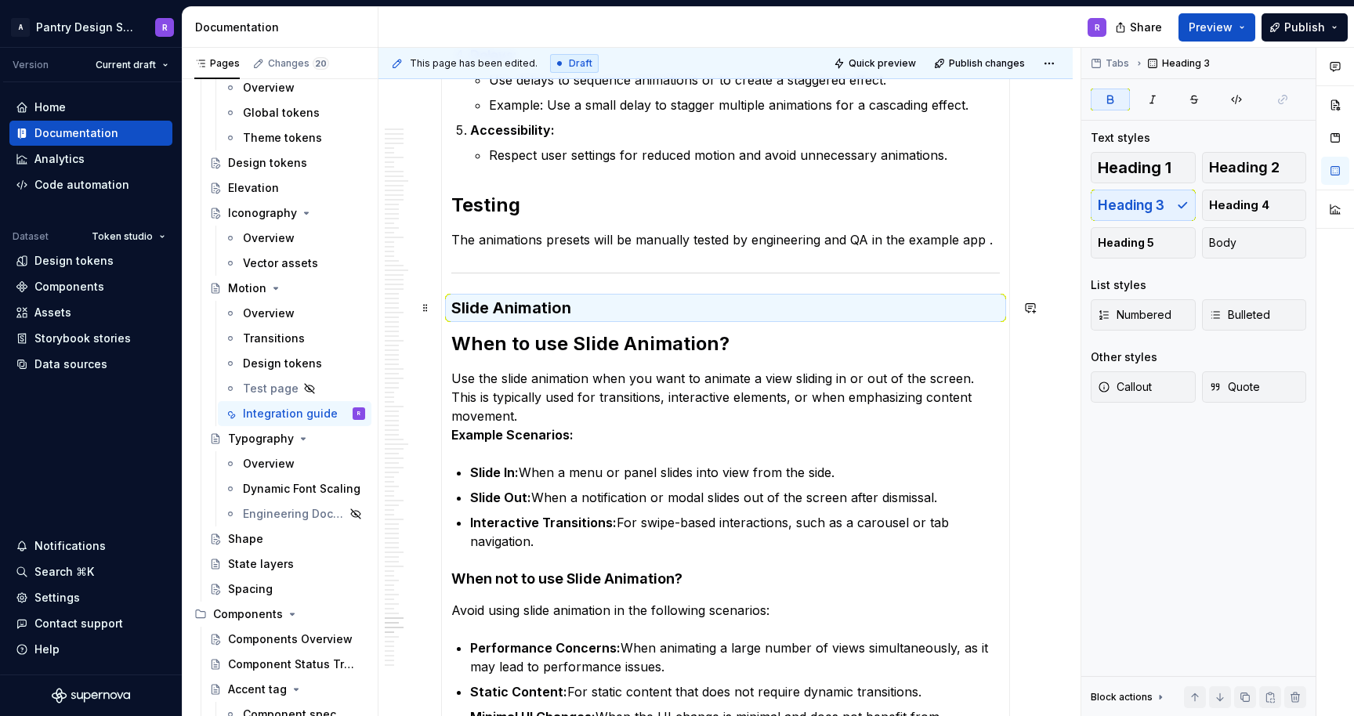
click at [573, 306] on h3 "Slide Animation" at bounding box center [725, 308] width 549 height 22
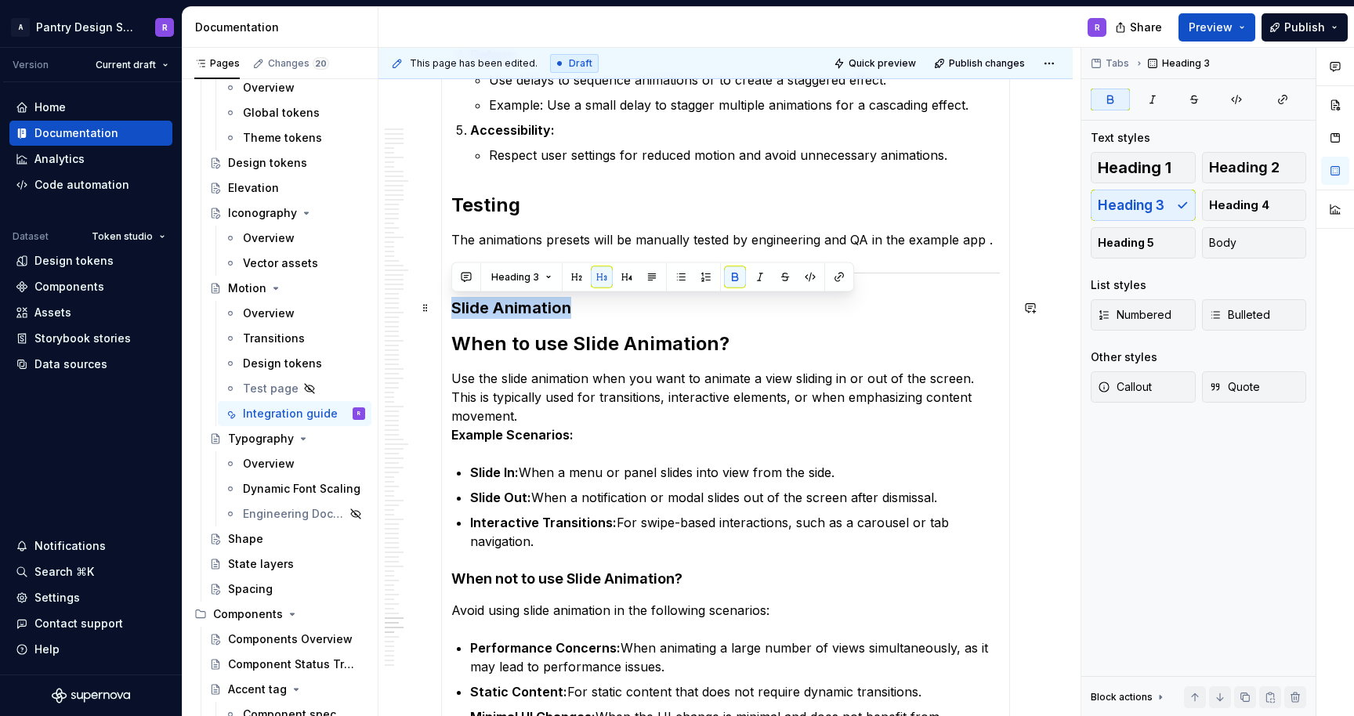
drag, startPoint x: 569, startPoint y: 310, endPoint x: 454, endPoint y: 311, distance: 115.2
click at [454, 311] on strong "Slide Animation" at bounding box center [511, 308] width 120 height 19
click at [573, 277] on button "button" at bounding box center [577, 277] width 22 height 22
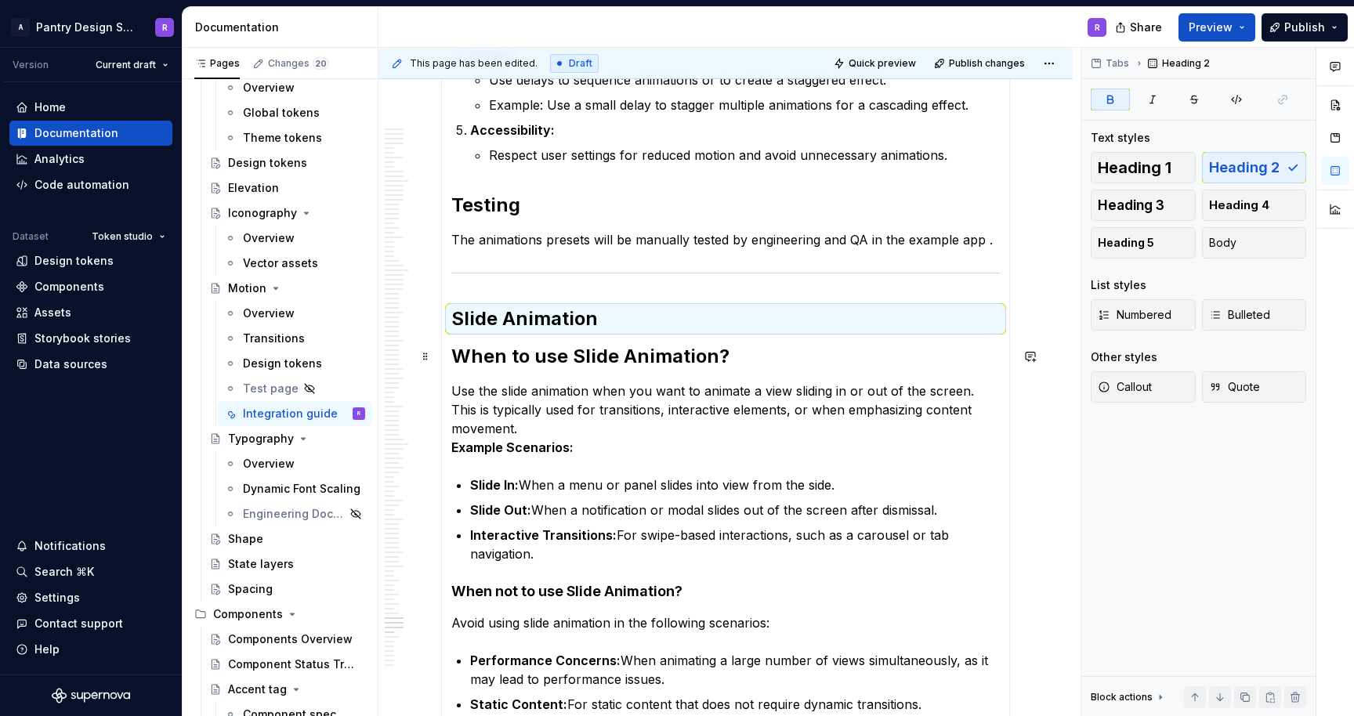
click at [721, 348] on strong "When to use Slide Animation?" at bounding box center [590, 356] width 278 height 23
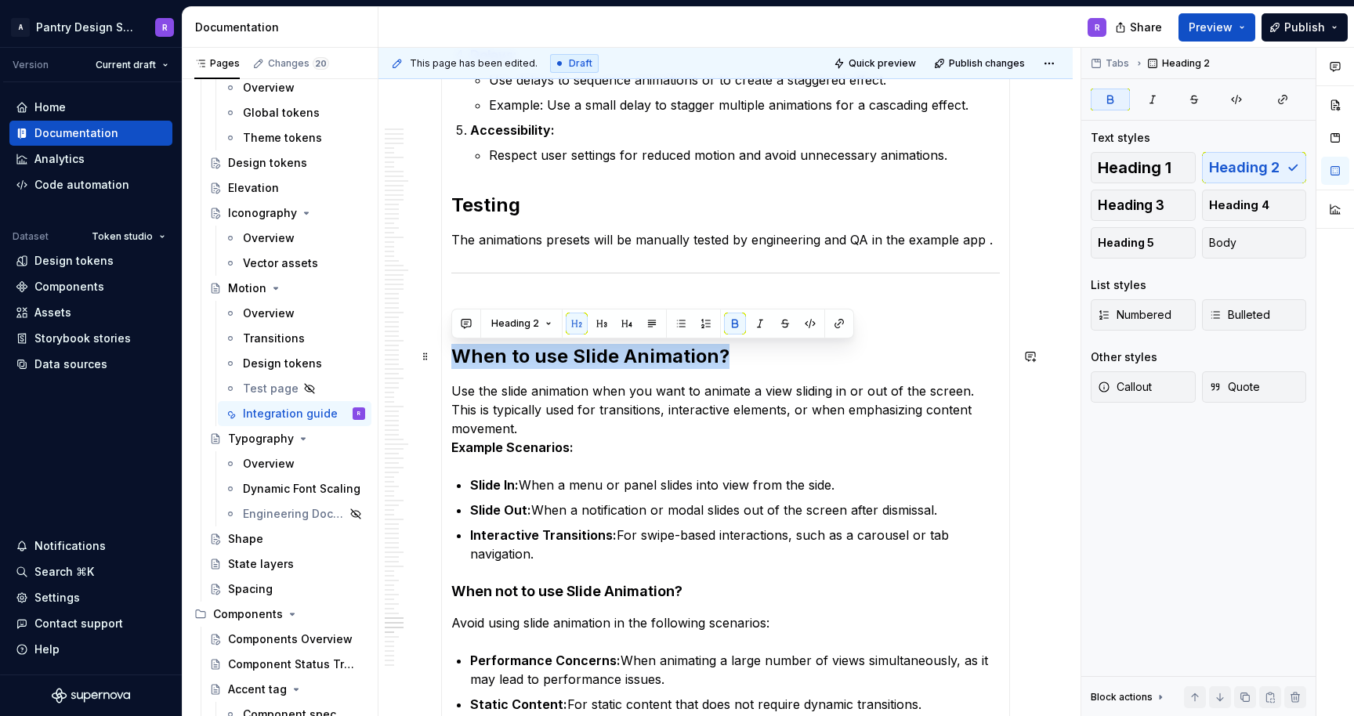
drag, startPoint x: 725, startPoint y: 358, endPoint x: 457, endPoint y: 363, distance: 268.1
click at [457, 363] on h2 "When to use Slide Animation?" at bounding box center [725, 356] width 549 height 25
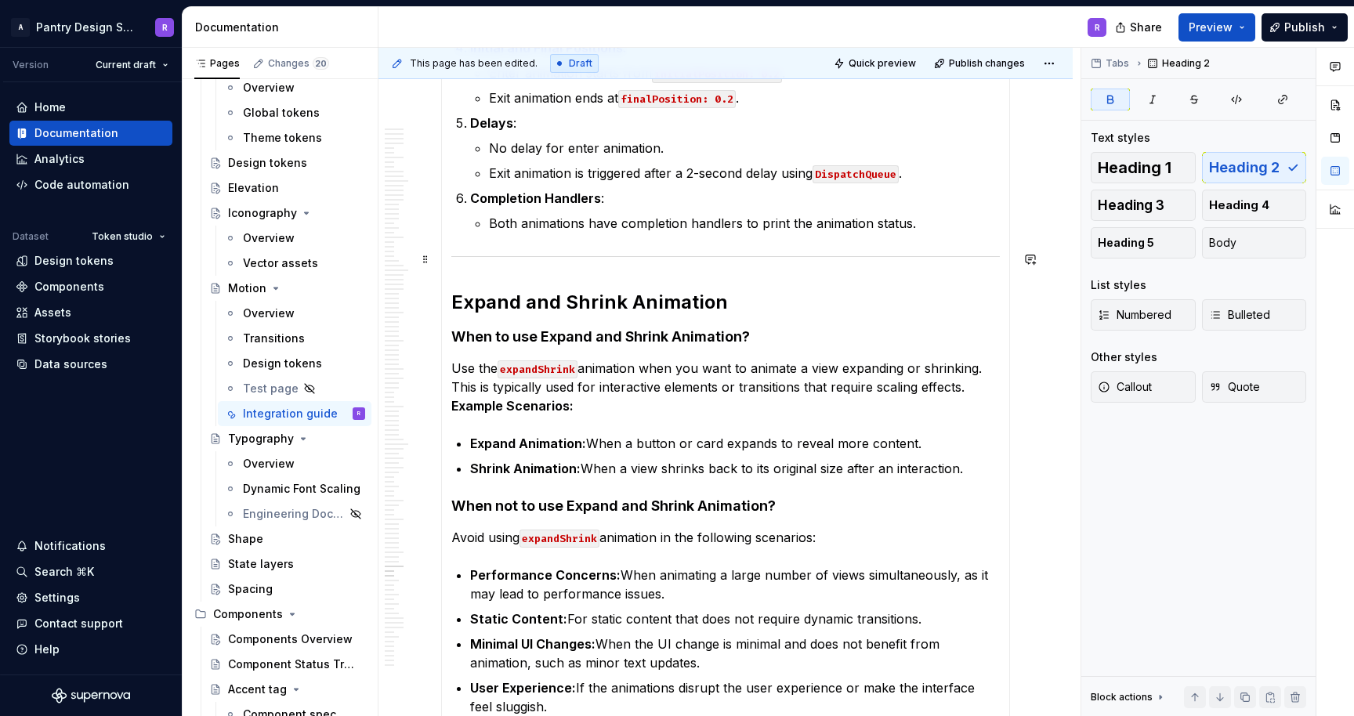
scroll to position [11075, 0]
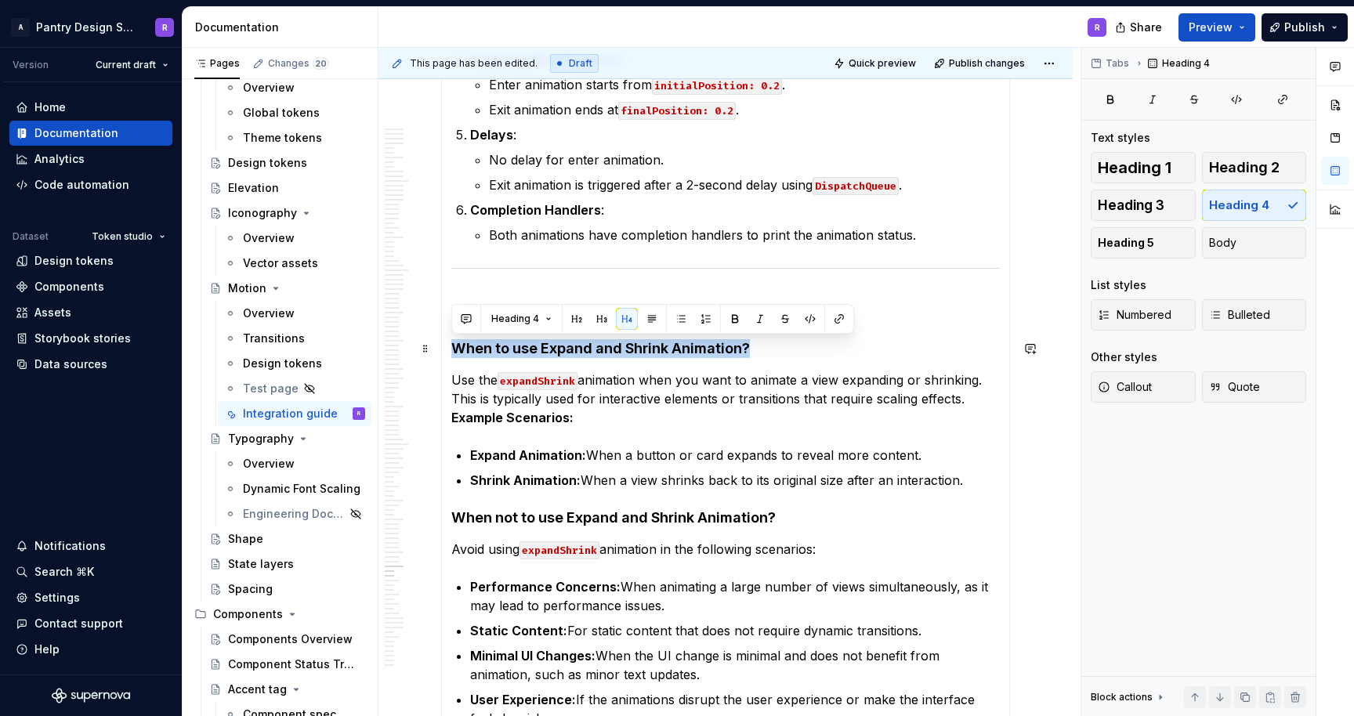
drag, startPoint x: 754, startPoint y: 347, endPoint x: 454, endPoint y: 353, distance: 300.3
click at [454, 353] on h4 "When to use Expand and Shrink Animation?" at bounding box center [725, 348] width 549 height 19
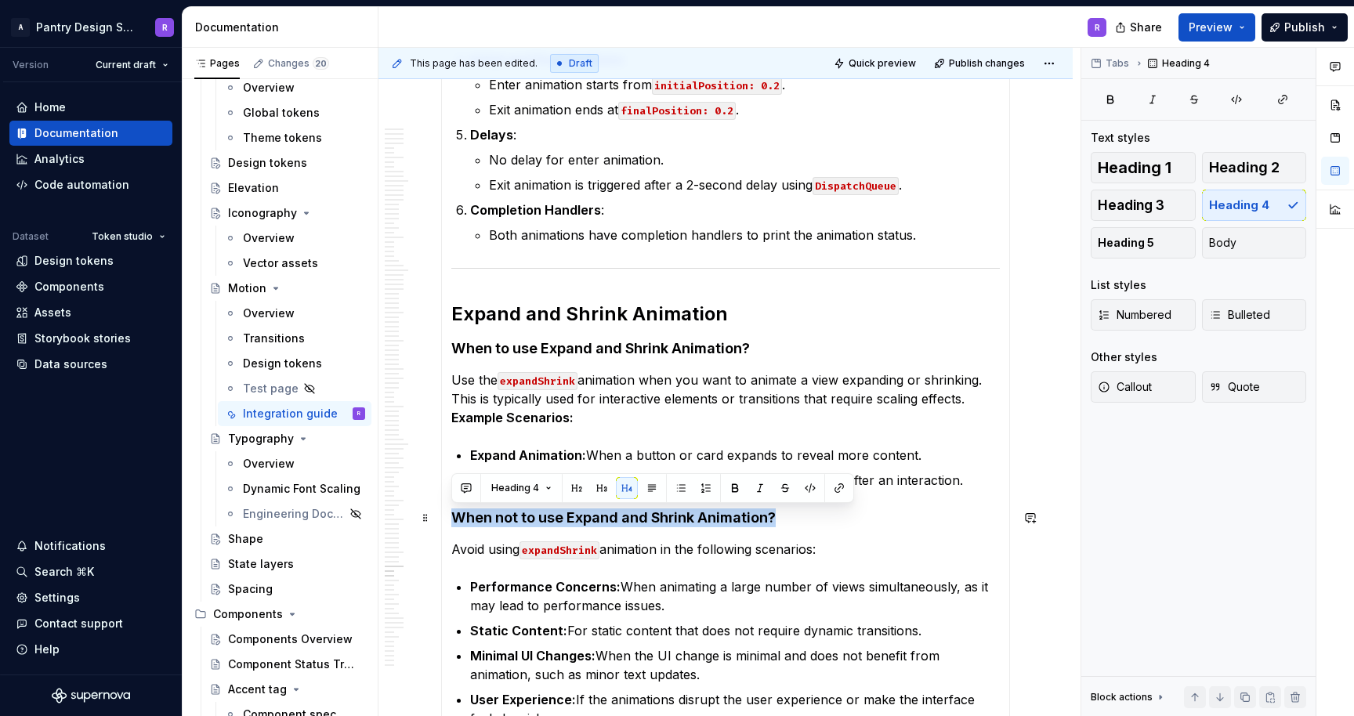
drag, startPoint x: 777, startPoint y: 514, endPoint x: 453, endPoint y: 519, distance: 323.8
click at [452, 519] on h4 "When not to use Expand and Shrink Animation?" at bounding box center [725, 518] width 549 height 19
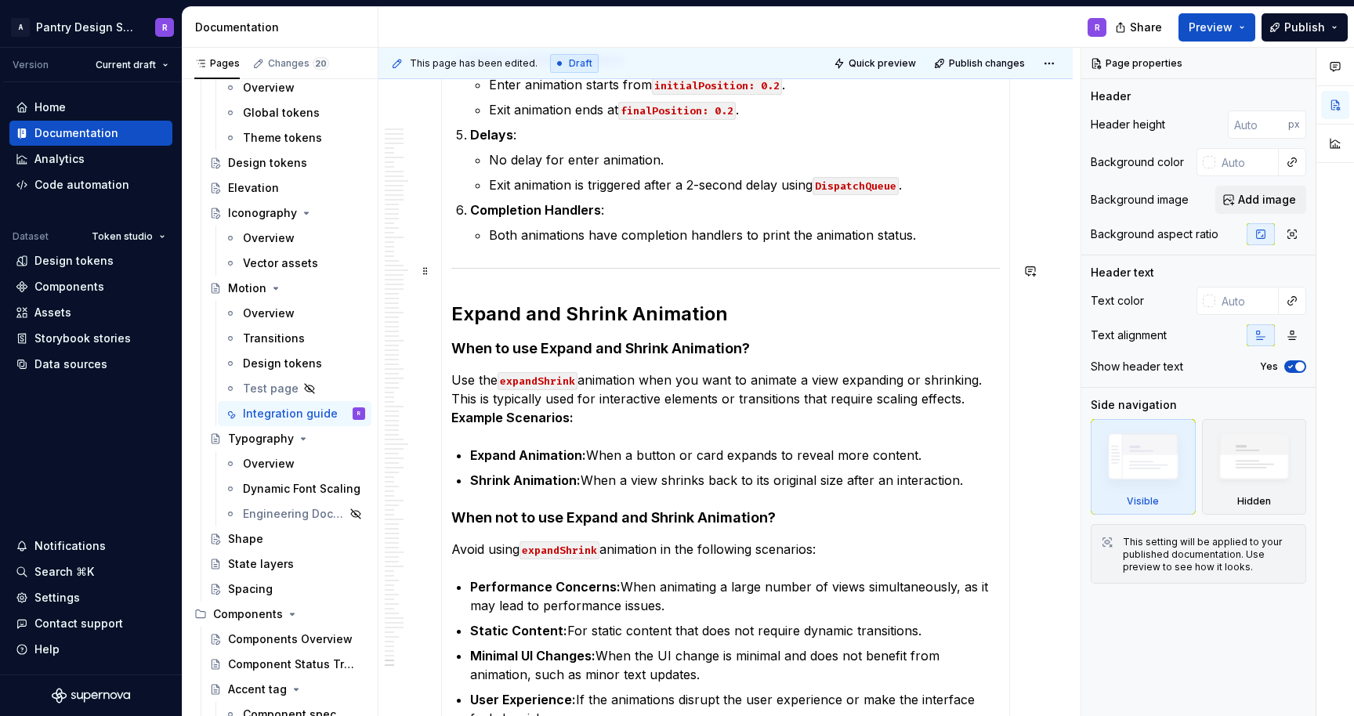
scroll to position [16639, 0]
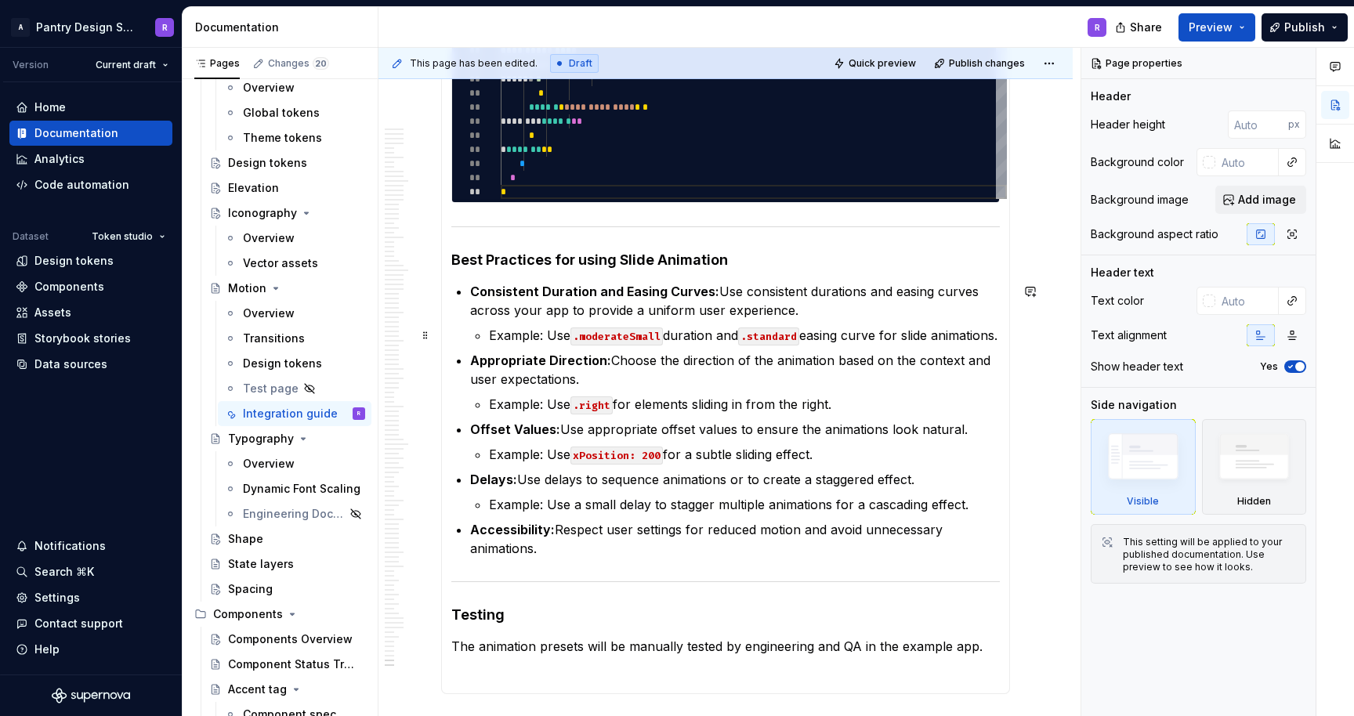
click at [1000, 433] on ul "Consistent Duration and Easing Curves: Use consistent durations and easing curv…" at bounding box center [735, 420] width 530 height 276
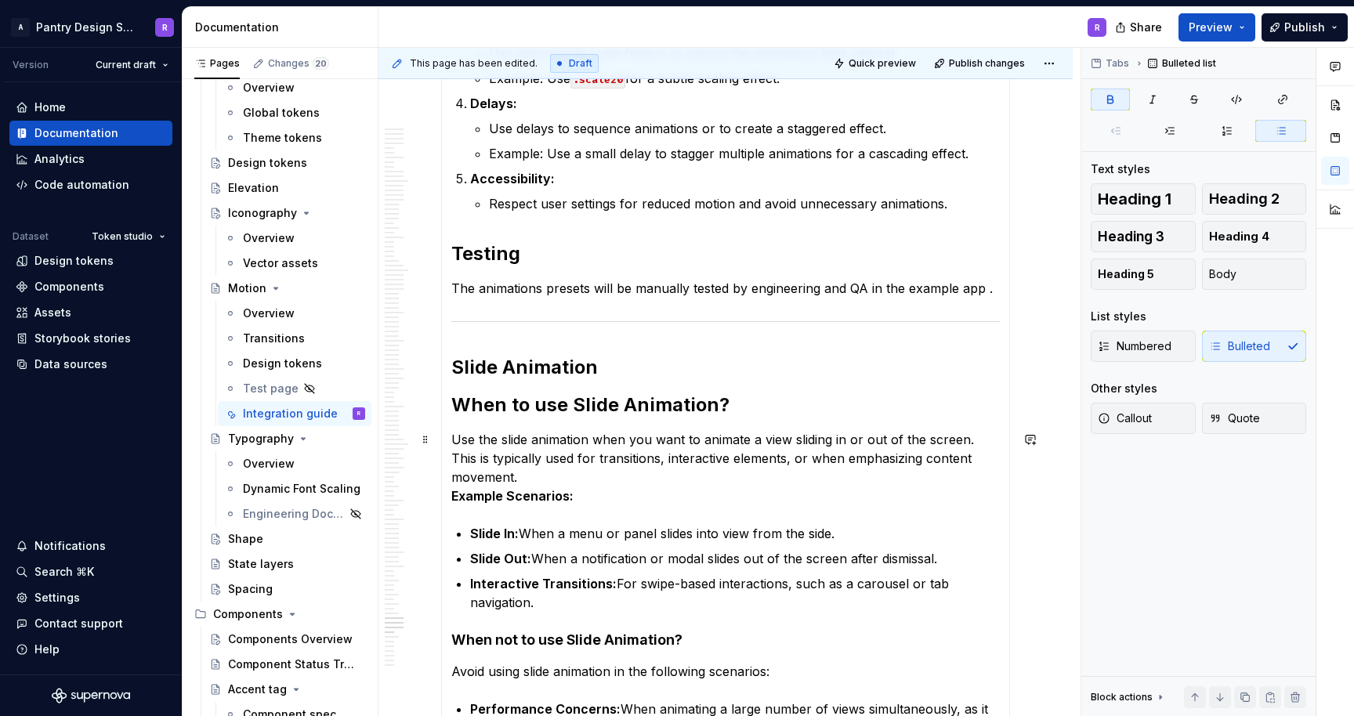
scroll to position [14325, 0]
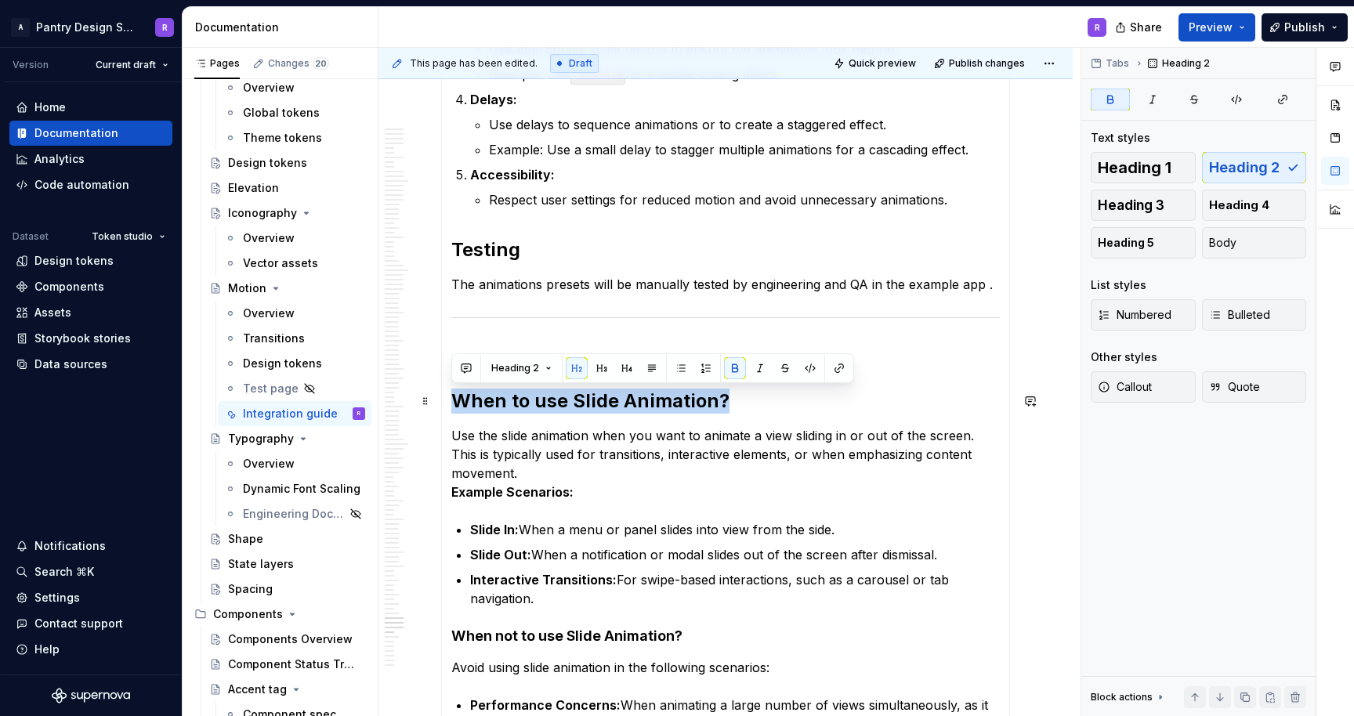
drag, startPoint x: 723, startPoint y: 399, endPoint x: 452, endPoint y: 409, distance: 270.6
click at [452, 409] on strong "When to use Slide Animation?" at bounding box center [590, 401] width 278 height 23
click at [626, 370] on button "button" at bounding box center [627, 368] width 22 height 22
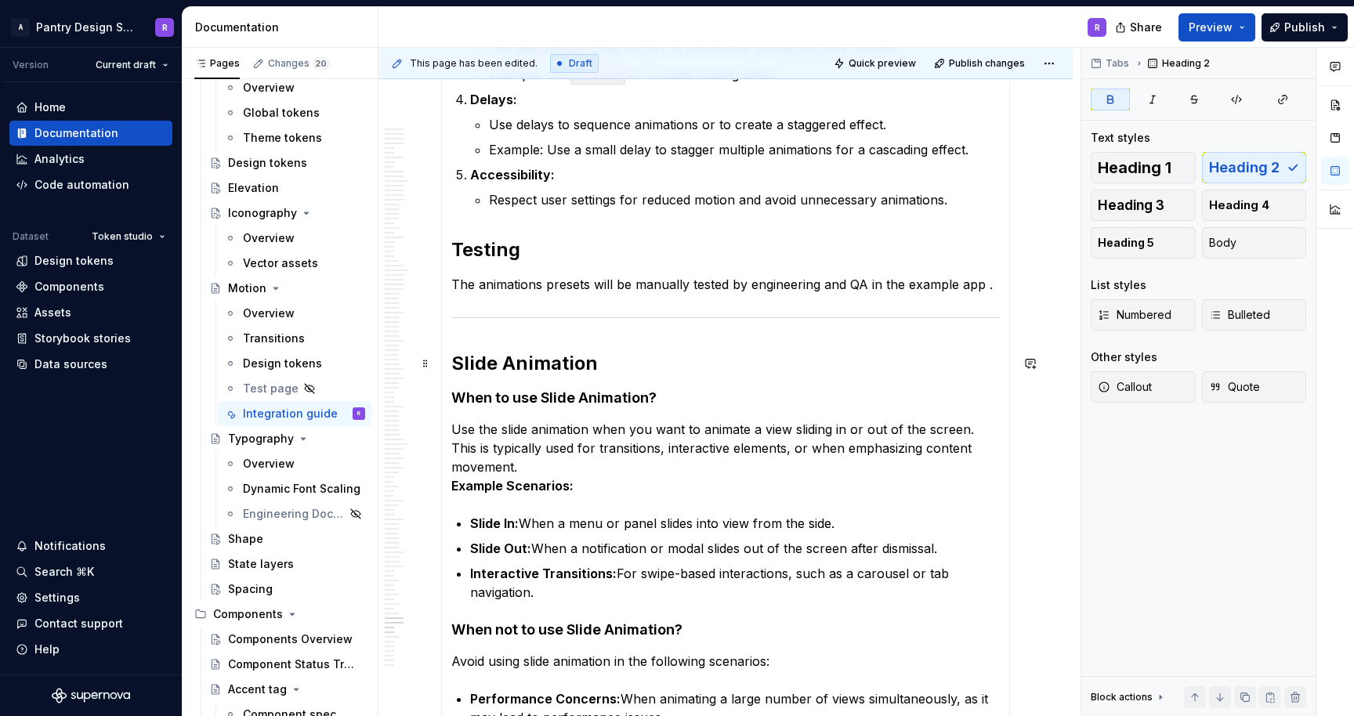
click at [641, 361] on h2 "Slide Animation" at bounding box center [725, 363] width 549 height 25
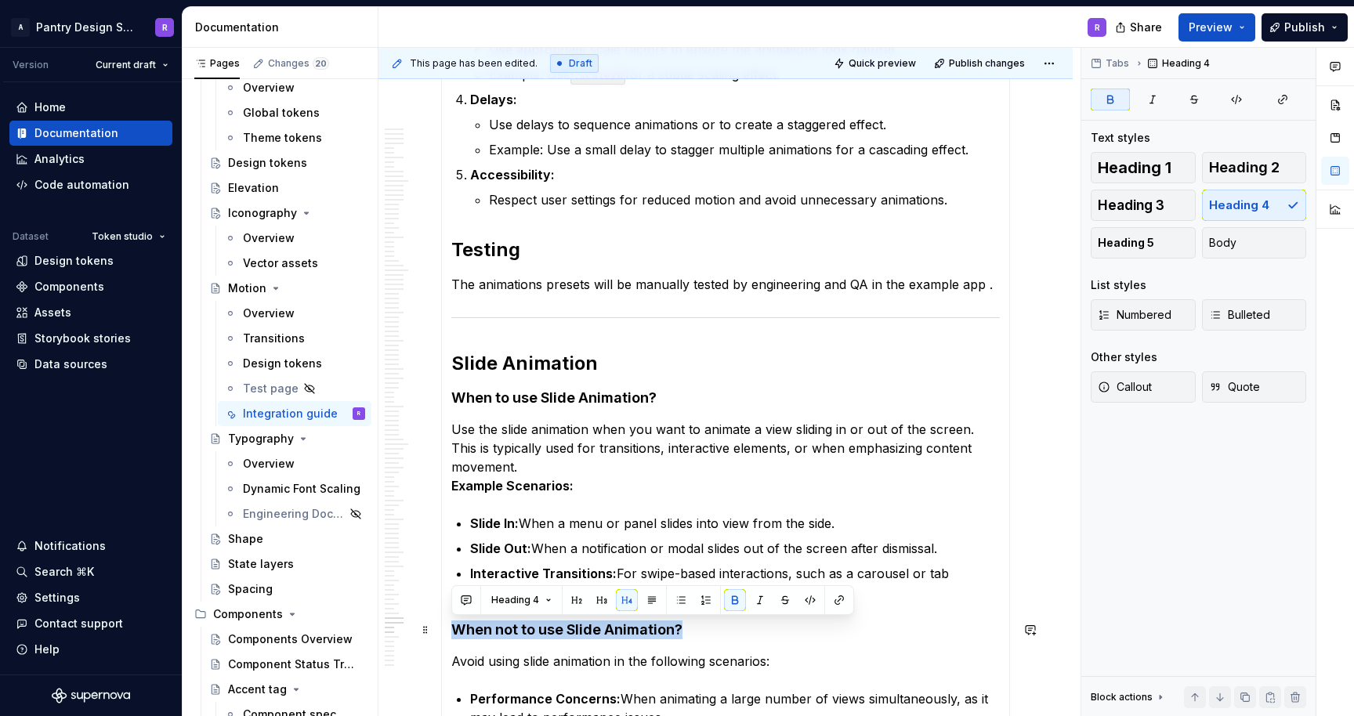
drag, startPoint x: 450, startPoint y: 629, endPoint x: 682, endPoint y: 621, distance: 232.1
click at [721, 630] on h4 "When not to use Slide Animation?" at bounding box center [725, 630] width 549 height 19
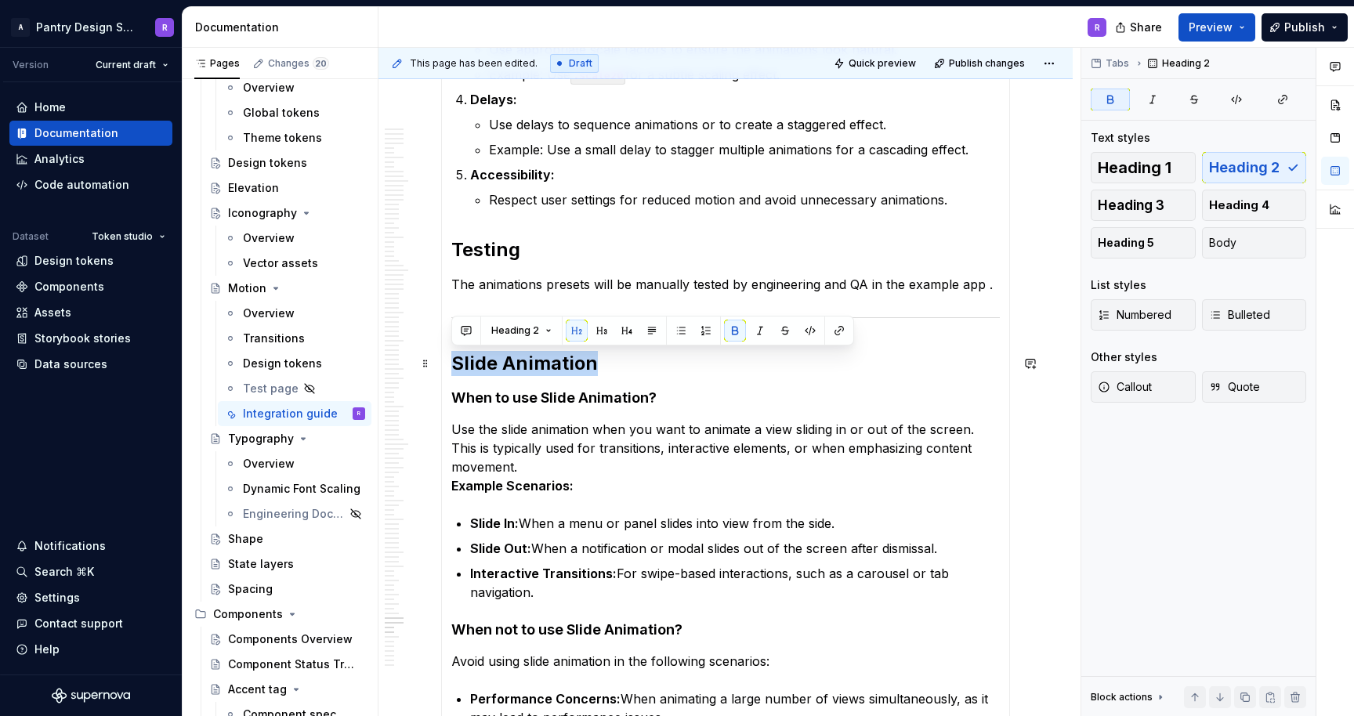
drag, startPoint x: 453, startPoint y: 362, endPoint x: 594, endPoint y: 354, distance: 141.3
click at [594, 354] on h2 "Slide Animation" at bounding box center [725, 363] width 549 height 25
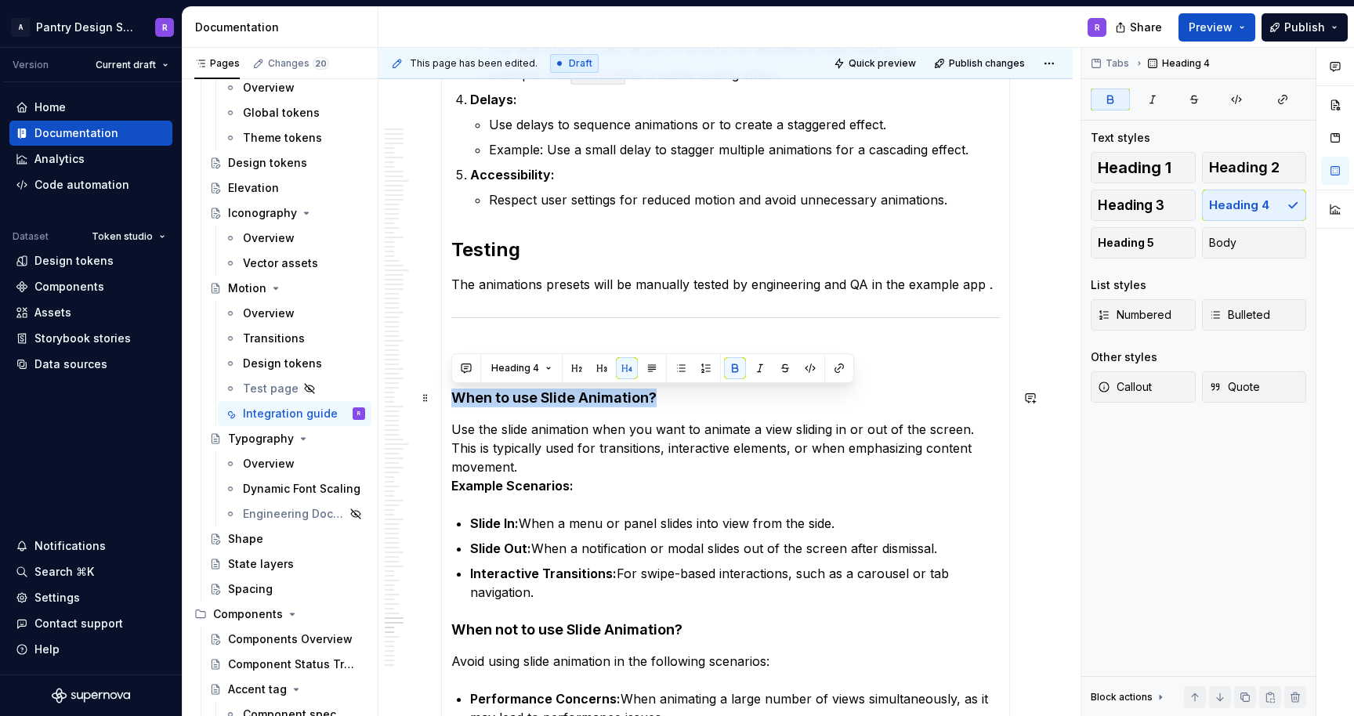
drag, startPoint x: 450, startPoint y: 398, endPoint x: 657, endPoint y: 393, distance: 207.0
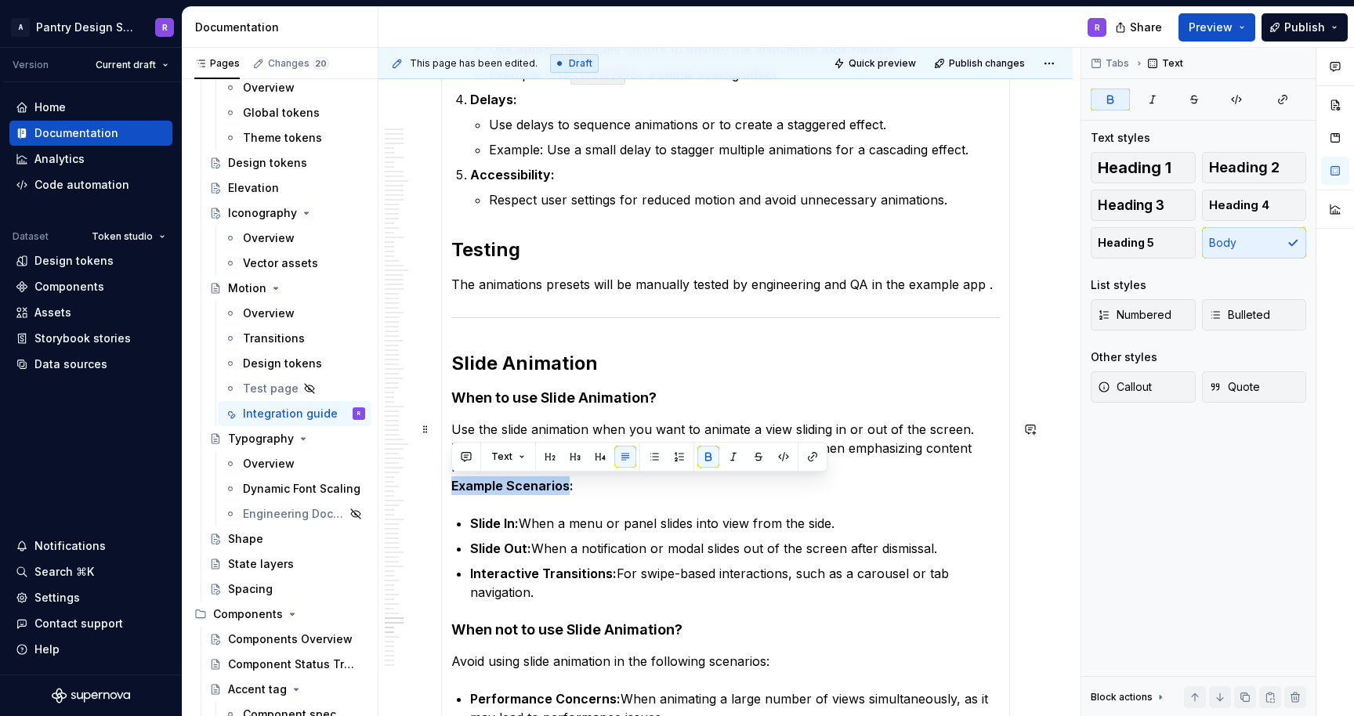
drag, startPoint x: 452, startPoint y: 485, endPoint x: 569, endPoint y: 484, distance: 116.8
click at [569, 484] on strong "Example Scenarios:" at bounding box center [512, 486] width 122 height 16
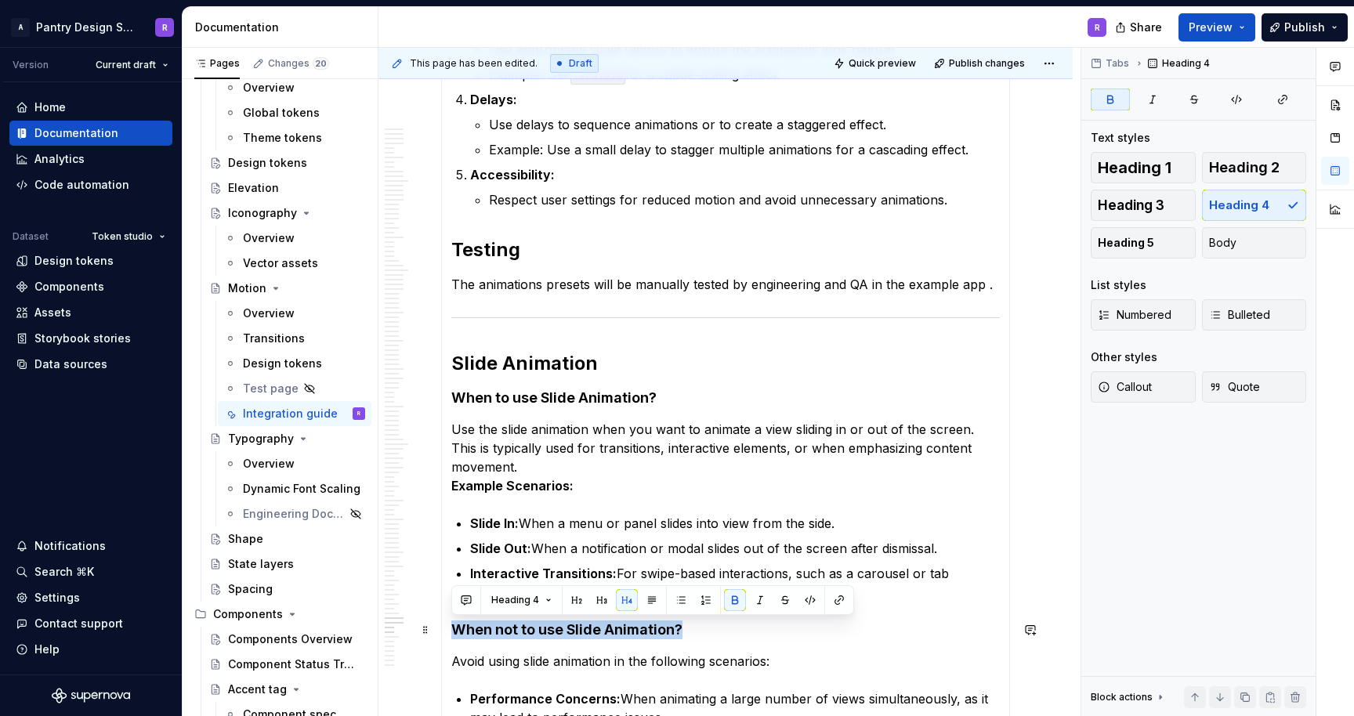
drag, startPoint x: 452, startPoint y: 629, endPoint x: 679, endPoint y: 628, distance: 226.5
click at [679, 628] on strong "When not to use Slide Animation?" at bounding box center [566, 630] width 231 height 16
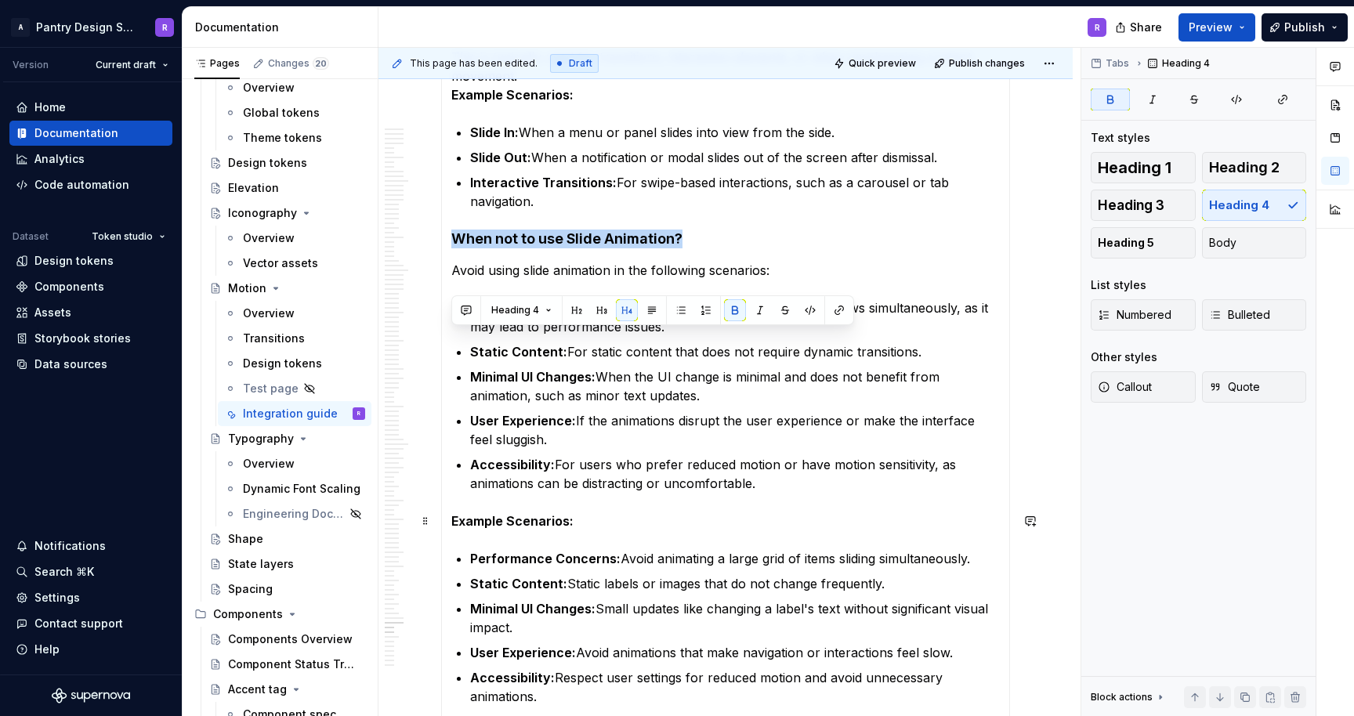
scroll to position [14765, 0]
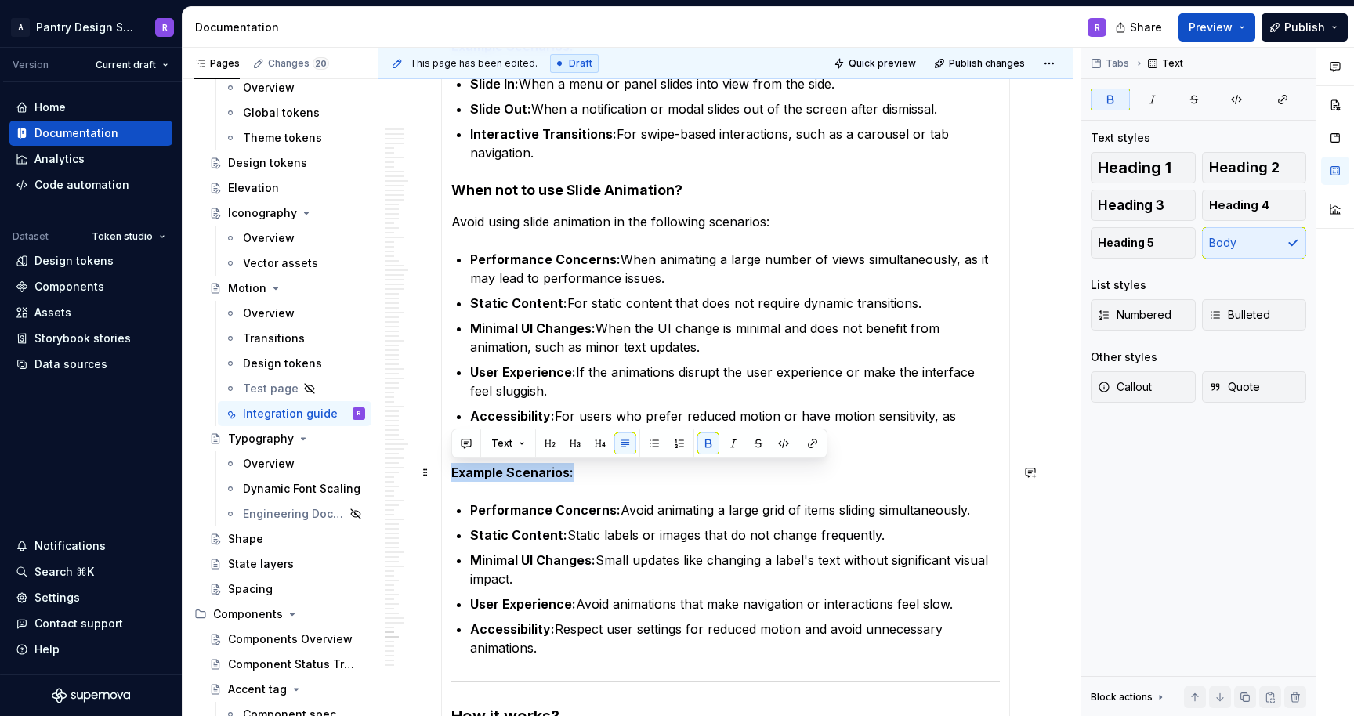
drag, startPoint x: 451, startPoint y: 473, endPoint x: 573, endPoint y: 476, distance: 122.3
click at [573, 476] on p "Example Scenarios:" at bounding box center [725, 472] width 549 height 19
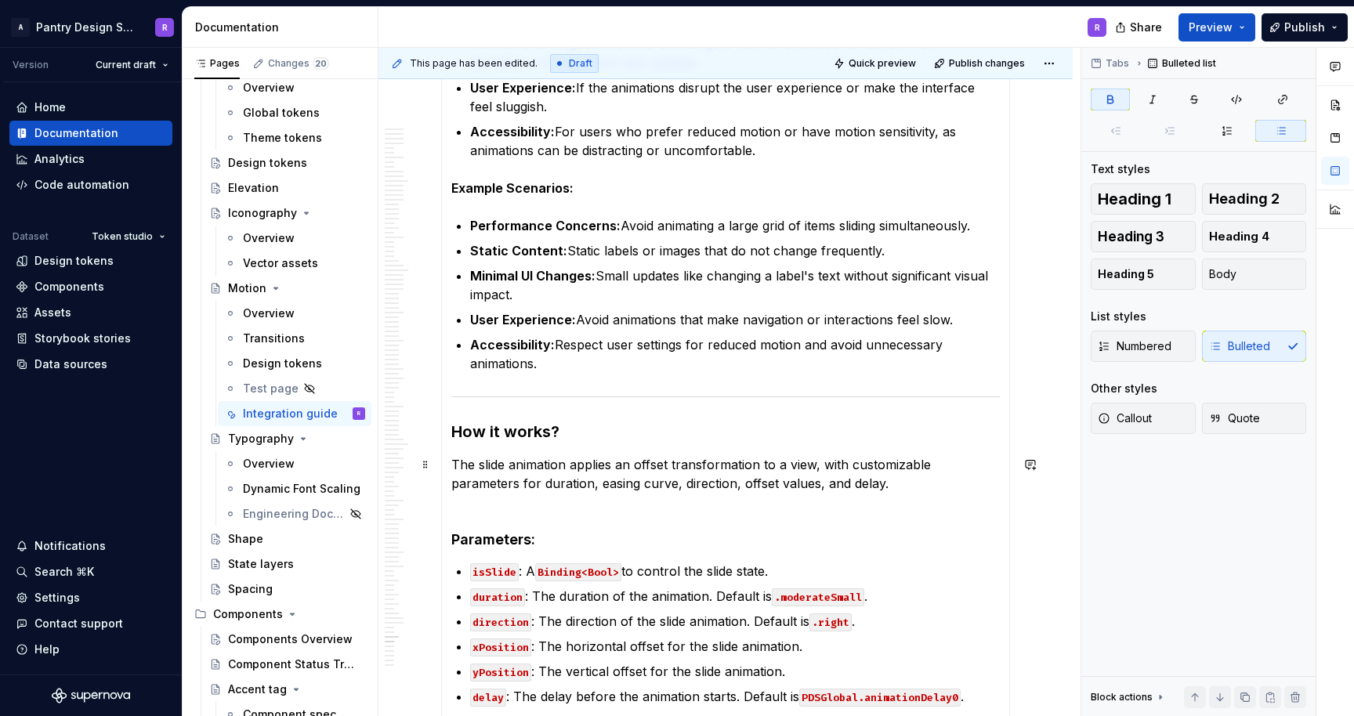
scroll to position [15056, 0]
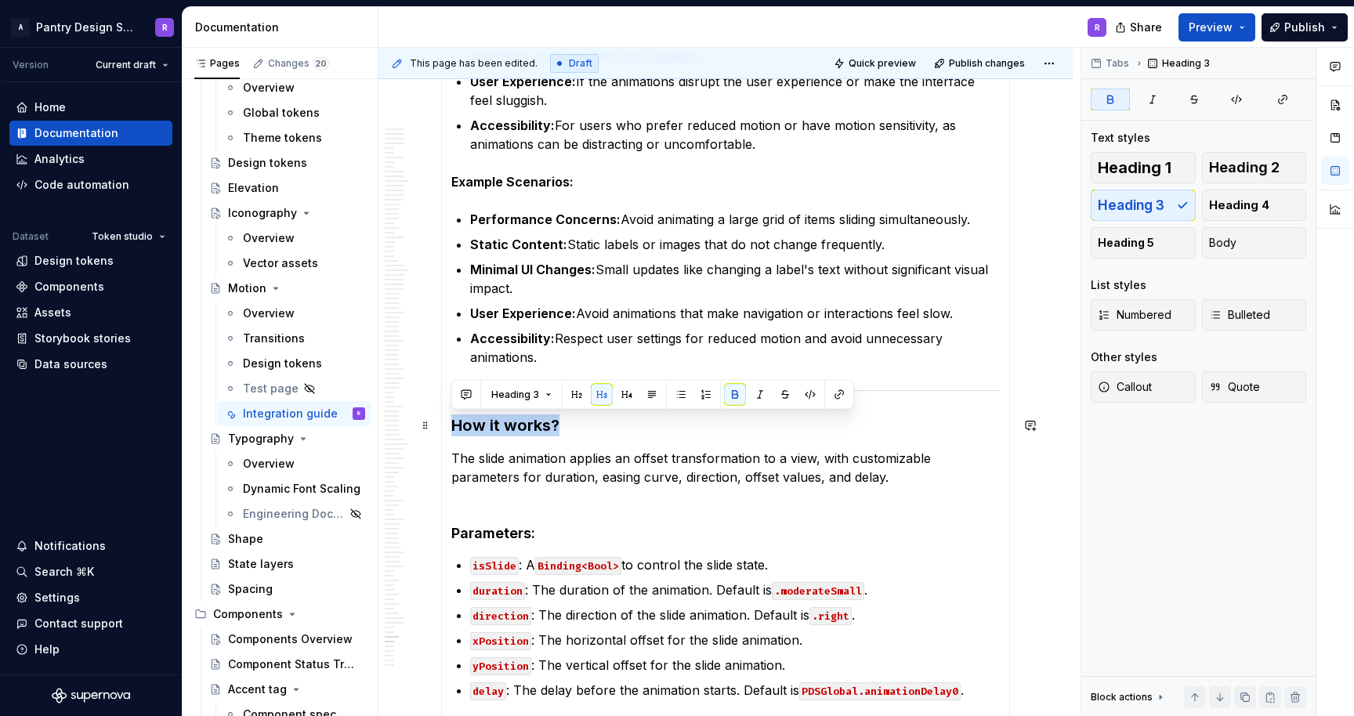
drag, startPoint x: 451, startPoint y: 426, endPoint x: 563, endPoint y: 426, distance: 112.1
click at [563, 426] on h3 "How it works?" at bounding box center [725, 426] width 549 height 22
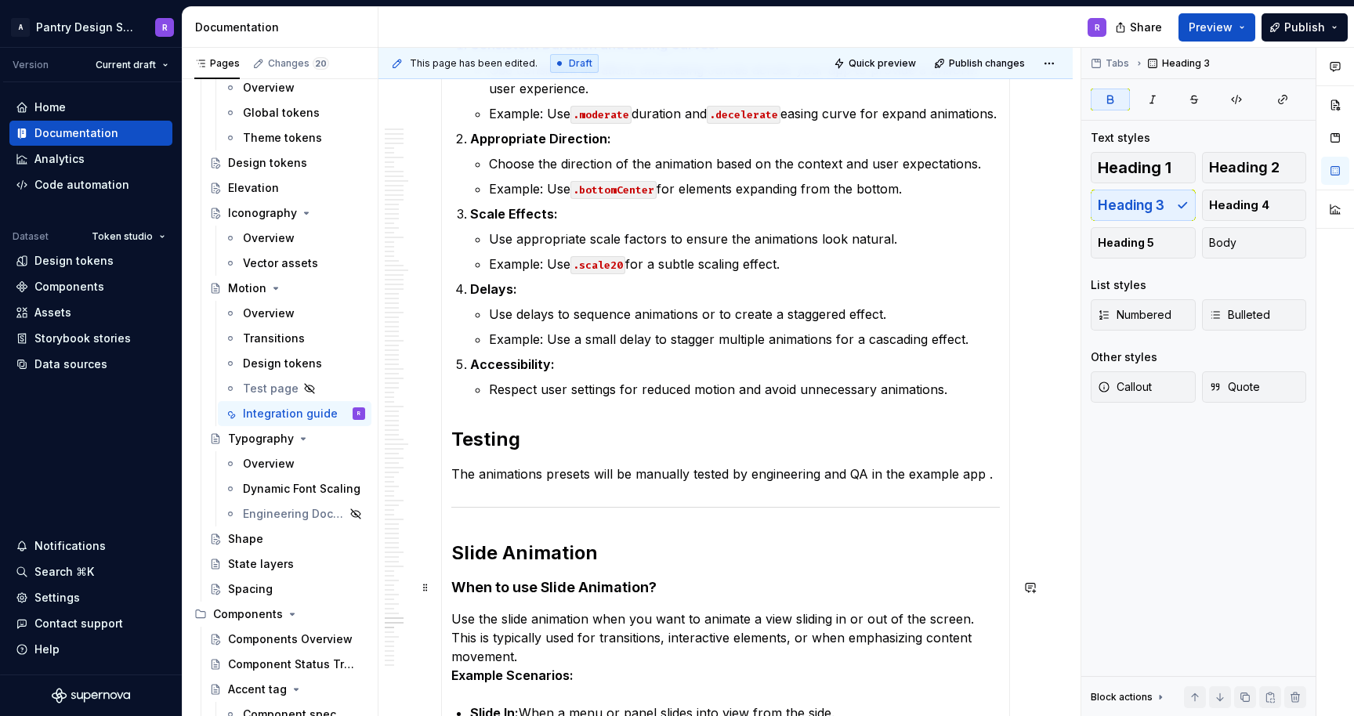
scroll to position [14099, 0]
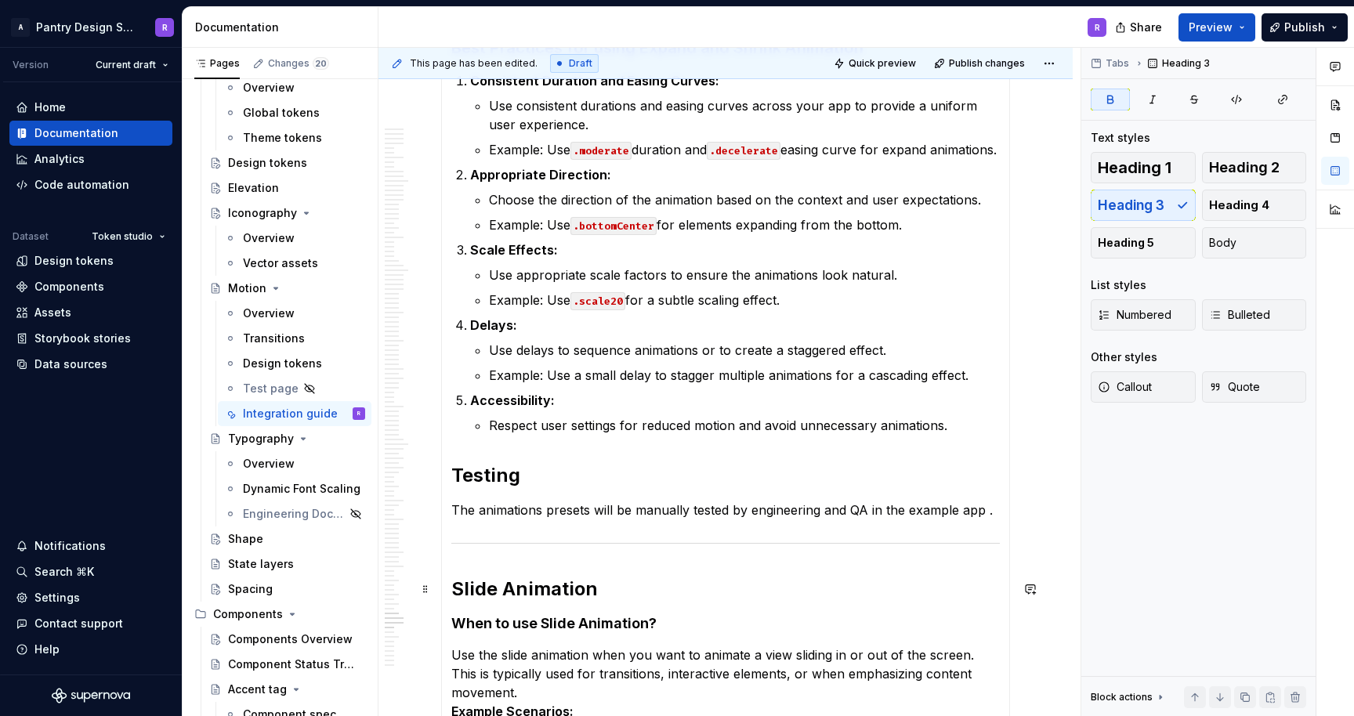
click at [454, 587] on strong "Slide Animation" at bounding box center [524, 589] width 147 height 23
click at [616, 593] on h2 "Slide Animation" at bounding box center [725, 589] width 549 height 25
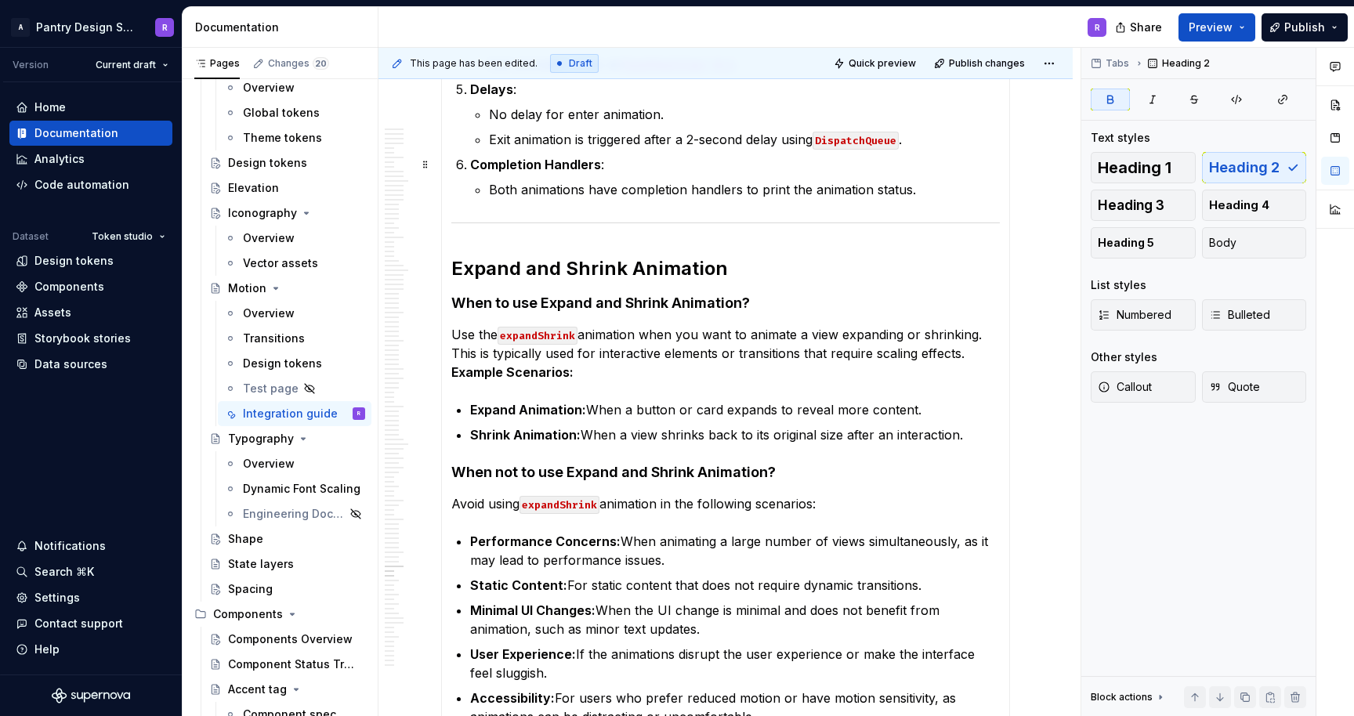
scroll to position [11115, 0]
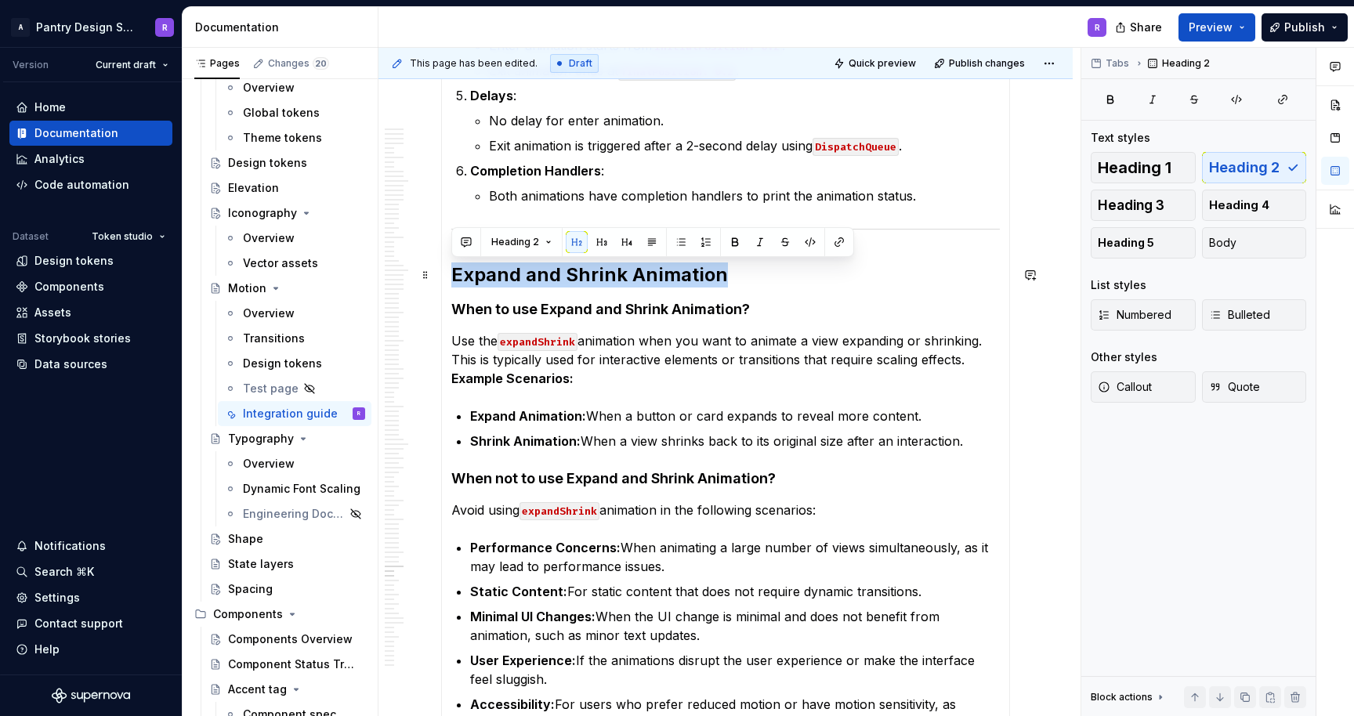
drag, startPoint x: 725, startPoint y: 274, endPoint x: 454, endPoint y: 274, distance: 271.2
click at [454, 274] on h2 "Expand and Shrink Animation" at bounding box center [725, 275] width 549 height 25
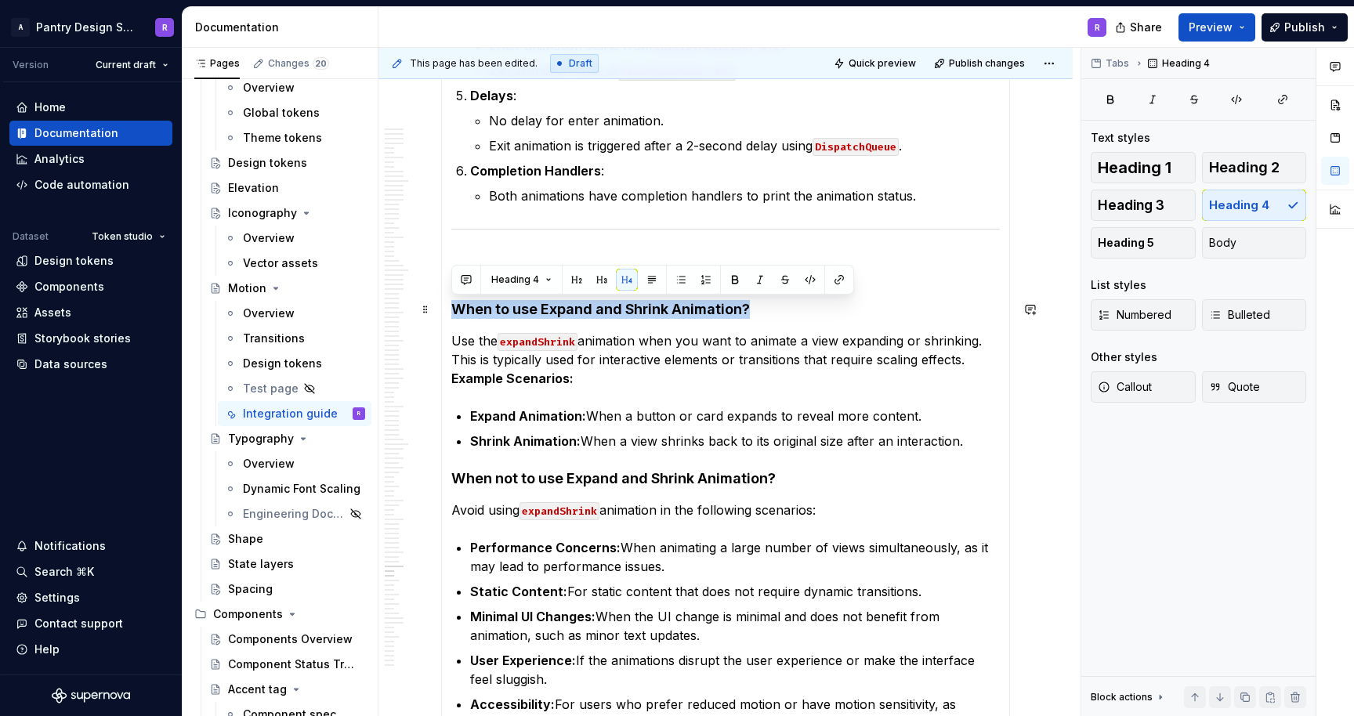
drag, startPoint x: 449, startPoint y: 313, endPoint x: 758, endPoint y: 309, distance: 308.8
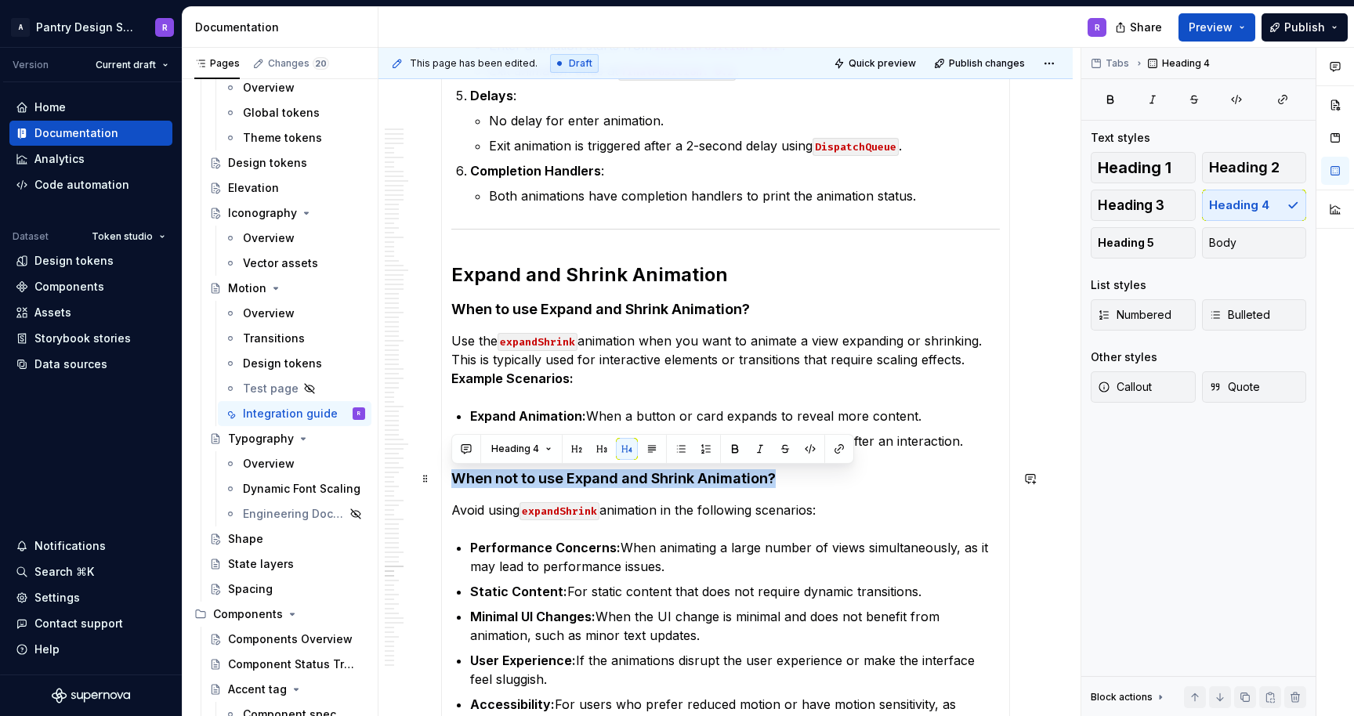
drag, startPoint x: 451, startPoint y: 479, endPoint x: 776, endPoint y: 481, distance: 325.3
click at [776, 481] on h4 "When not to use Expand and Shrink Animation?" at bounding box center [725, 479] width 549 height 19
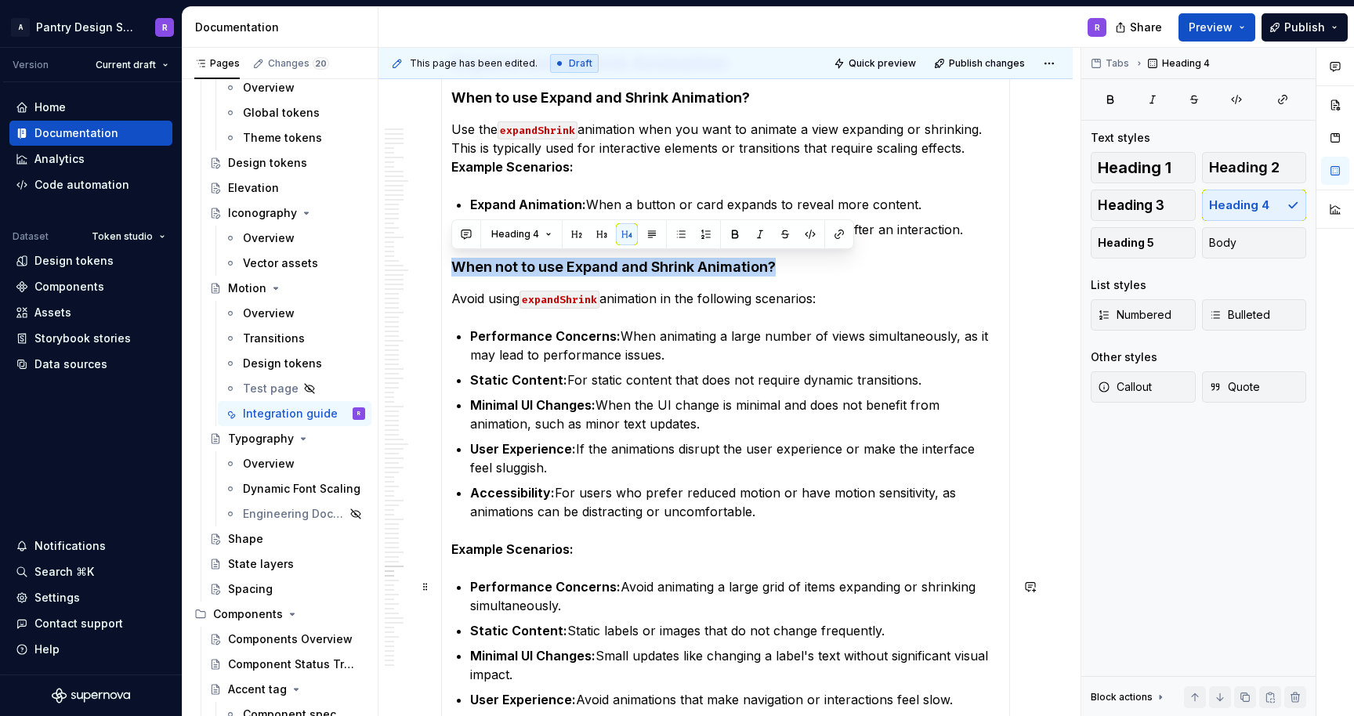
scroll to position [11330, 0]
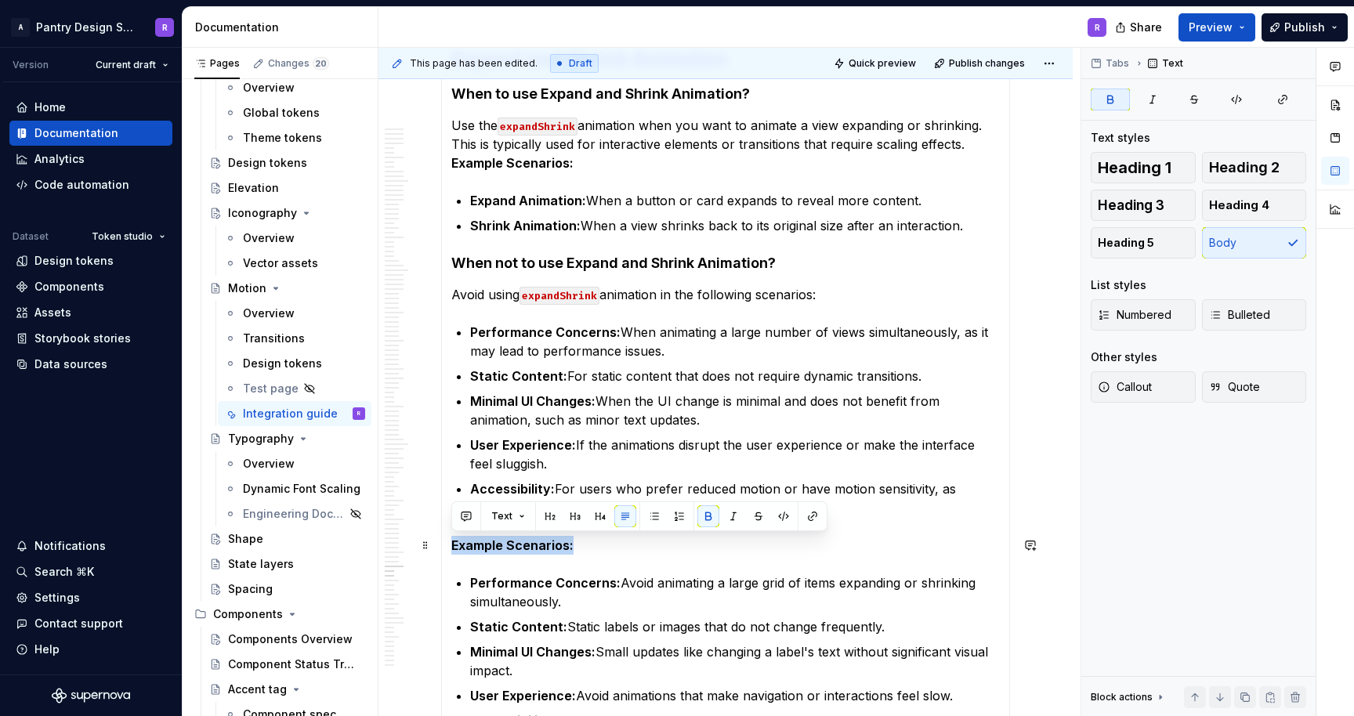
drag, startPoint x: 450, startPoint y: 544, endPoint x: 570, endPoint y: 545, distance: 119.9
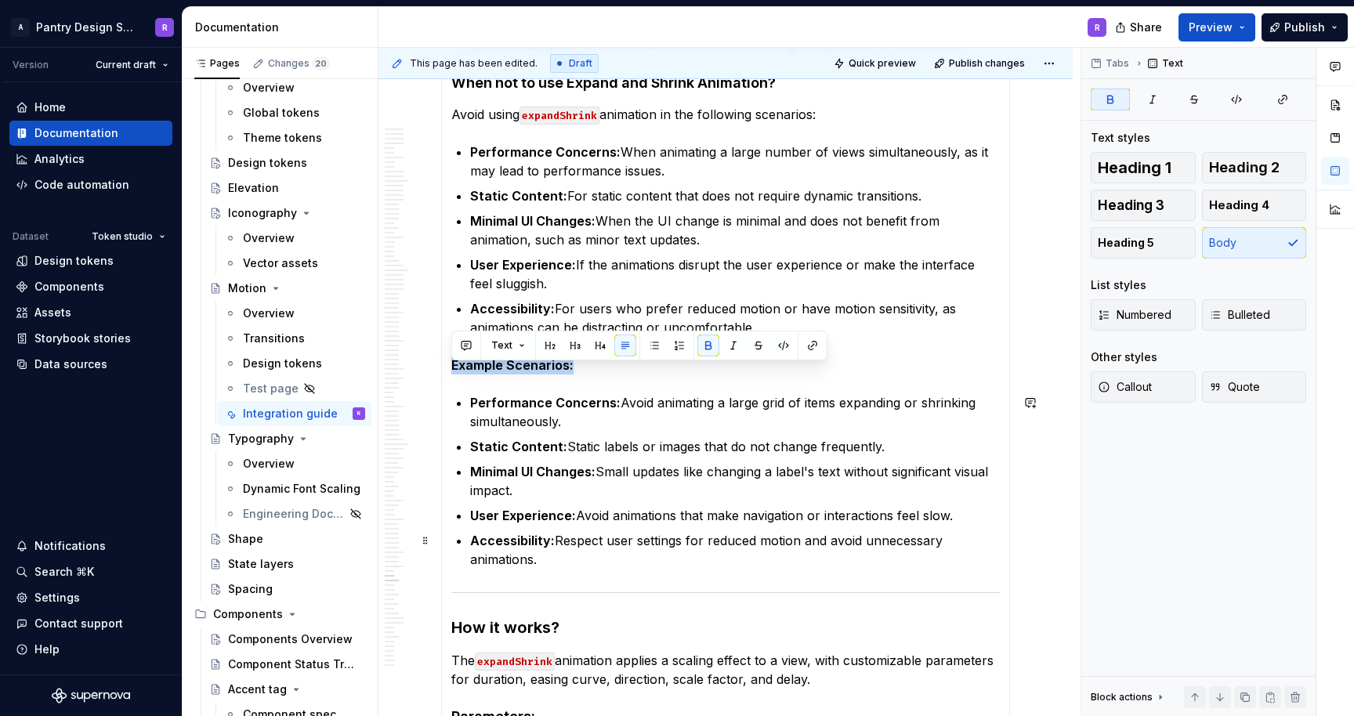
scroll to position [11535, 0]
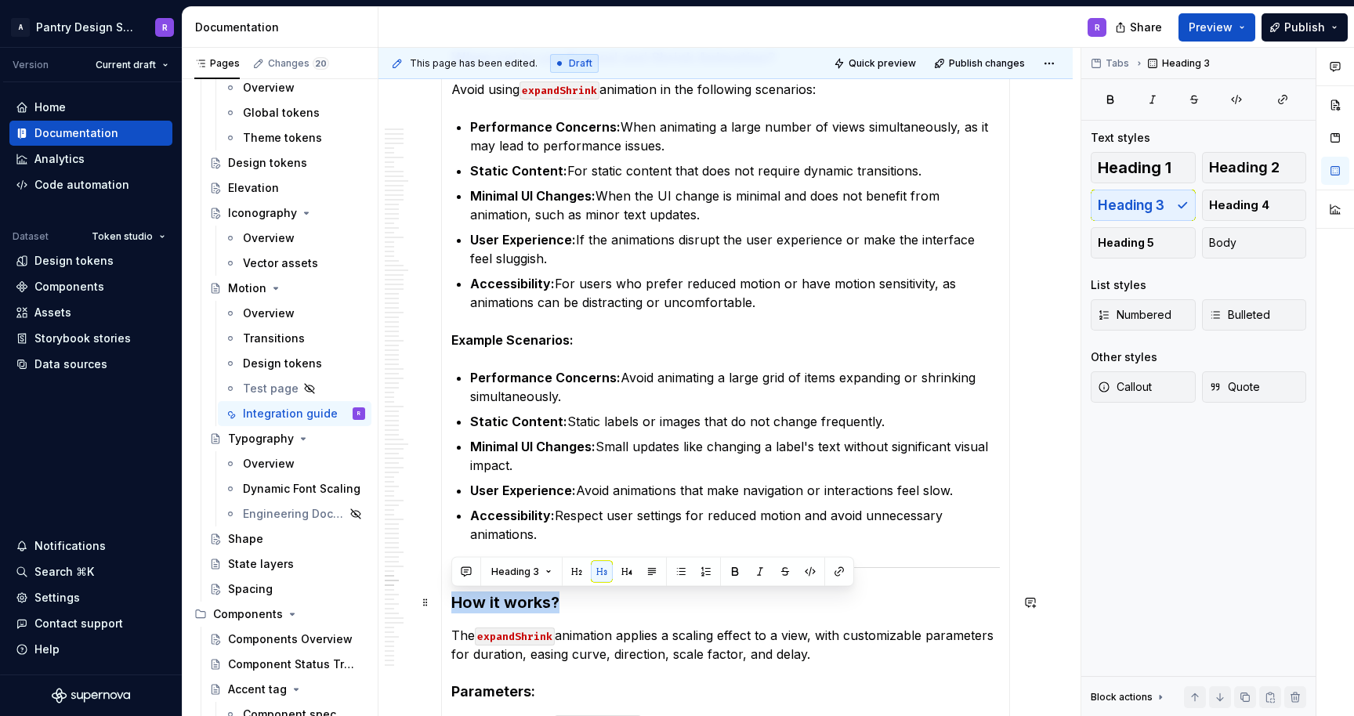
drag, startPoint x: 557, startPoint y: 603, endPoint x: 448, endPoint y: 602, distance: 109.0
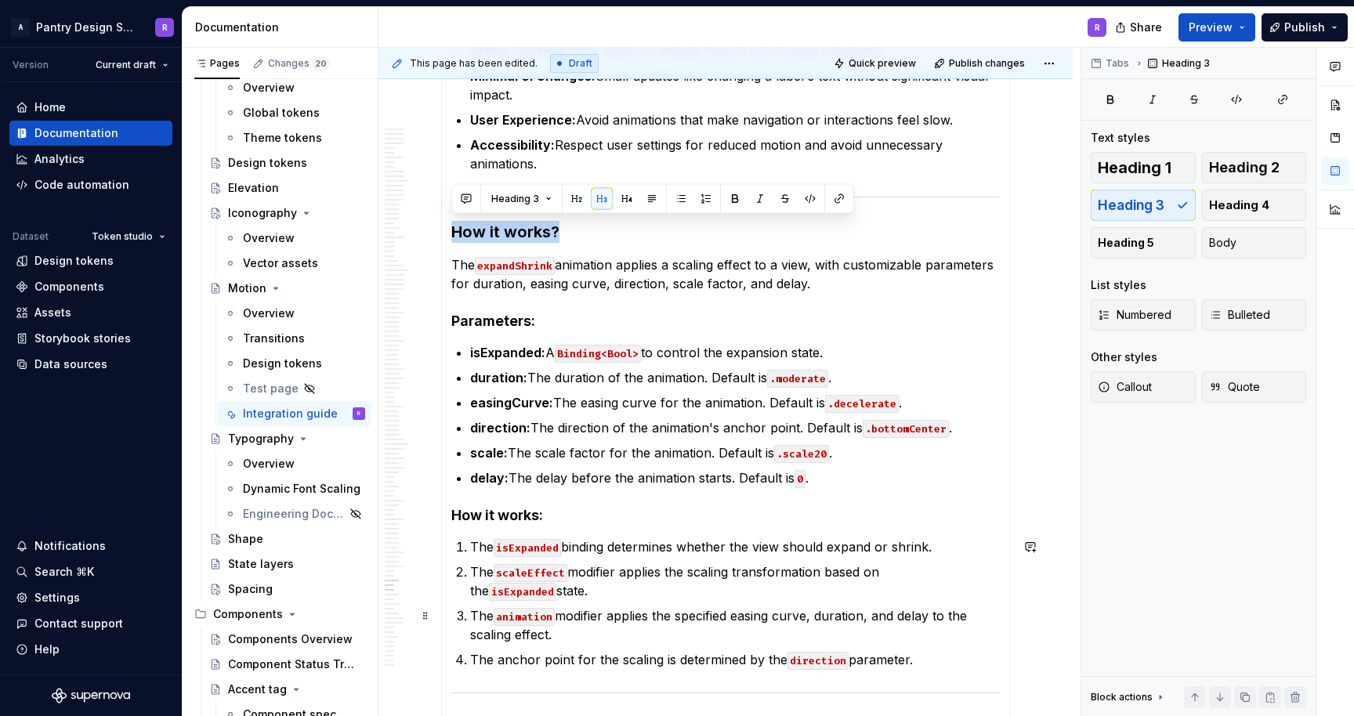
scroll to position [11911, 0]
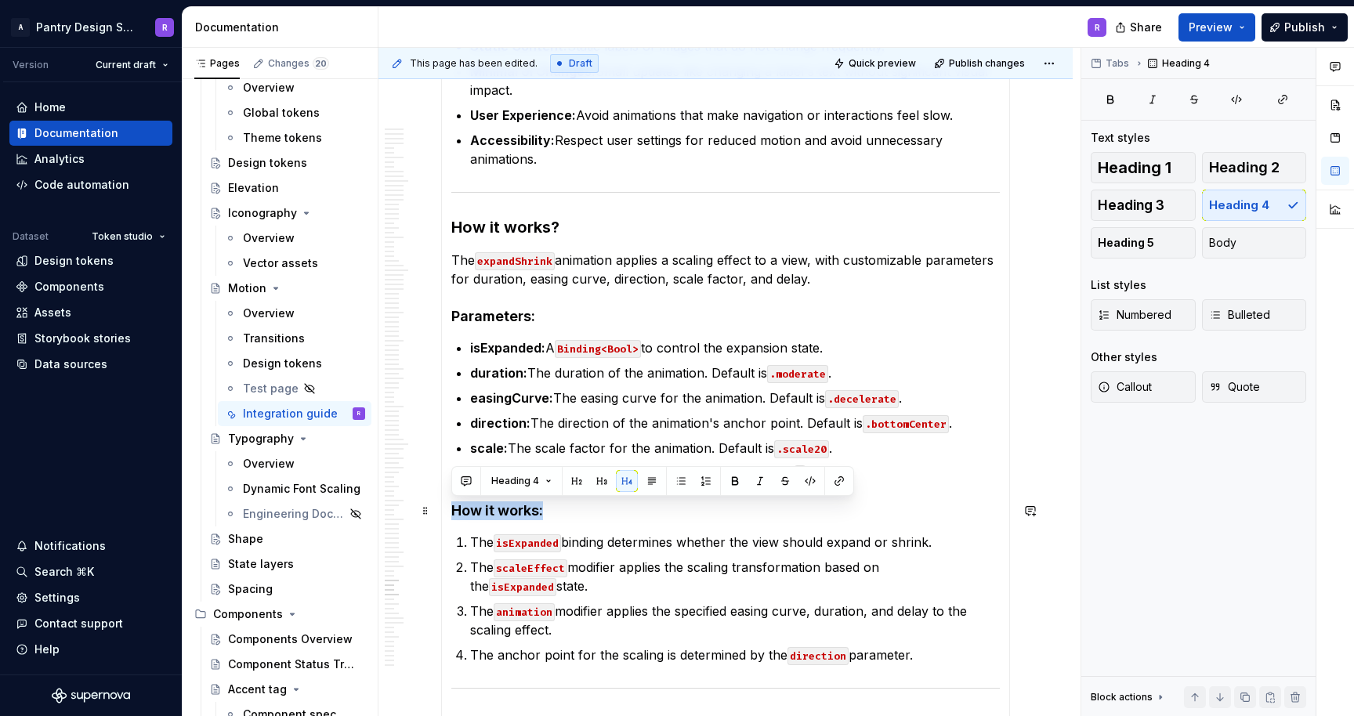
drag, startPoint x: 544, startPoint y: 512, endPoint x: 449, endPoint y: 511, distance: 94.8
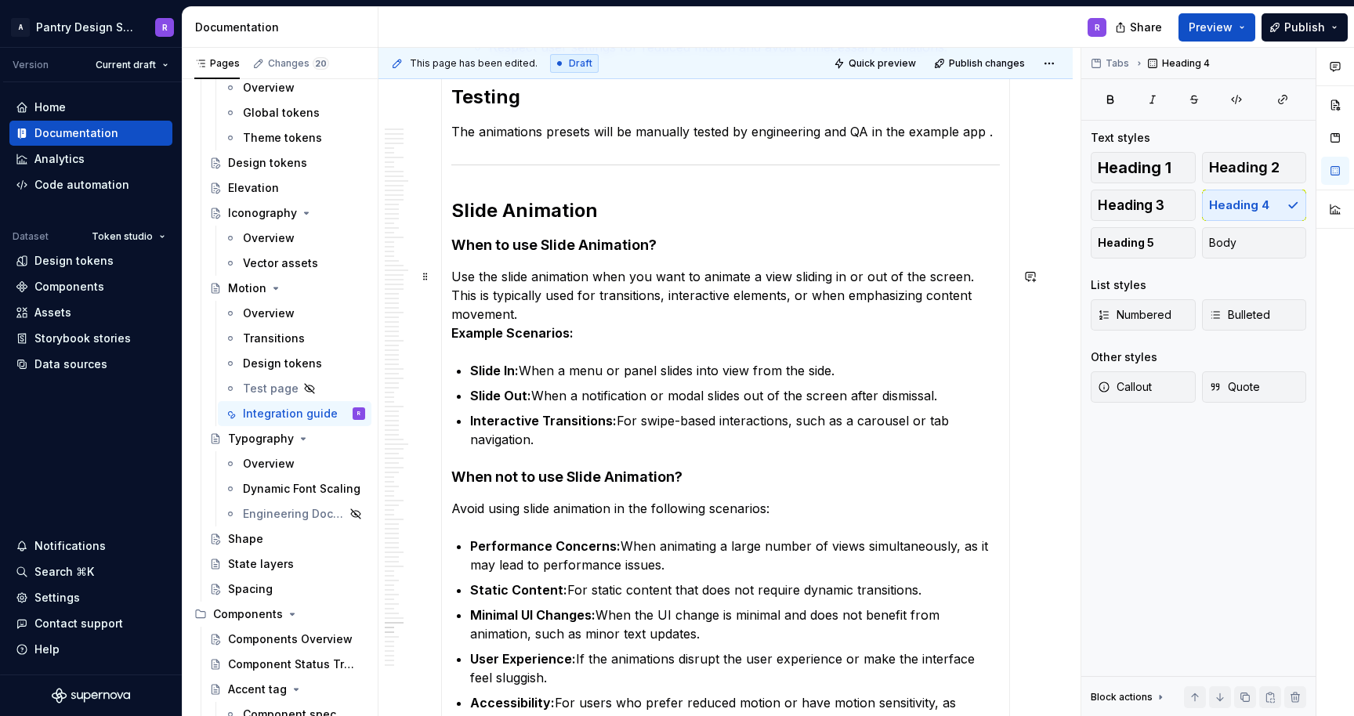
scroll to position [14475, 0]
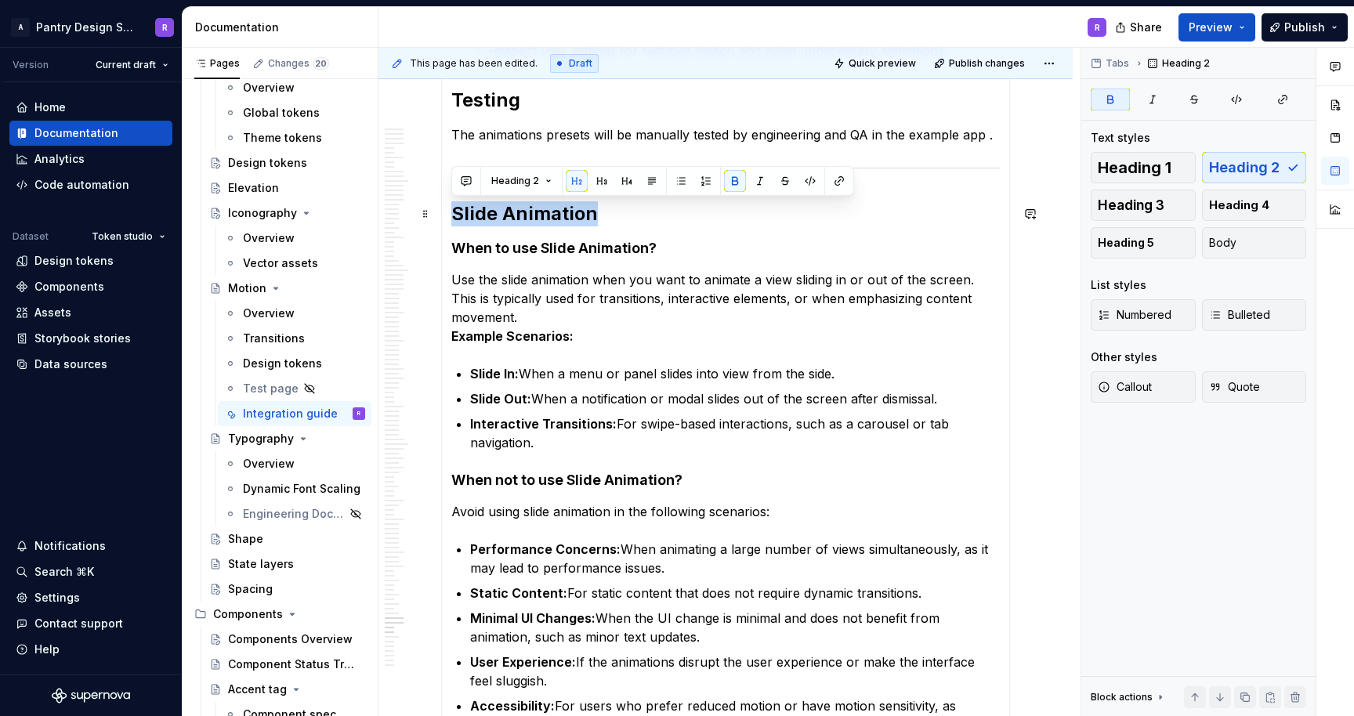
drag, startPoint x: 593, startPoint y: 213, endPoint x: 451, endPoint y: 213, distance: 141.9
click at [451, 213] on strong "Slide Animation" at bounding box center [524, 213] width 147 height 23
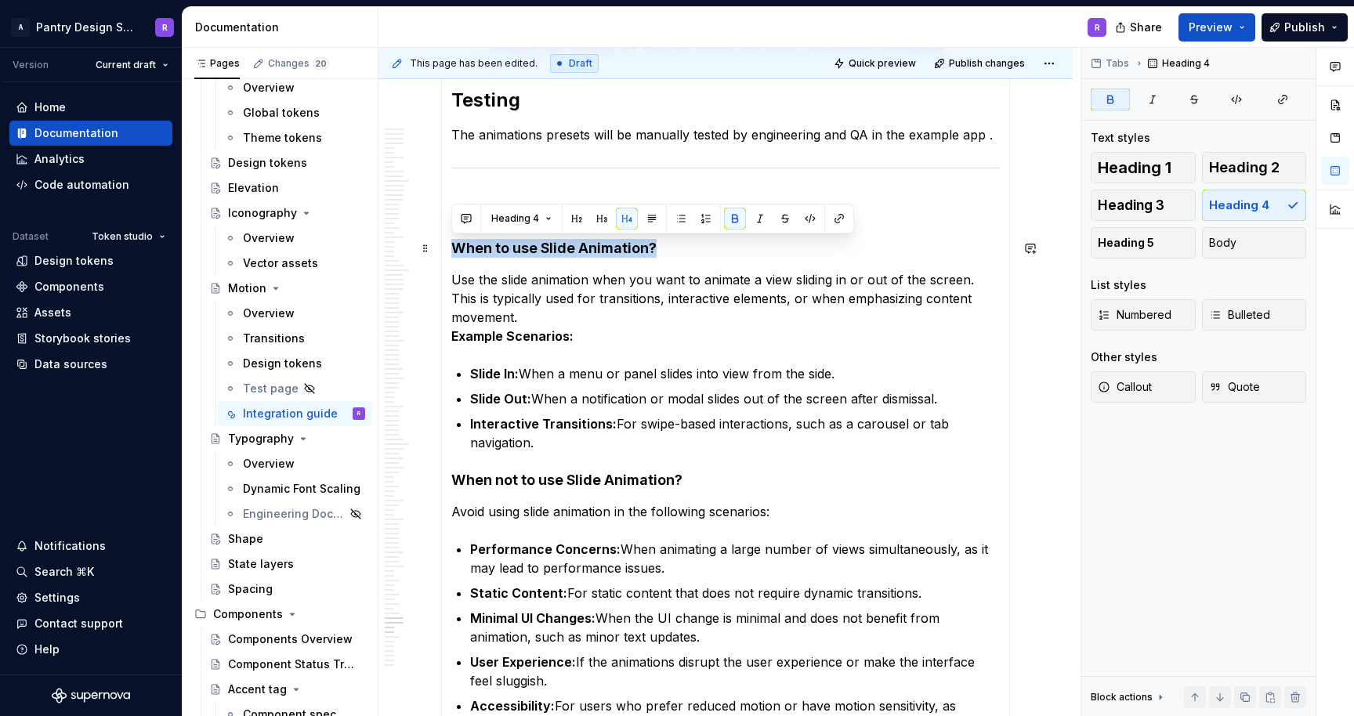
drag, startPoint x: 654, startPoint y: 248, endPoint x: 455, endPoint y: 254, distance: 199.9
click at [455, 254] on strong "When to use Slide Animation?" at bounding box center [553, 248] width 205 height 16
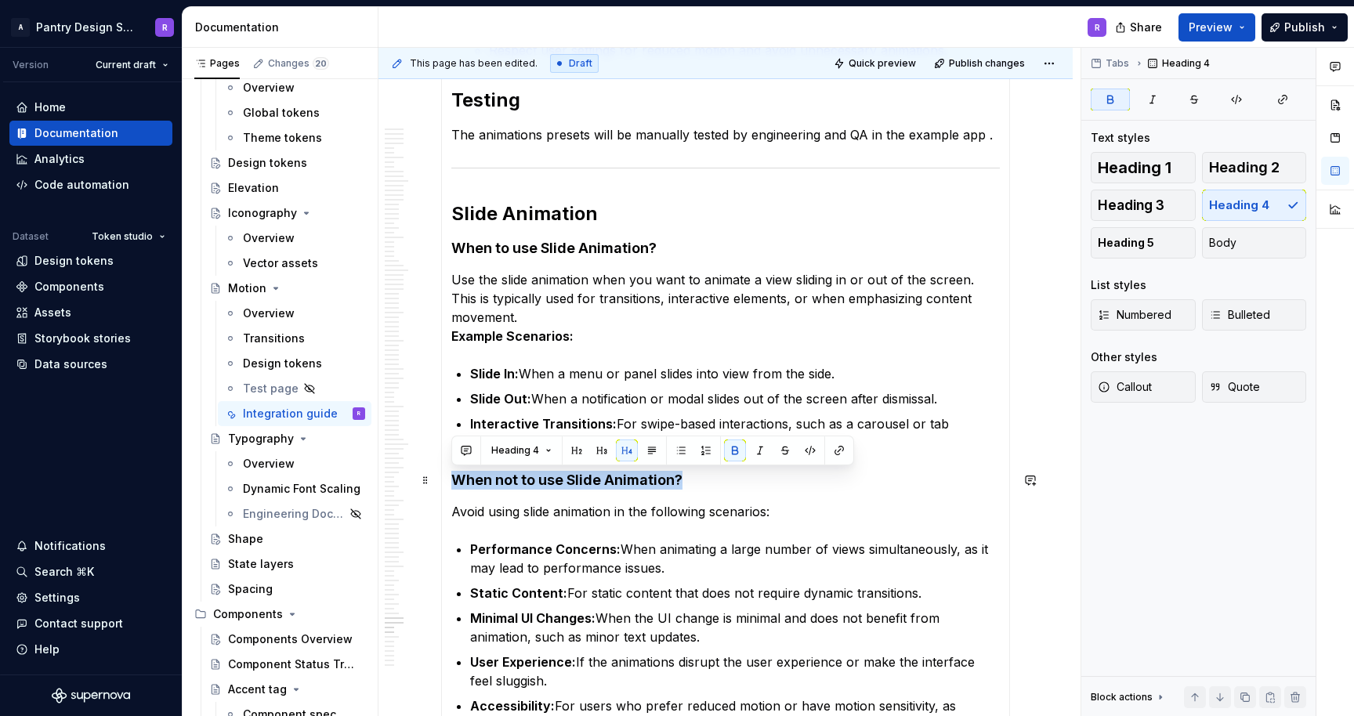
drag, startPoint x: 684, startPoint y: 478, endPoint x: 453, endPoint y: 481, distance: 231.2
click at [453, 481] on h4 "When not to use Slide Animation?" at bounding box center [725, 480] width 549 height 19
click at [765, 485] on h4 "When not to use Slide Animation?" at bounding box center [725, 480] width 549 height 19
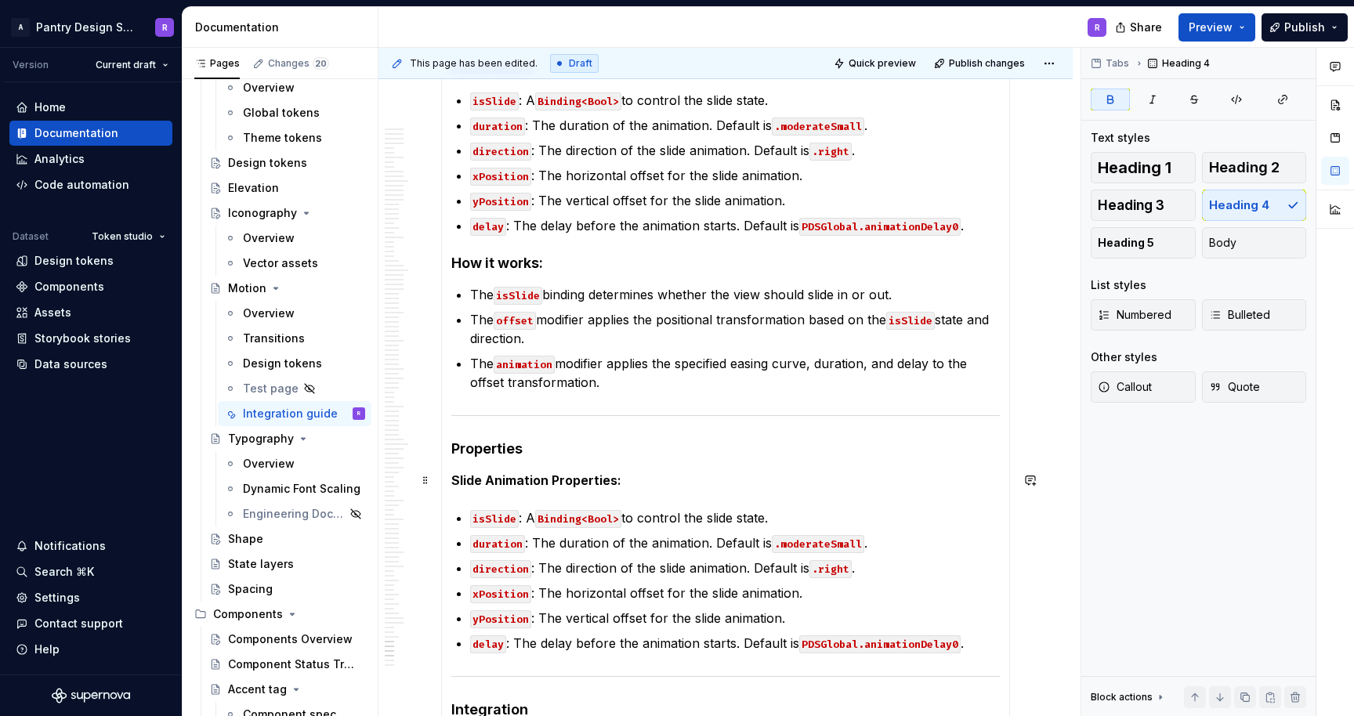
scroll to position [15531, 0]
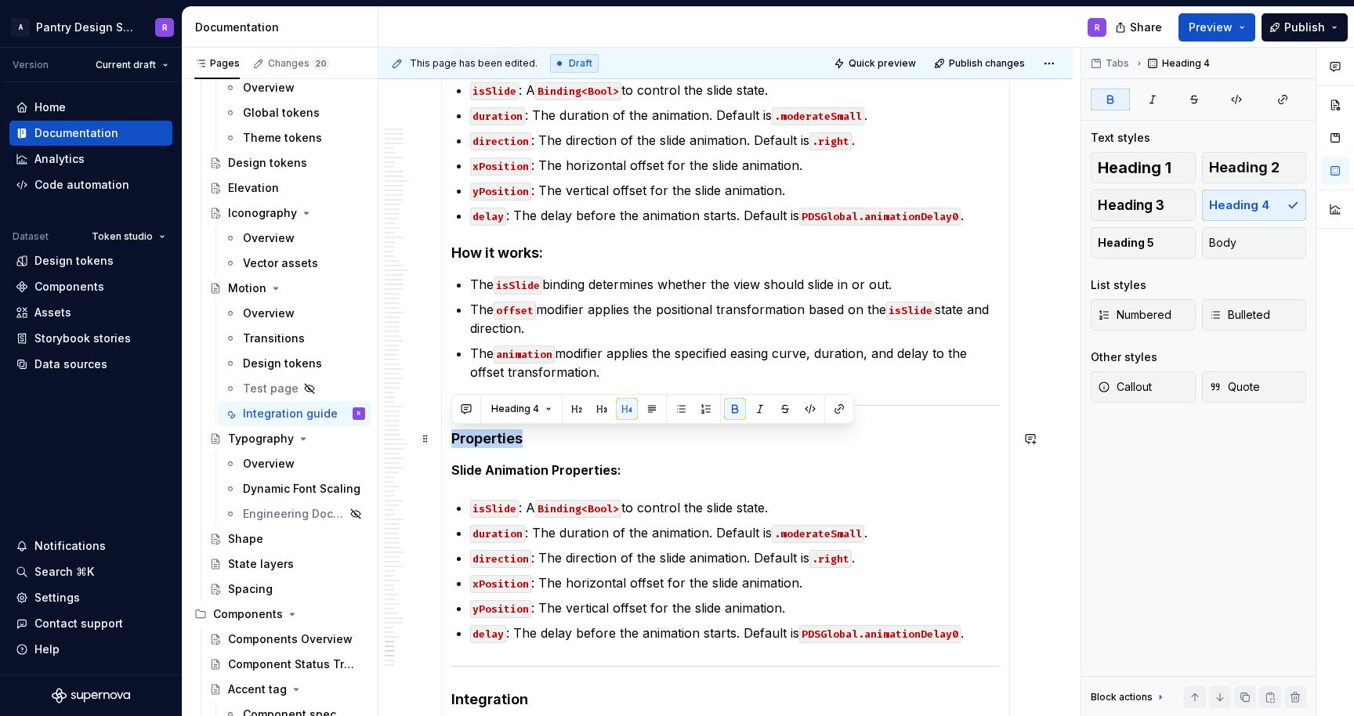
drag, startPoint x: 522, startPoint y: 441, endPoint x: 455, endPoint y: 441, distance: 67.4
click at [455, 441] on strong "Properties" at bounding box center [486, 438] width 71 height 16
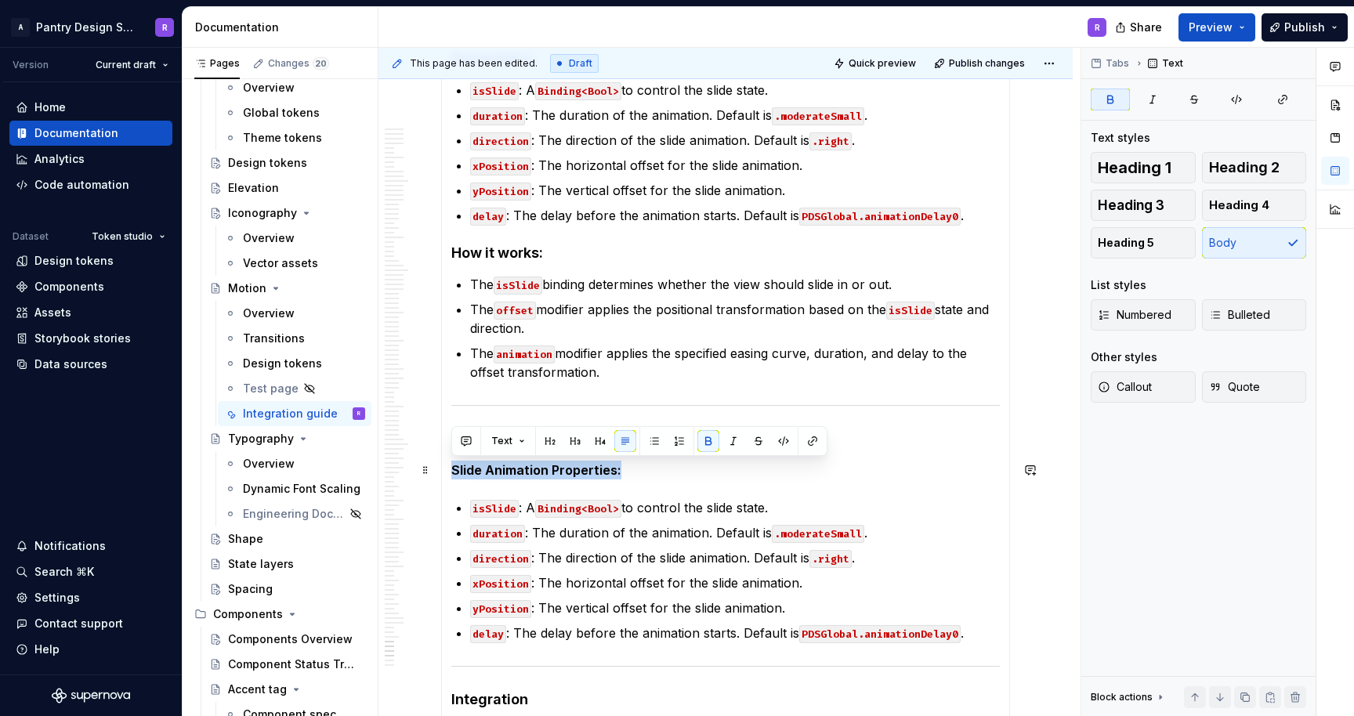
drag, startPoint x: 619, startPoint y: 471, endPoint x: 452, endPoint y: 472, distance: 167.0
click at [452, 472] on p "Slide Animation Properties:" at bounding box center [725, 470] width 549 height 19
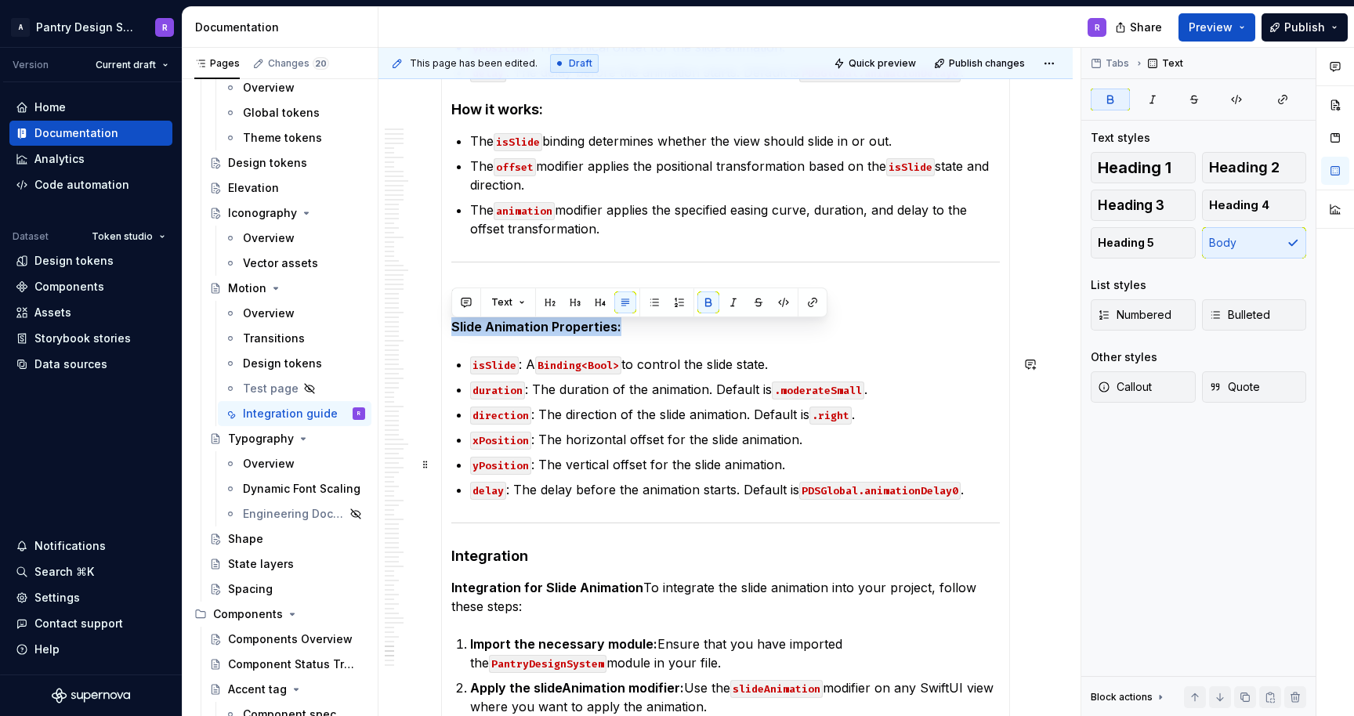
scroll to position [15682, 0]
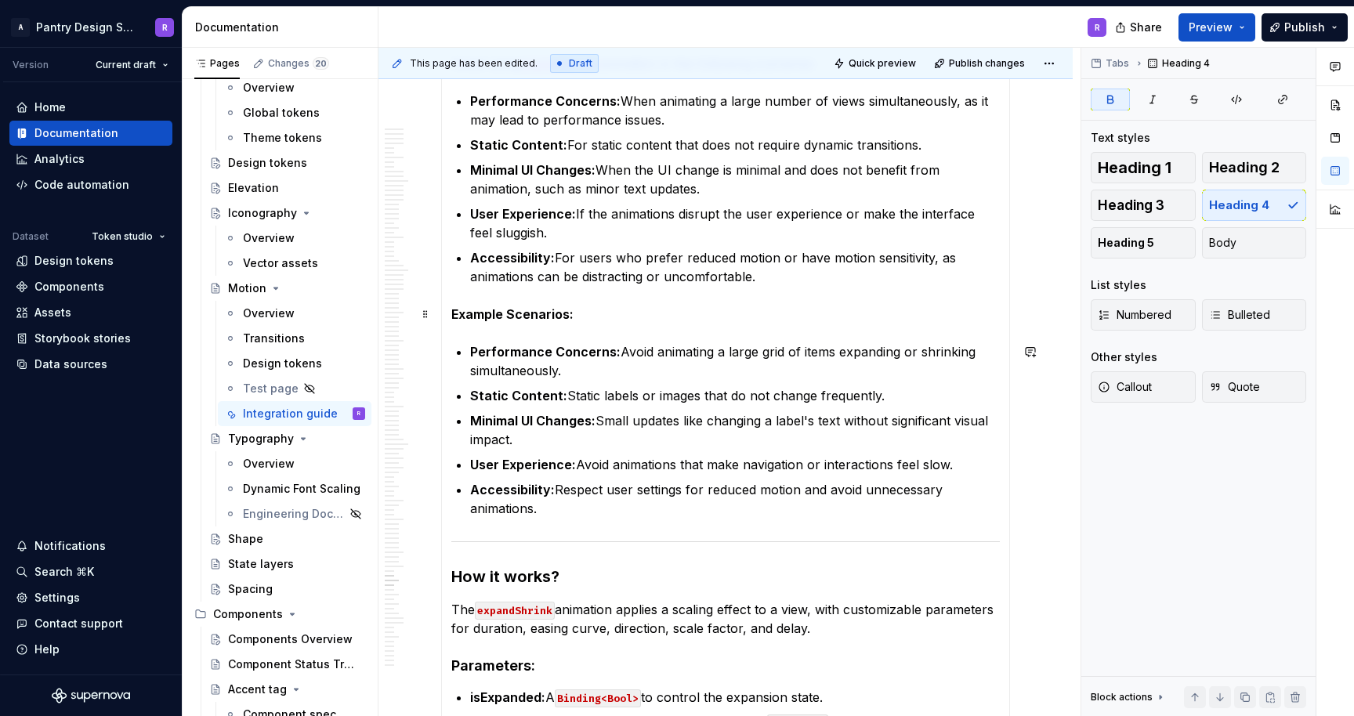
scroll to position [11441, 0]
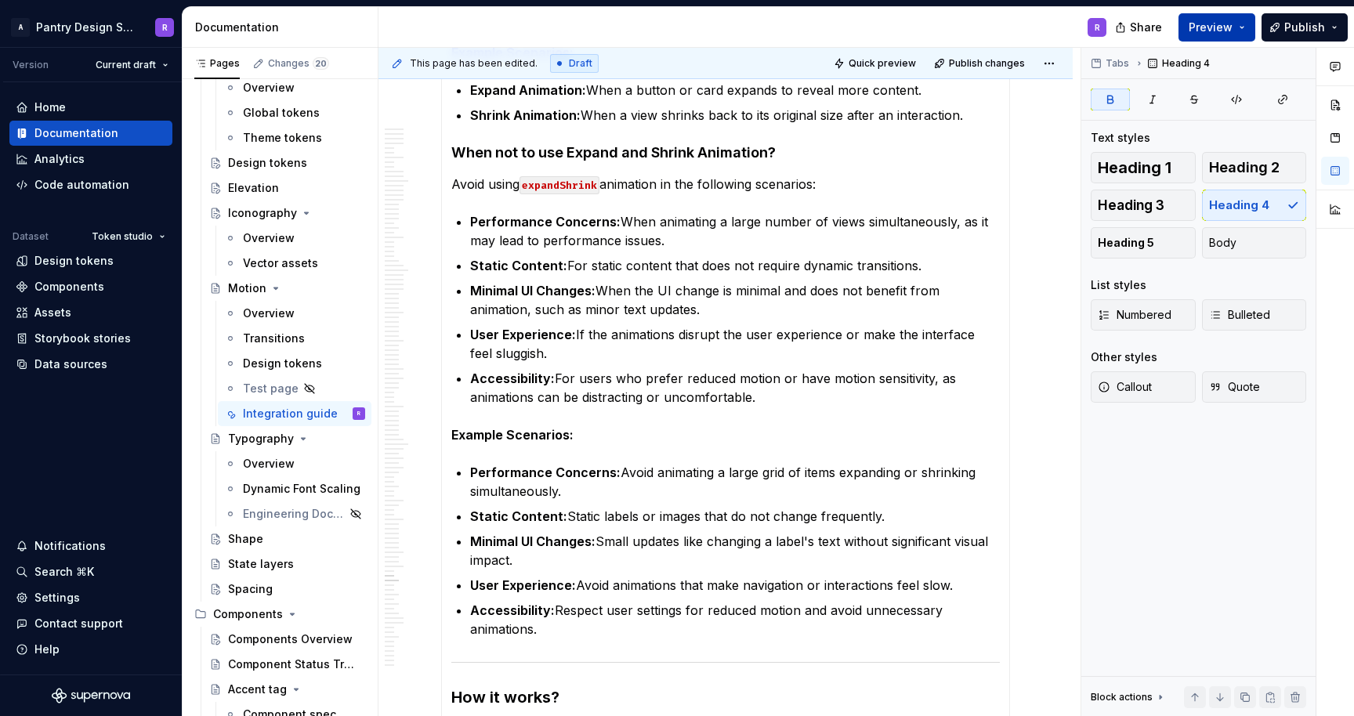
click at [1245, 27] on button "Preview" at bounding box center [1217, 27] width 77 height 28
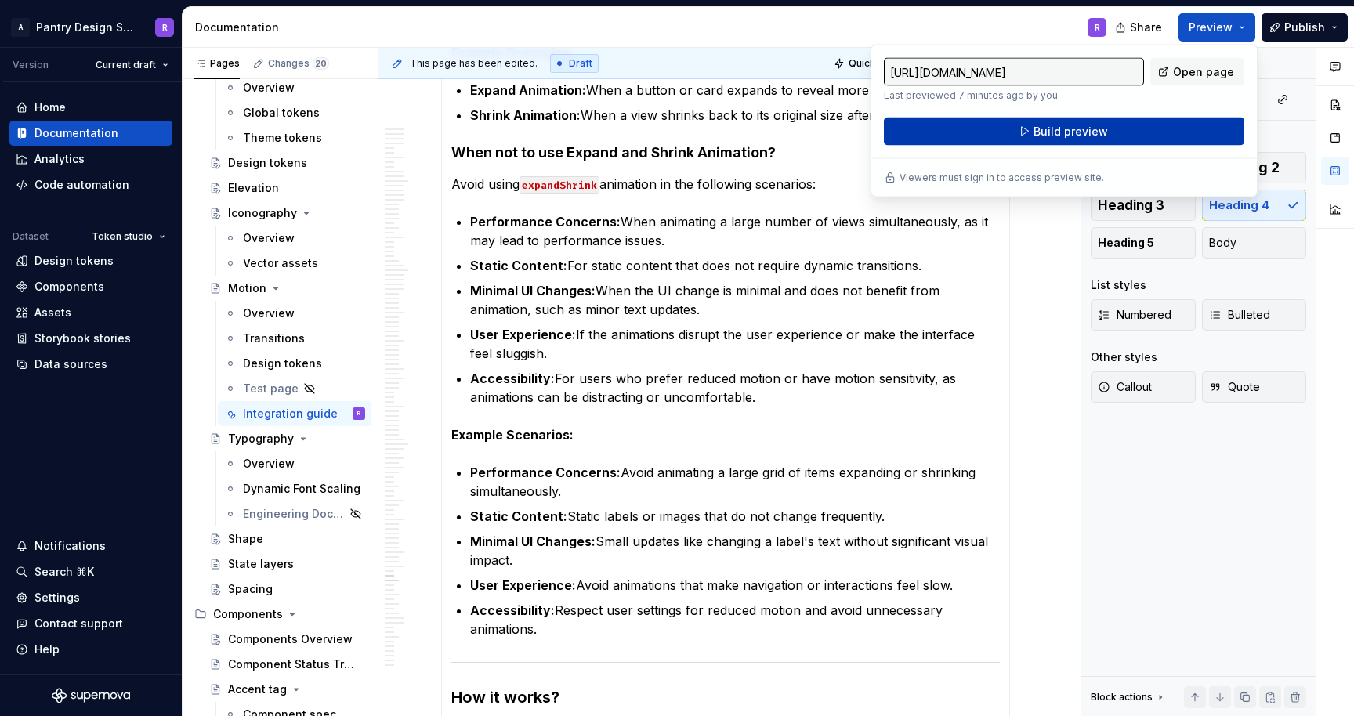
type textarea "*"
click at [1083, 132] on span "Build preview" at bounding box center [1071, 132] width 74 height 16
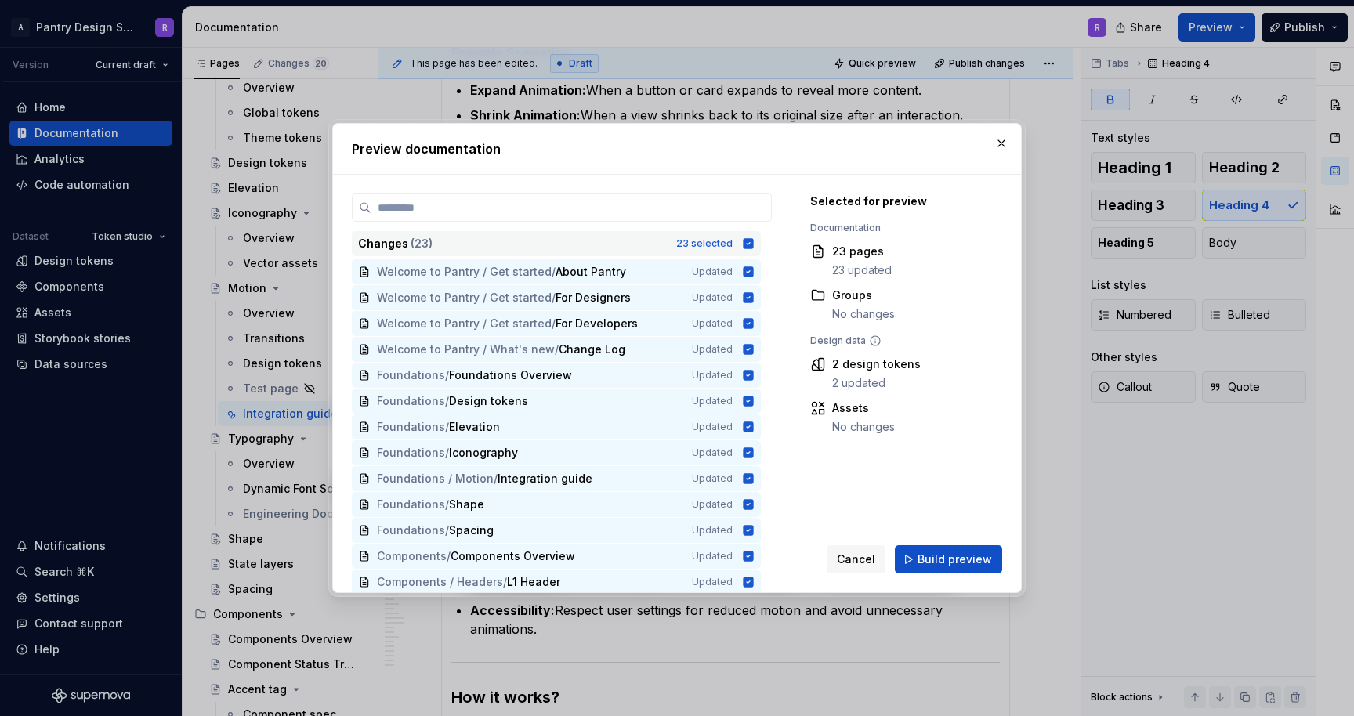
click at [754, 243] on icon at bounding box center [749, 243] width 10 height 10
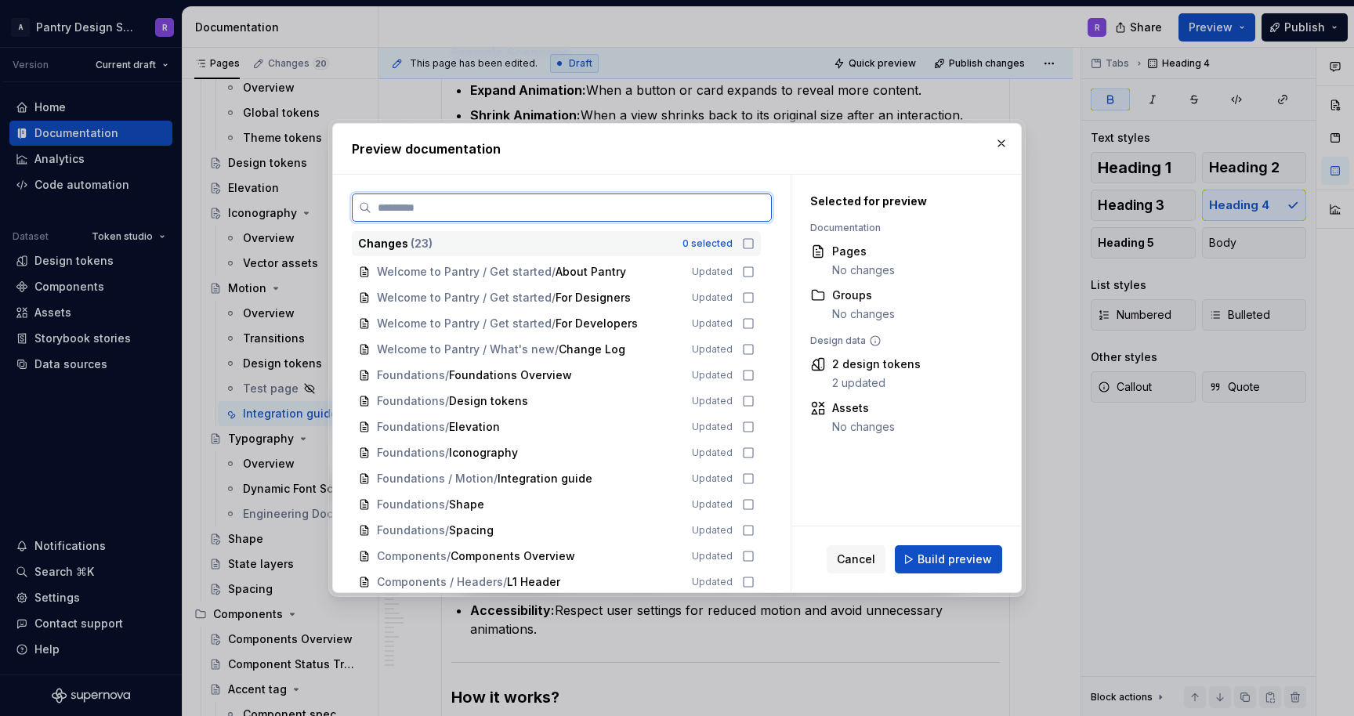
click at [547, 209] on input "search" at bounding box center [572, 208] width 400 height 16
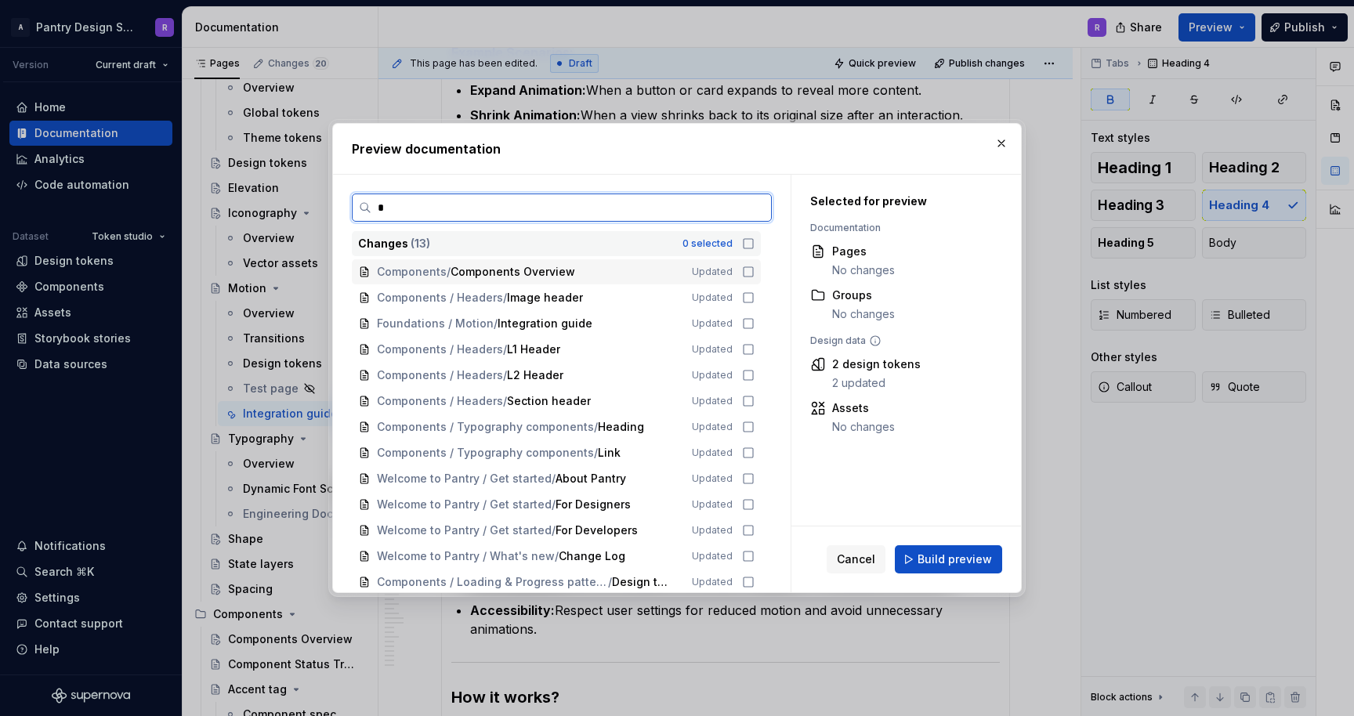
type input "**"
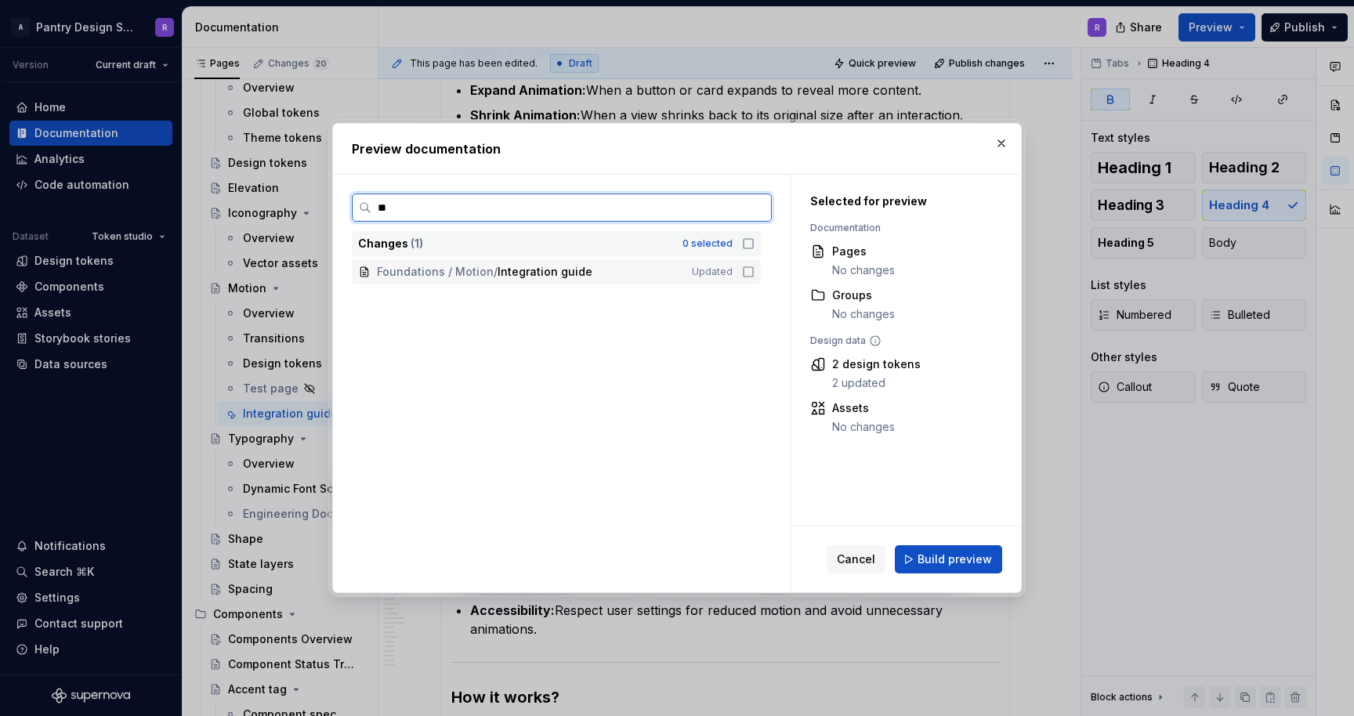
click at [755, 269] on icon at bounding box center [748, 272] width 13 height 13
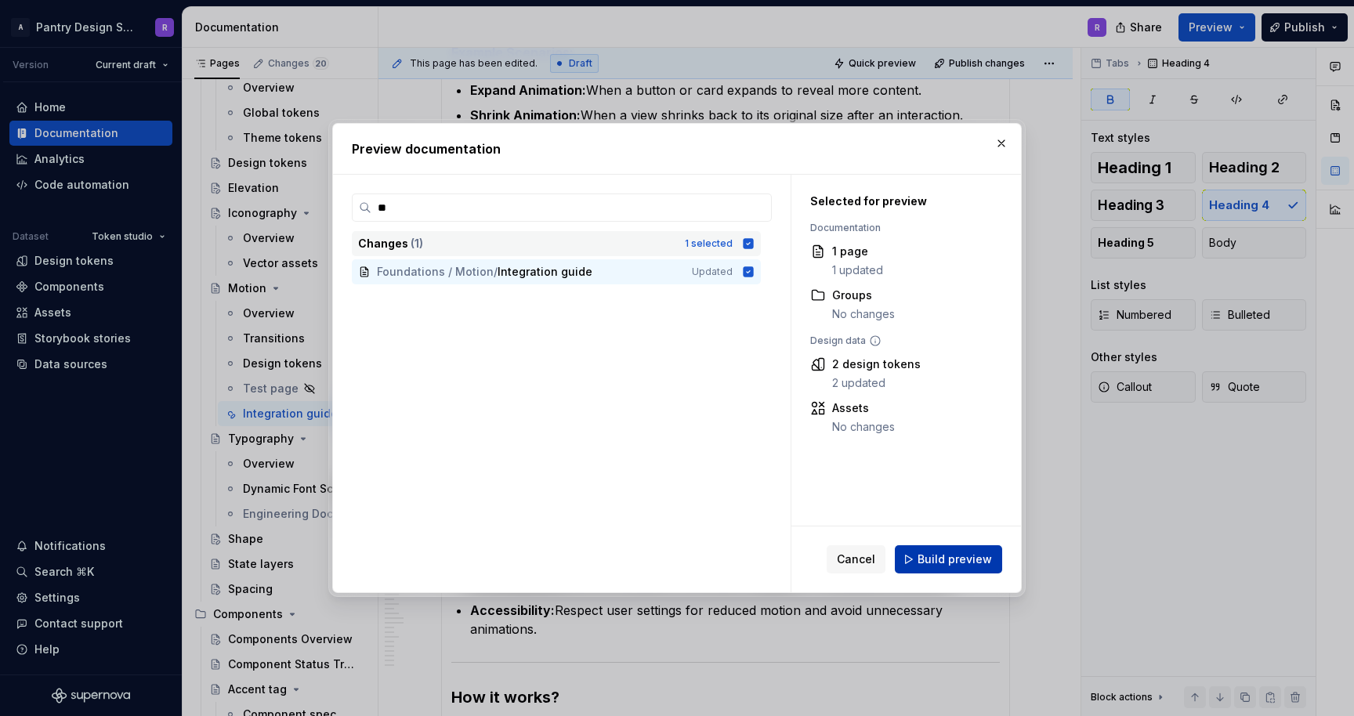
click at [957, 559] on span "Build preview" at bounding box center [955, 560] width 74 height 16
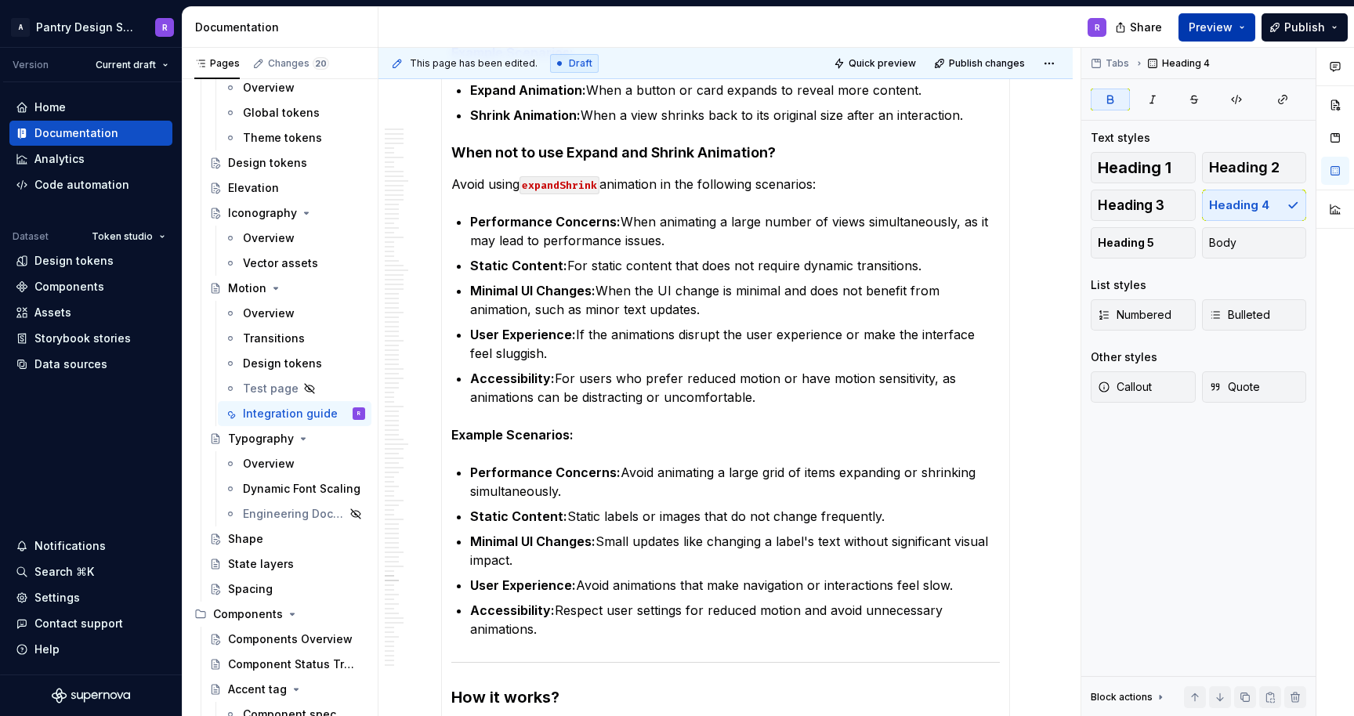
click at [1245, 26] on button "Preview" at bounding box center [1217, 27] width 77 height 28
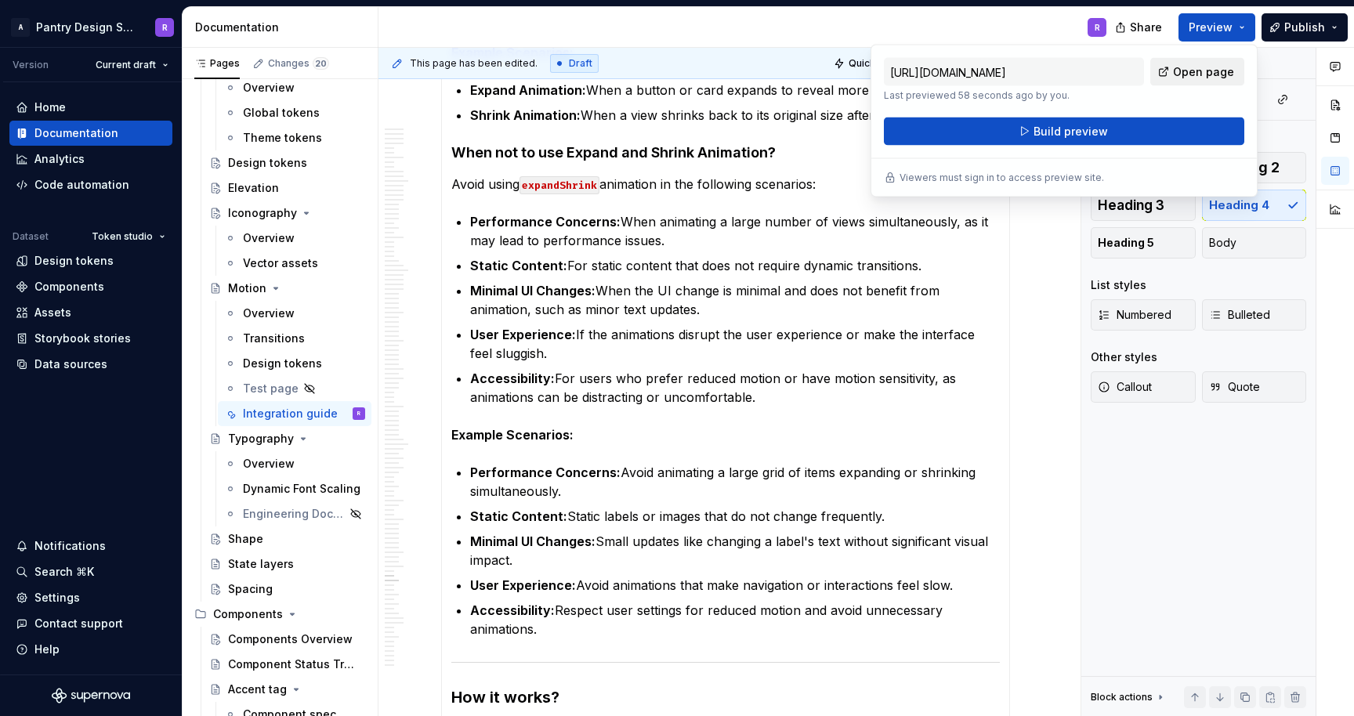
click at [1191, 67] on span "Open page" at bounding box center [1203, 72] width 61 height 16
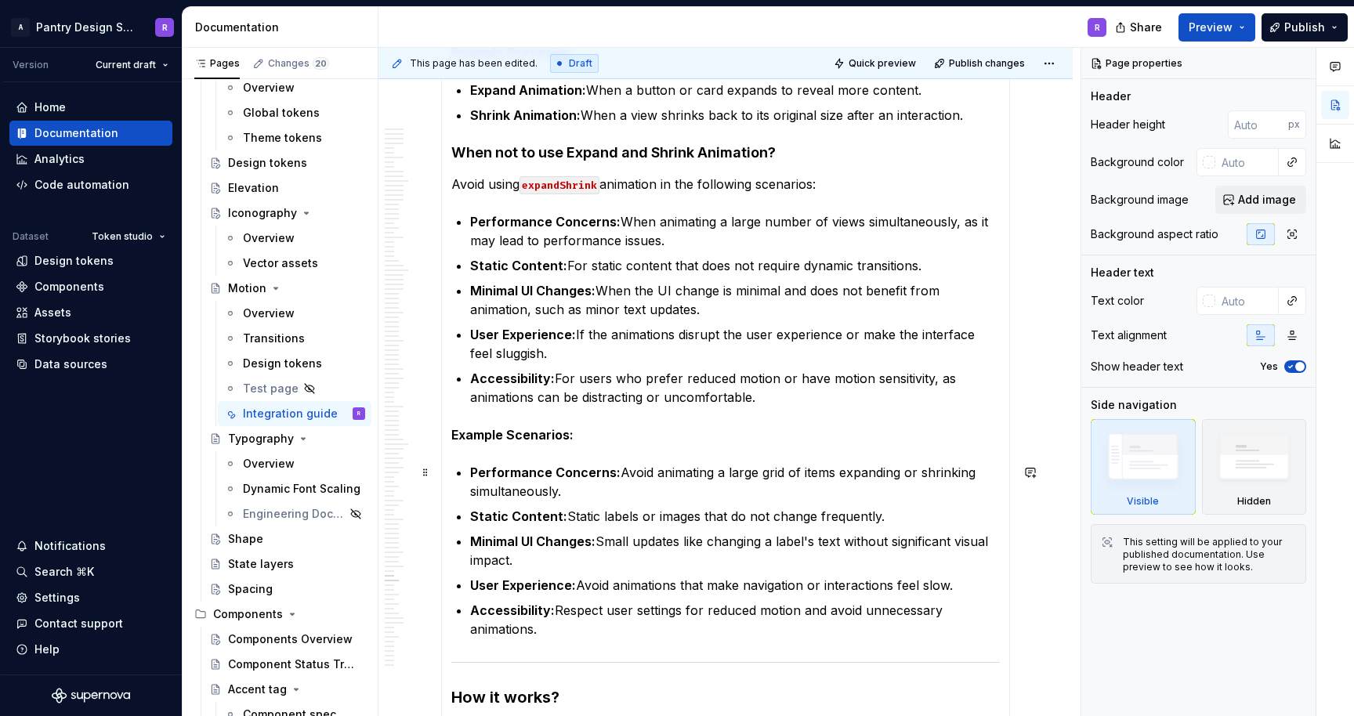
scroll to position [16633, 0]
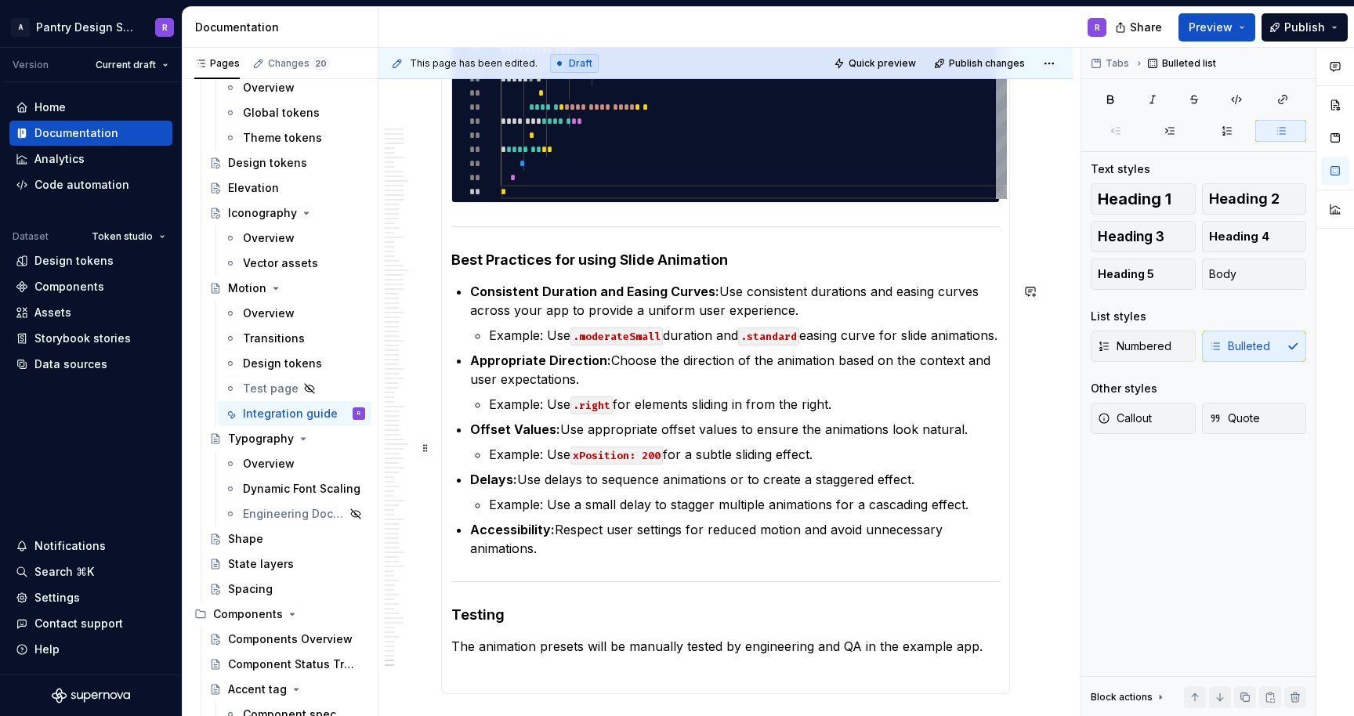
click at [978, 439] on p "Offset Values: Use appropriate offset values to ensure the animations look natu…" at bounding box center [735, 429] width 530 height 19
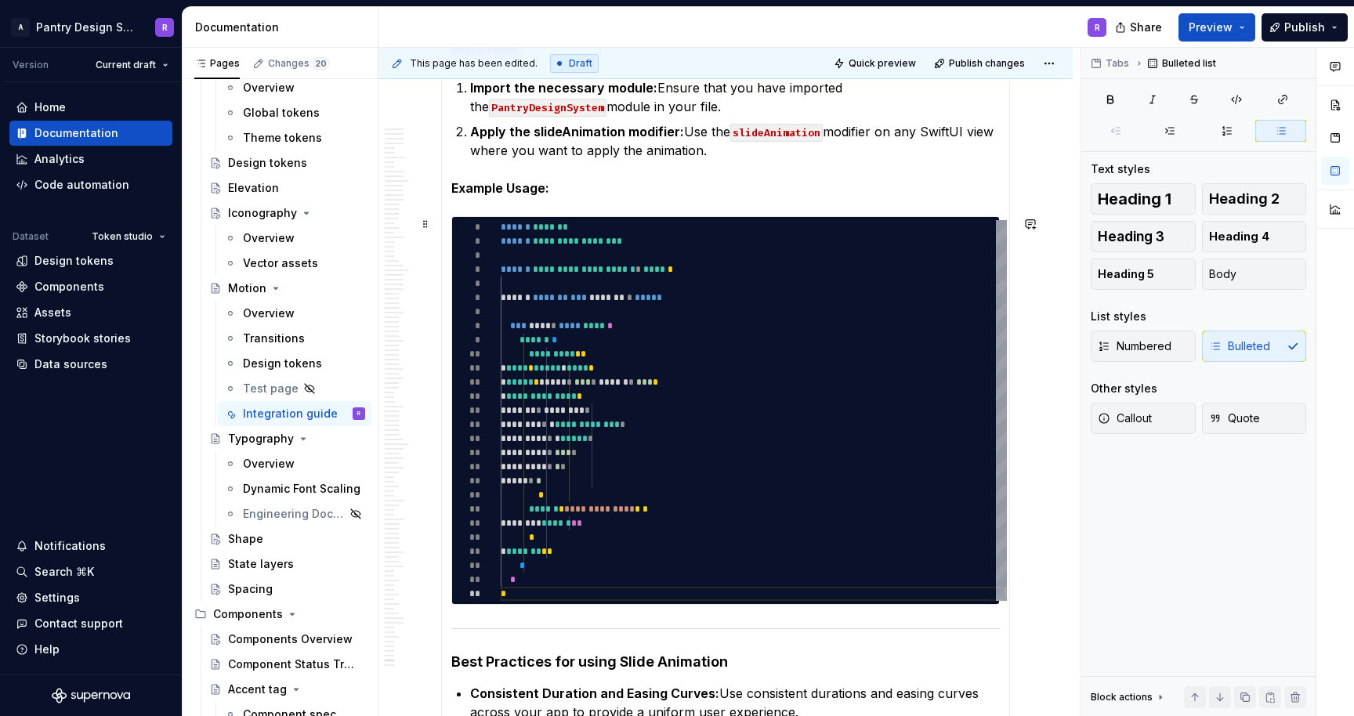
scroll to position [16227, 0]
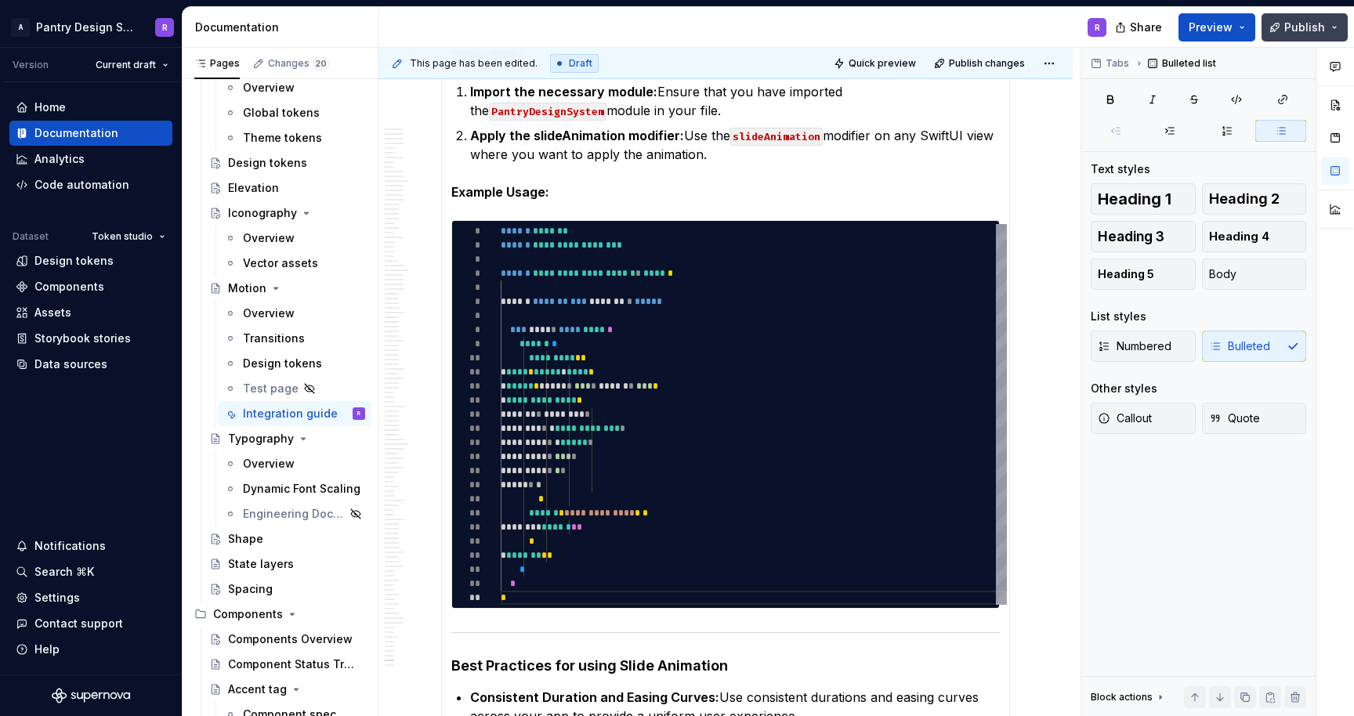
click at [1334, 24] on button "Publish" at bounding box center [1305, 27] width 86 height 28
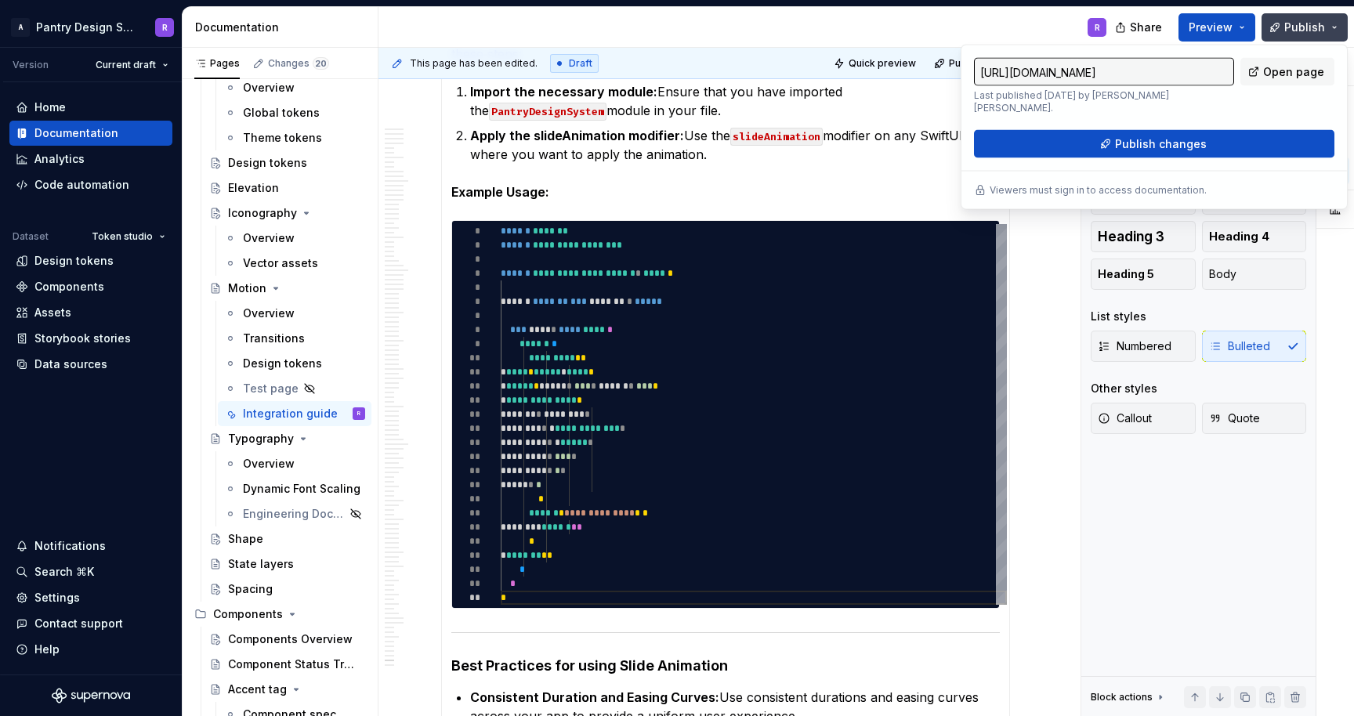
type textarea "*"
click at [1169, 136] on span "Publish changes" at bounding box center [1161, 144] width 92 height 16
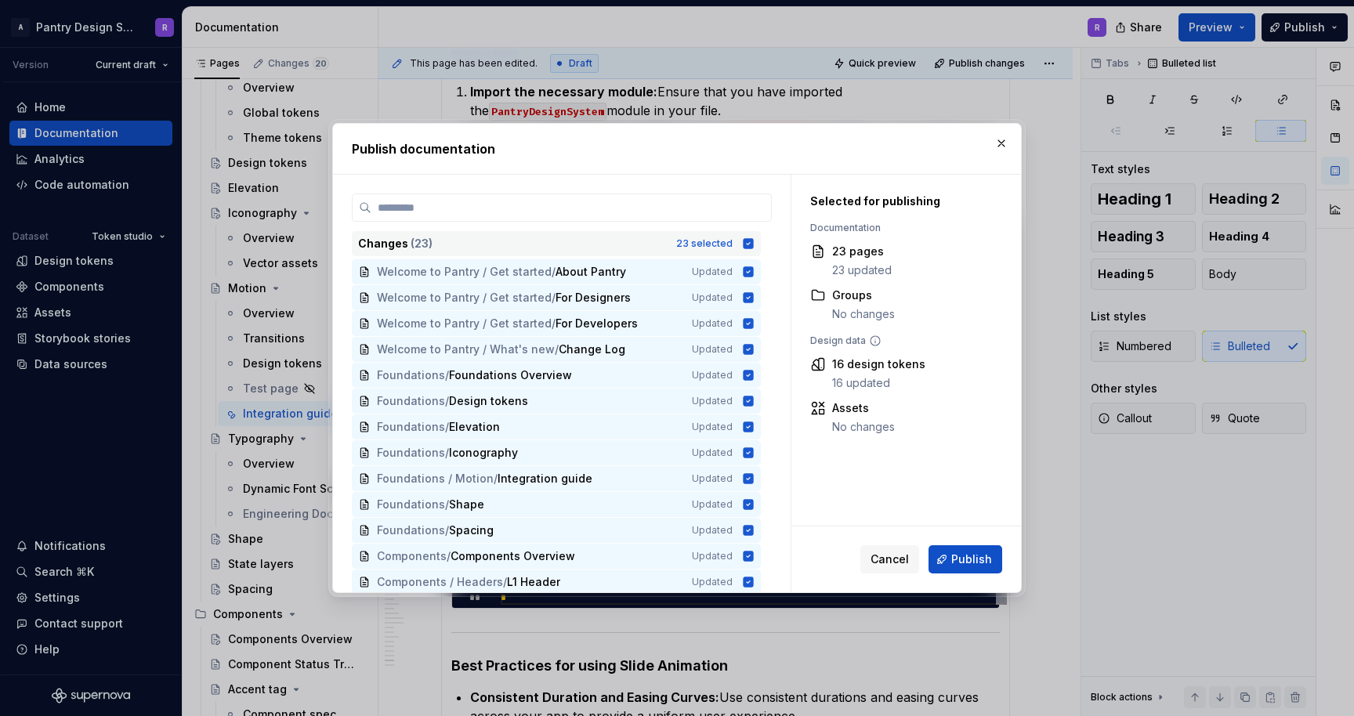
click at [754, 241] on icon at bounding box center [749, 243] width 10 height 10
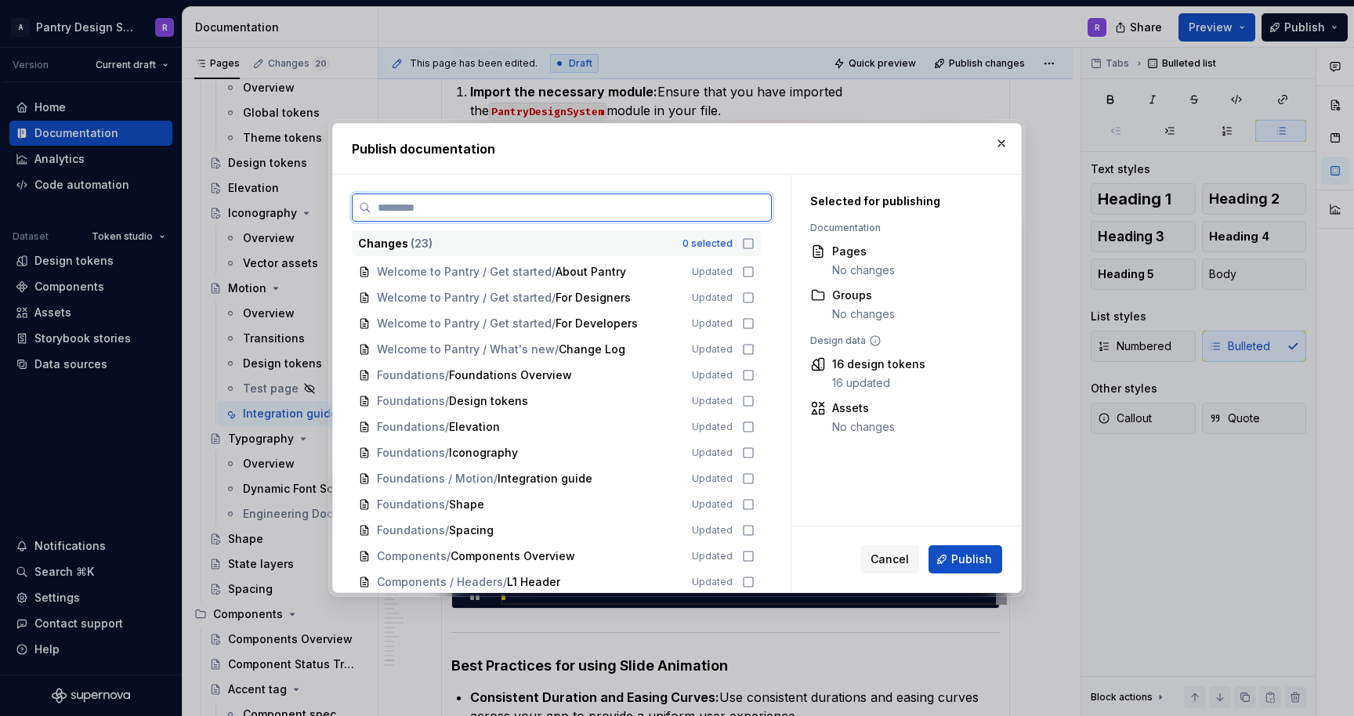
click at [528, 207] on input "search" at bounding box center [572, 208] width 400 height 16
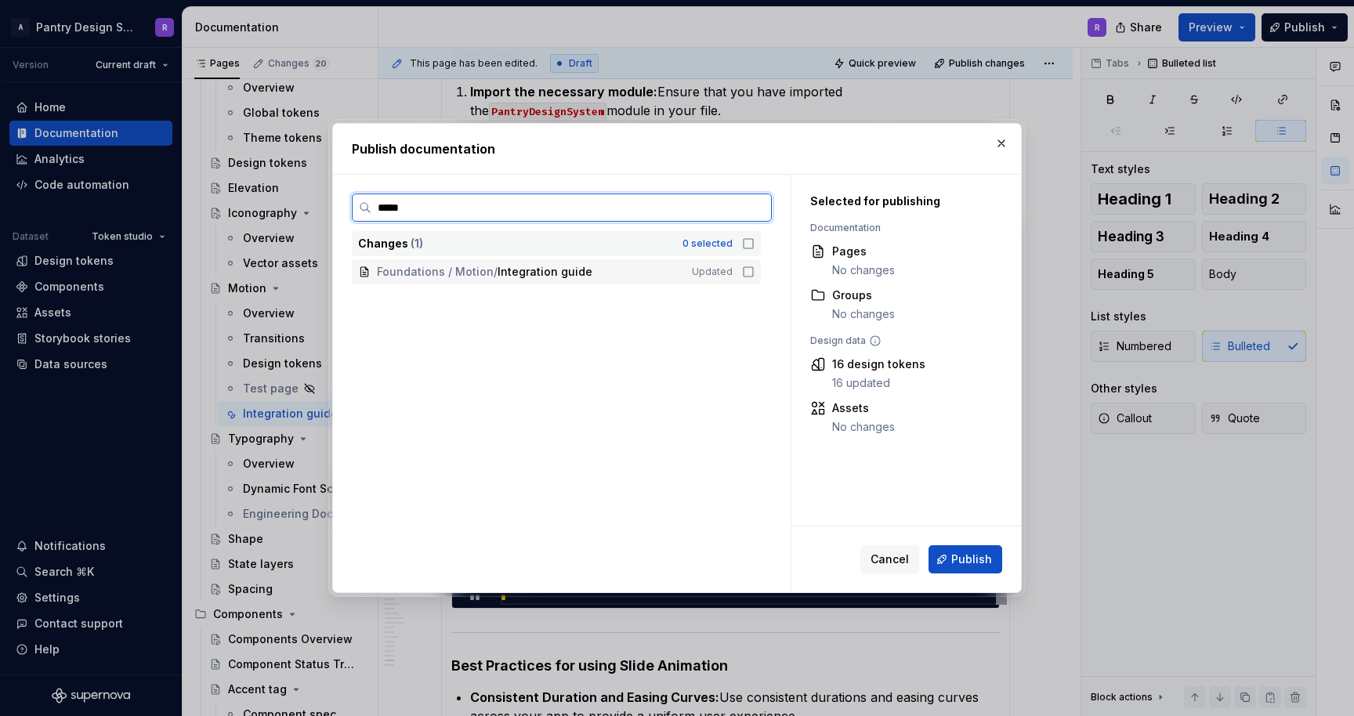
type input "******"
click at [754, 272] on icon at bounding box center [748, 272] width 13 height 13
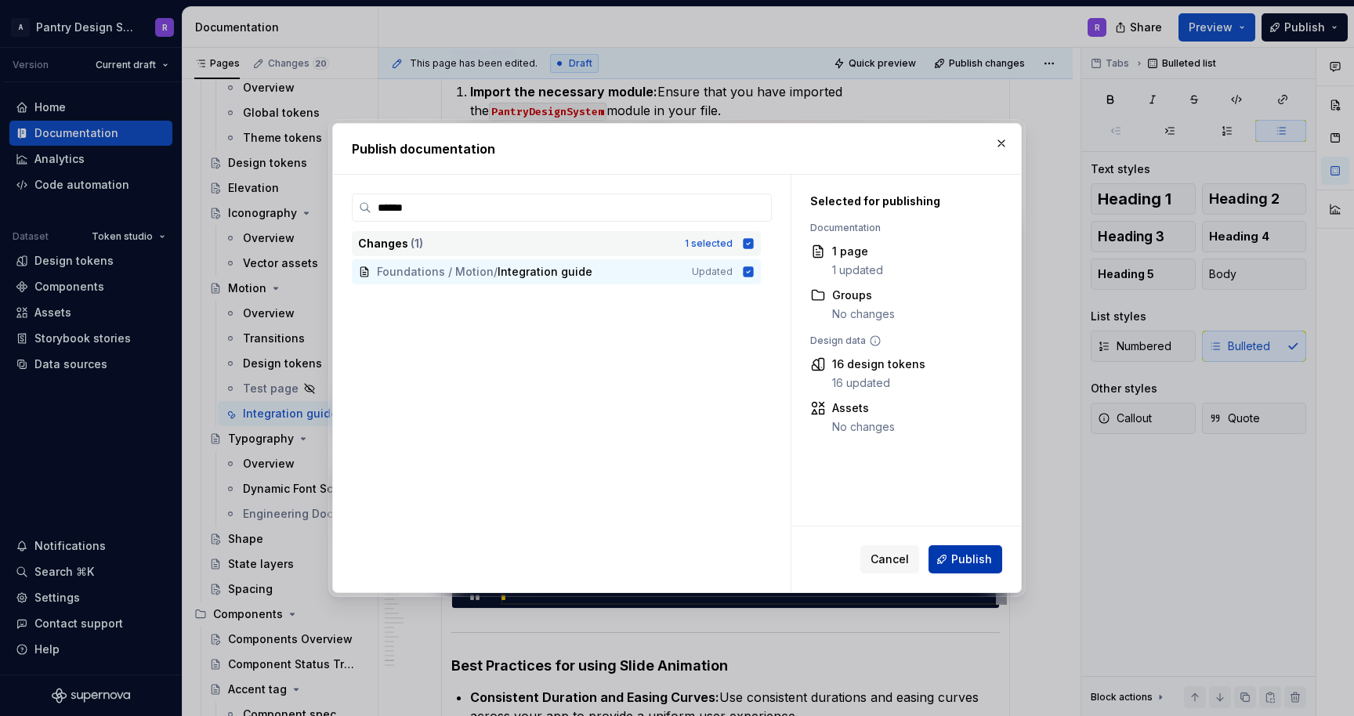
click at [966, 558] on span "Publish" at bounding box center [972, 560] width 41 height 16
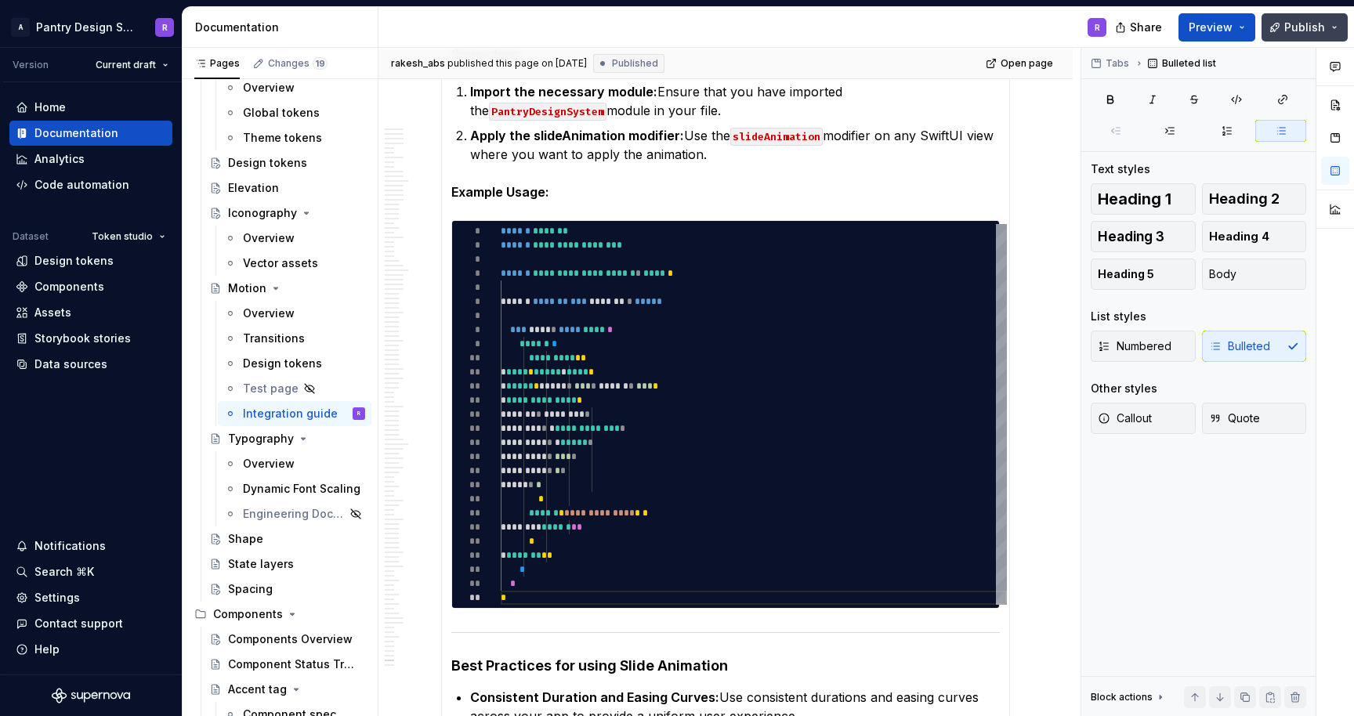
click at [1336, 25] on button "Publish" at bounding box center [1305, 27] width 86 height 28
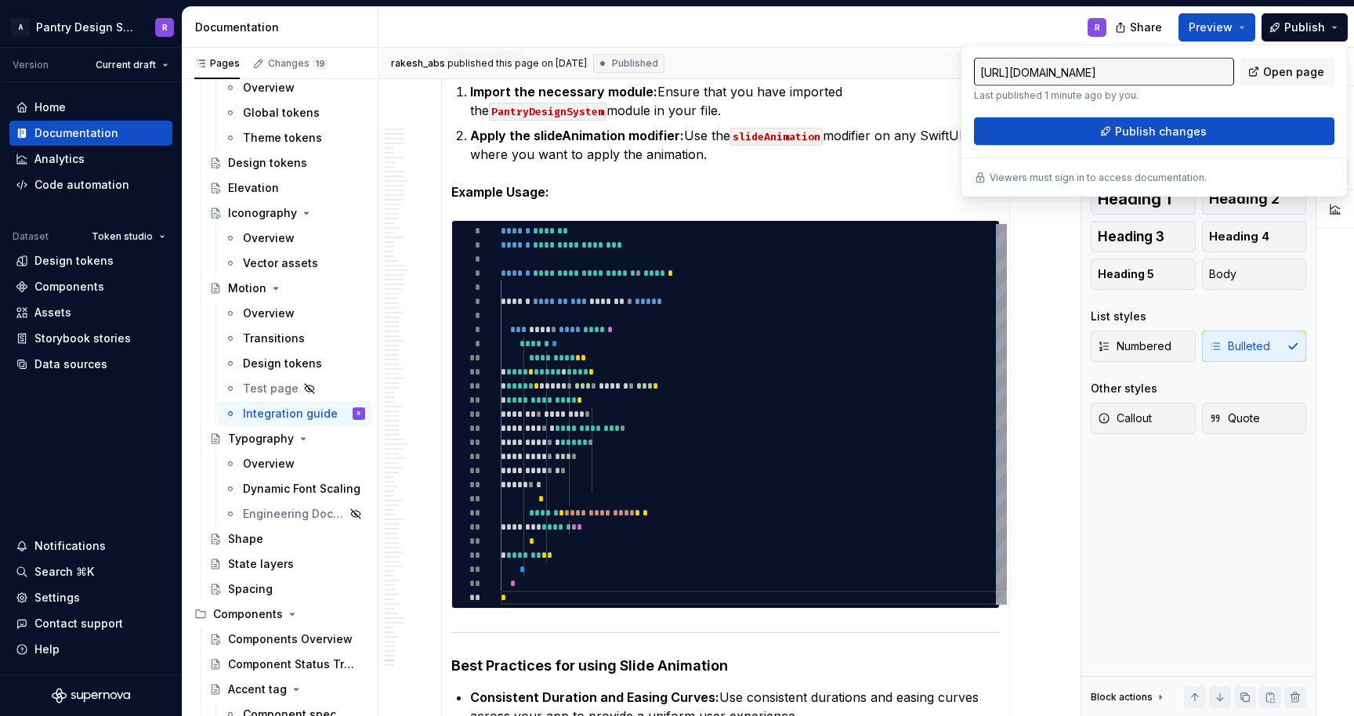
click at [934, 20] on div "R" at bounding box center [749, 27] width 741 height 41
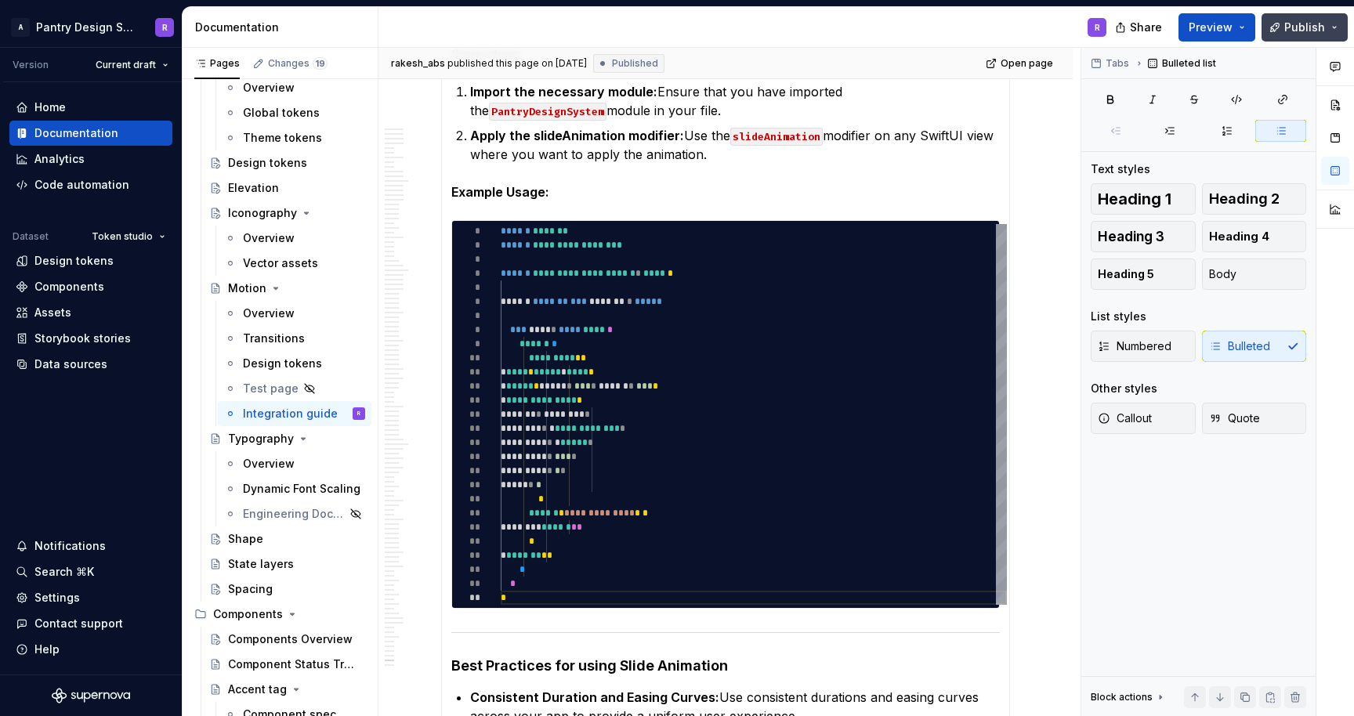
click at [1336, 27] on button "Publish" at bounding box center [1305, 27] width 86 height 28
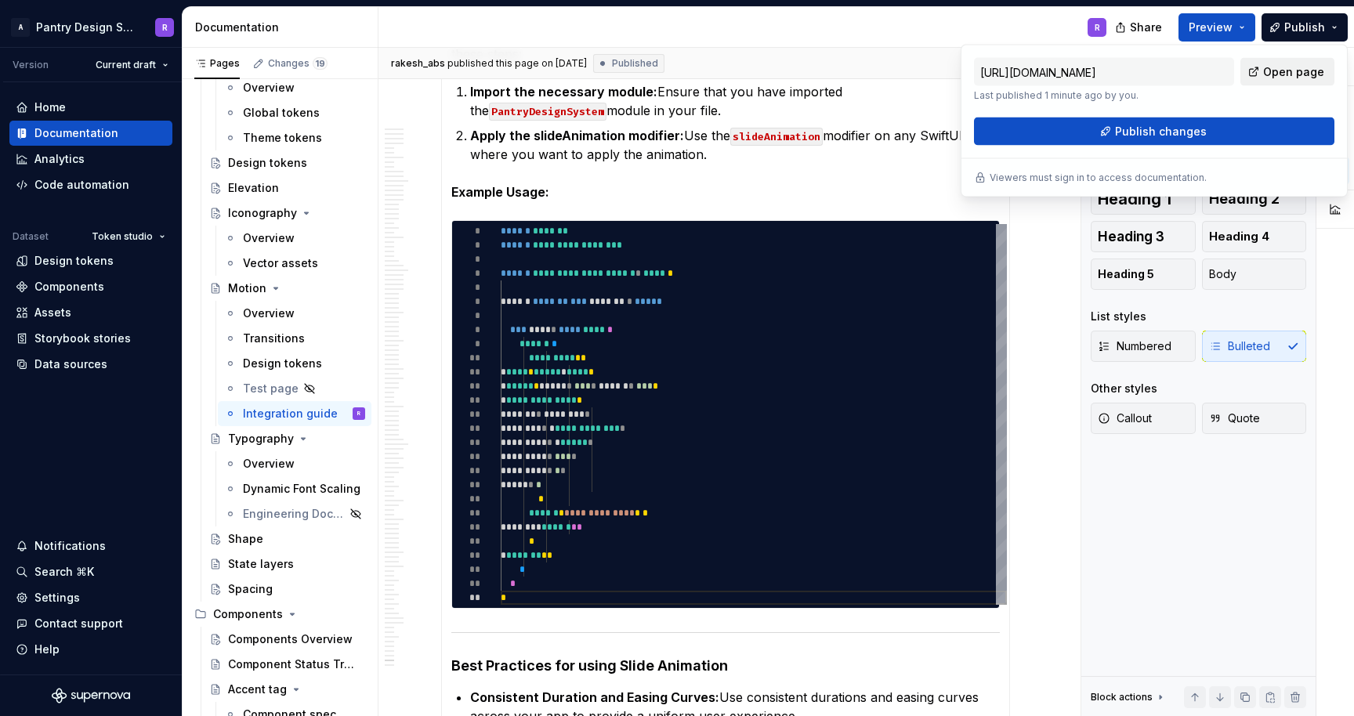
click at [1289, 71] on span "Open page" at bounding box center [1294, 72] width 61 height 16
click at [1335, 549] on div at bounding box center [1336, 382] width 38 height 669
type textarea "*"
